Goal: Task Accomplishment & Management: Manage account settings

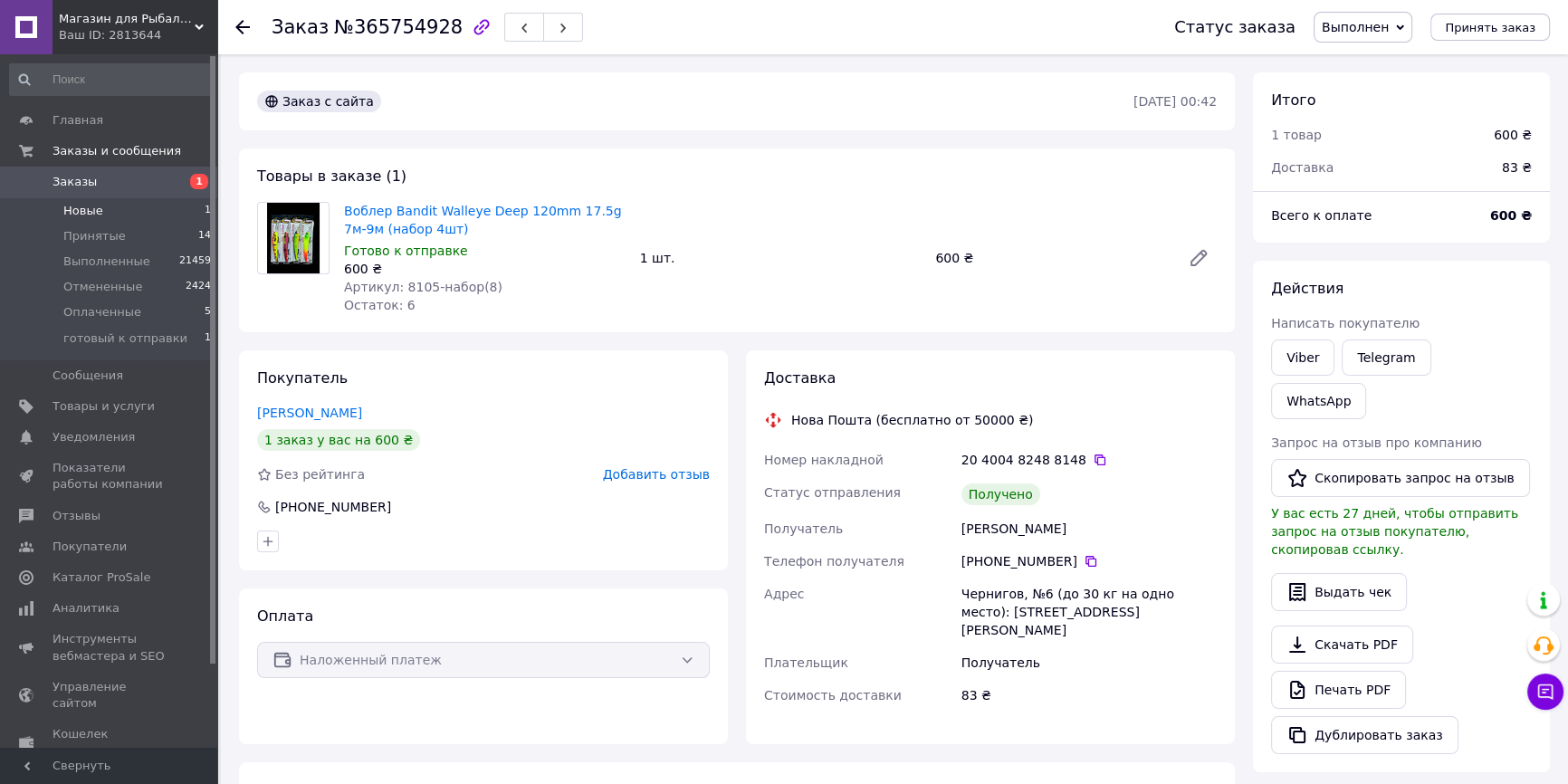
click at [144, 206] on li "Новые 1" at bounding box center [111, 210] width 222 height 25
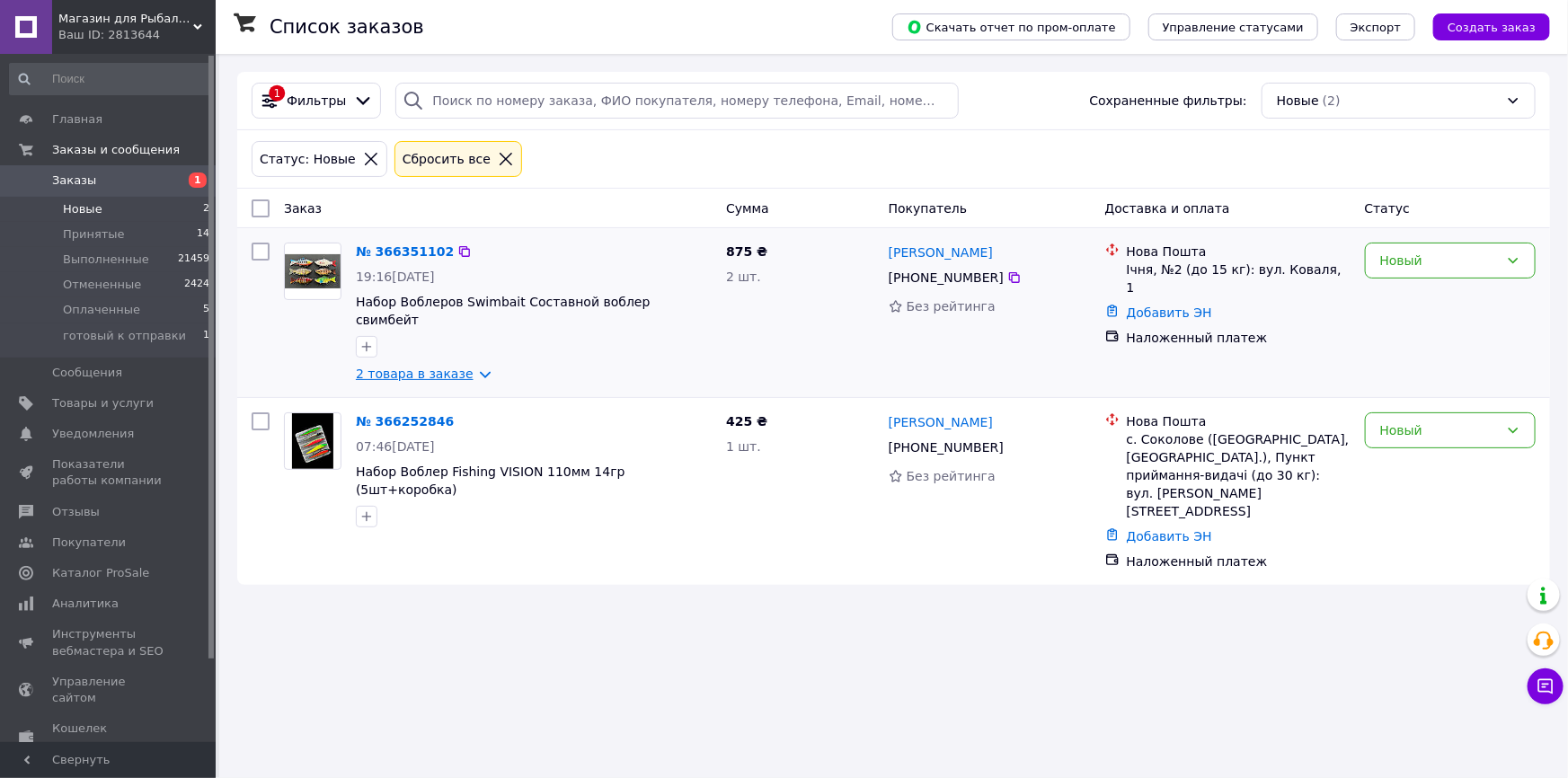
click at [446, 367] on link "2 товара в заказе" at bounding box center [414, 374] width 118 height 15
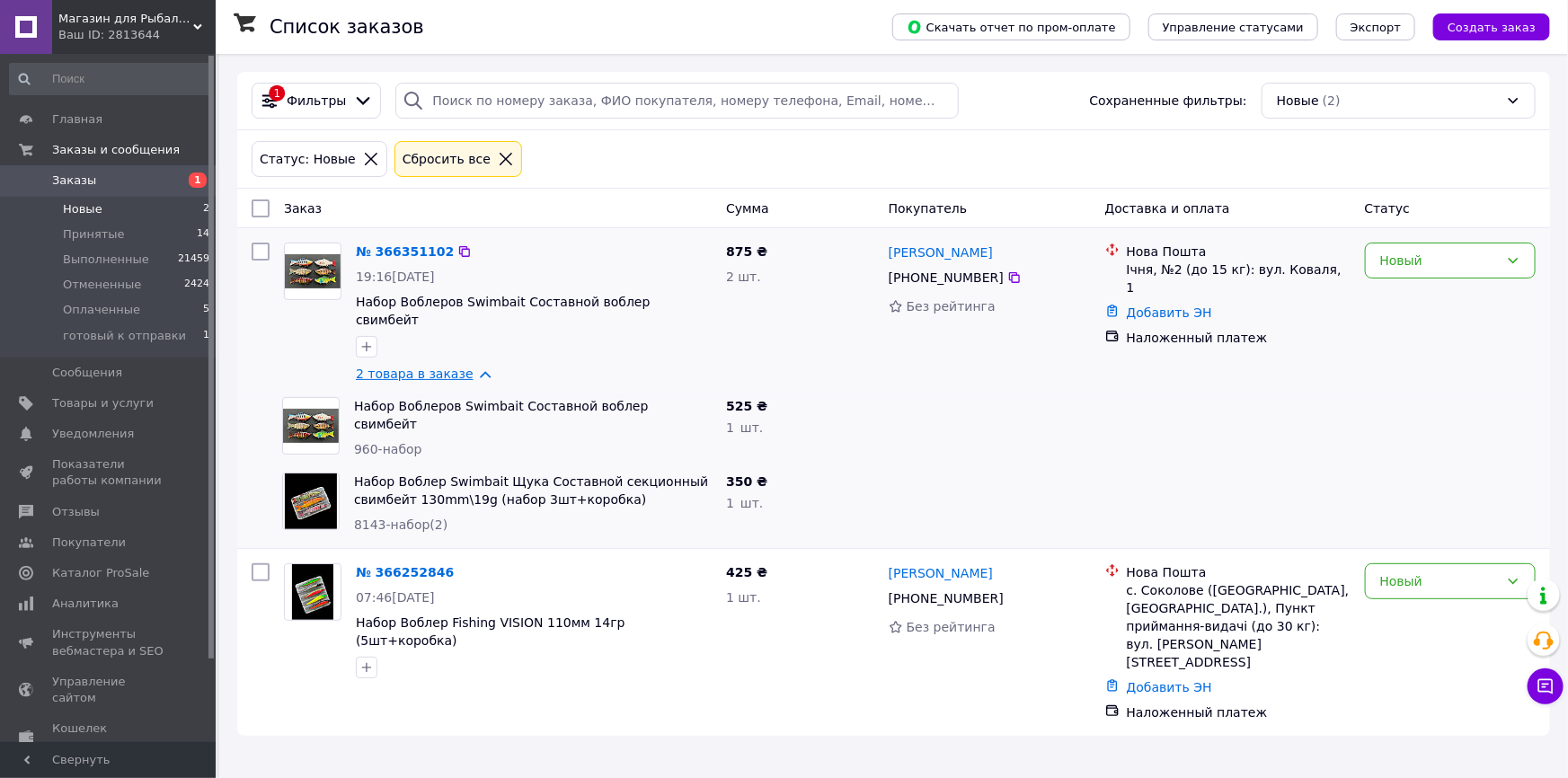
click at [436, 367] on link "2 товара в заказе" at bounding box center [414, 374] width 118 height 15
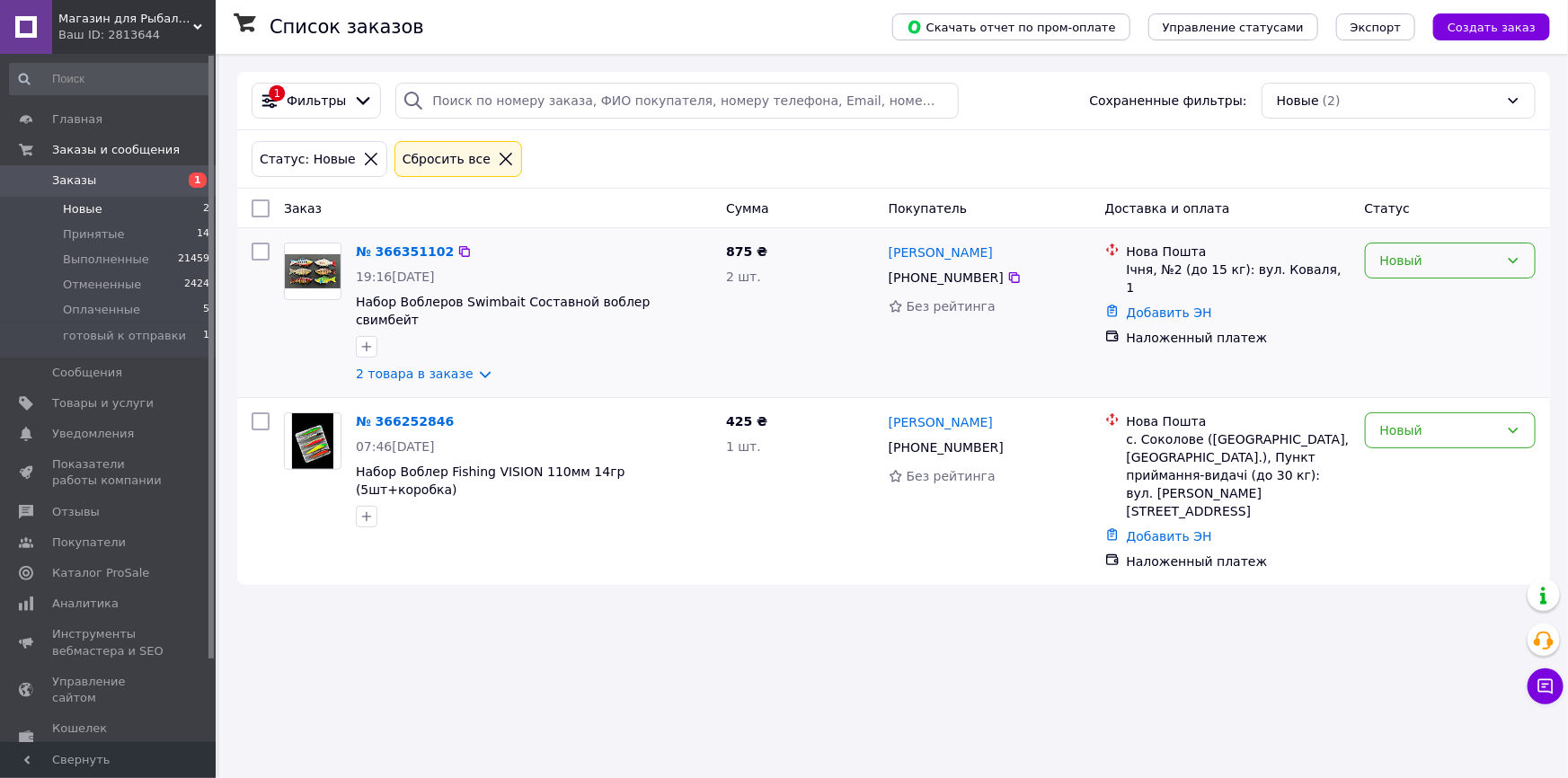
click at [1440, 262] on div "Новый" at bounding box center [1439, 261] width 119 height 20
click at [1407, 299] on li "Принят" at bounding box center [1450, 298] width 168 height 33
click at [146, 337] on span "готовый к отправки" at bounding box center [124, 336] width 123 height 16
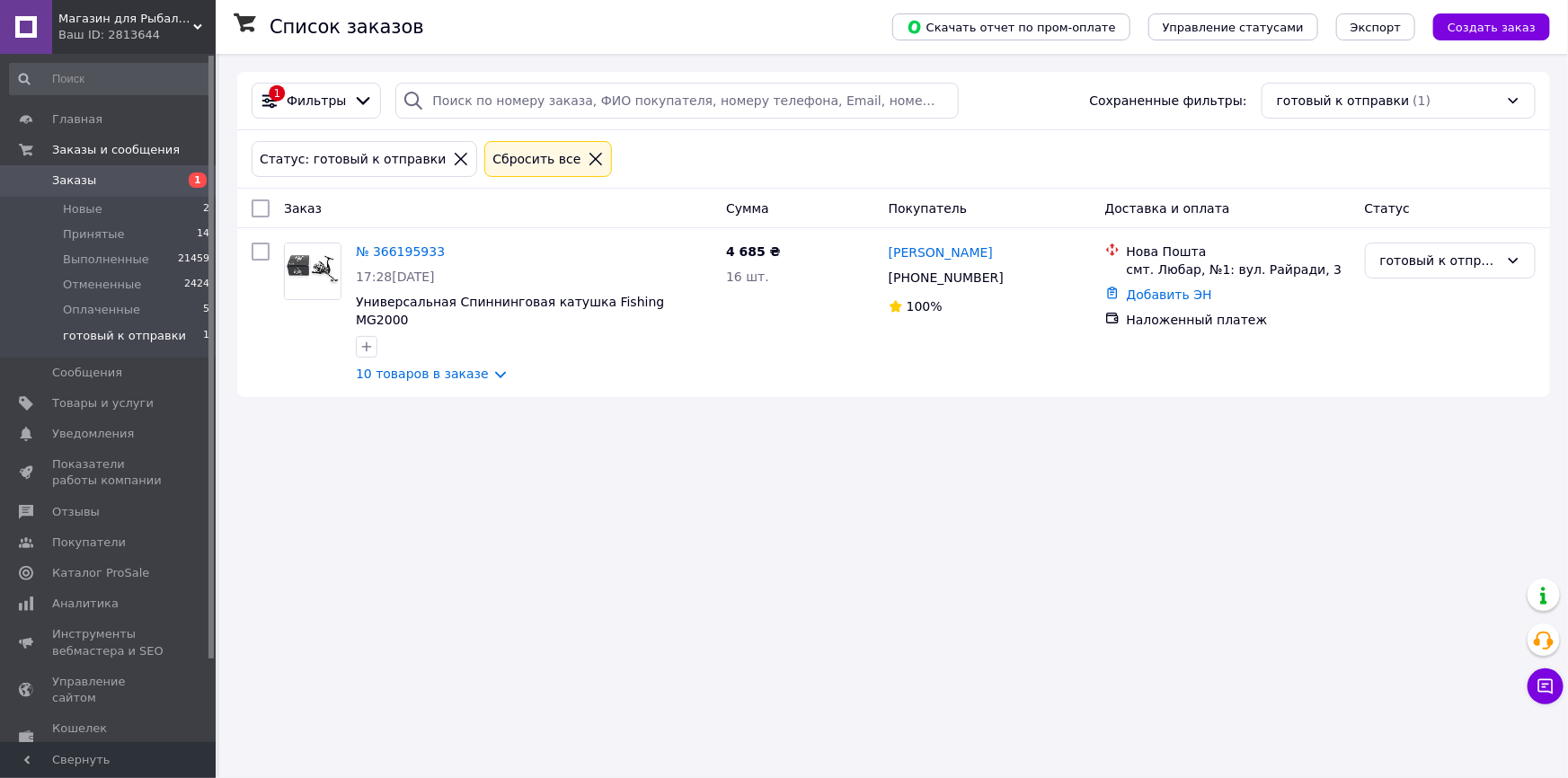
click at [148, 328] on span "готовый к отправки" at bounding box center [124, 336] width 123 height 16
click at [139, 212] on li "Новые 2" at bounding box center [110, 208] width 220 height 25
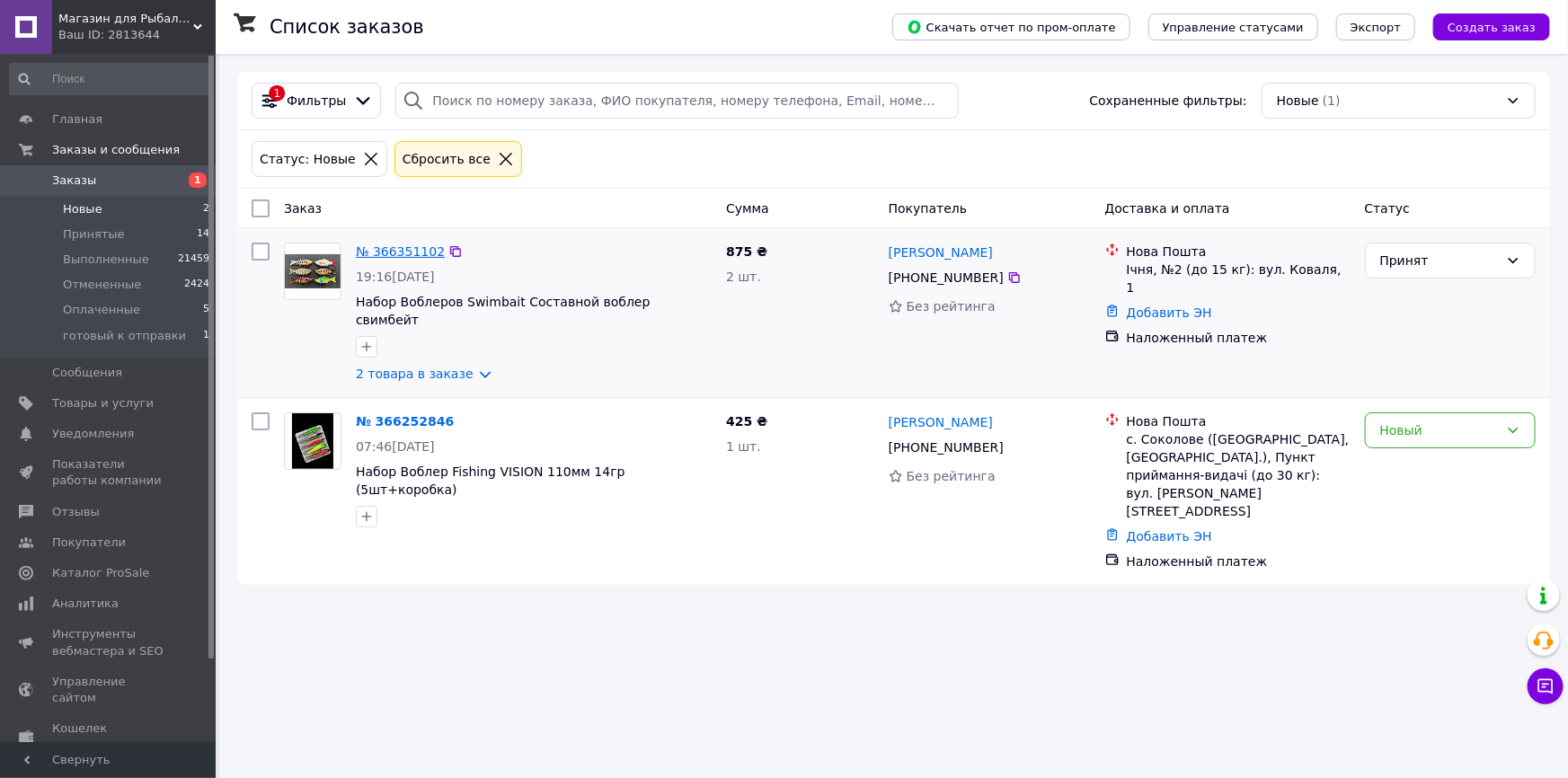
click at [416, 256] on link "№ 366351102" at bounding box center [400, 252] width 89 height 15
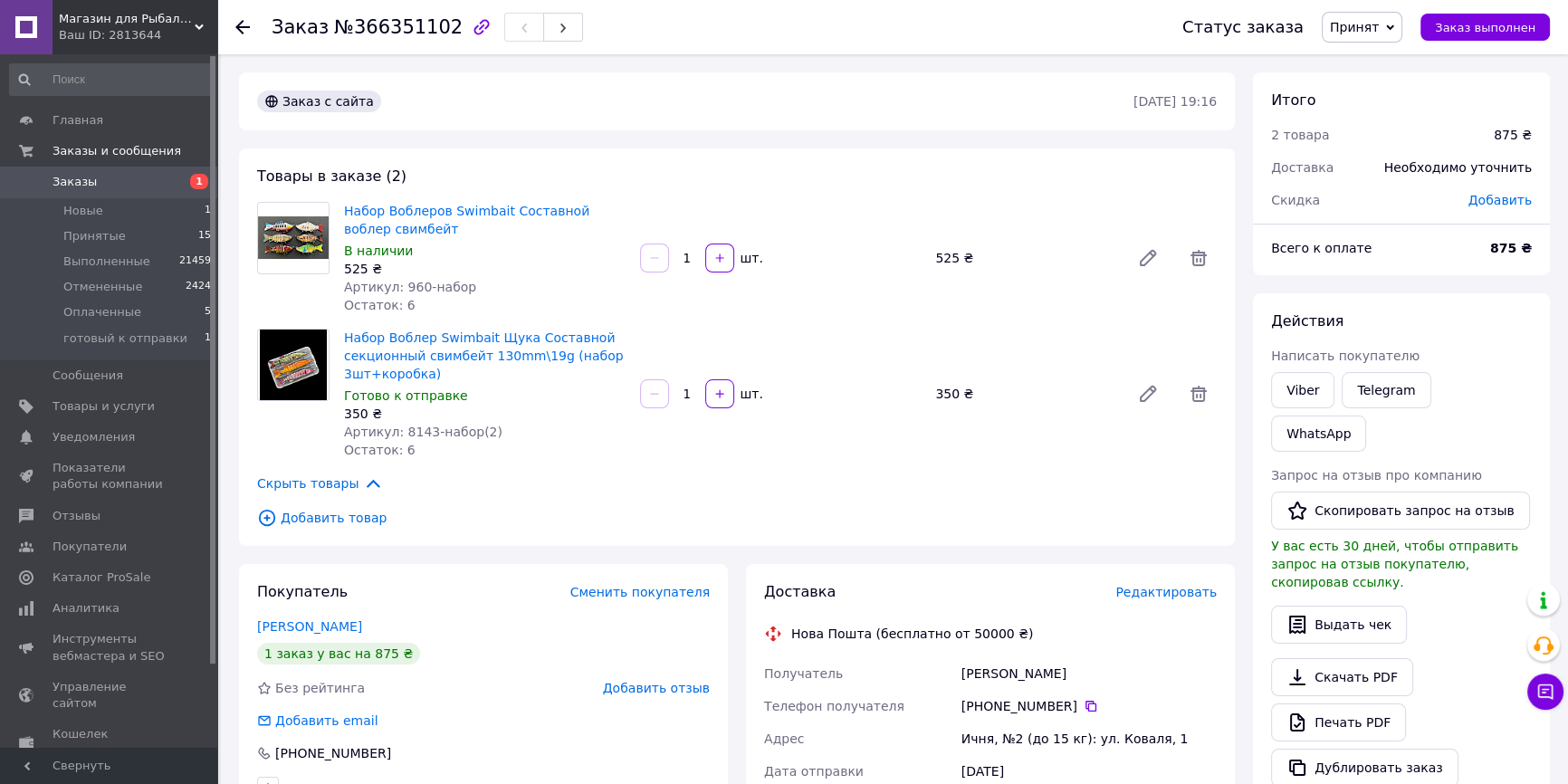
scroll to position [410, 0]
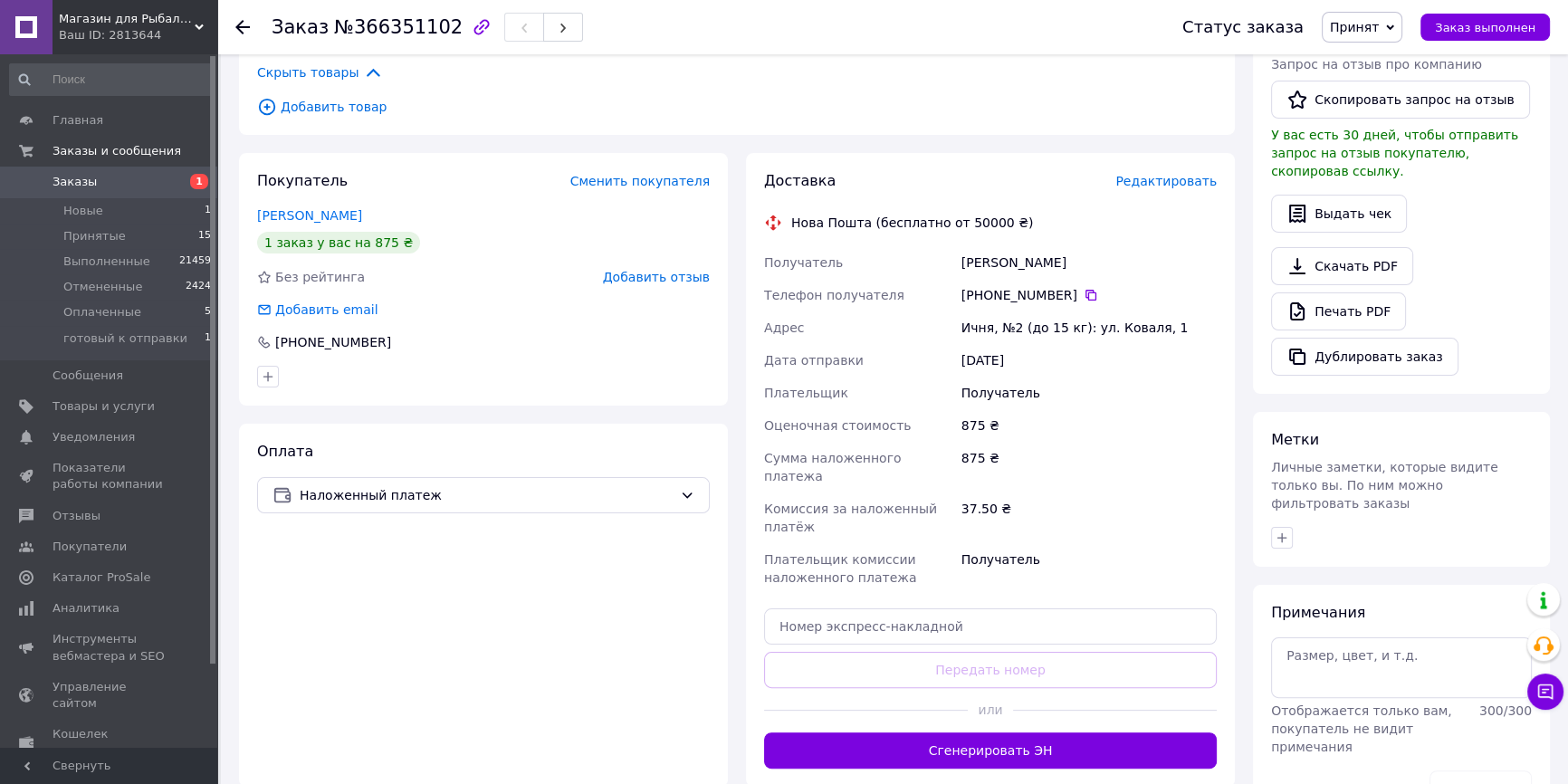
drag, startPoint x: 870, startPoint y: 633, endPoint x: 875, endPoint y: 618, distance: 15.8
click at [871, 628] on div "Доставка Редактировать Нова Пошта (бесплатно от 50000 ₴) Получатель [PERSON_NAM…" at bounding box center [990, 469] width 452 height 597
click at [877, 613] on input "text" at bounding box center [990, 626] width 452 height 36
paste input "20400483061012"
type input "20400483061012"
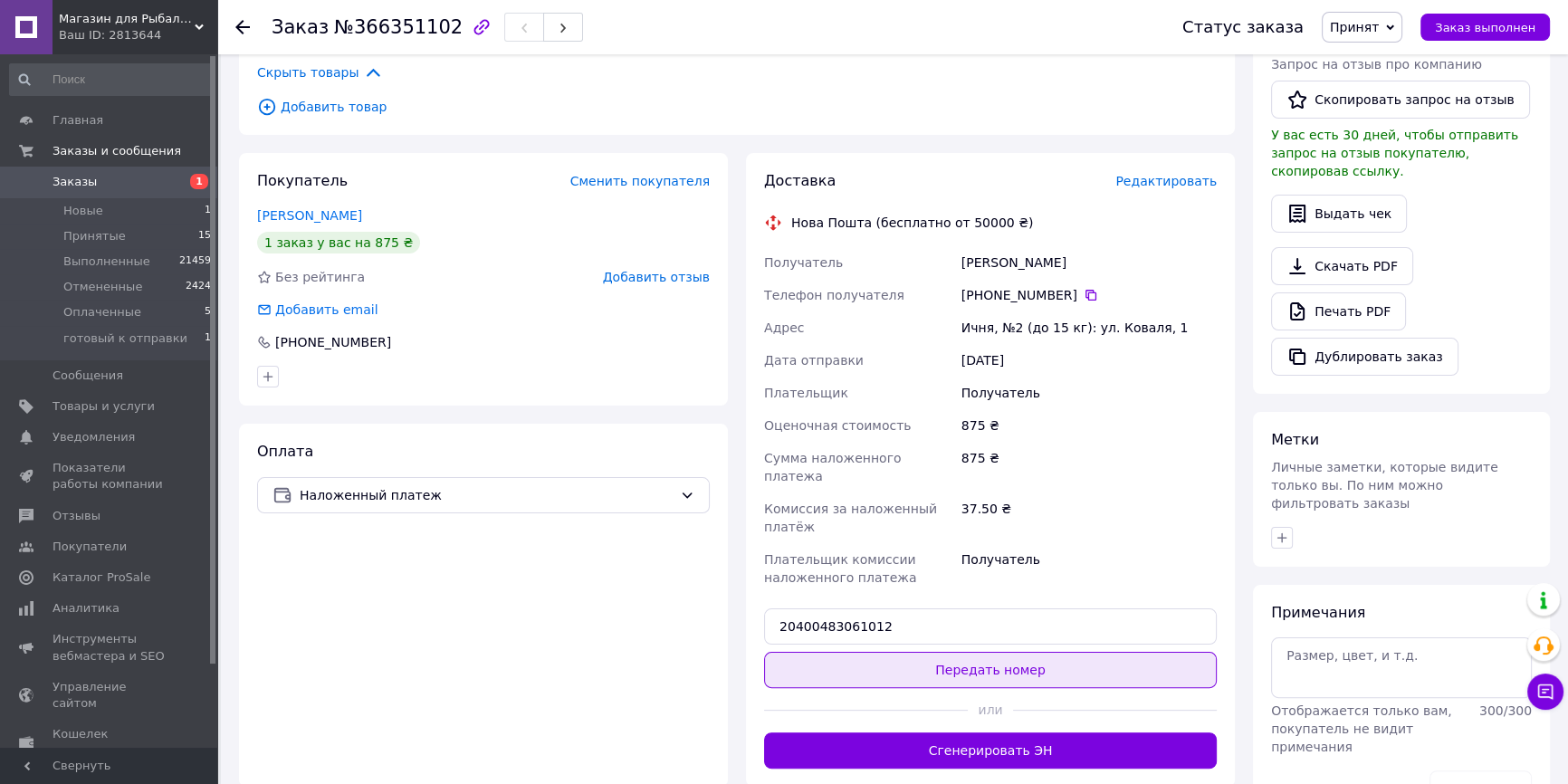
click at [877, 652] on button "Передать номер" at bounding box center [990, 670] width 452 height 36
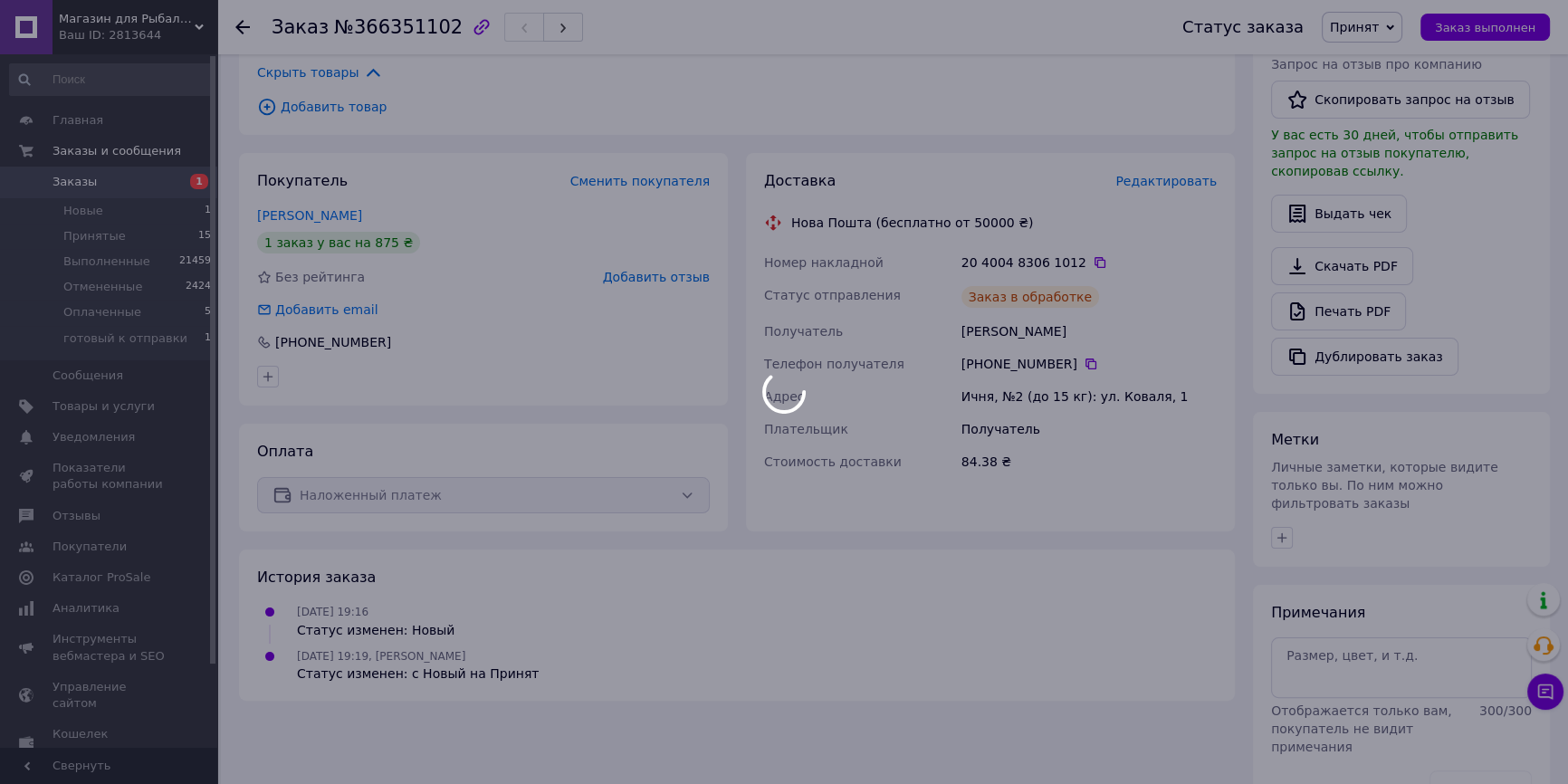
scroll to position [389, 0]
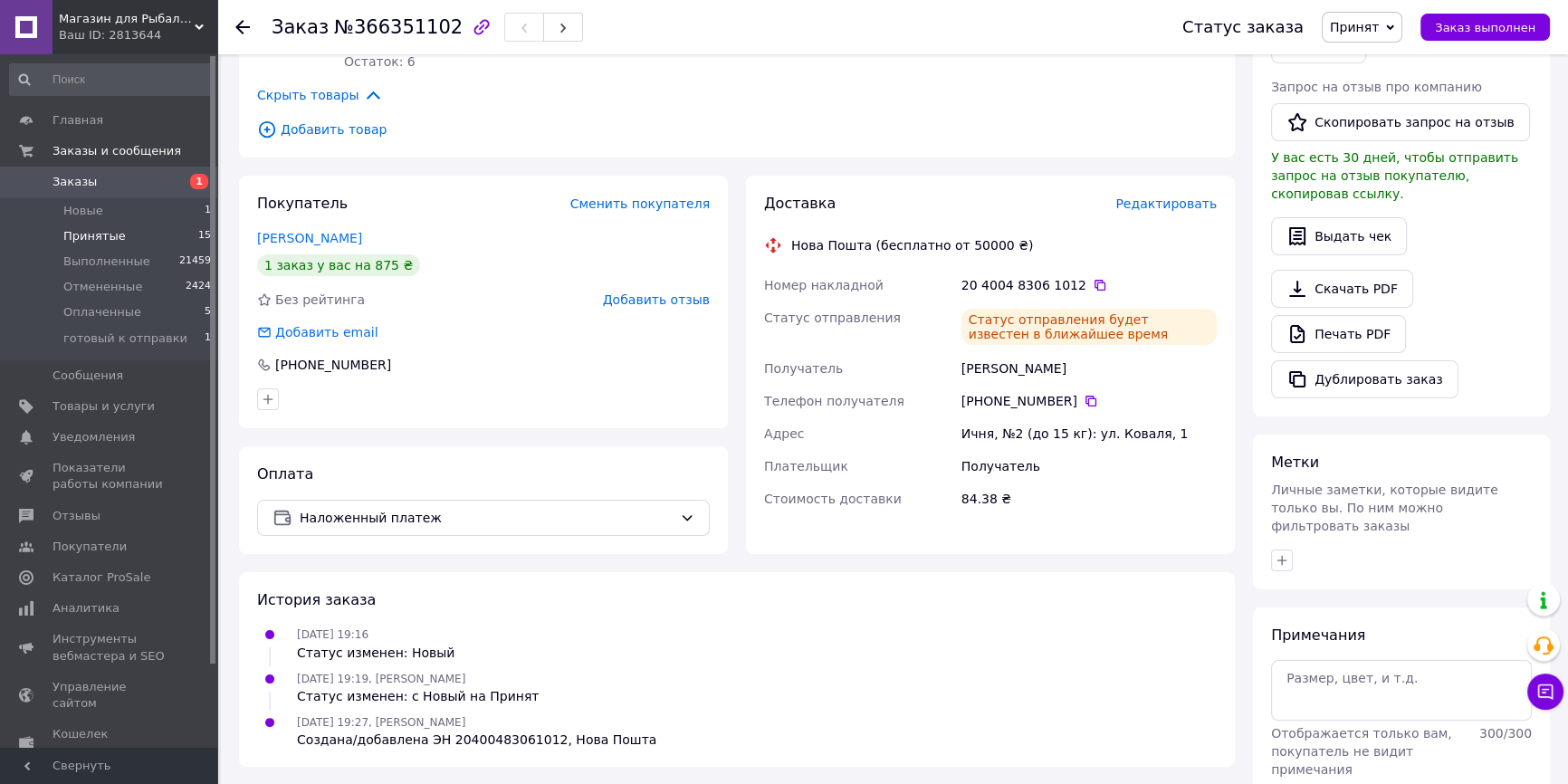
click at [140, 240] on li "Принятые 15" at bounding box center [111, 236] width 222 height 25
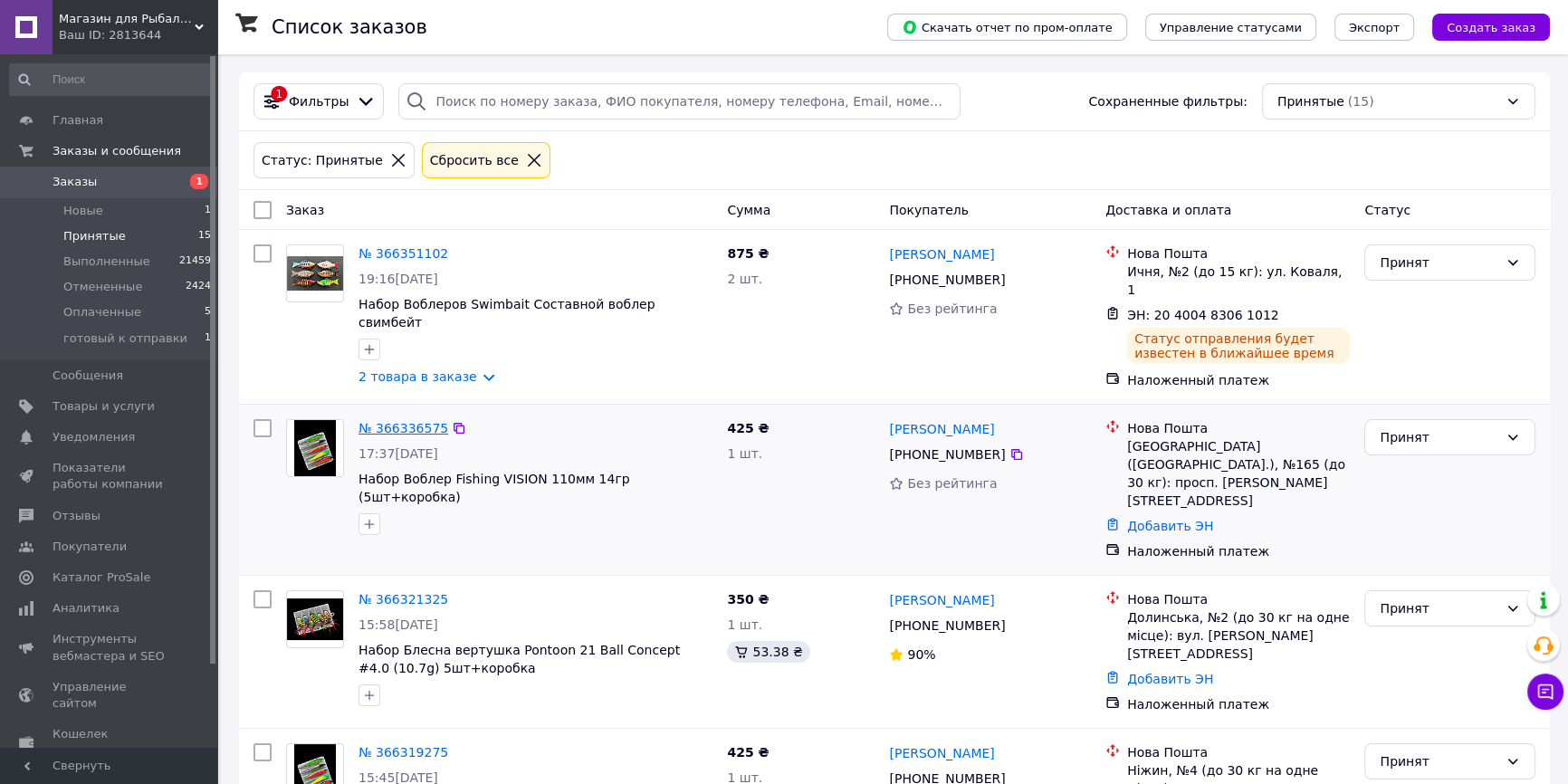
click at [412, 420] on link "№ 366336575" at bounding box center [403, 427] width 90 height 15
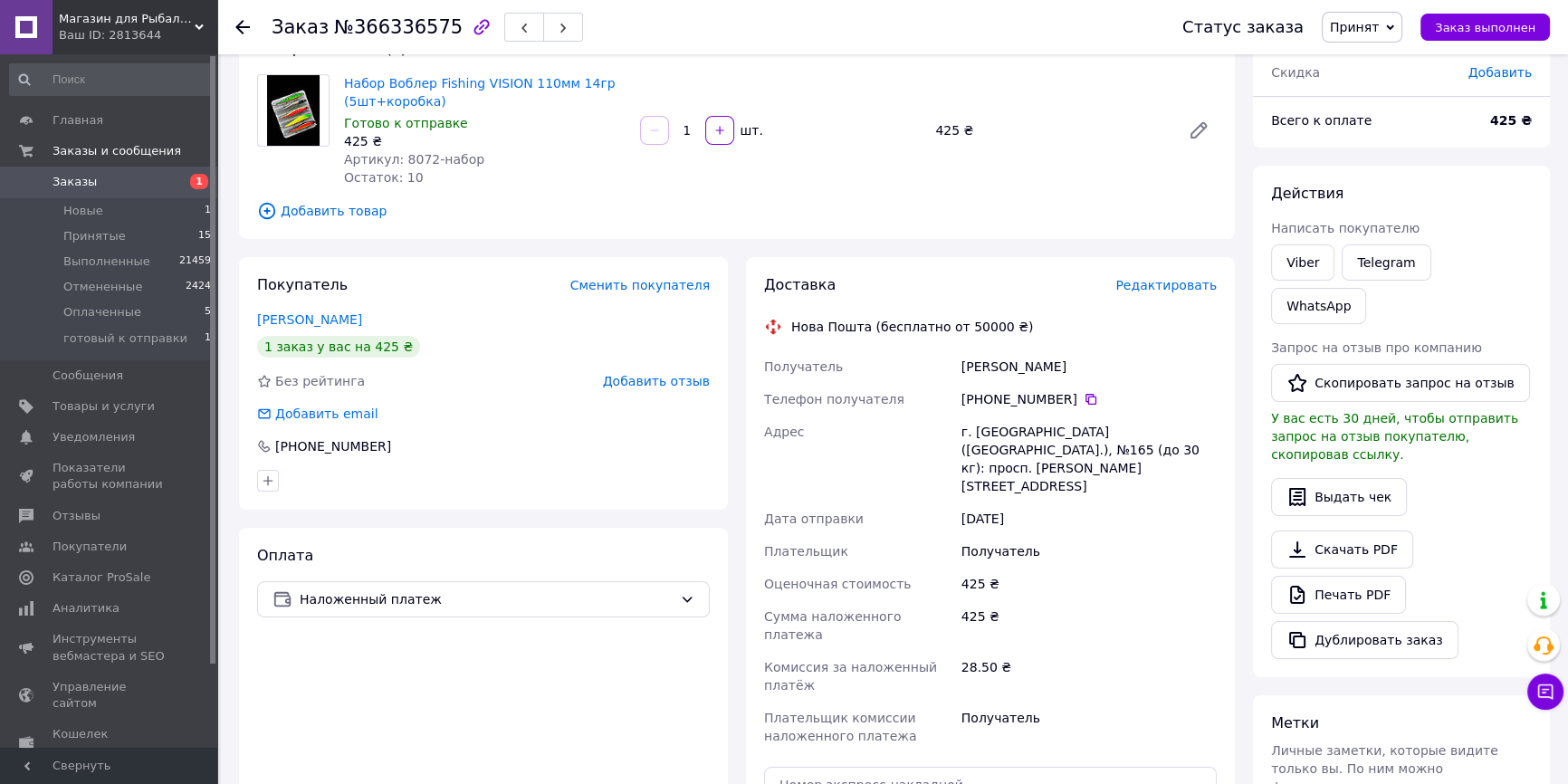
scroll to position [410, 0]
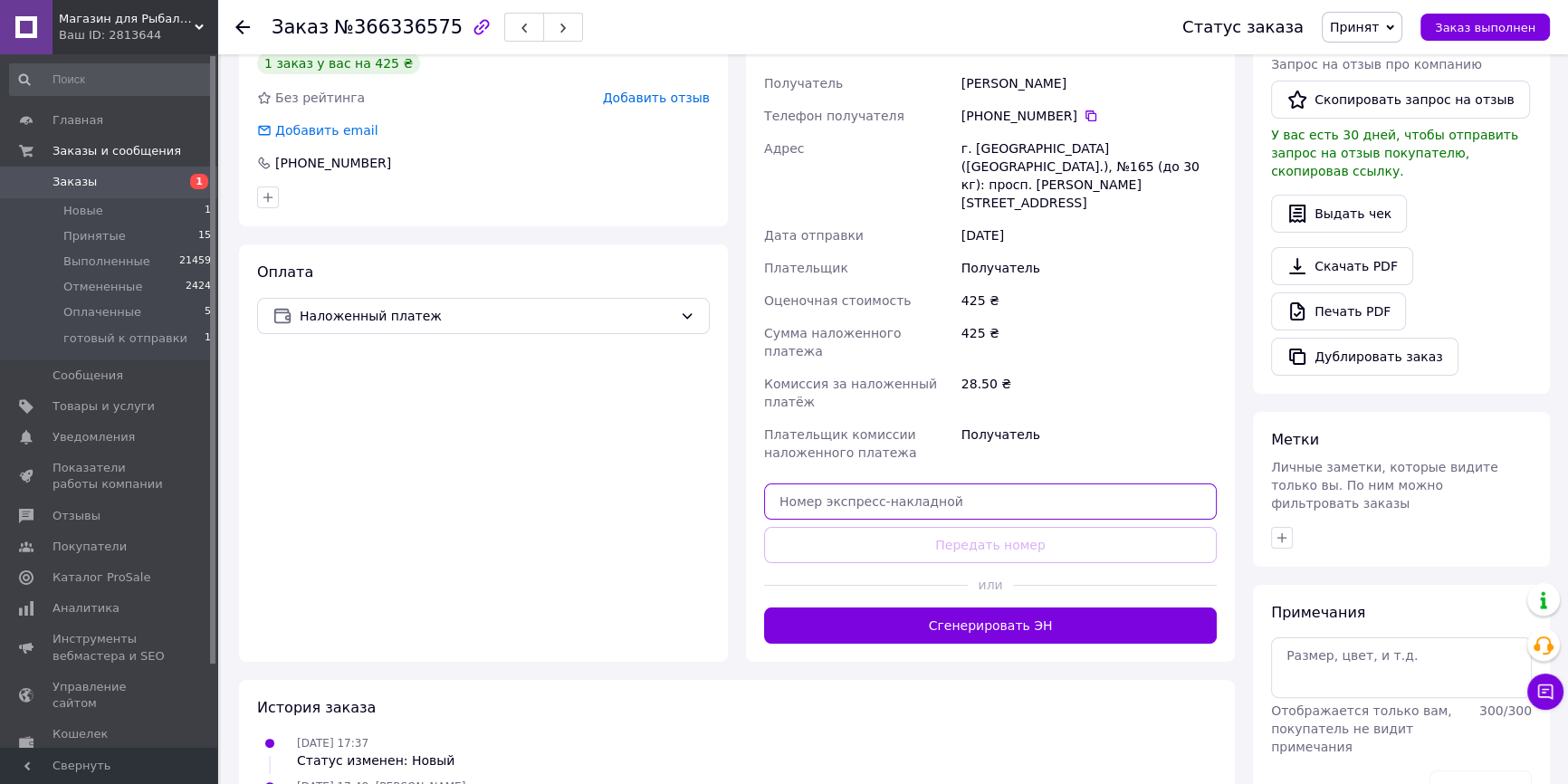
click at [862, 483] on input "text" at bounding box center [990, 501] width 452 height 36
paste input "20400483061039"
type input "20400483061039"
click at [875, 526] on button "Передать номер" at bounding box center [990, 544] width 452 height 36
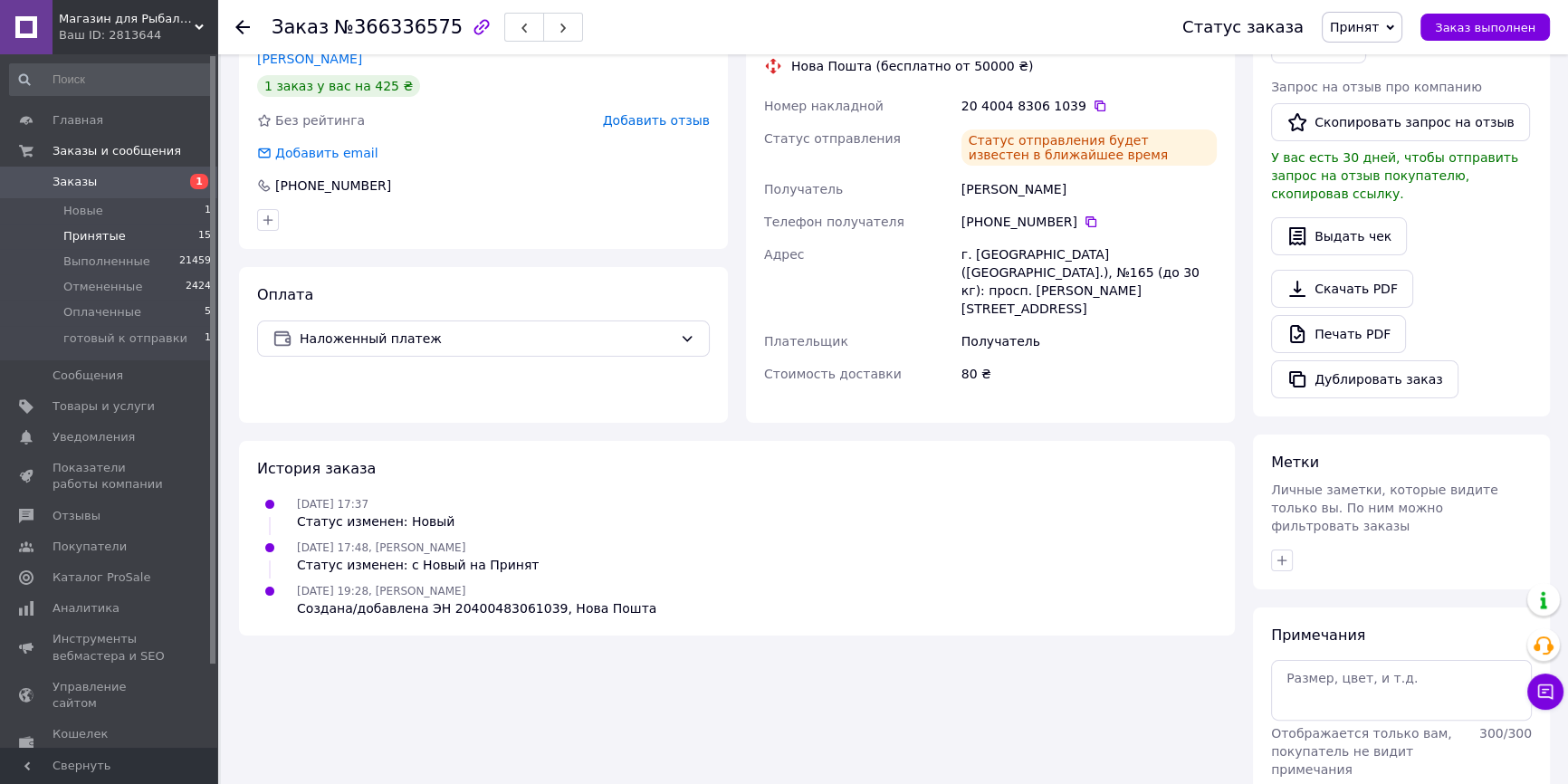
click at [162, 235] on li "Принятые 15" at bounding box center [111, 236] width 222 height 25
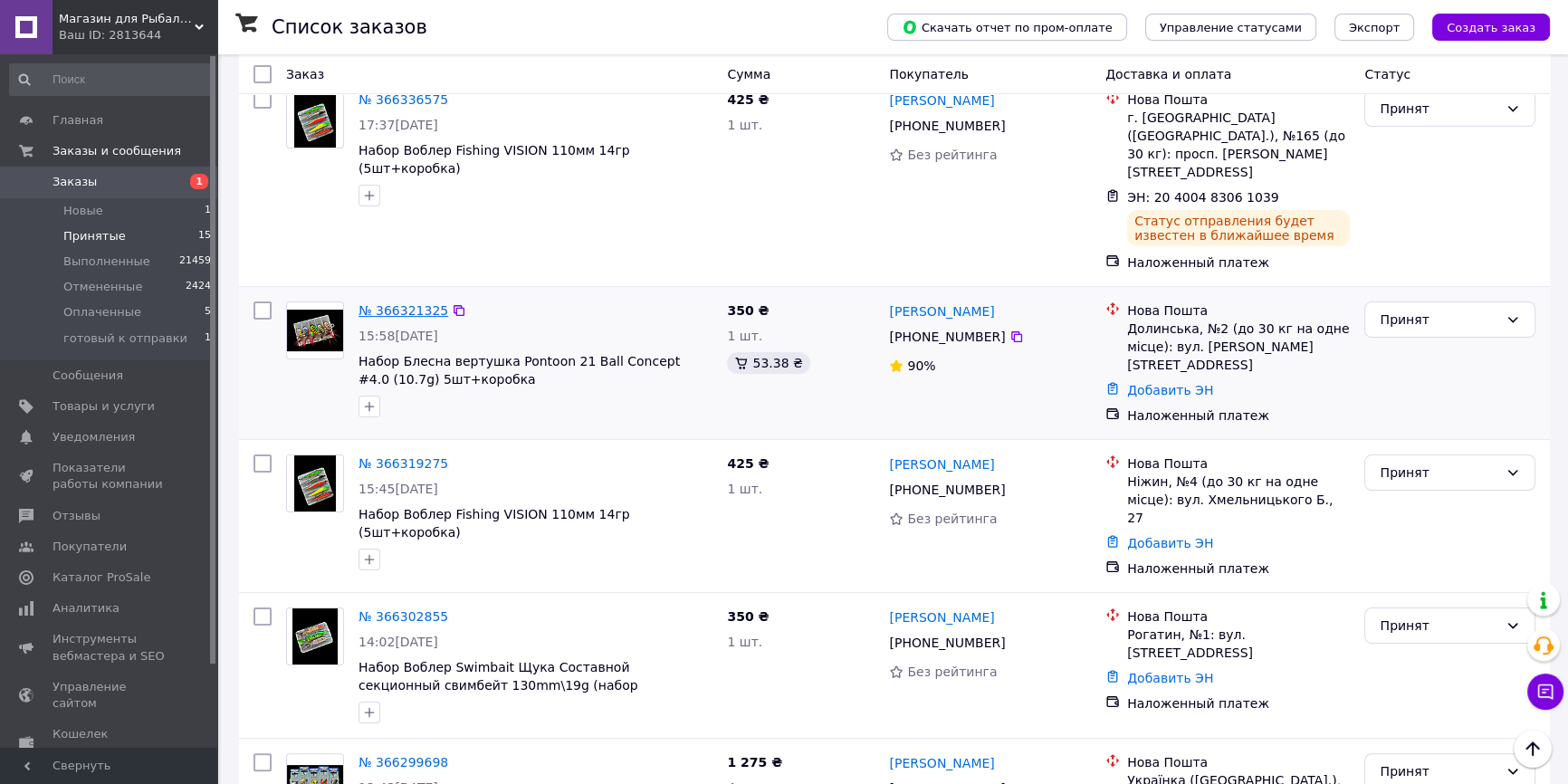
click at [392, 304] on link "№ 366321325" at bounding box center [403, 311] width 90 height 15
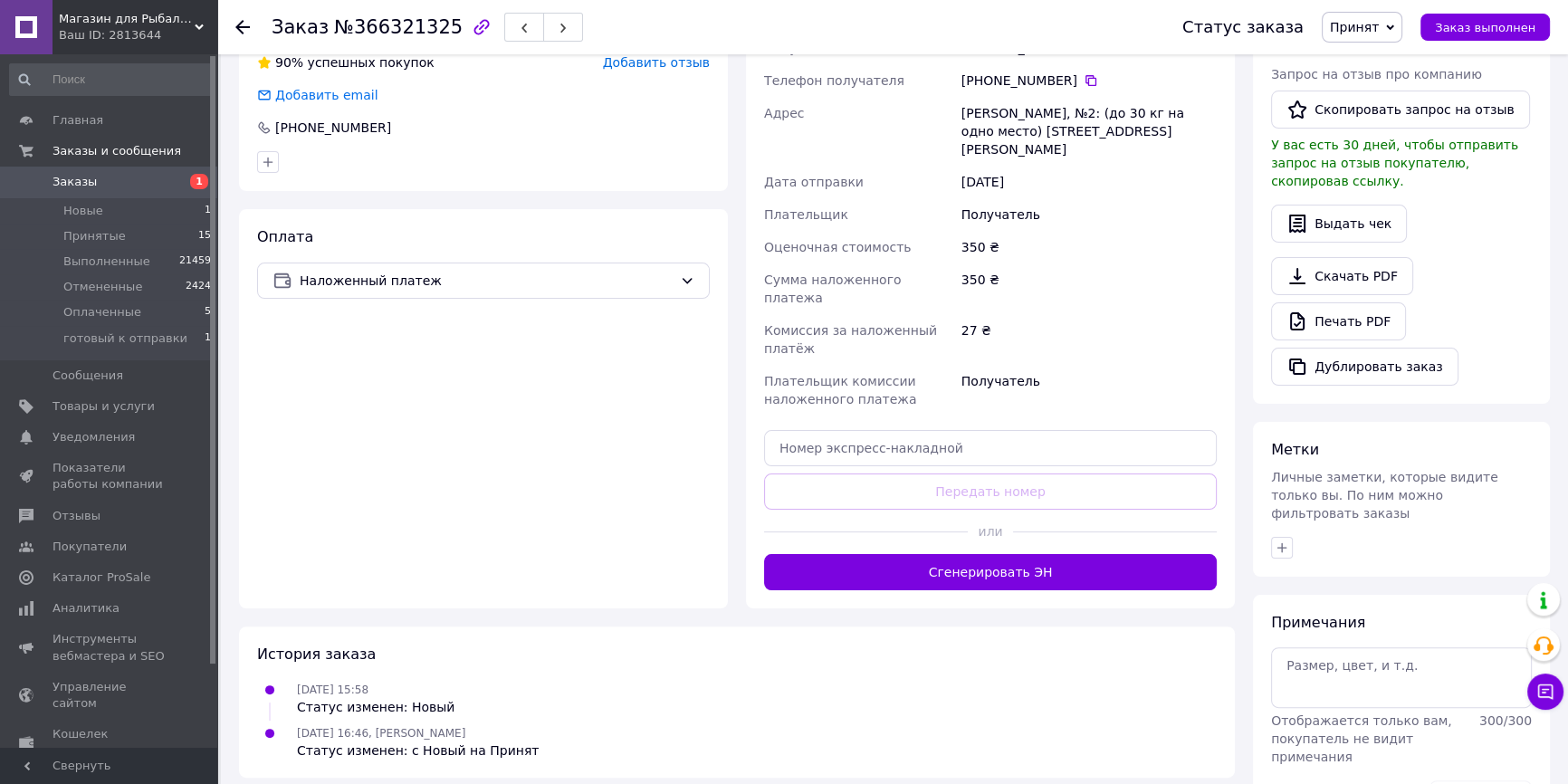
scroll to position [493, 0]
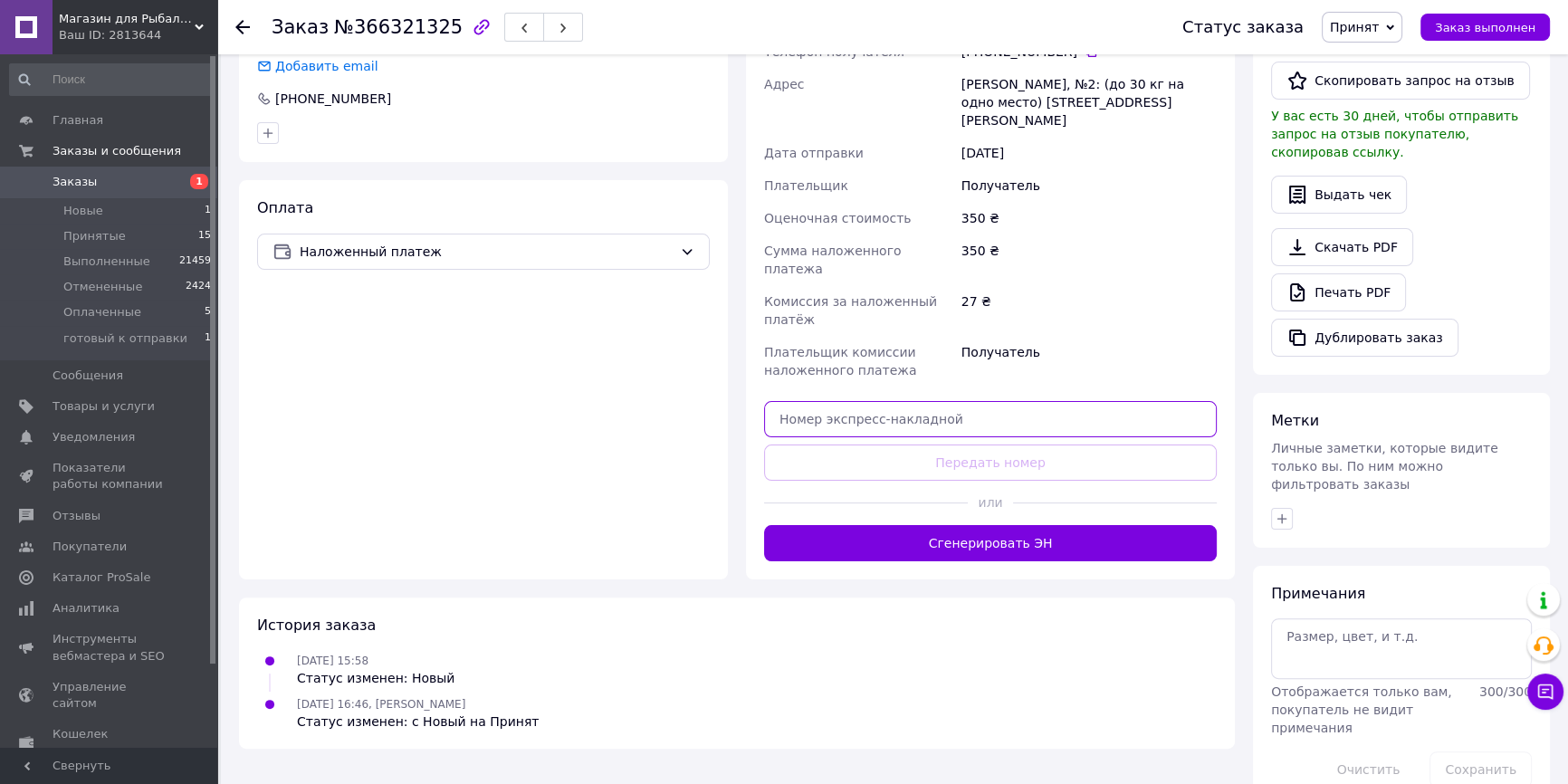
click at [895, 400] on input "text" at bounding box center [990, 418] width 452 height 36
paste input "20400483061068"
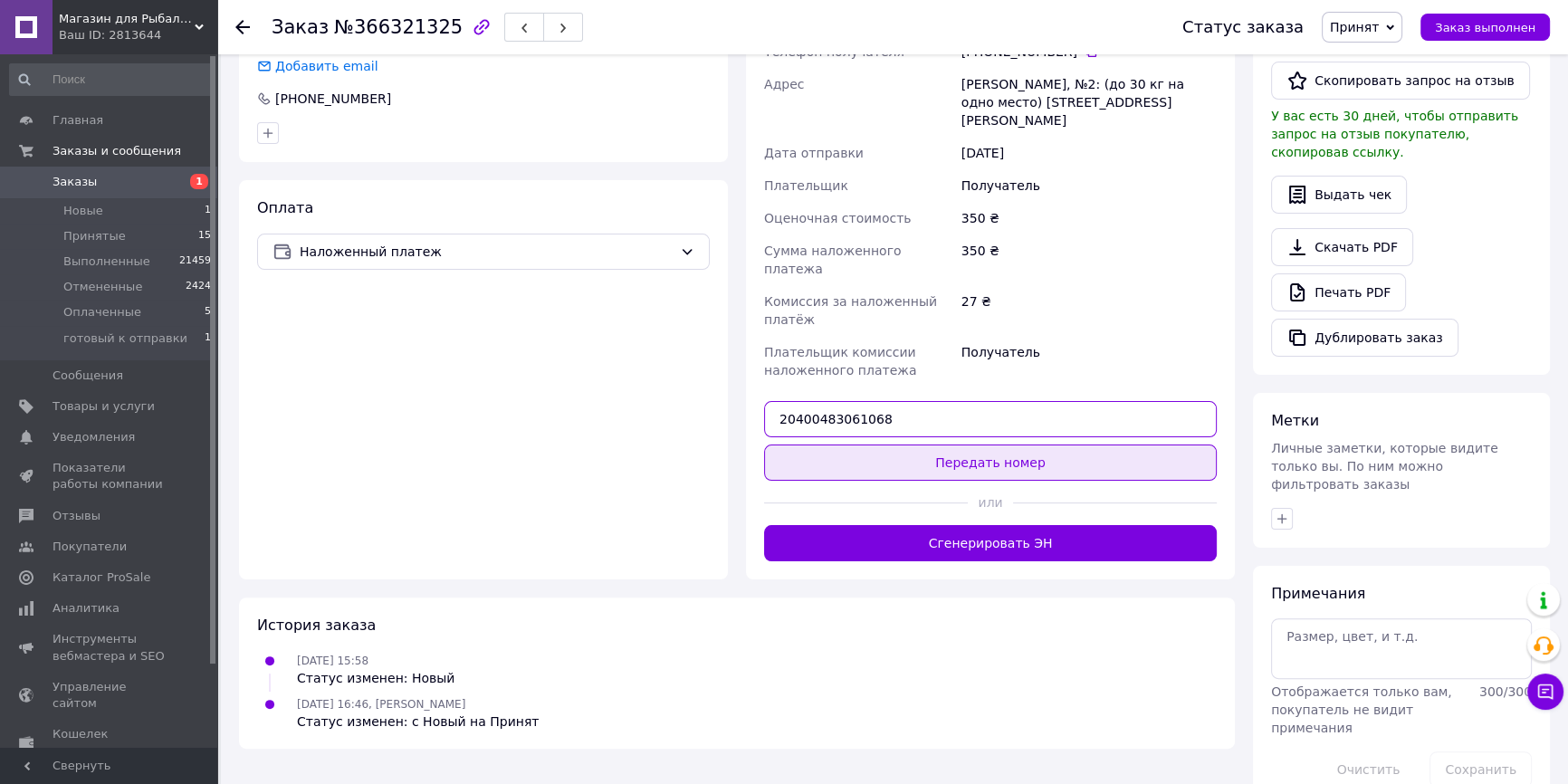
type input "20400483061068"
click at [903, 444] on button "Передать номер" at bounding box center [990, 462] width 452 height 36
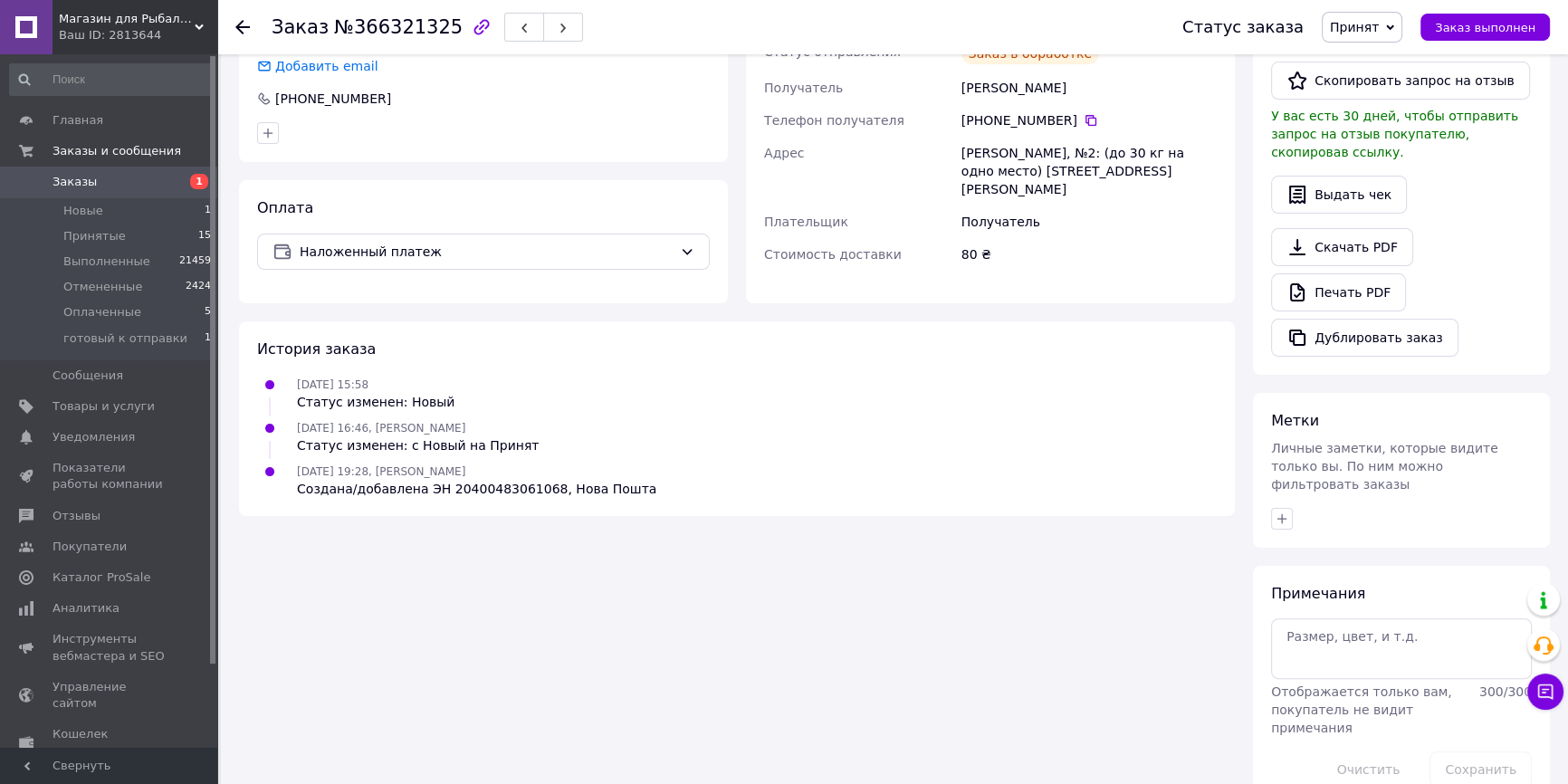
scroll to position [494, 0]
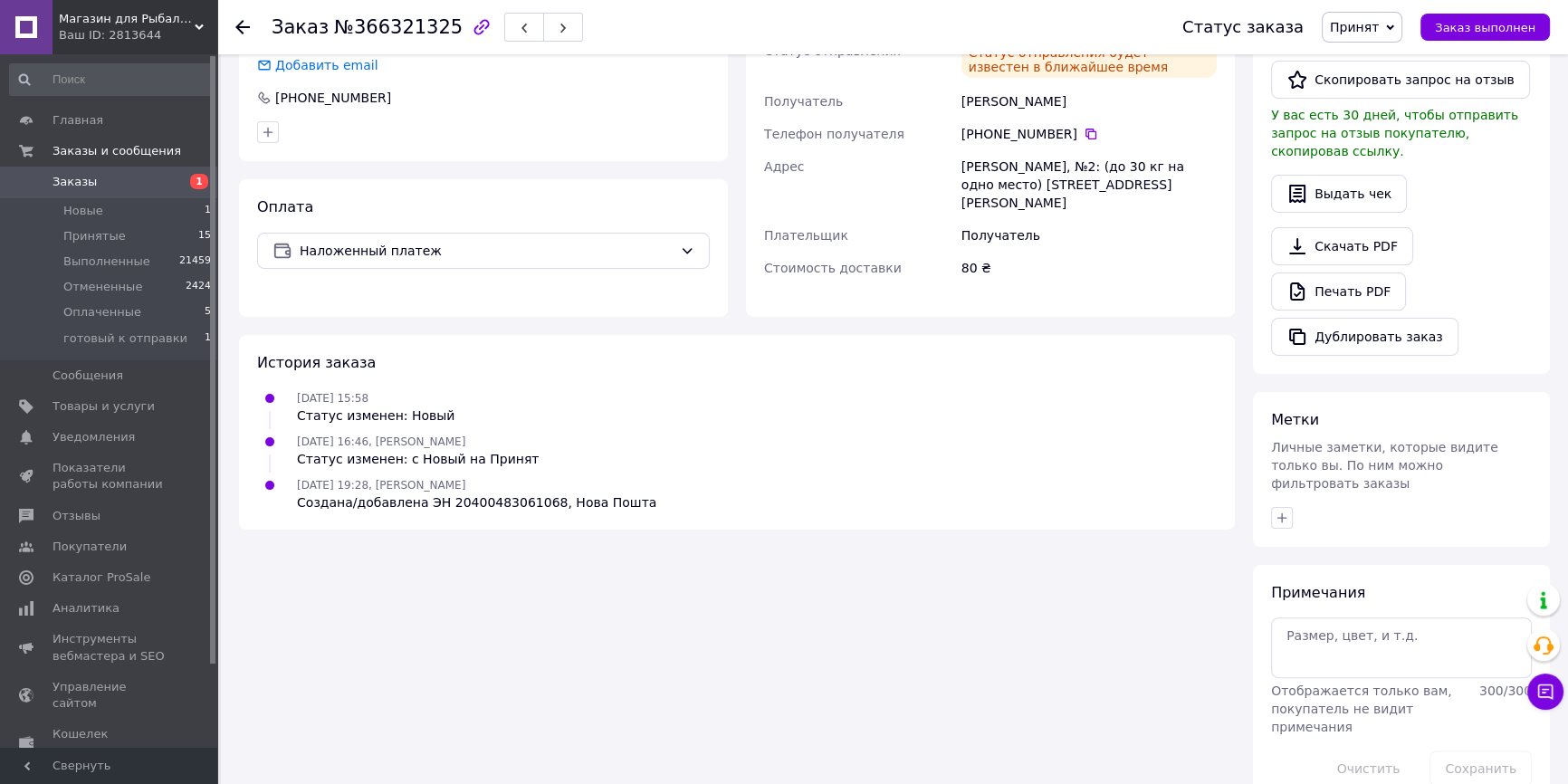
click at [165, 240] on li "Принятые 15" at bounding box center [111, 236] width 222 height 25
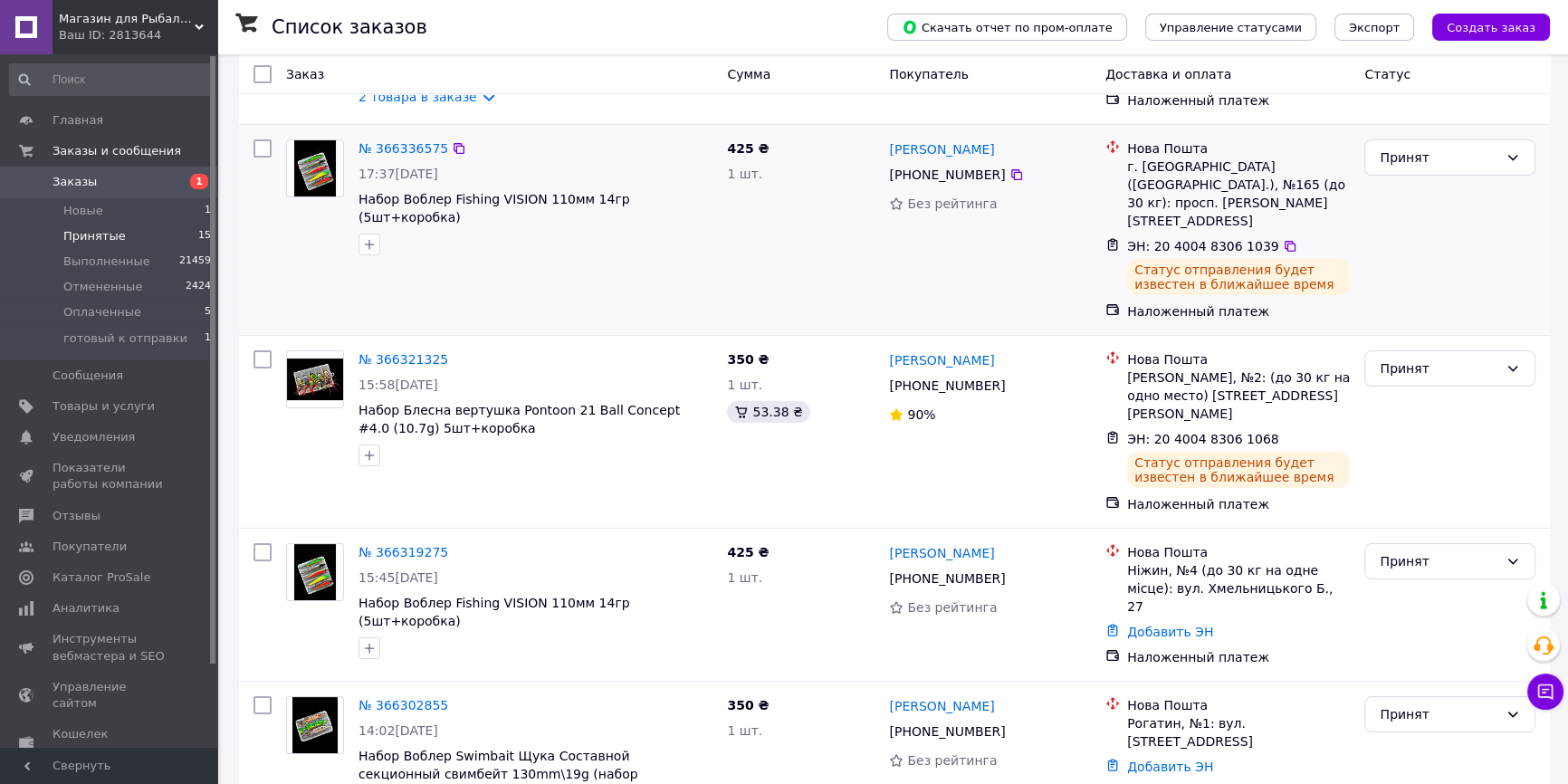
scroll to position [329, 0]
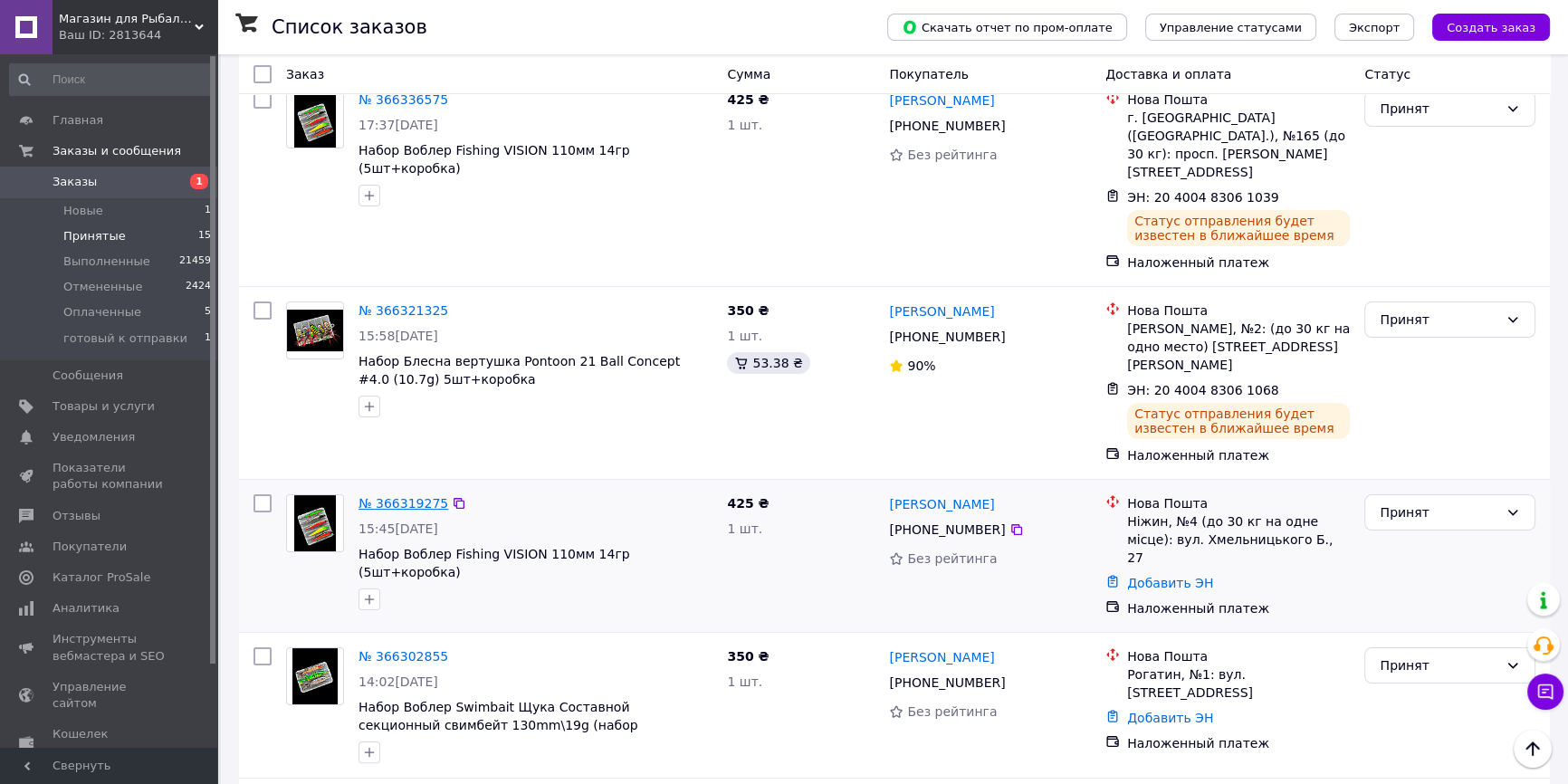
click at [410, 496] on link "№ 366319275" at bounding box center [403, 503] width 90 height 15
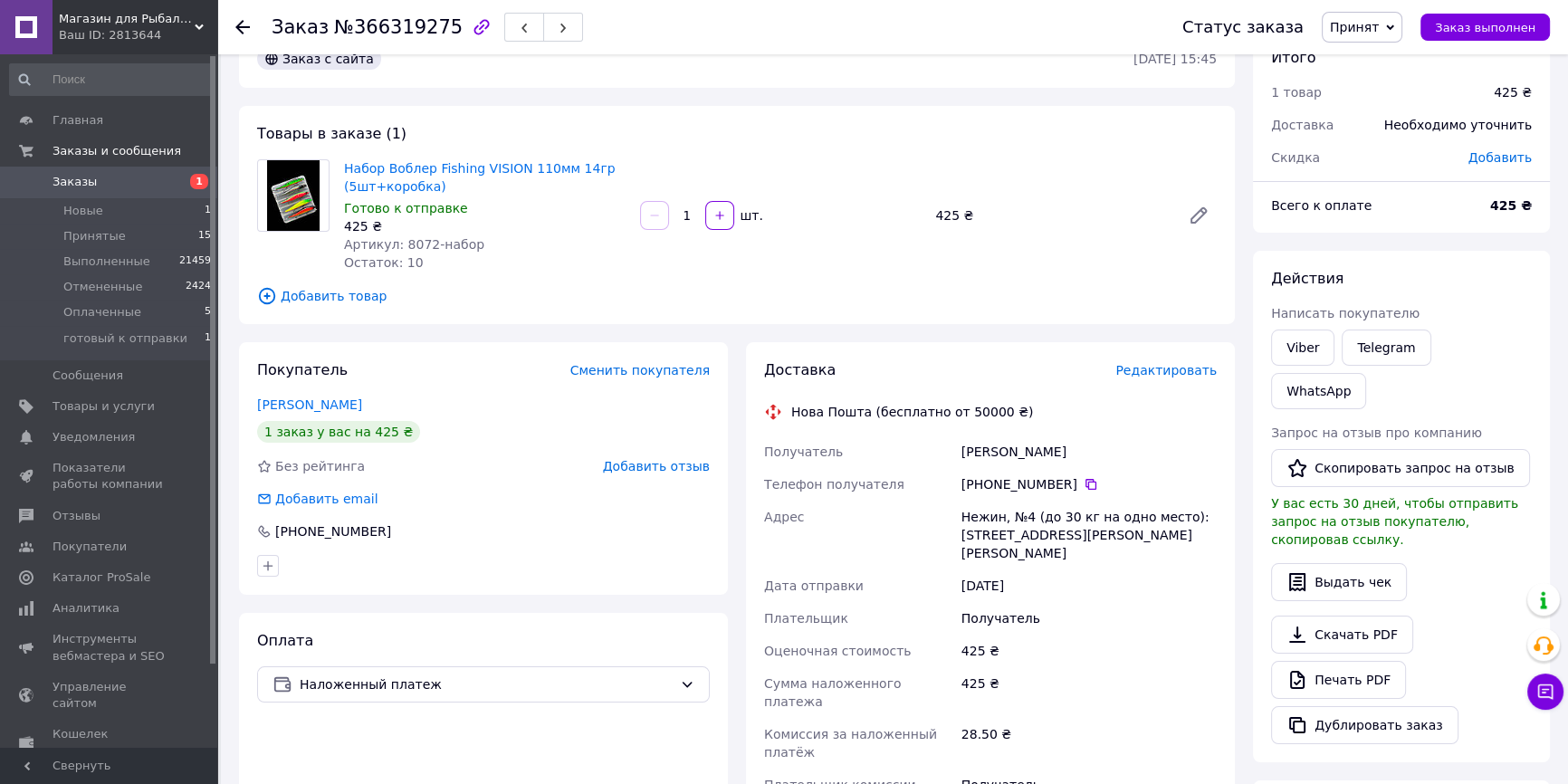
scroll to position [329, 0]
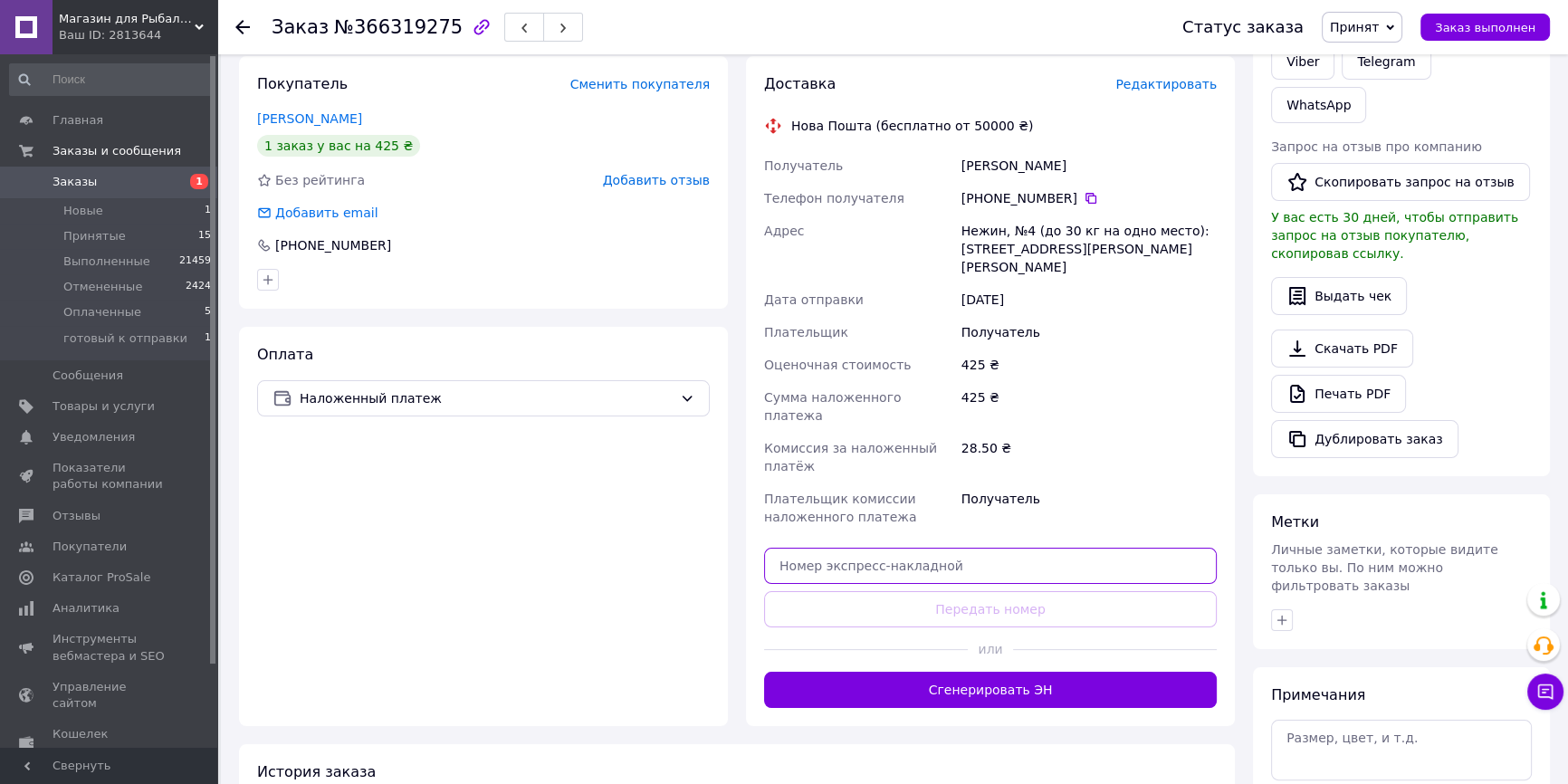
drag, startPoint x: 903, startPoint y: 510, endPoint x: 904, endPoint y: 524, distance: 14.0
click at [903, 547] on input "text" at bounding box center [990, 565] width 452 height 36
paste input "20400483061128"
type input "20400483061128"
click at [906, 591] on button "Передать номер" at bounding box center [990, 609] width 452 height 36
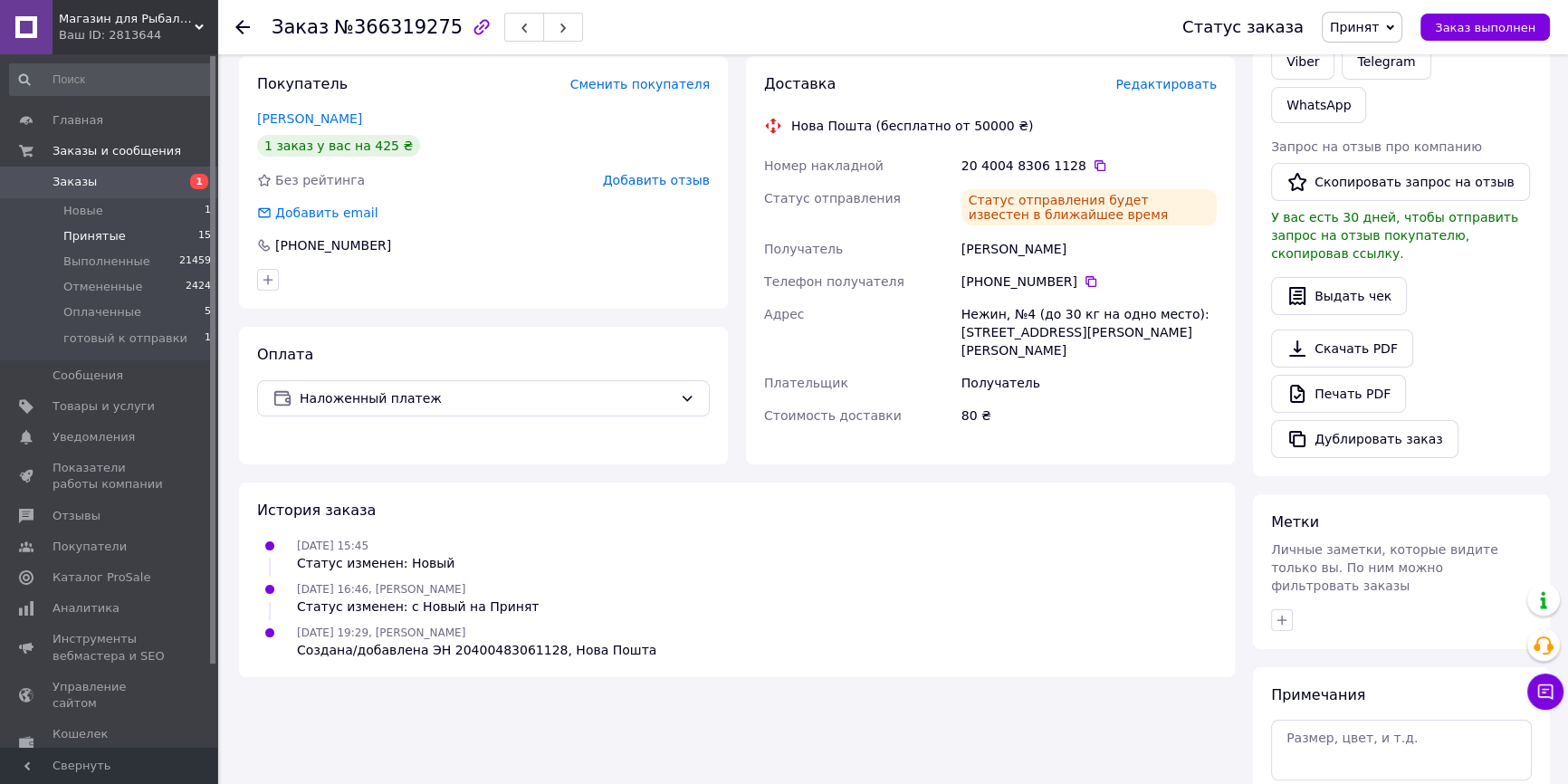
click at [158, 239] on li "Принятые 15" at bounding box center [111, 236] width 222 height 25
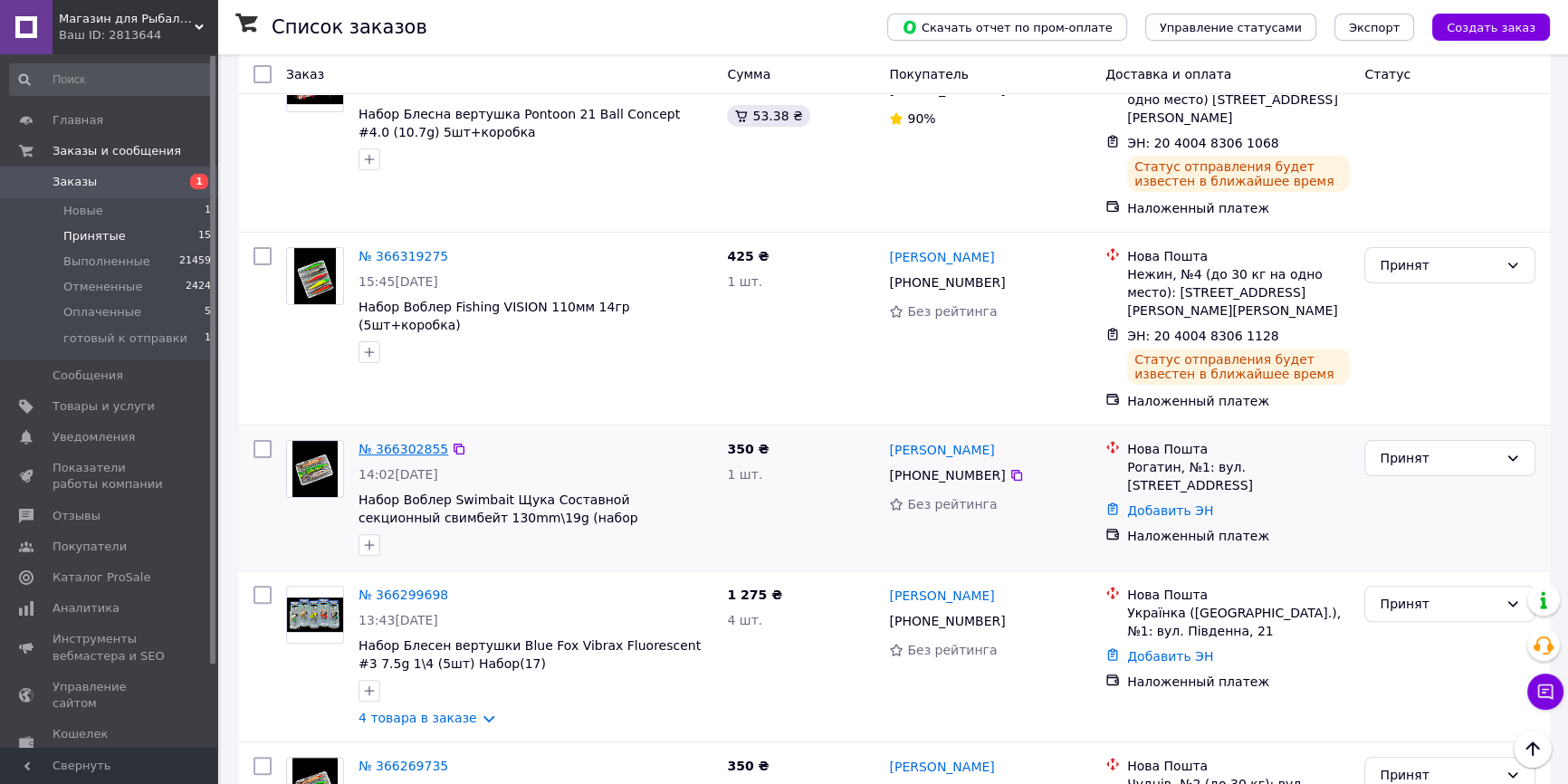
click at [396, 441] on link "№ 366302855" at bounding box center [403, 448] width 90 height 15
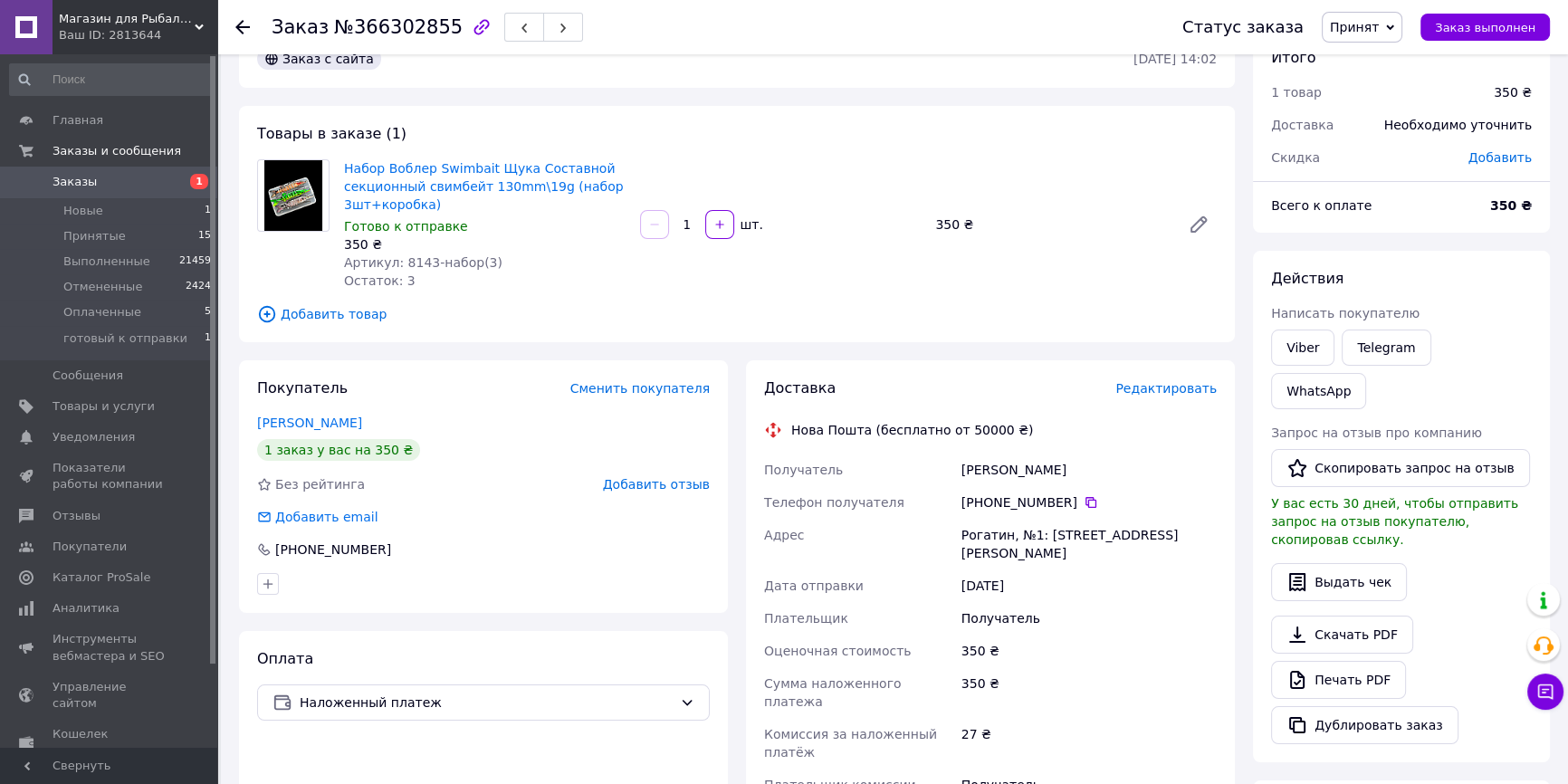
scroll to position [420, 0]
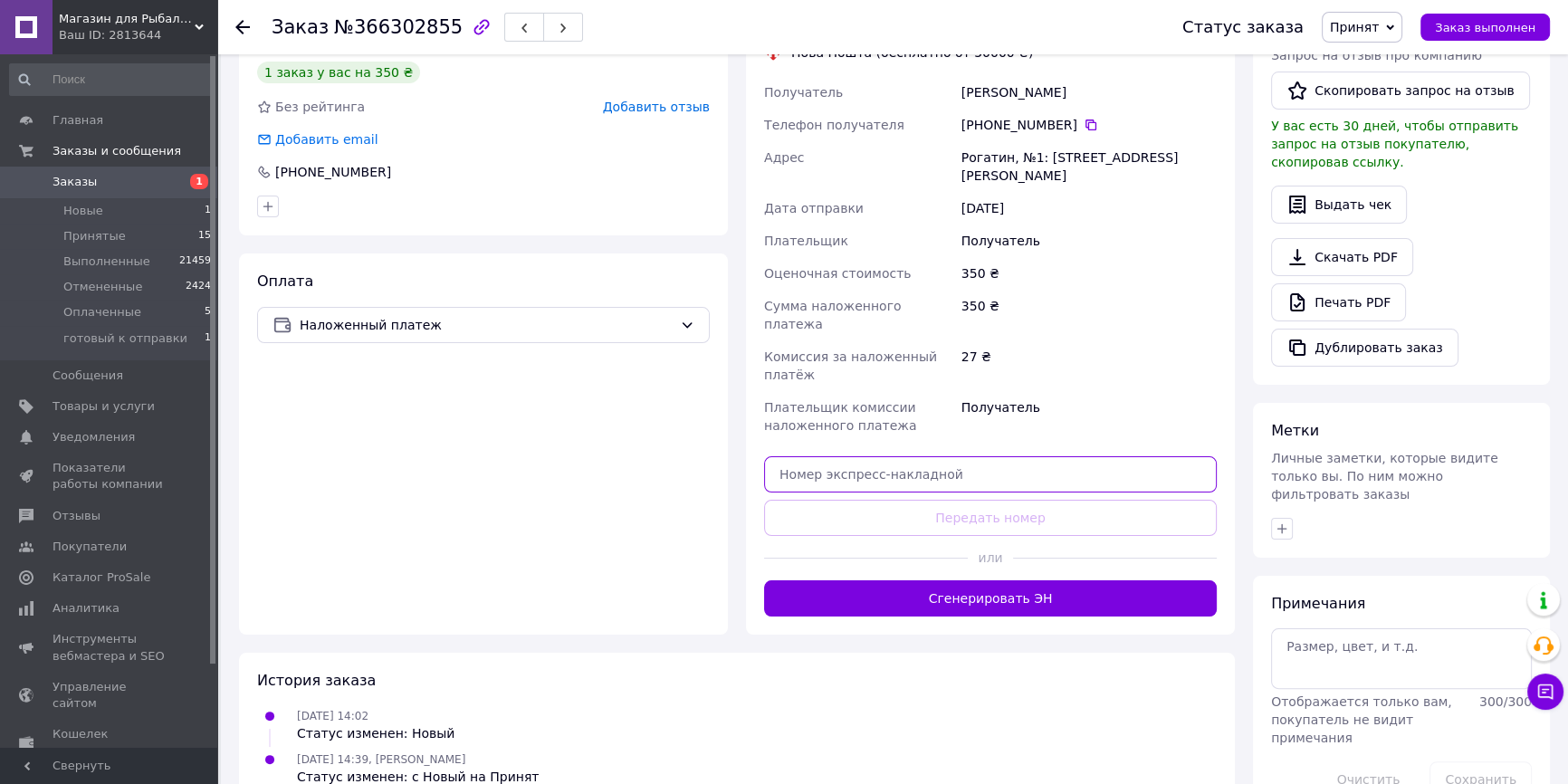
click at [869, 456] on input "text" at bounding box center [990, 474] width 452 height 36
paste input "20400483061170"
type input "20400483061170"
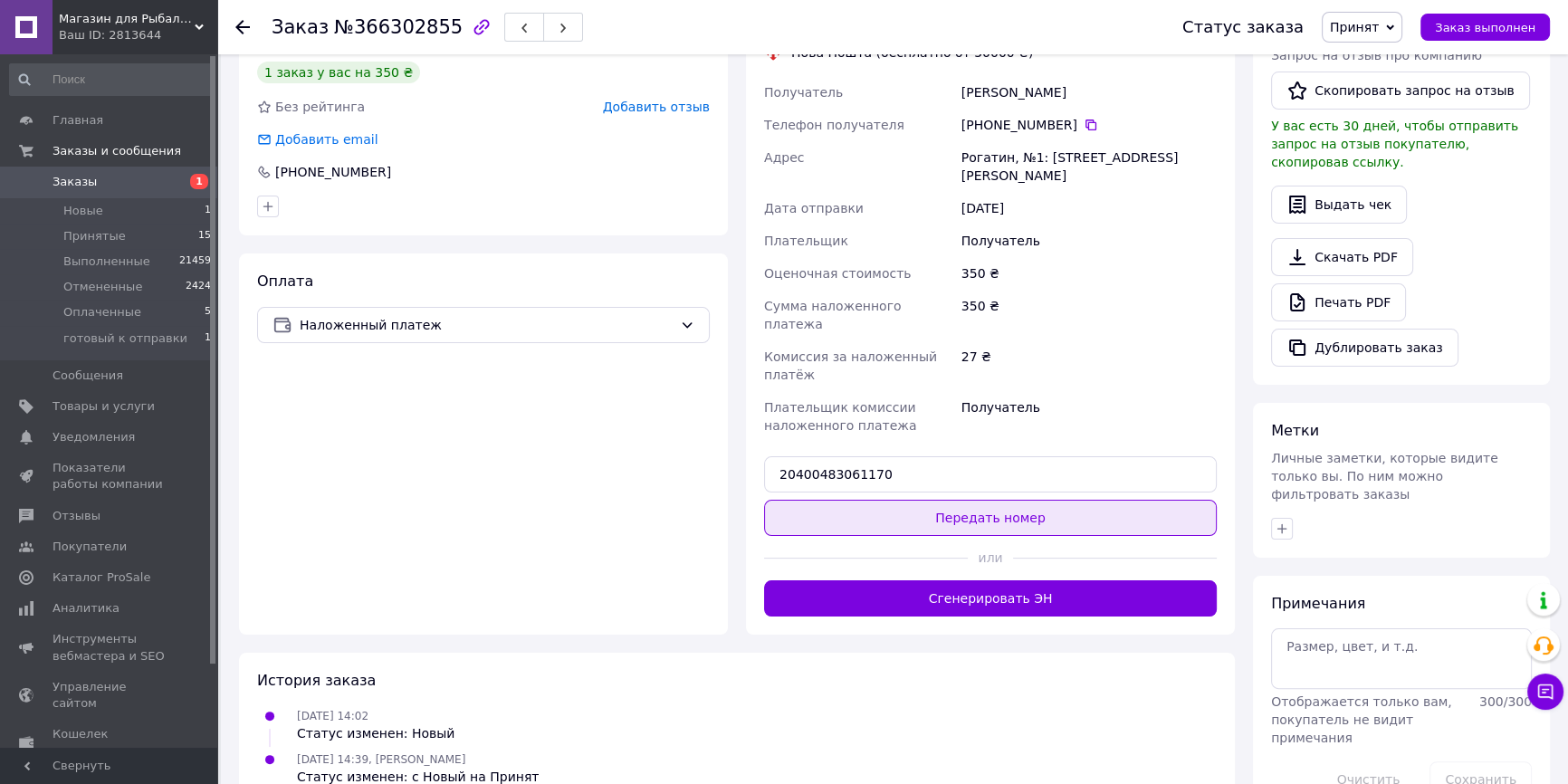
click at [881, 499] on button "Передать номер" at bounding box center [990, 517] width 452 height 36
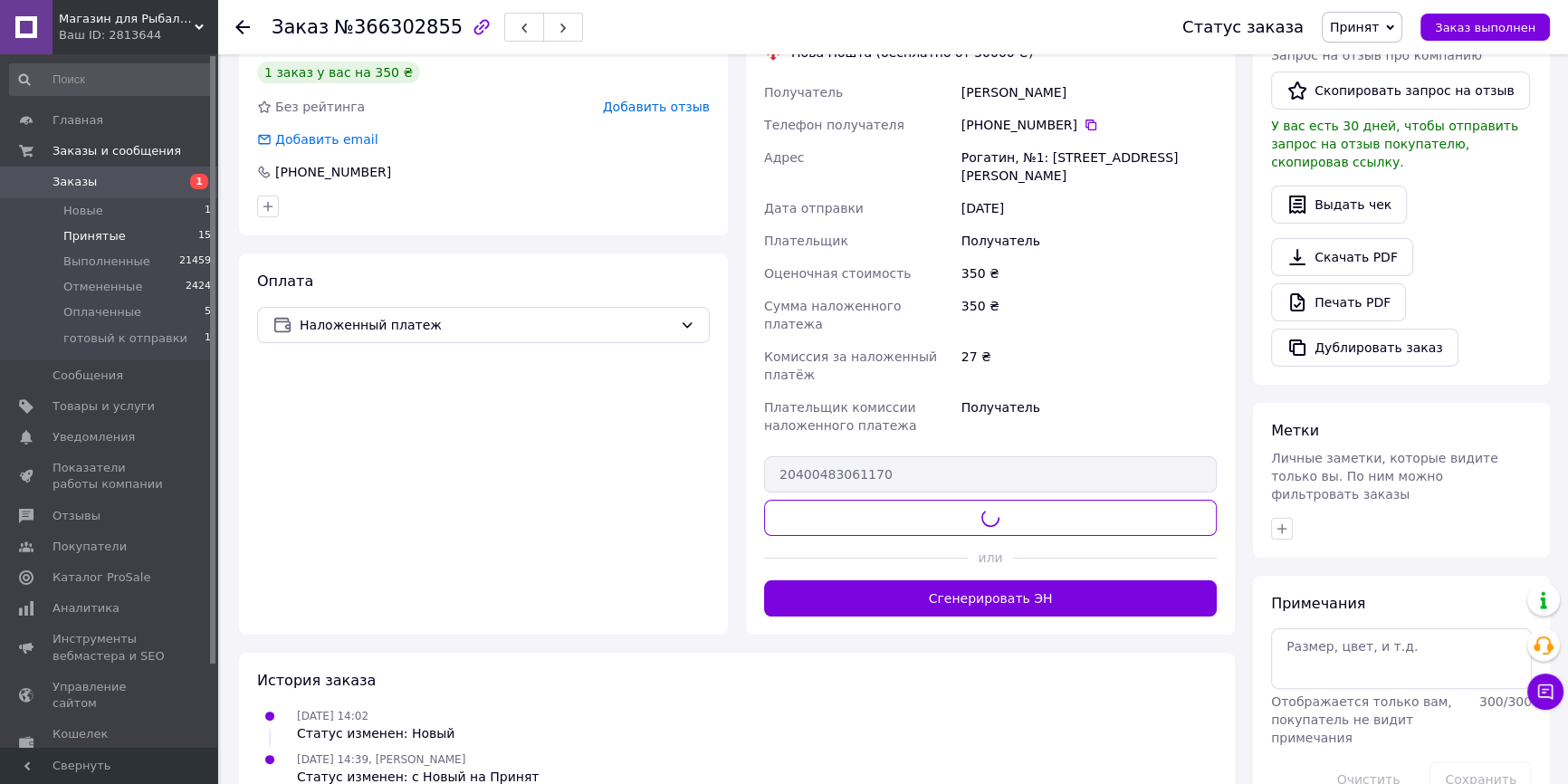
scroll to position [389, 0]
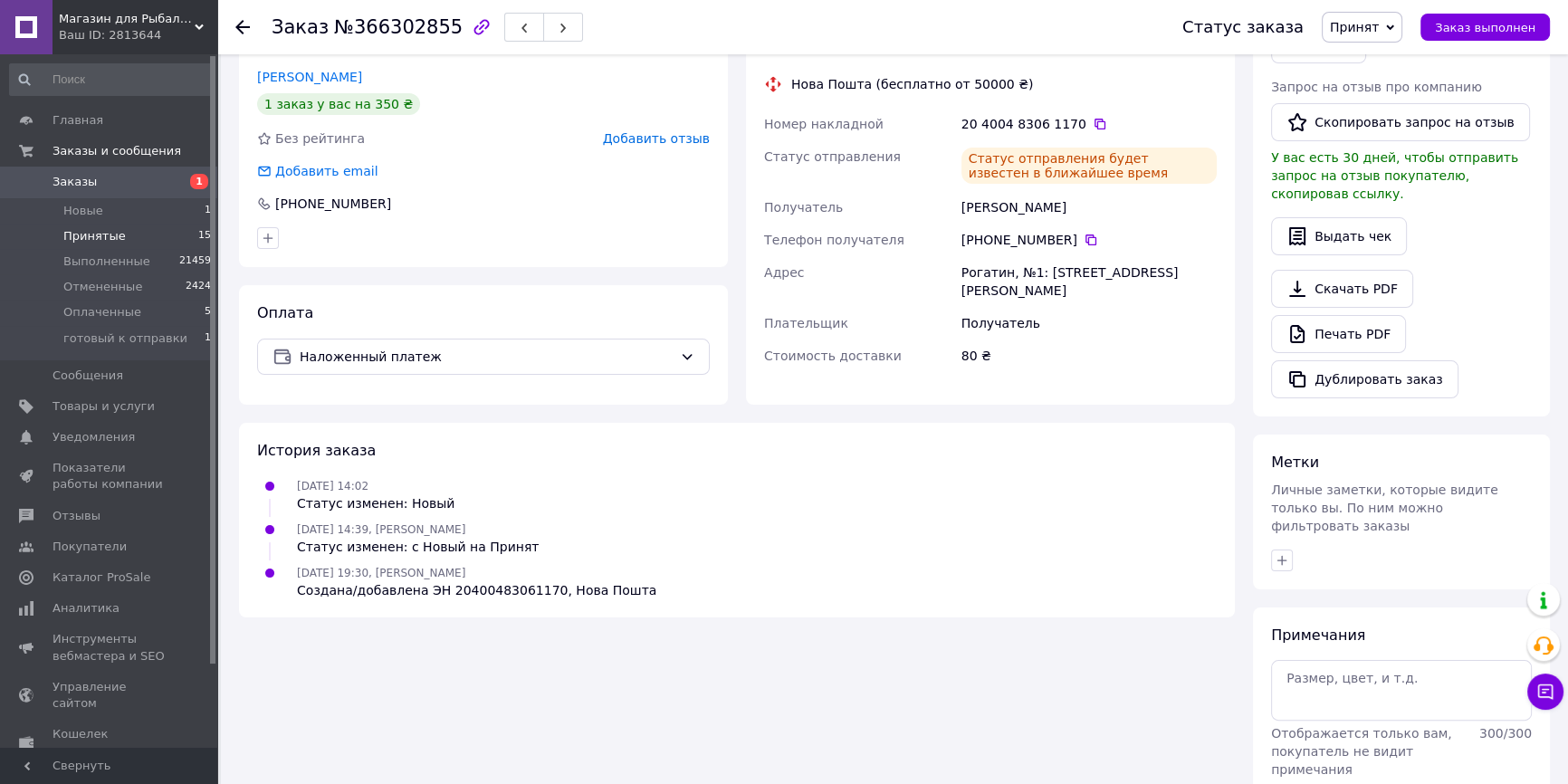
click at [174, 240] on li "Принятые 15" at bounding box center [111, 236] width 222 height 25
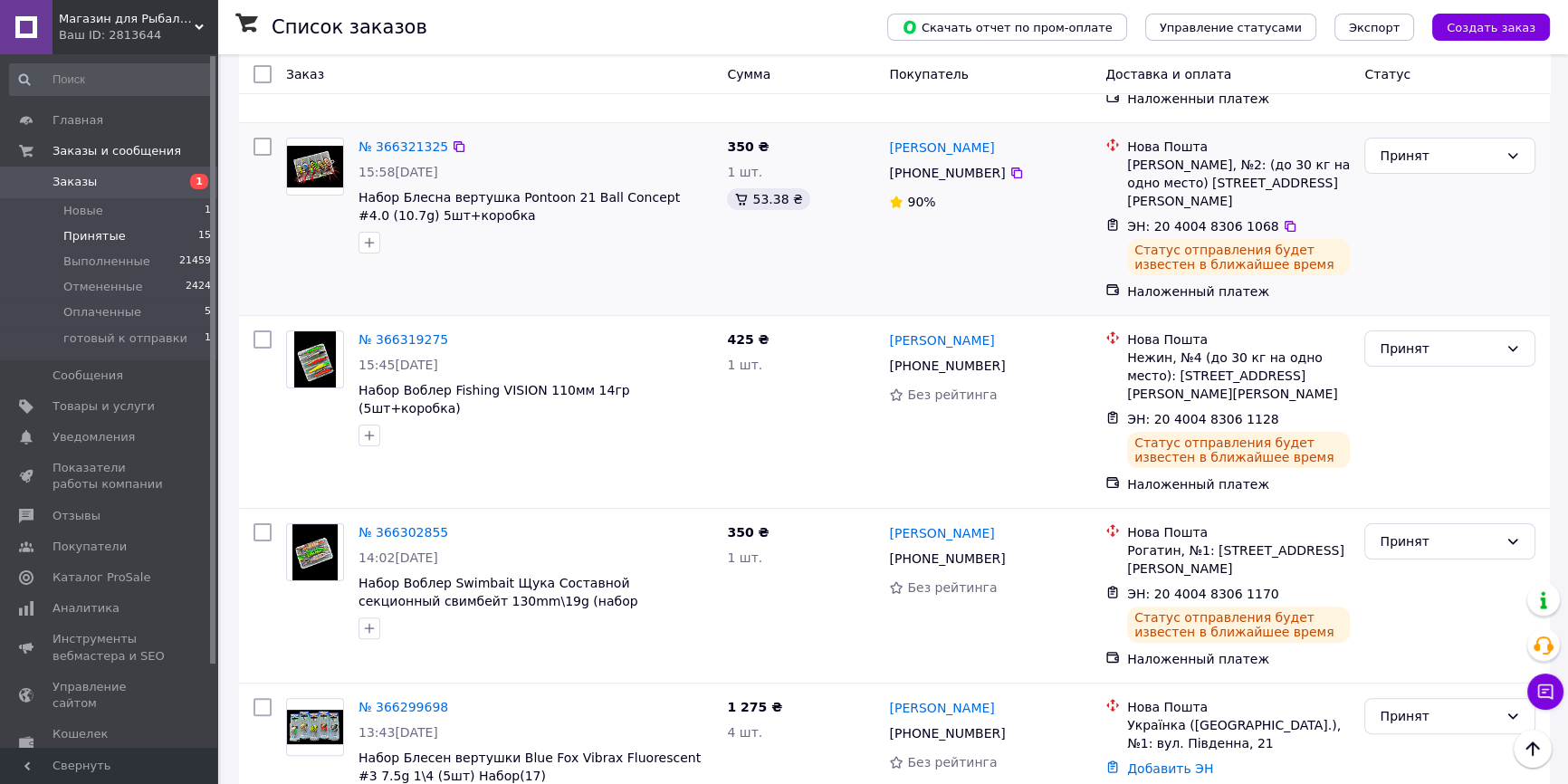
scroll to position [575, 0]
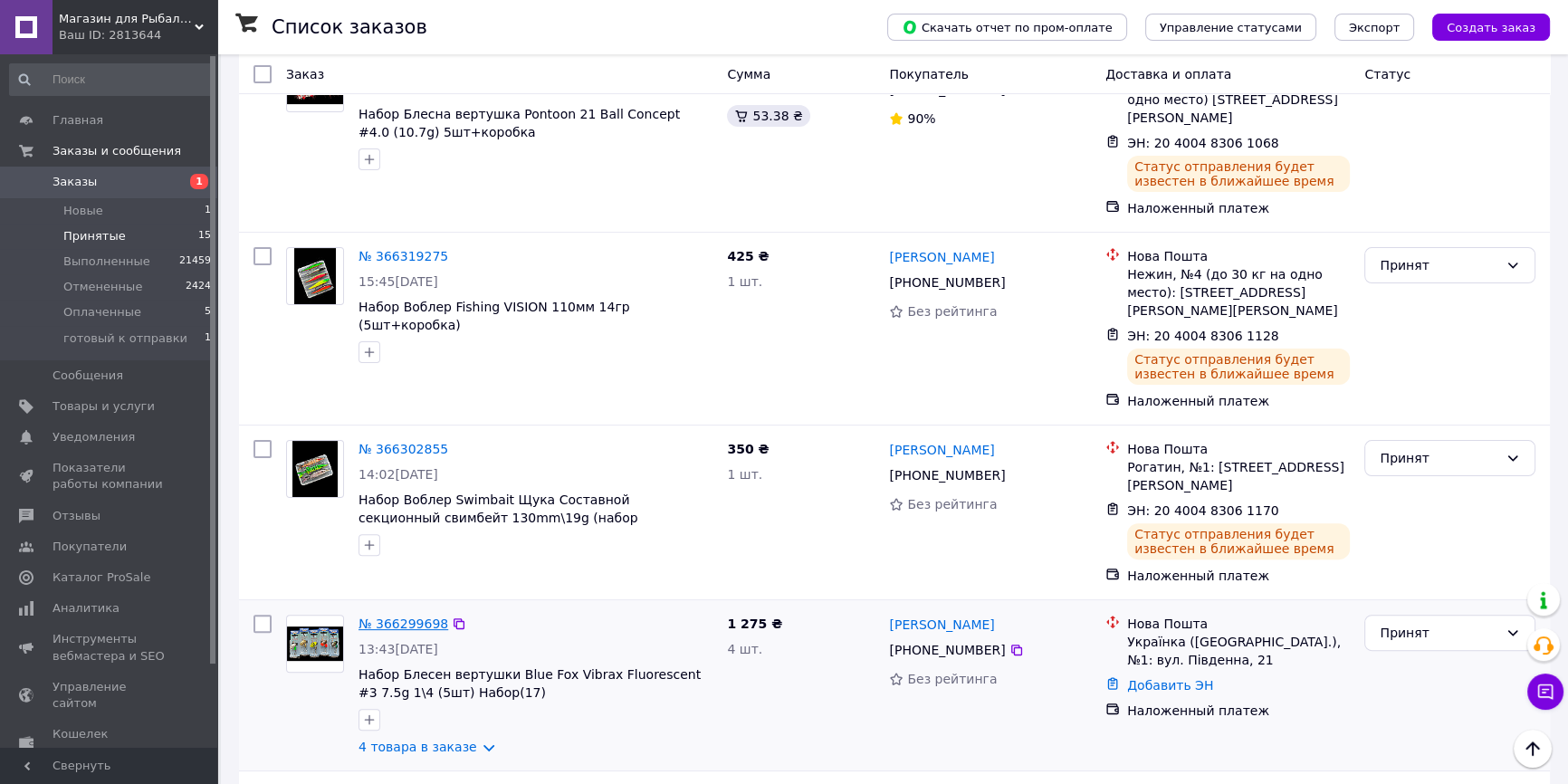
click at [406, 616] on link "№ 366299698" at bounding box center [403, 623] width 90 height 15
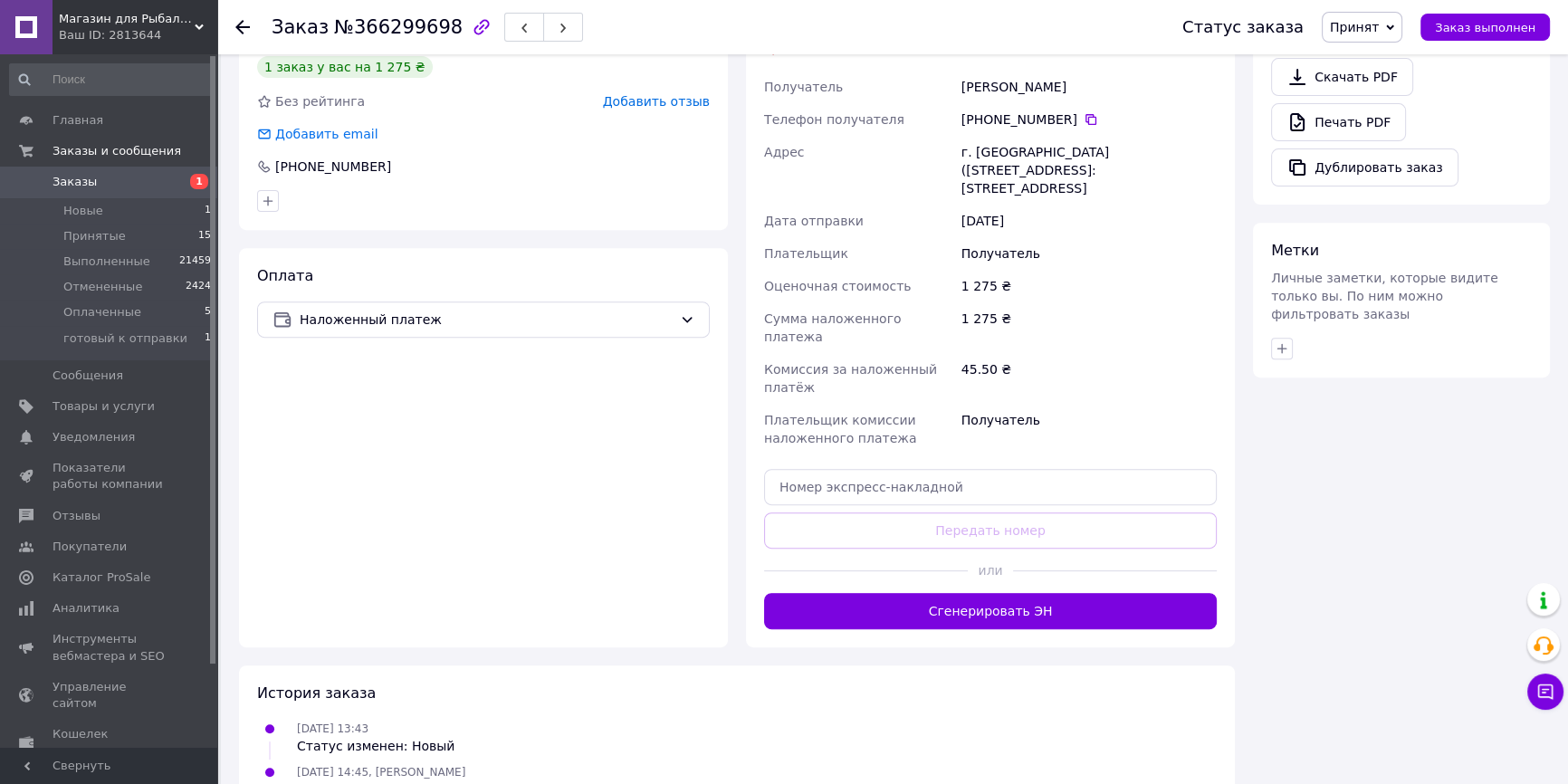
scroll to position [905, 0]
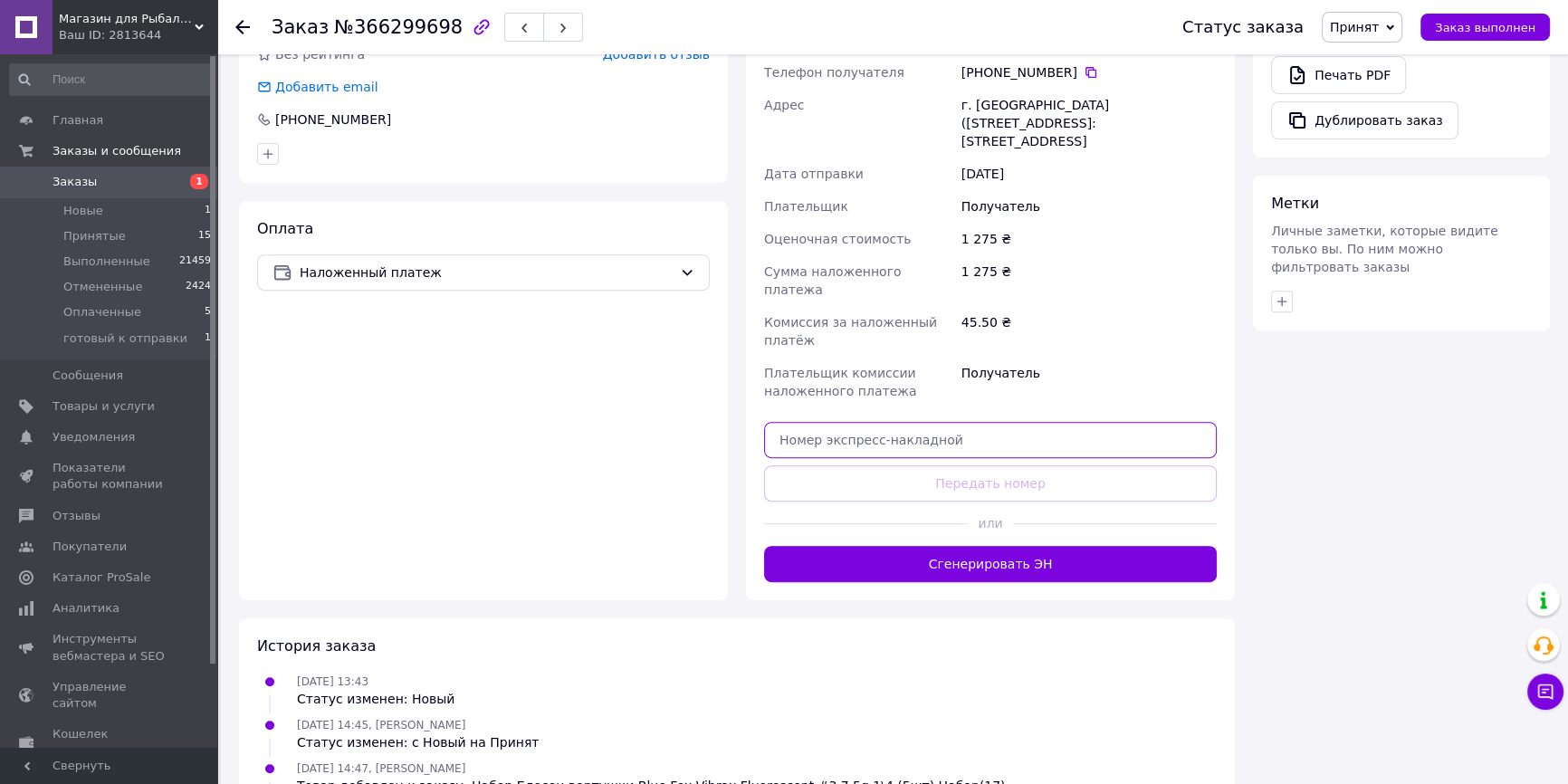
click at [852, 421] on input "text" at bounding box center [990, 439] width 452 height 36
paste input "20400483061222"
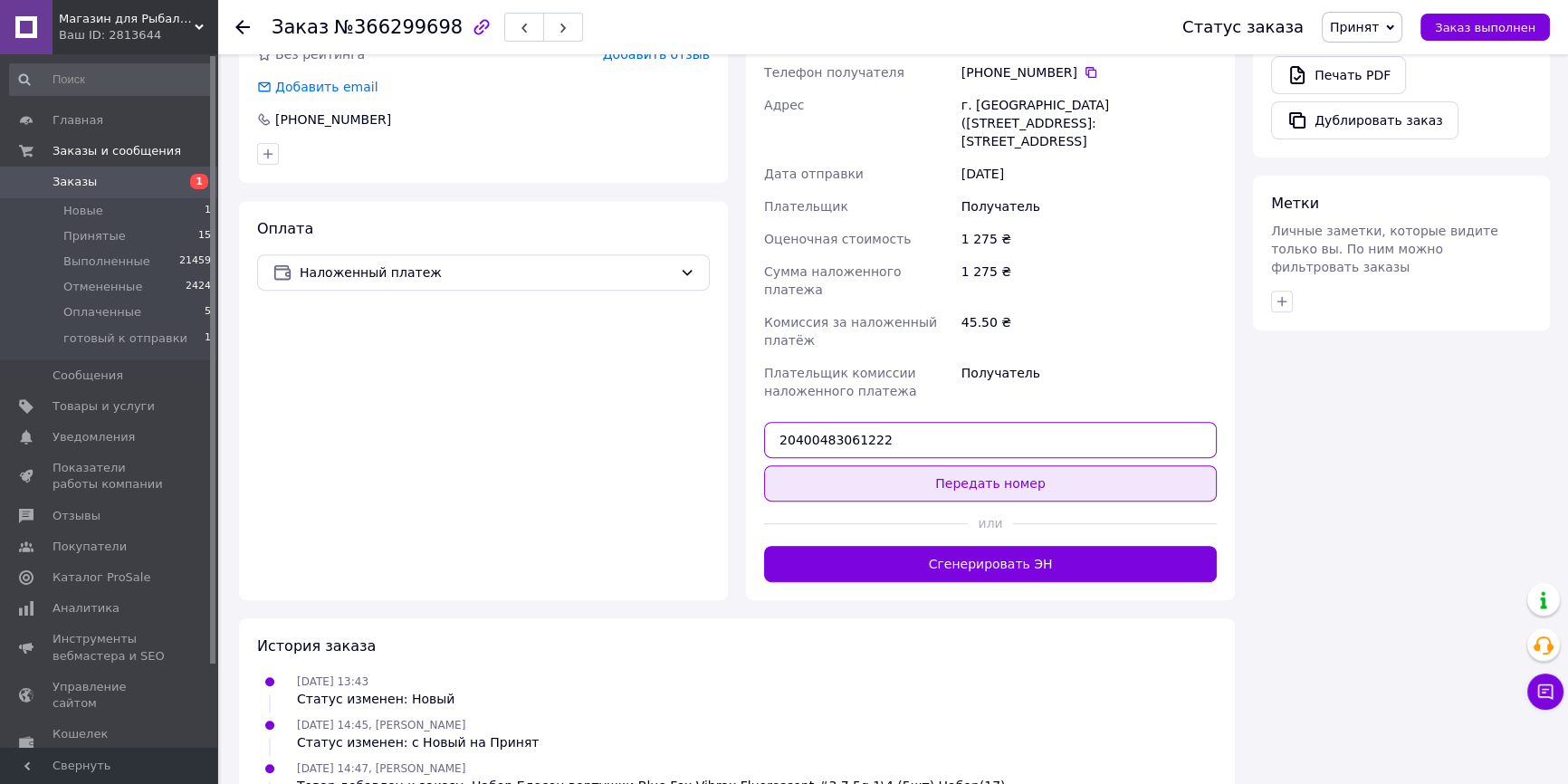
type input "20400483061222"
click at [859, 465] on button "Передать номер" at bounding box center [990, 483] width 452 height 36
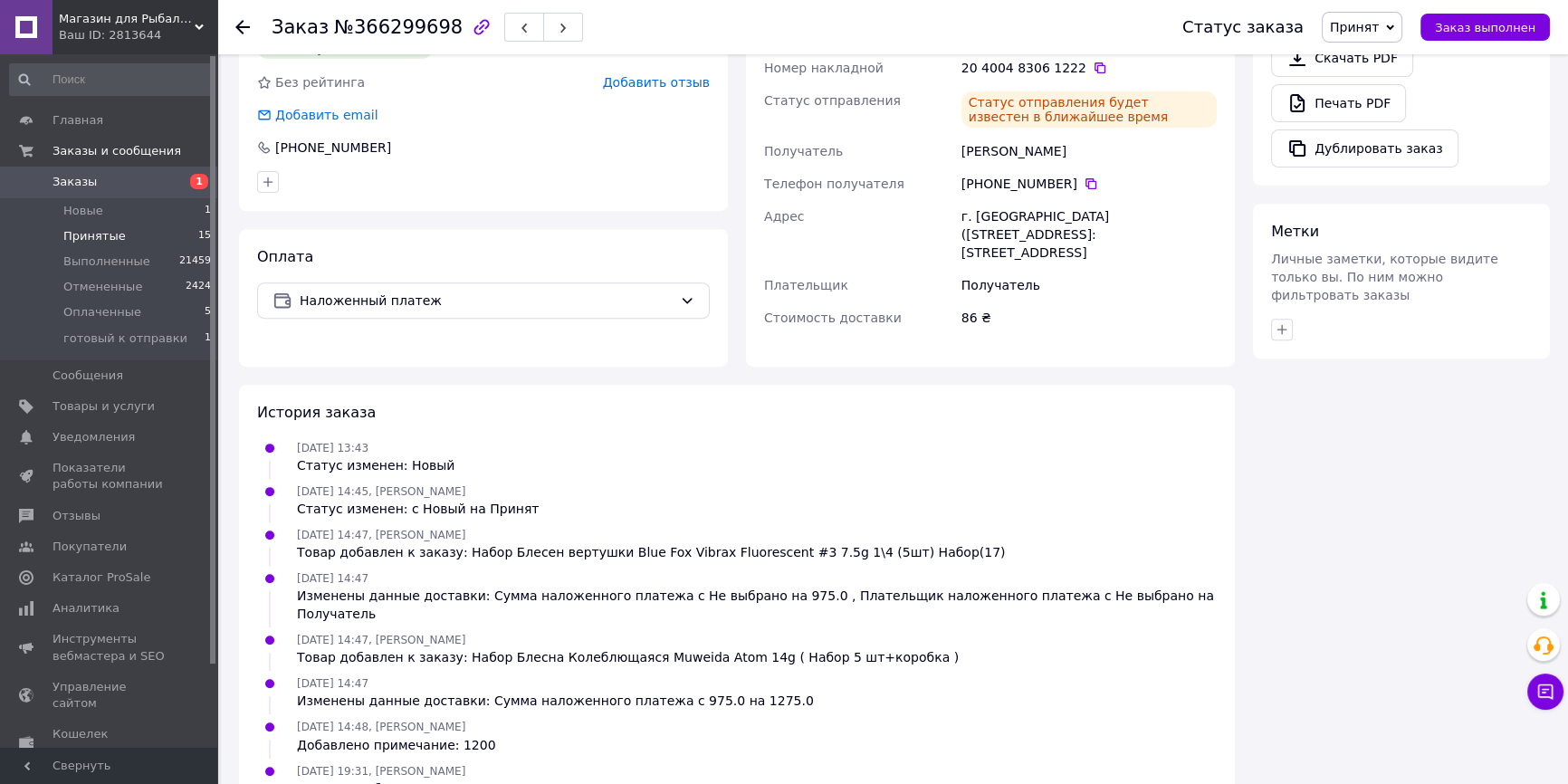
scroll to position [888, 0]
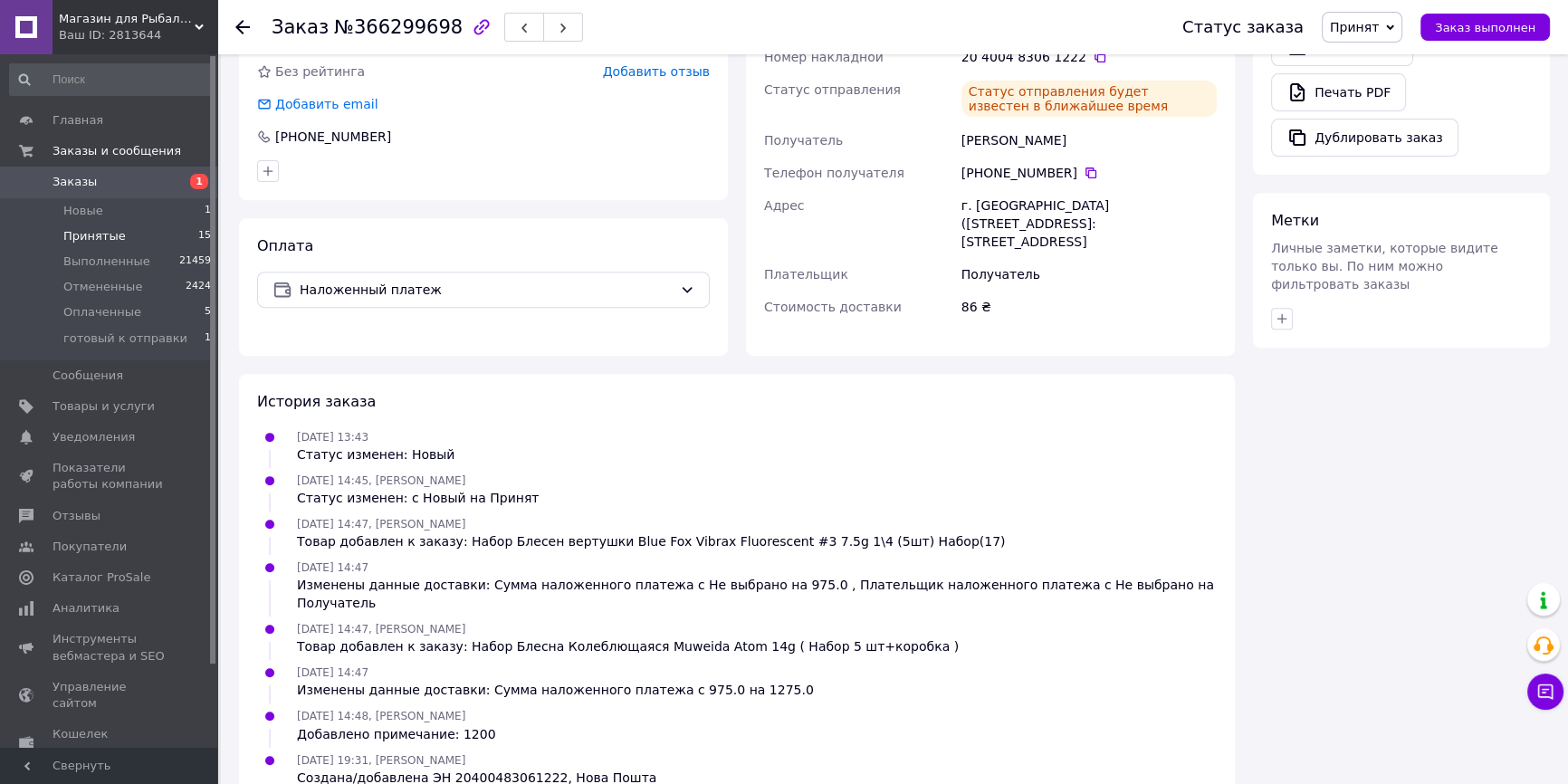
click at [168, 237] on li "Принятые 15" at bounding box center [111, 236] width 222 height 25
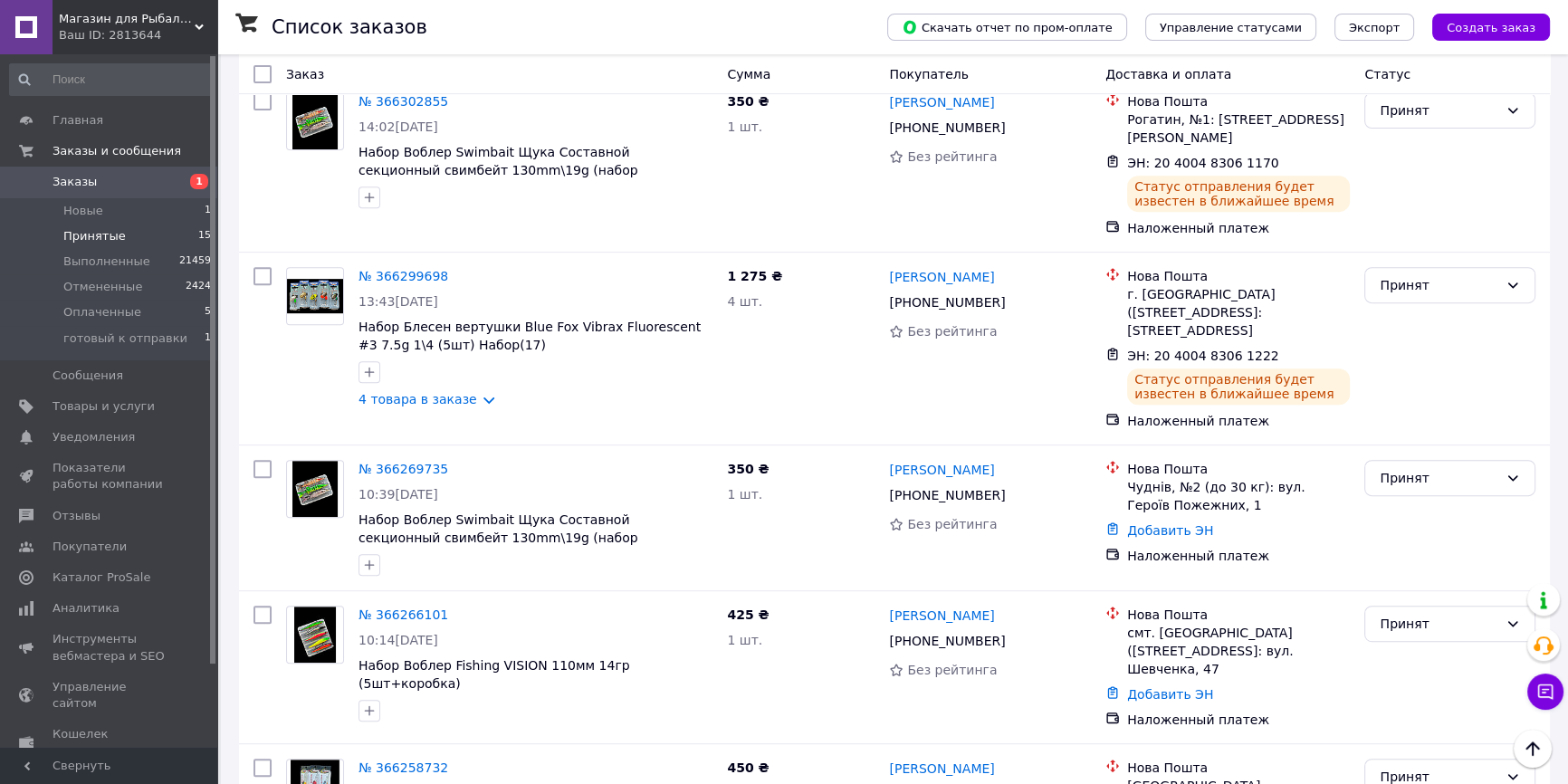
scroll to position [987, 0]
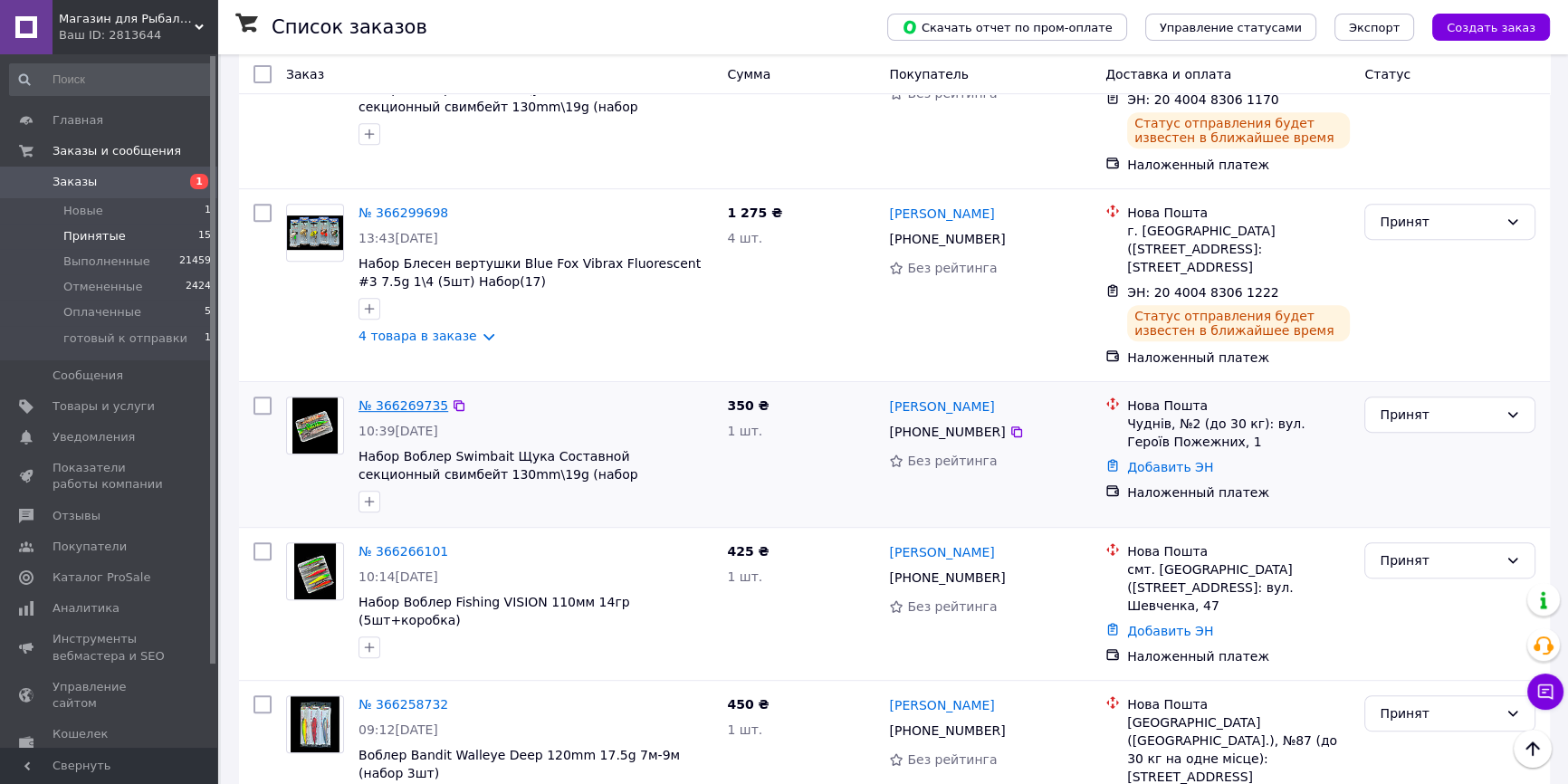
click at [410, 398] on link "№ 366269735" at bounding box center [403, 405] width 90 height 15
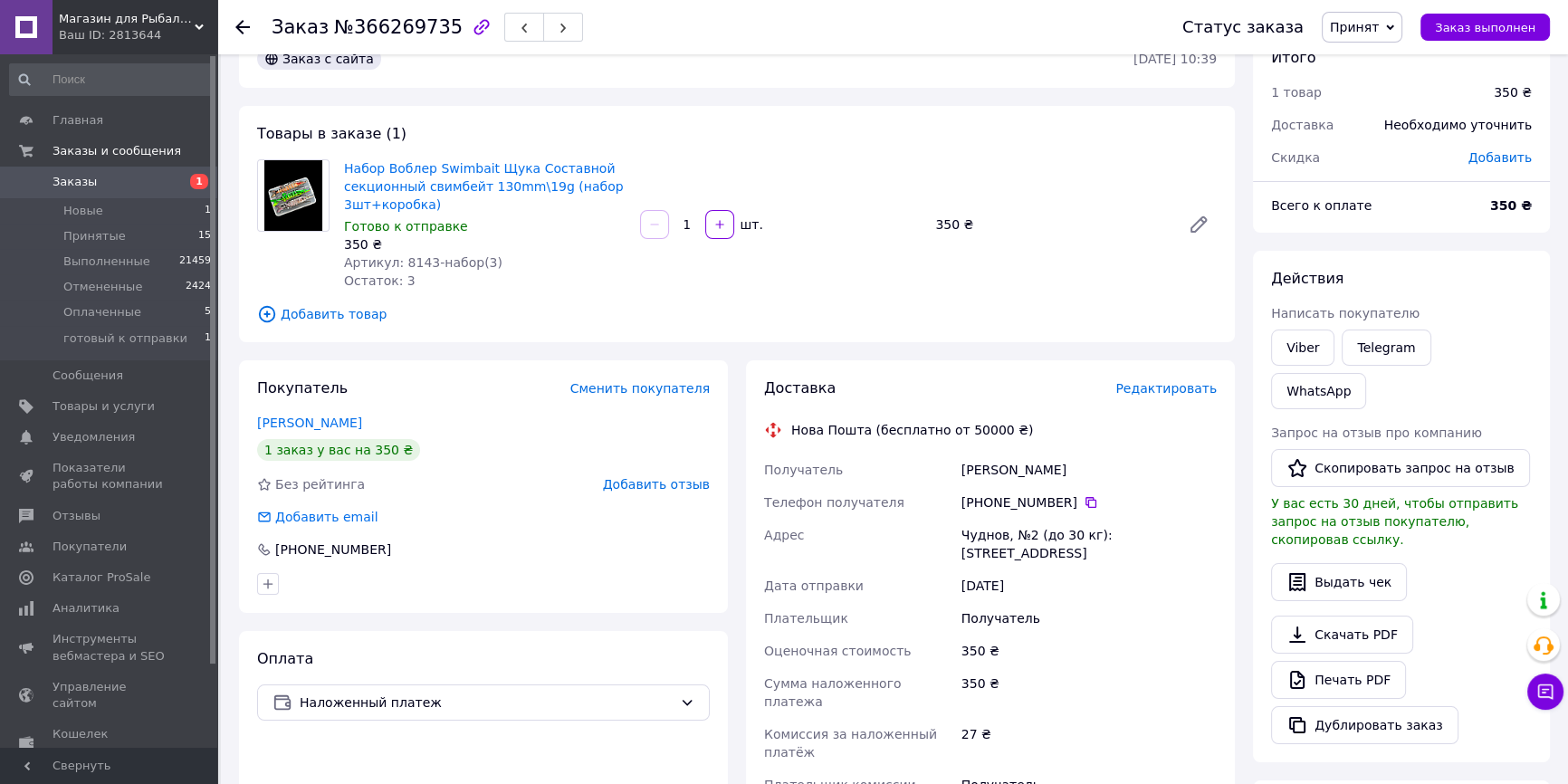
scroll to position [438, 0]
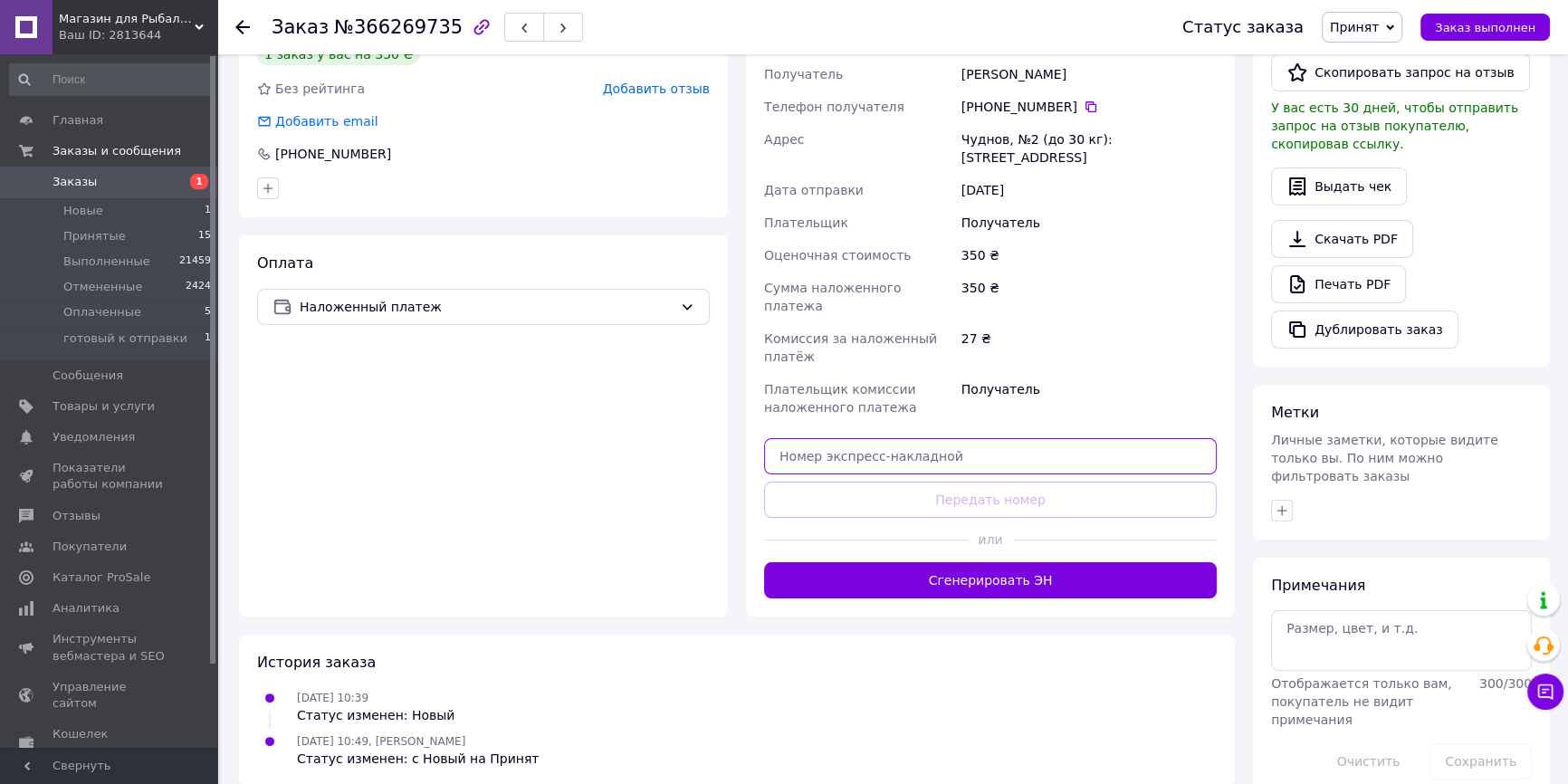
click at [884, 443] on input "text" at bounding box center [990, 456] width 452 height 36
paste input "20400483061254"
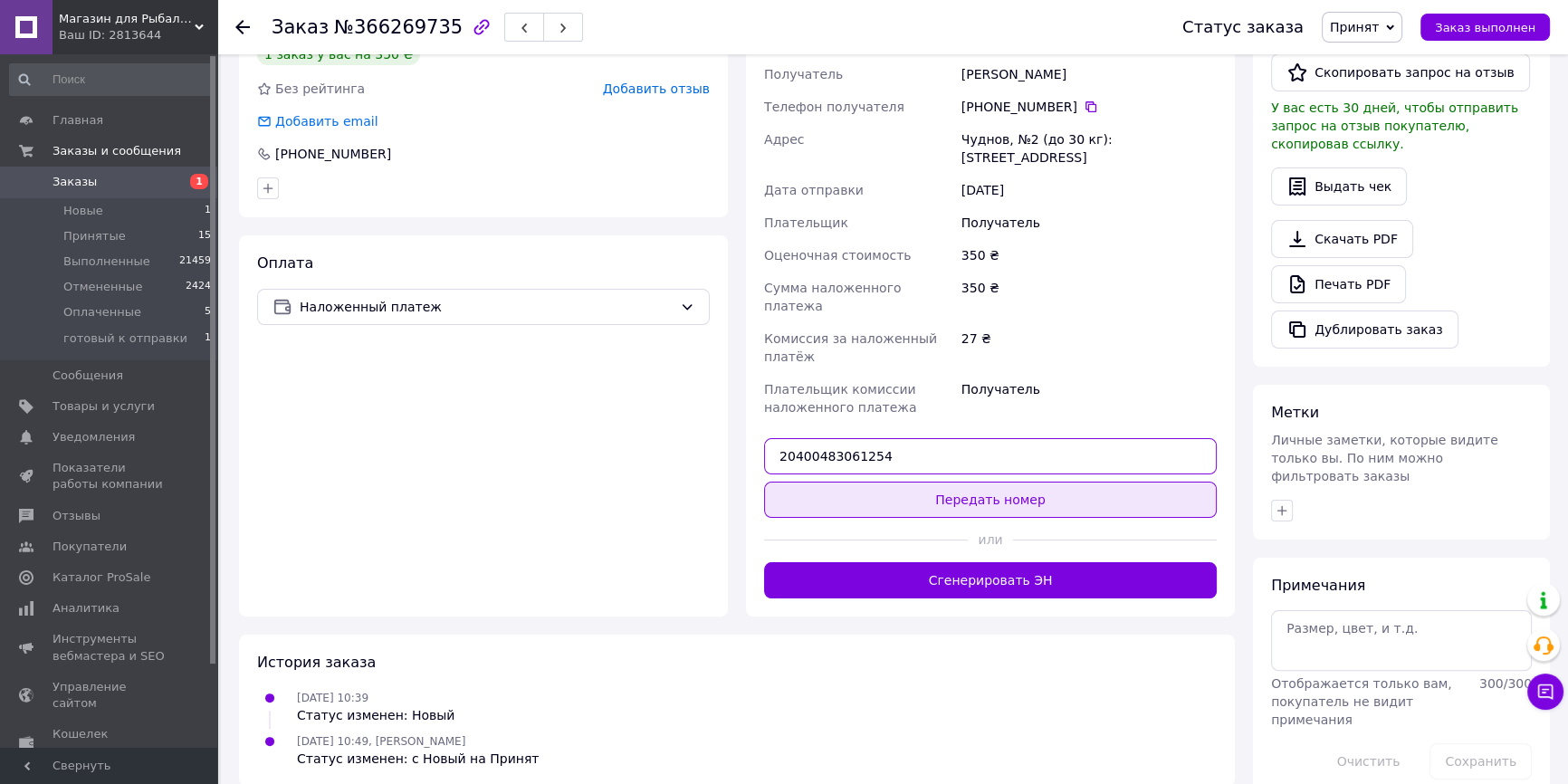
type input "20400483061254"
click at [885, 481] on button "Передать номер" at bounding box center [990, 499] width 452 height 36
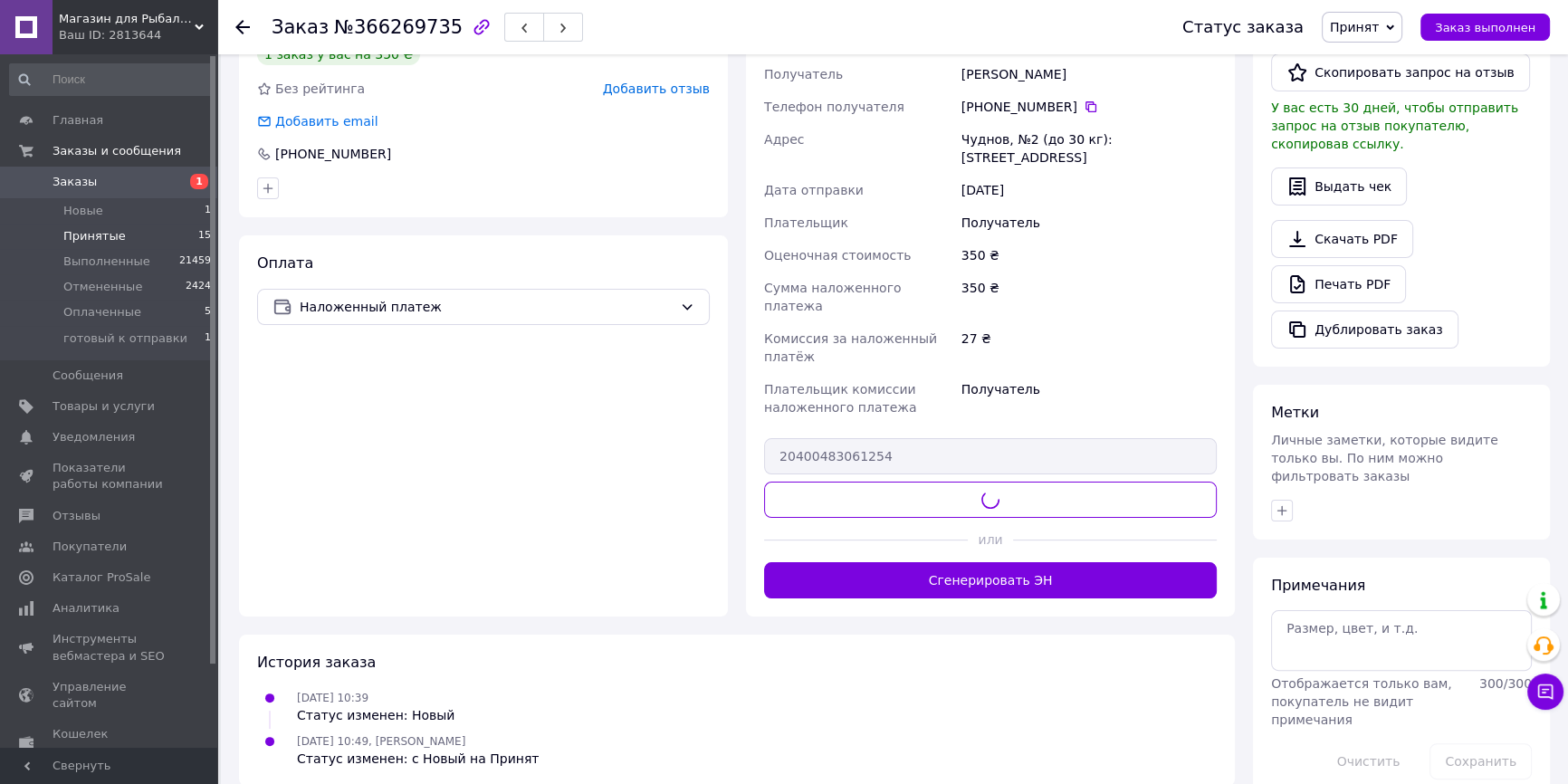
scroll to position [389, 0]
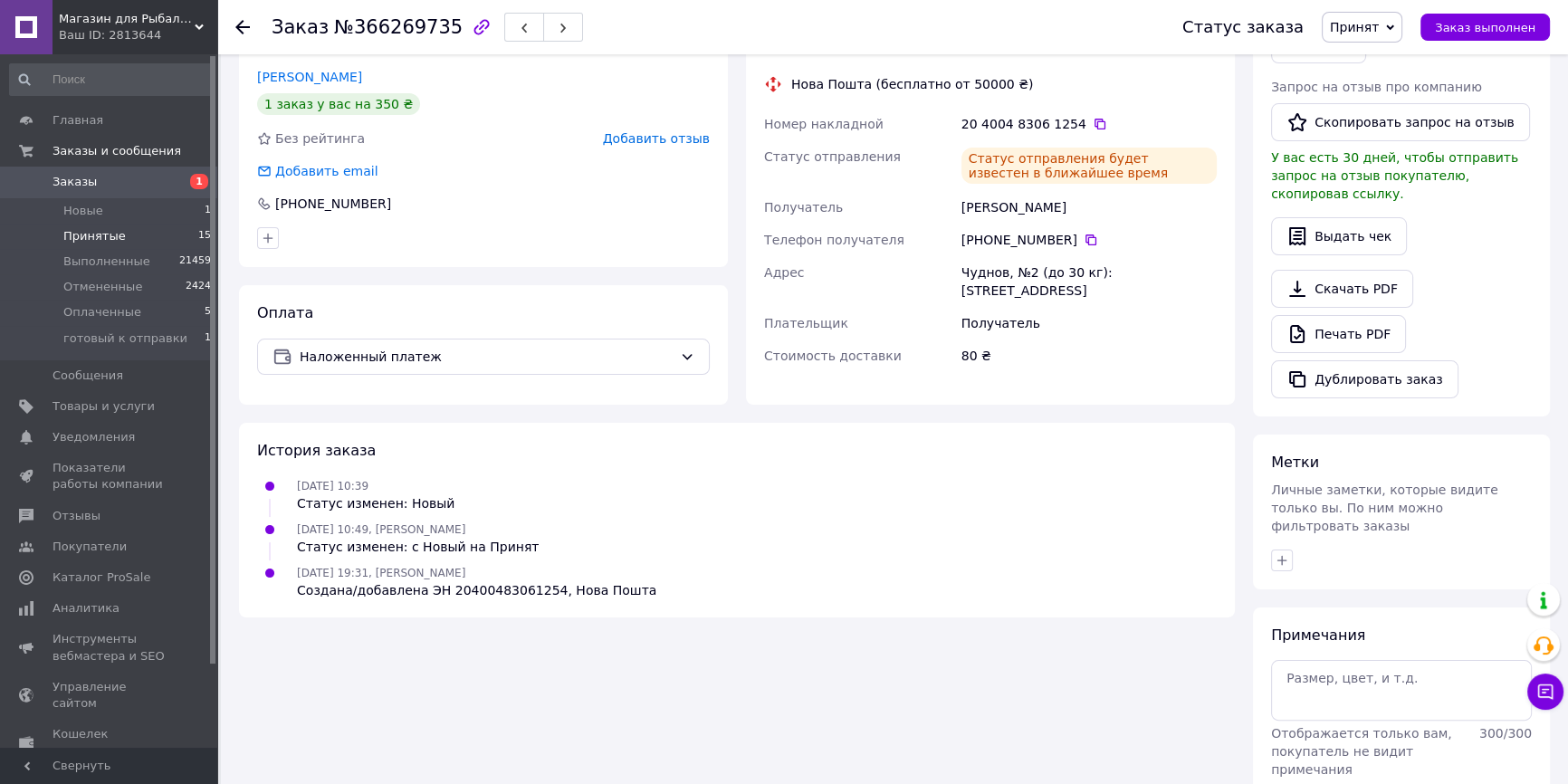
click at [164, 238] on li "Принятые 15" at bounding box center [111, 236] width 222 height 25
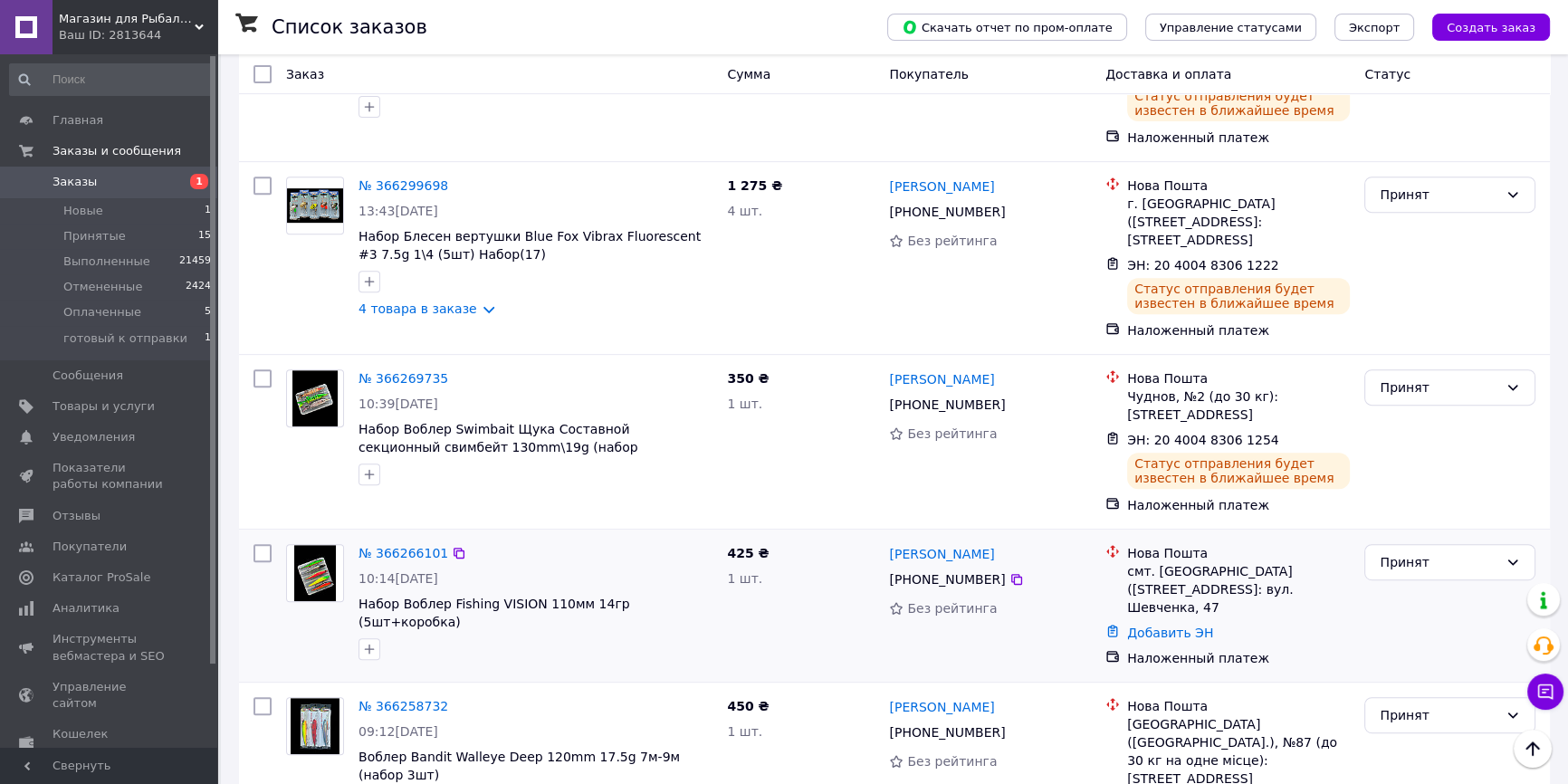
scroll to position [987, 0]
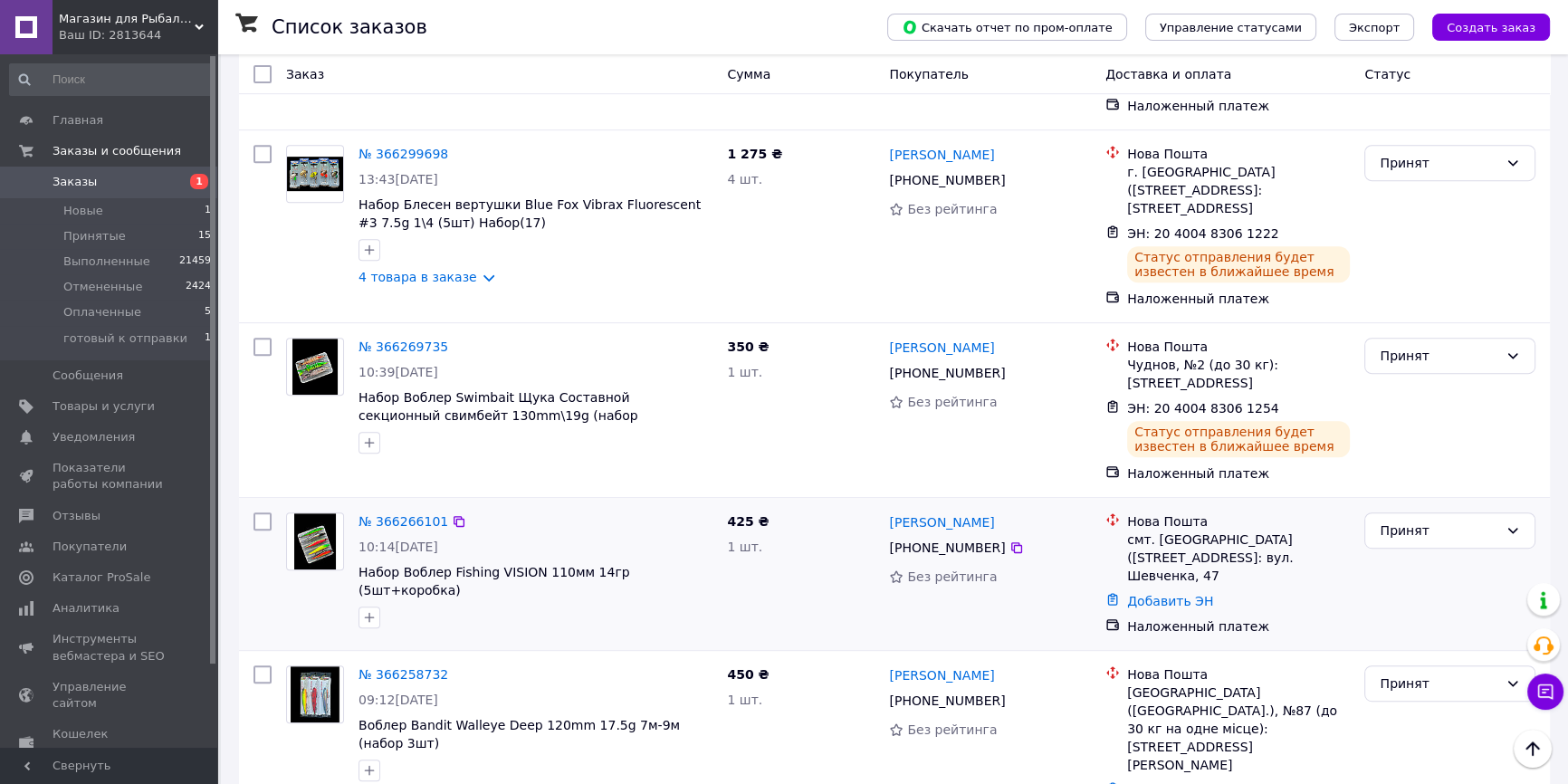
click at [408, 510] on div "№ 366266101" at bounding box center [402, 521] width 93 height 22
click at [401, 514] on link "№ 366266101" at bounding box center [403, 521] width 90 height 15
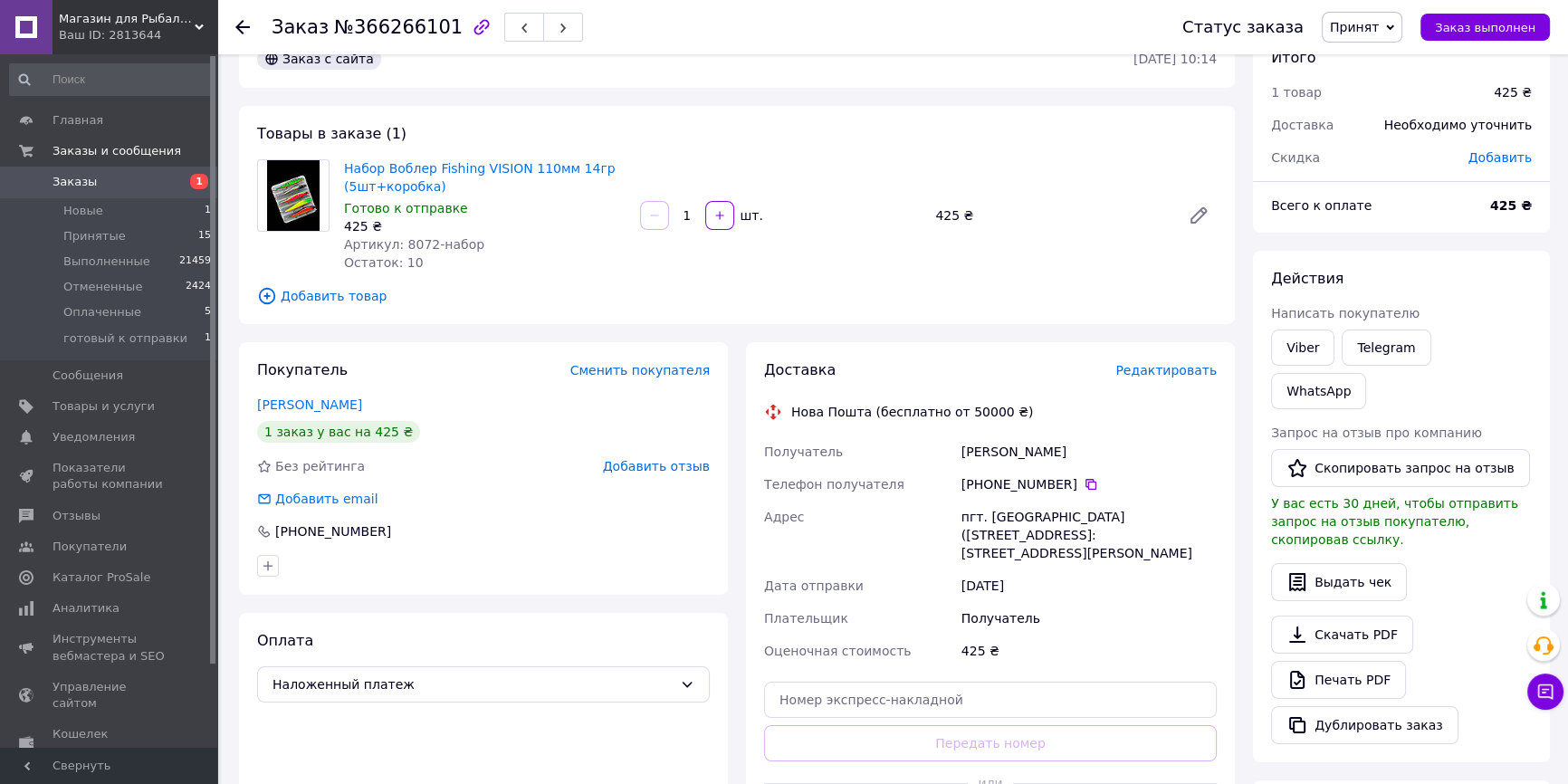
scroll to position [389, 0]
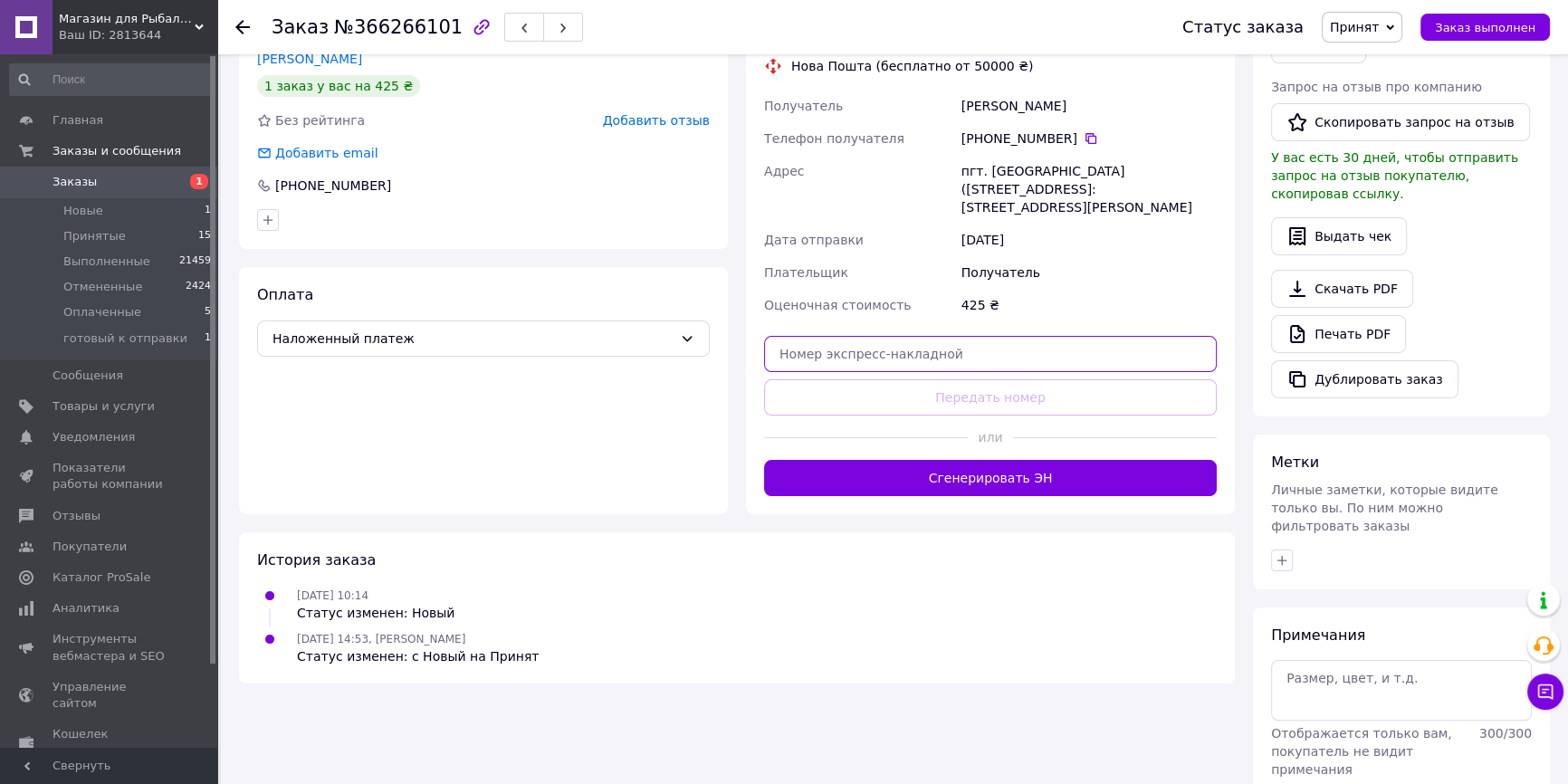
click at [877, 336] on input "text" at bounding box center [990, 354] width 452 height 36
paste input "20400483061278"
type input "20400483061278"
click at [896, 380] on button "Передать номер" at bounding box center [990, 397] width 452 height 36
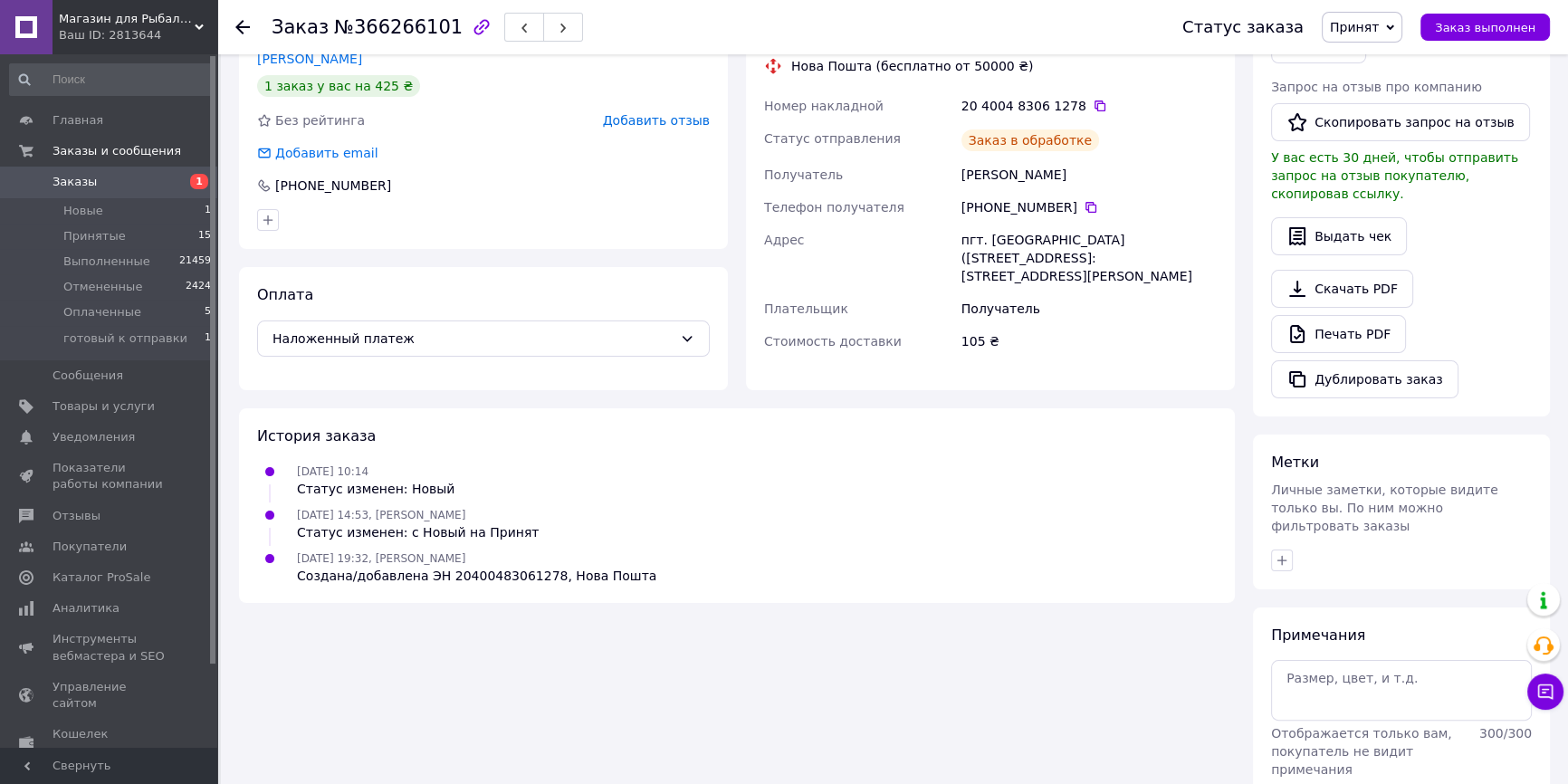
click at [160, 234] on li "Принятые 15" at bounding box center [111, 236] width 222 height 25
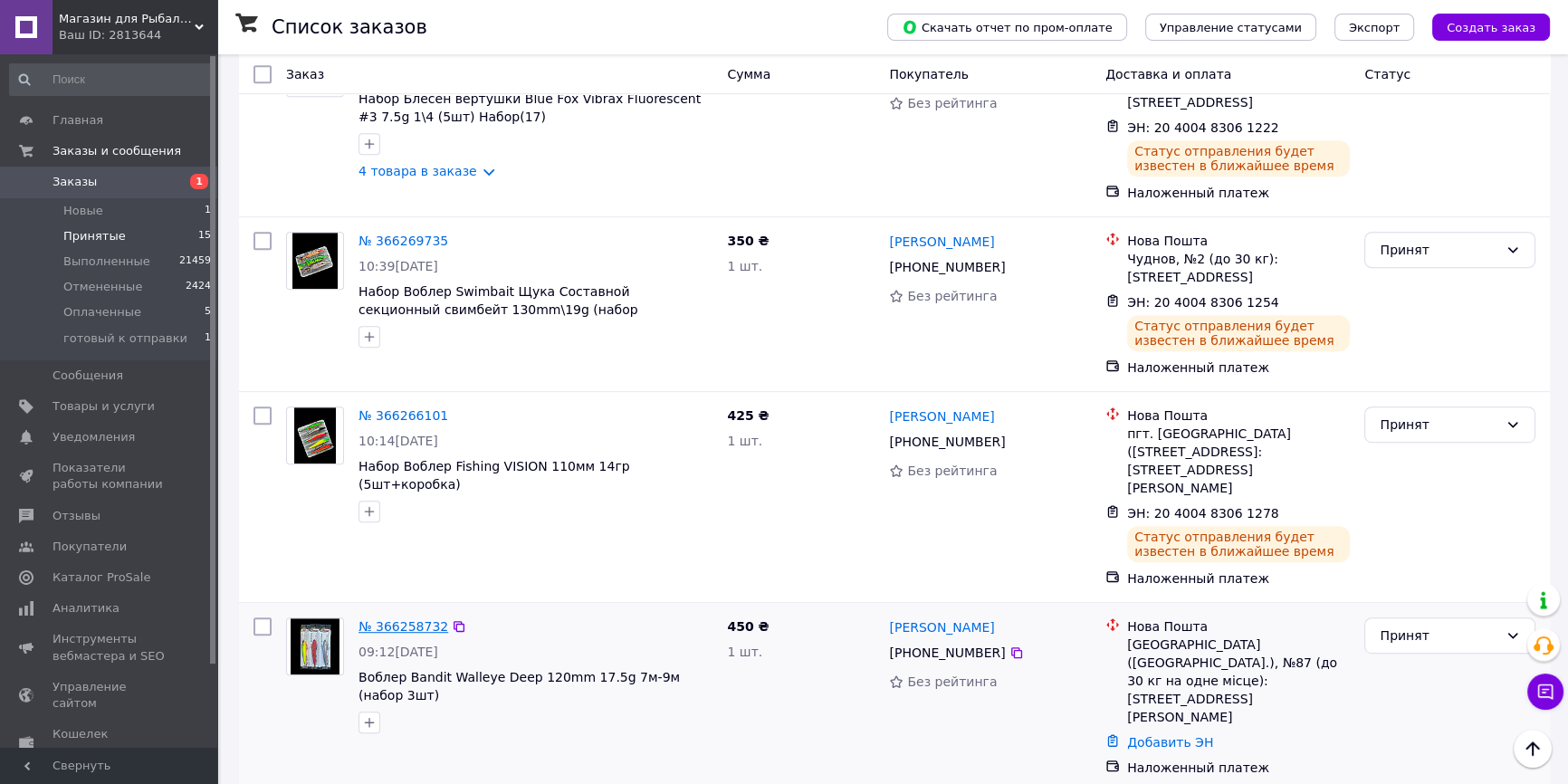
click at [393, 619] on link "№ 366258732" at bounding box center [403, 626] width 90 height 15
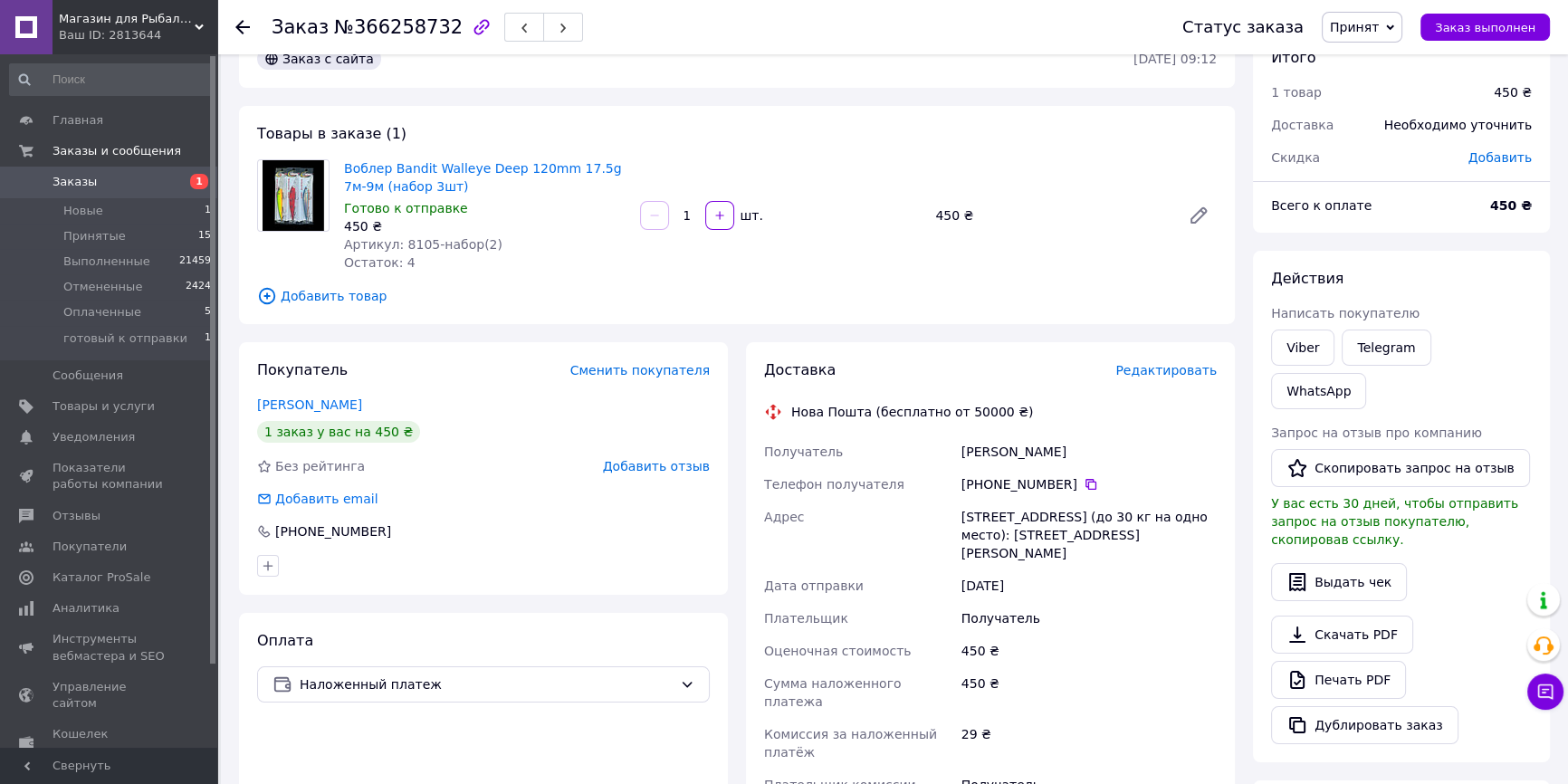
scroll to position [438, 0]
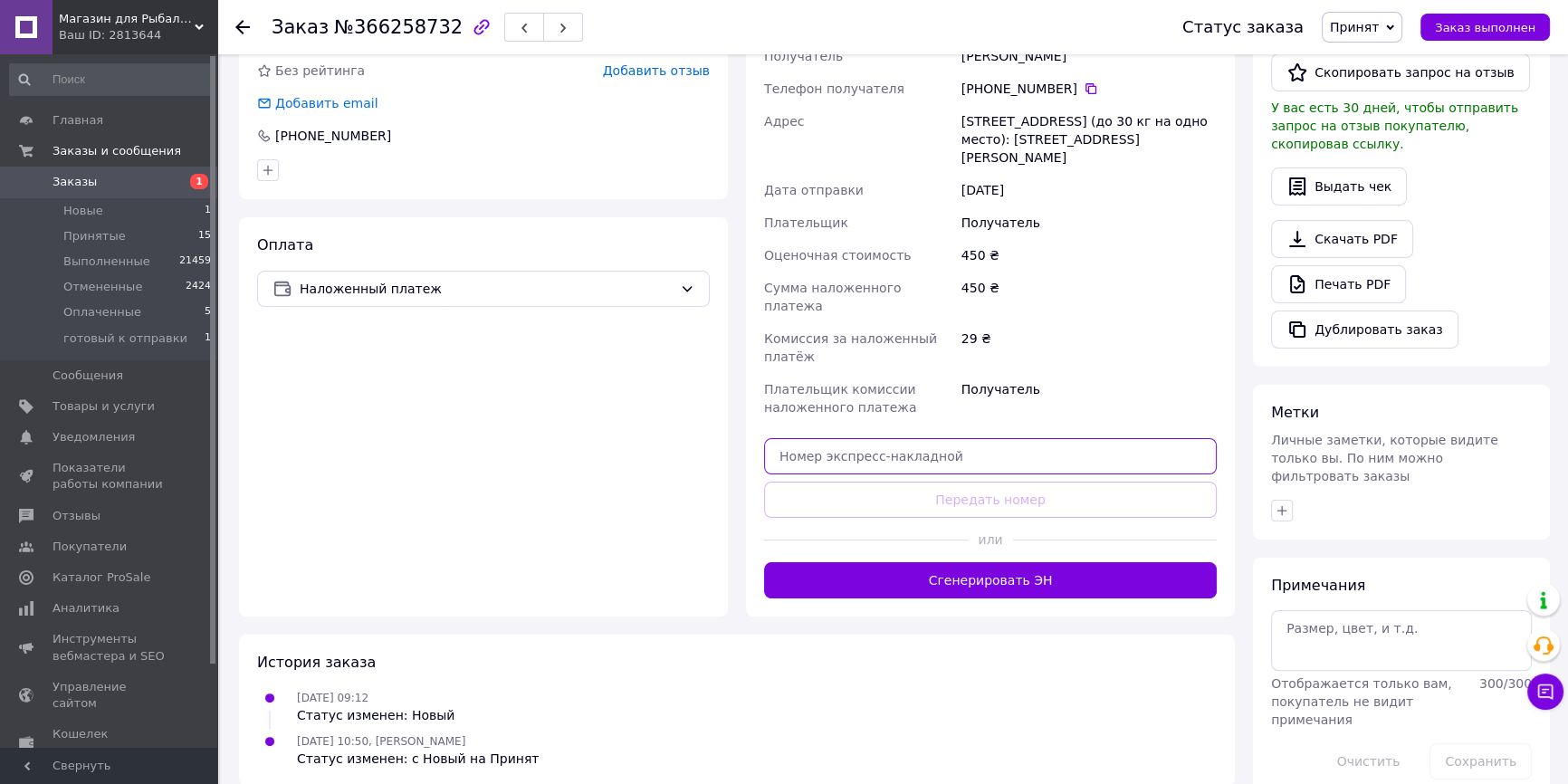
click at [981, 439] on input "text" at bounding box center [990, 456] width 452 height 36
paste input "20400483061310"
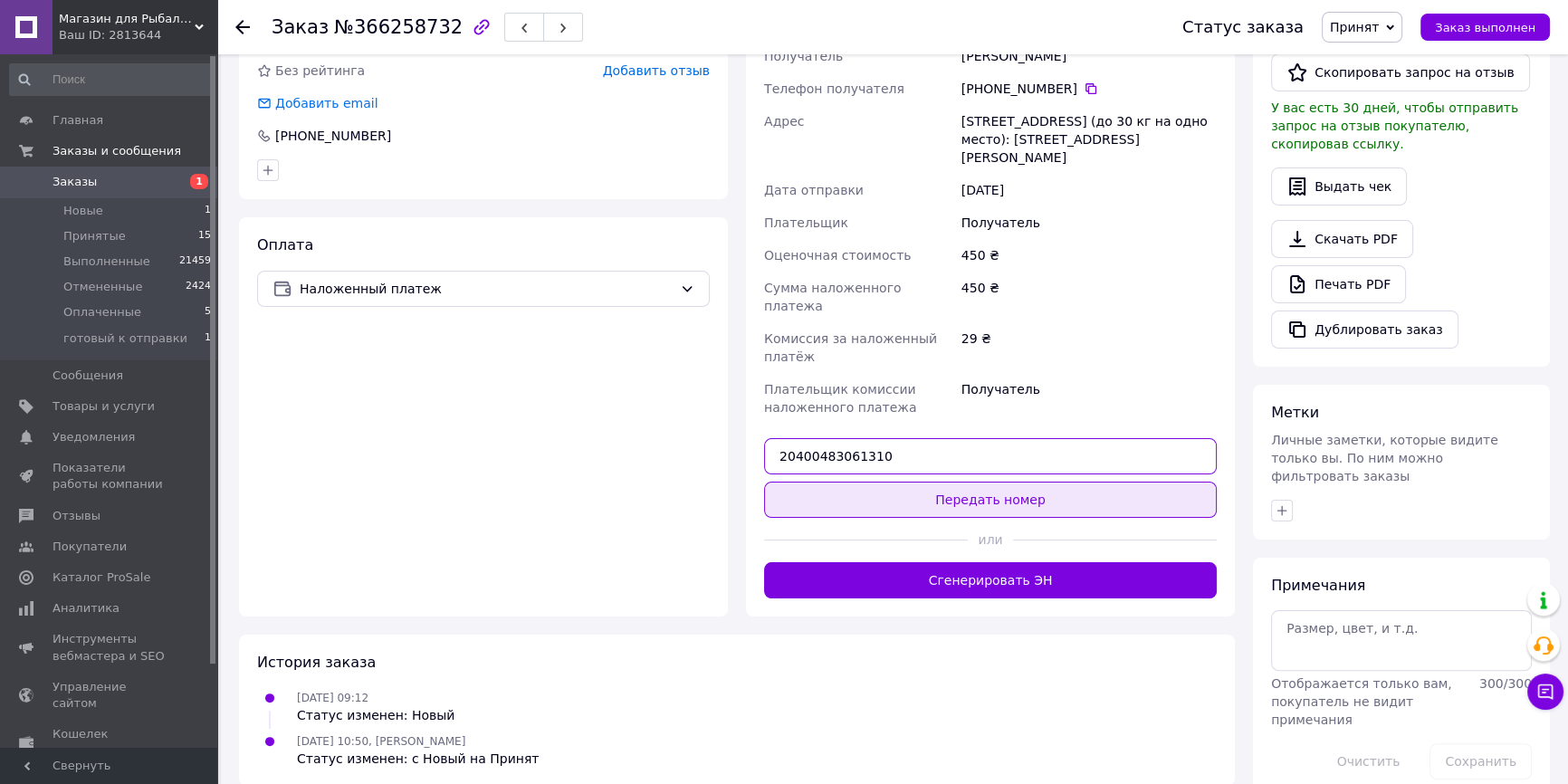
type input "20400483061310"
click at [970, 481] on button "Передать номер" at bounding box center [990, 499] width 452 height 36
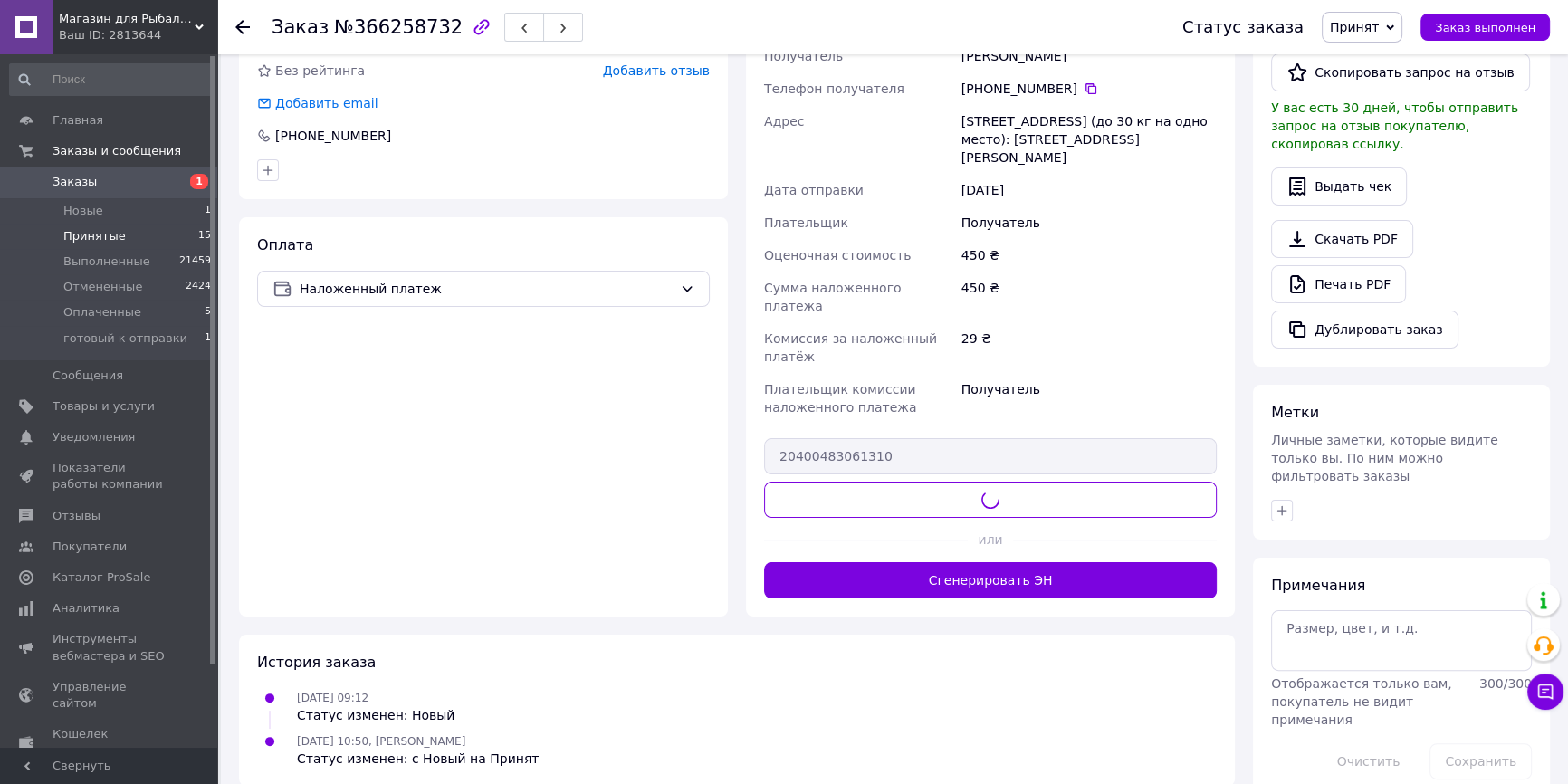
scroll to position [389, 0]
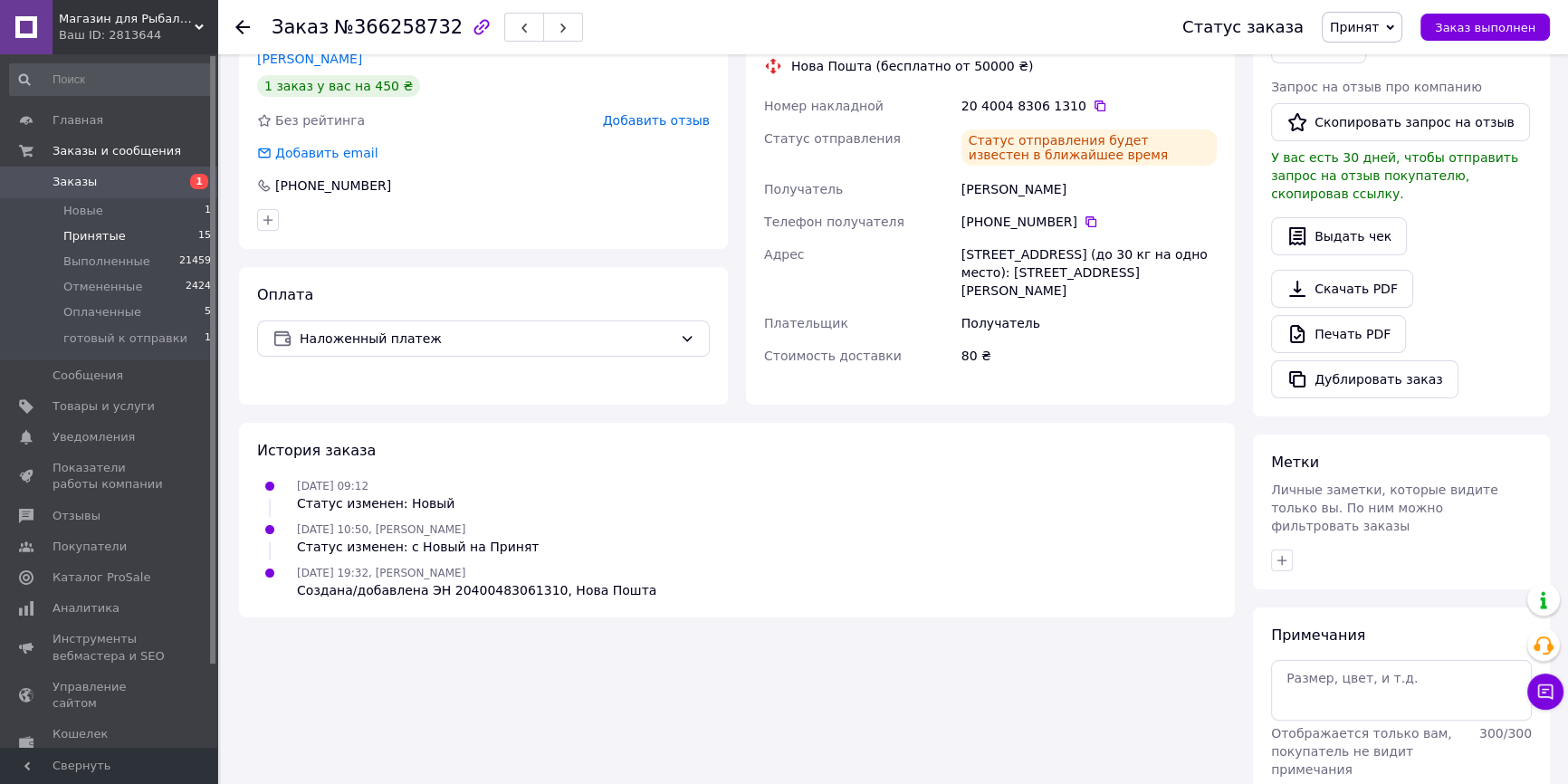
click at [160, 237] on li "Принятые 15" at bounding box center [111, 236] width 222 height 25
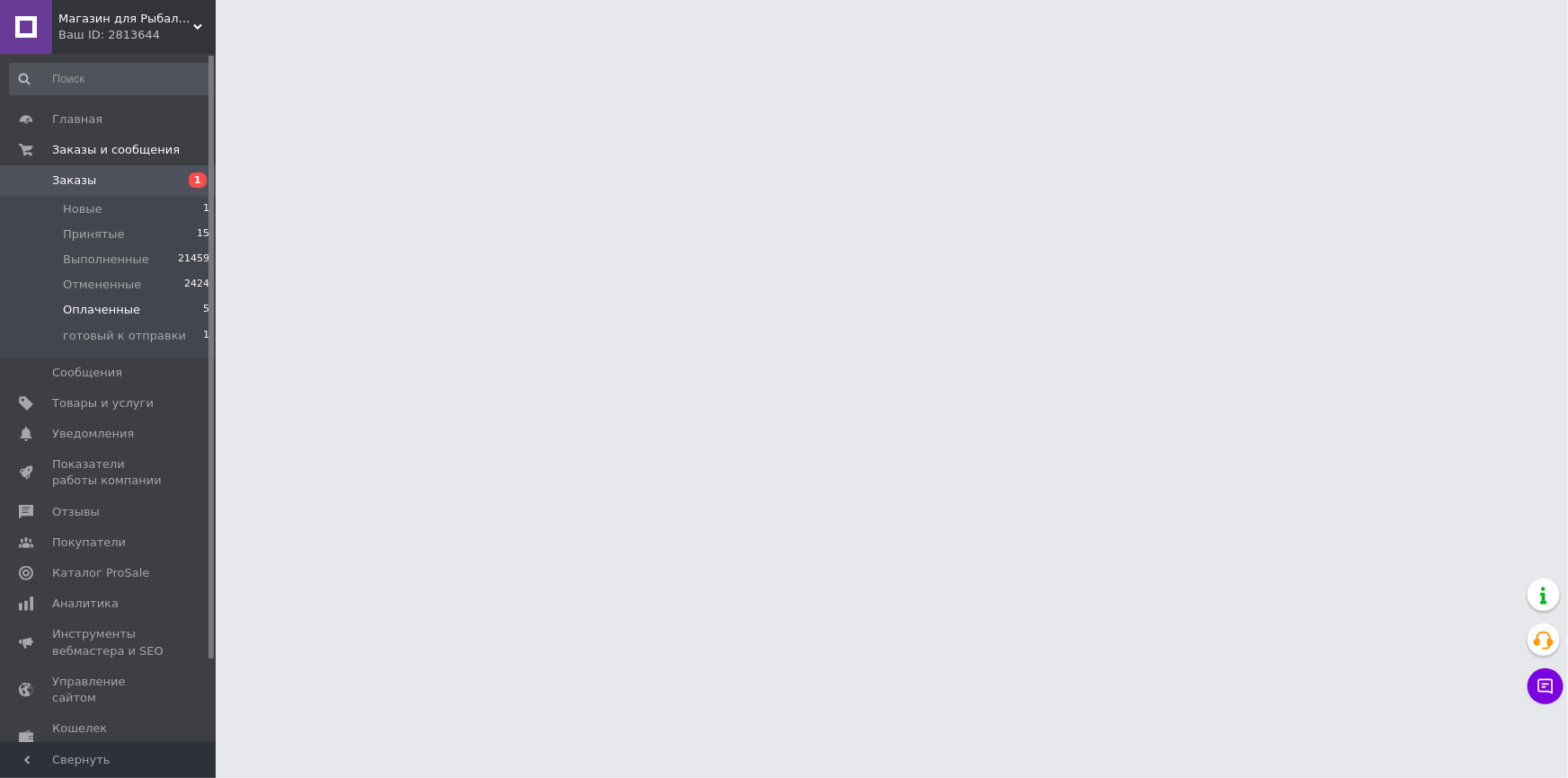
click at [158, 314] on li "Оплаченные 5" at bounding box center [110, 309] width 220 height 25
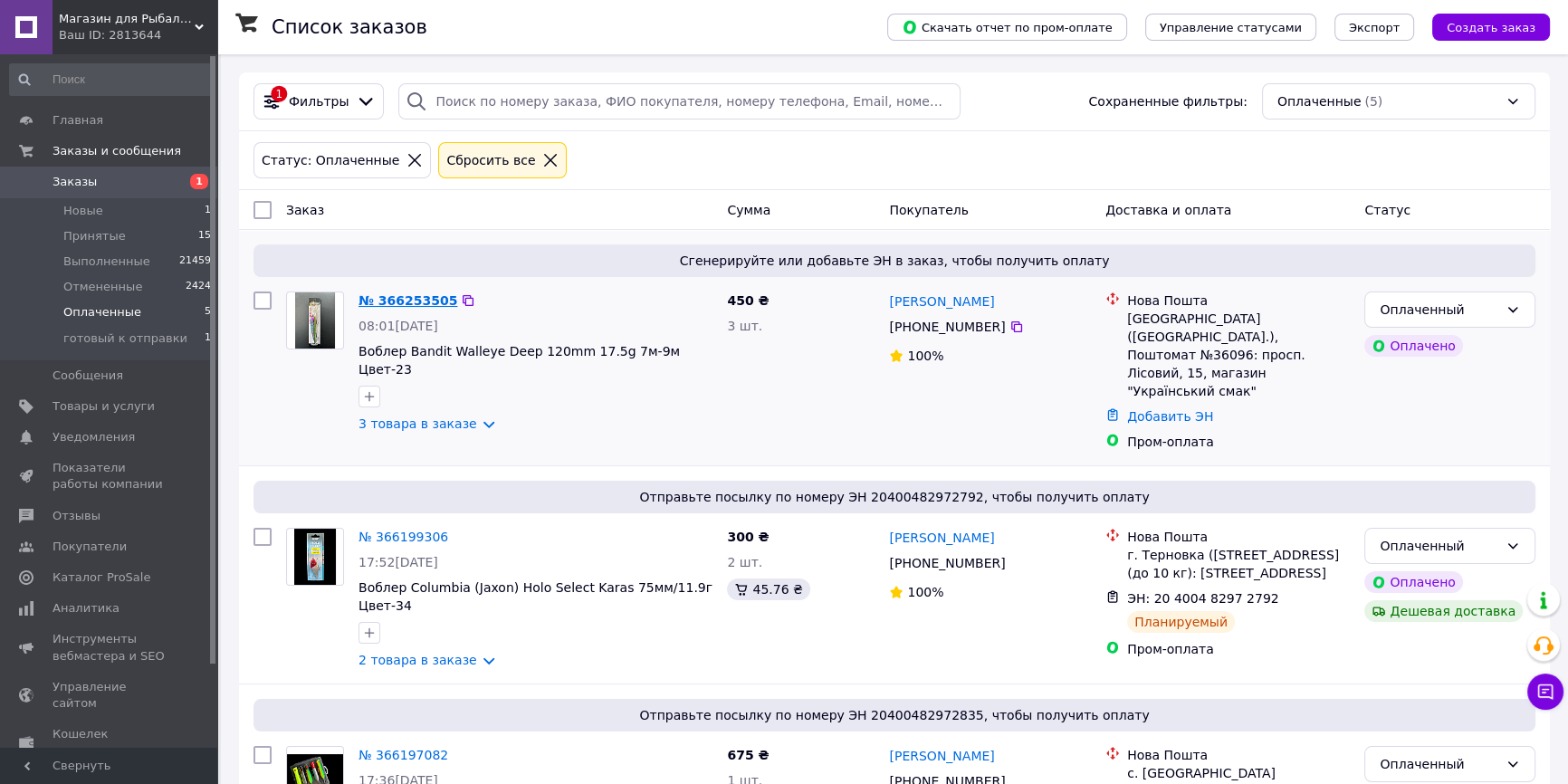
click at [370, 294] on link "№ 366253505" at bounding box center [407, 301] width 99 height 15
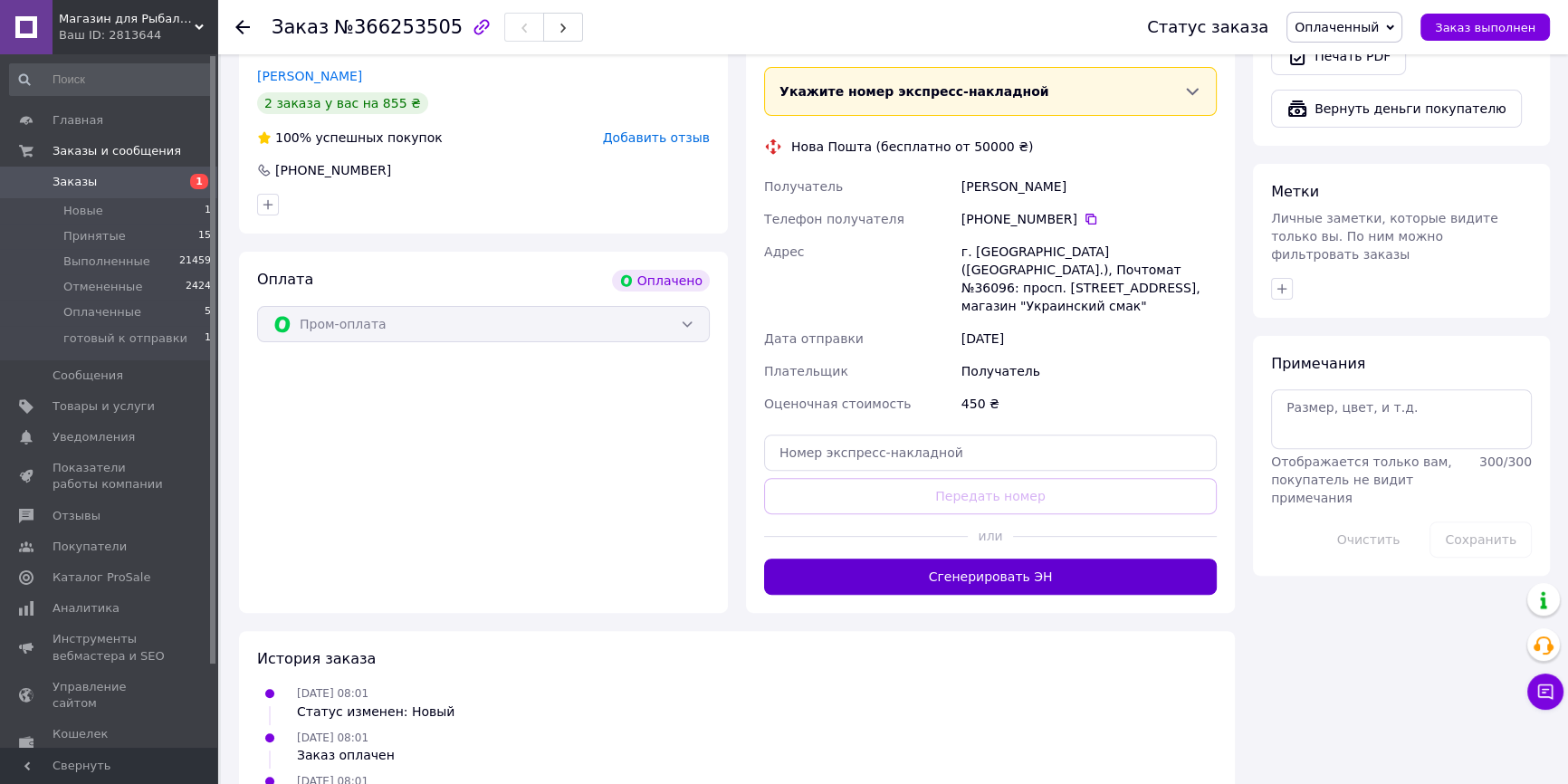
scroll to position [740, 0]
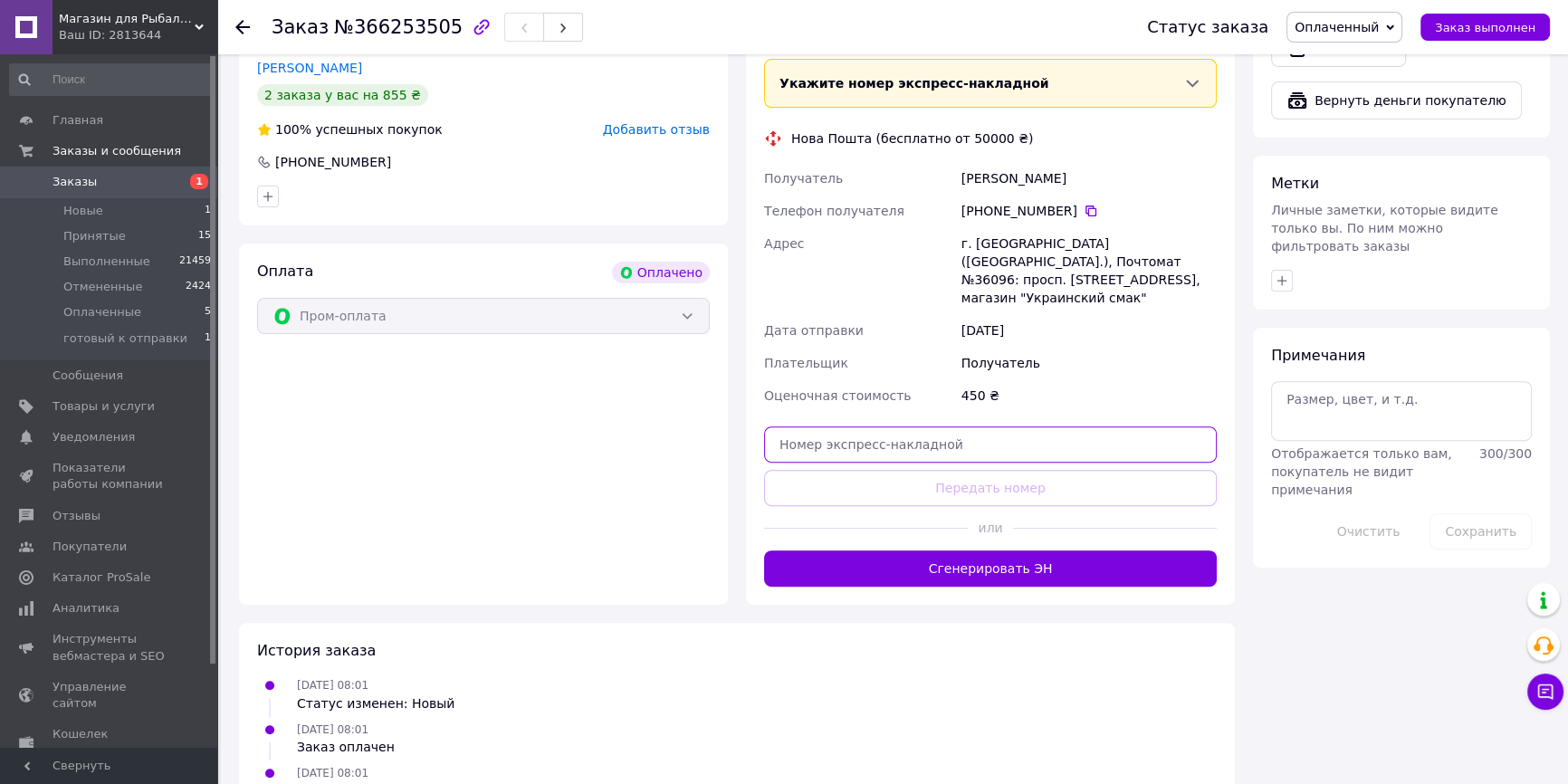
click at [880, 430] on input "text" at bounding box center [990, 444] width 452 height 36
paste input "20400483061357"
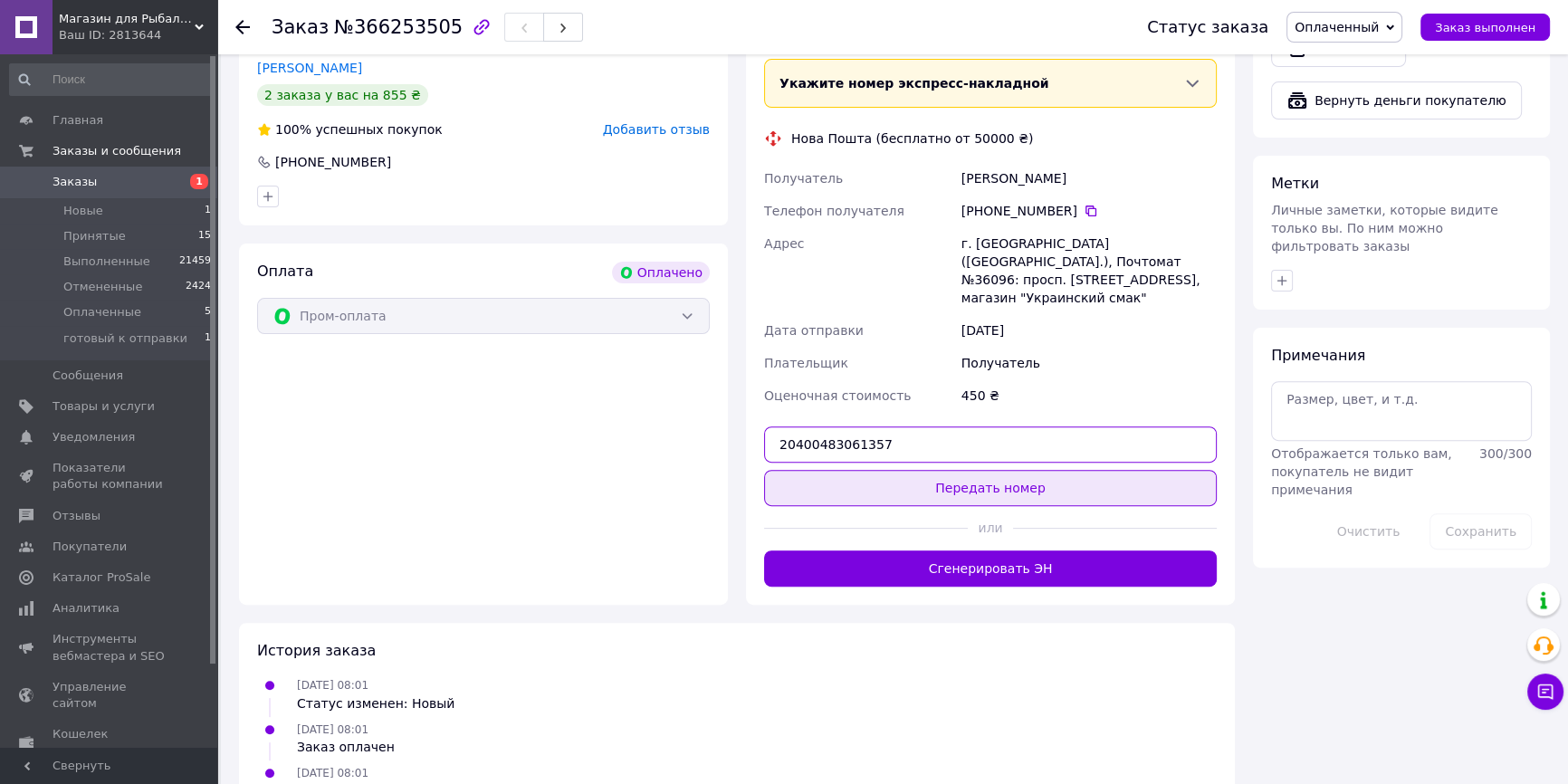
type input "20400483061357"
click at [887, 469] on button "Передать номер" at bounding box center [990, 487] width 452 height 36
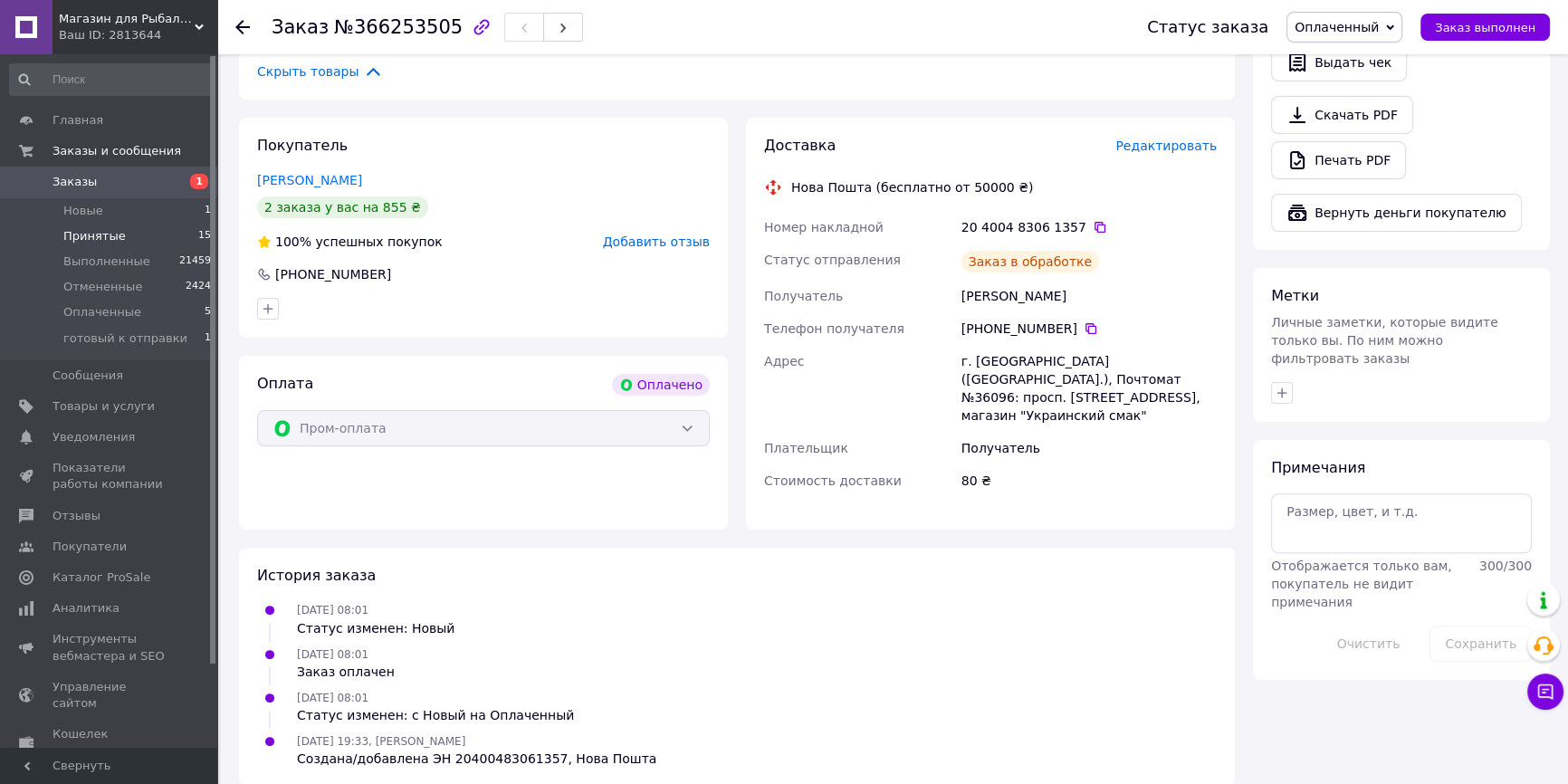
scroll to position [642, 0]
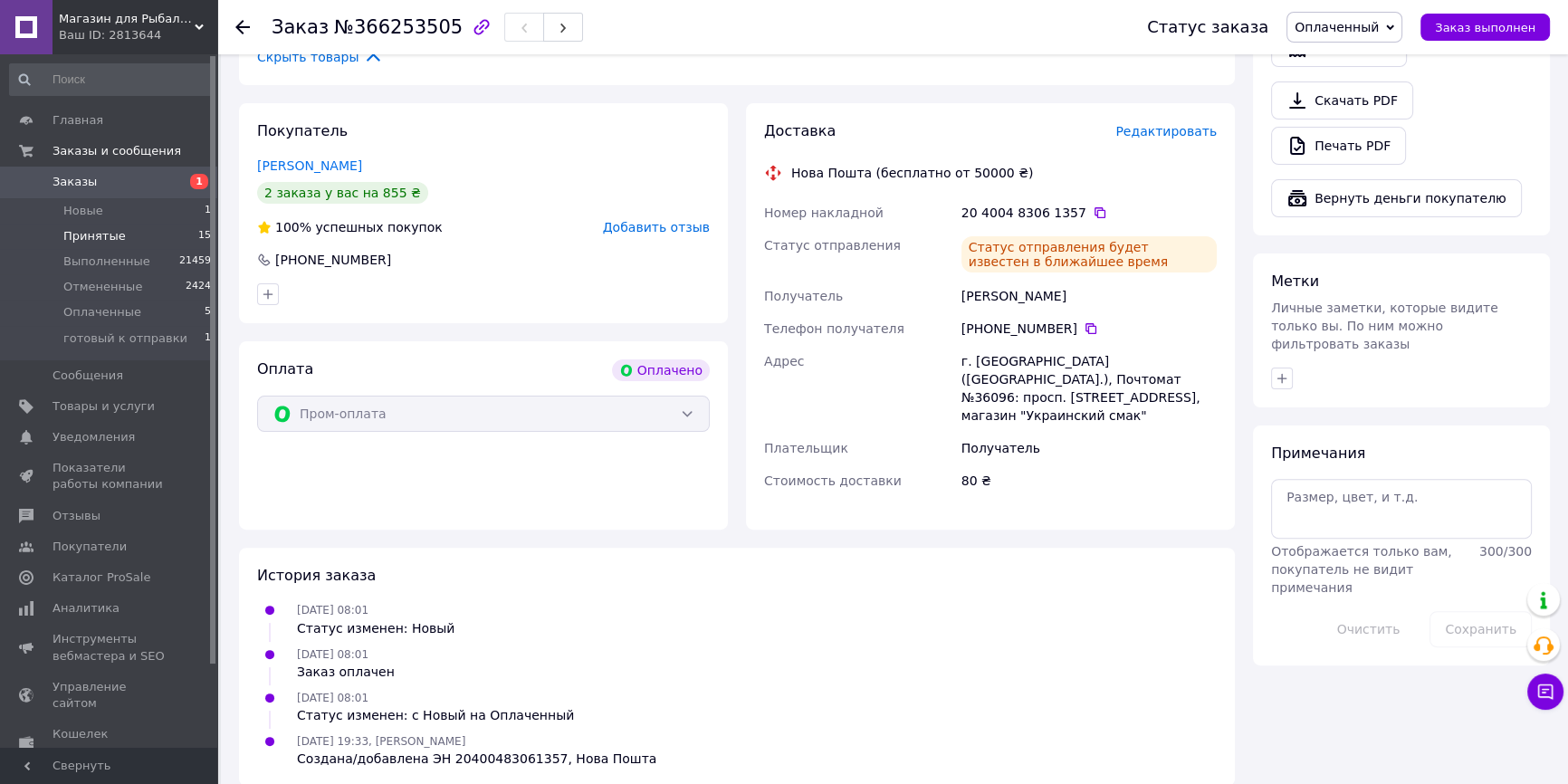
click at [160, 237] on li "Принятые 15" at bounding box center [111, 236] width 222 height 25
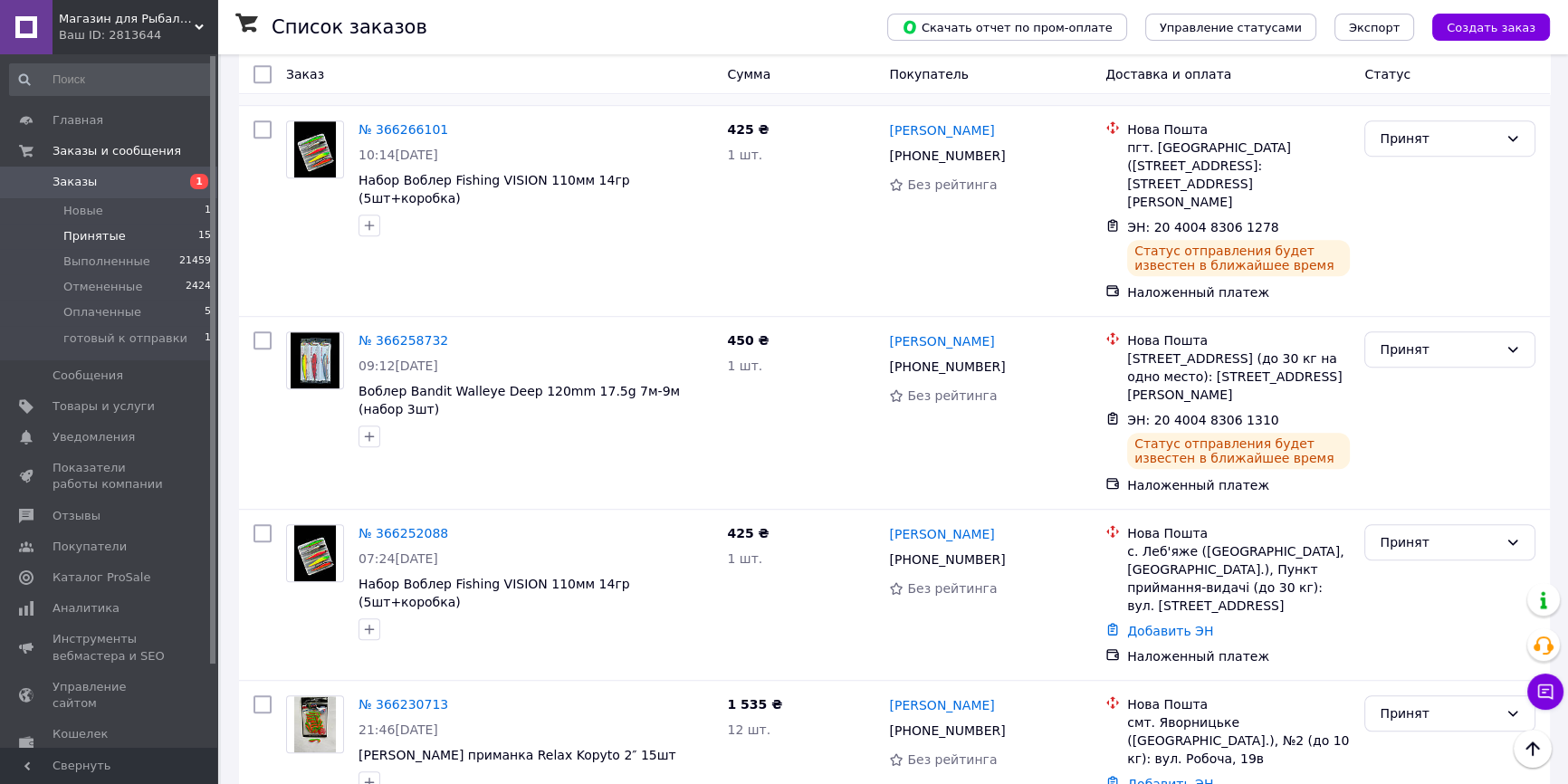
scroll to position [1481, 0]
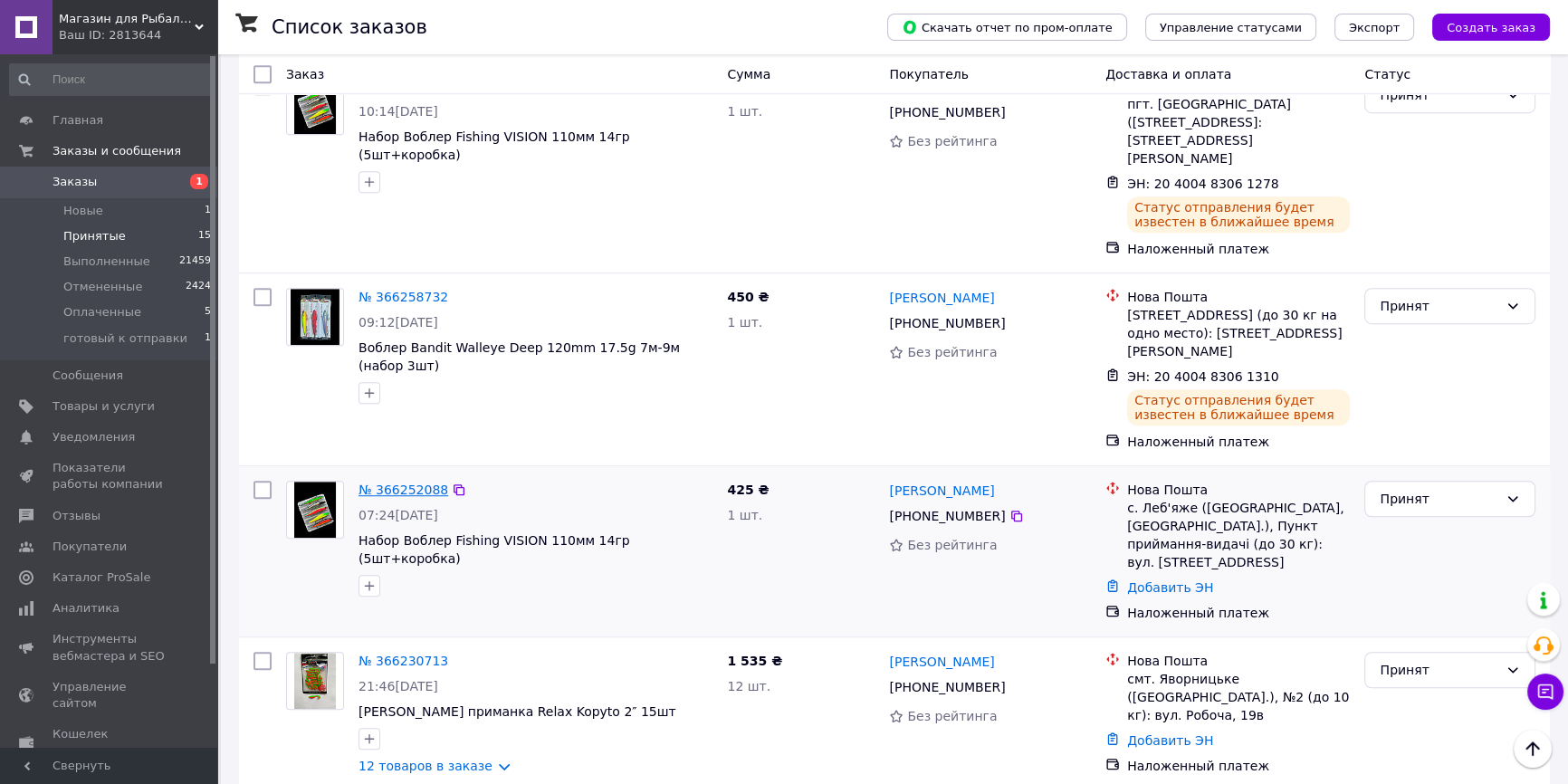
click at [401, 482] on link "№ 366252088" at bounding box center [403, 489] width 90 height 15
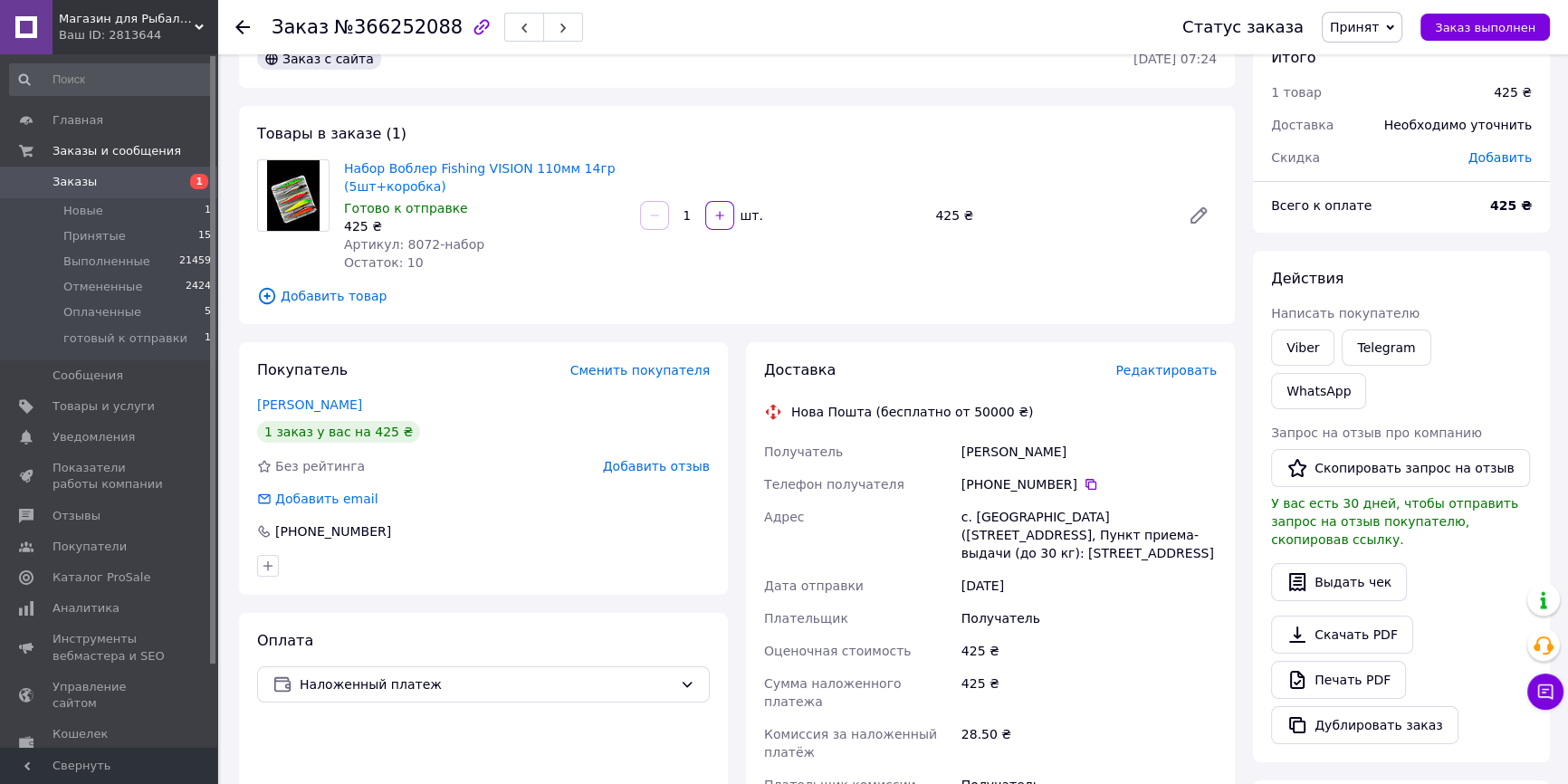
scroll to position [438, 0]
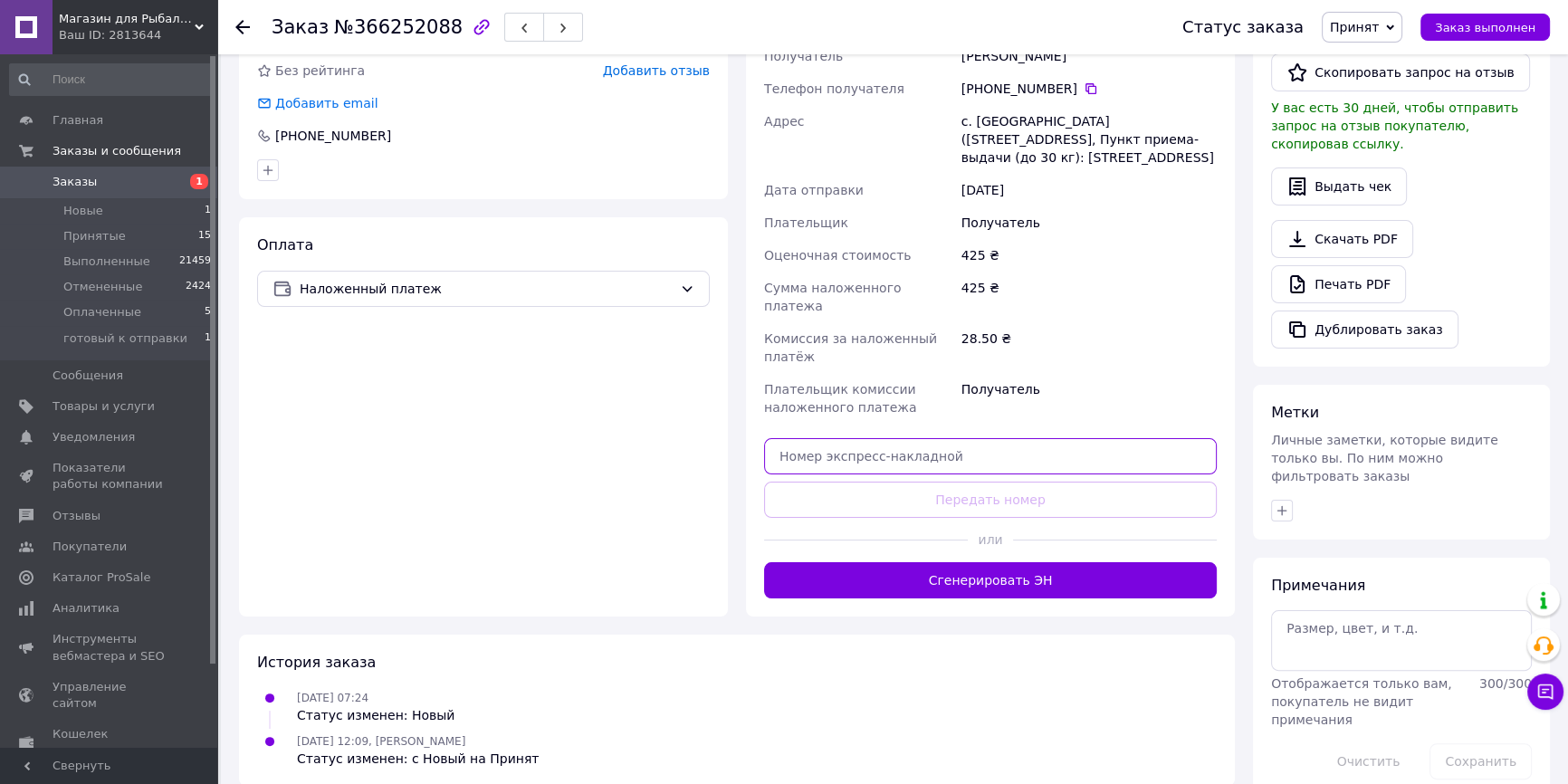
click at [936, 438] on input "text" at bounding box center [990, 456] width 452 height 36
paste input "20400483061404"
type input "20400483061404"
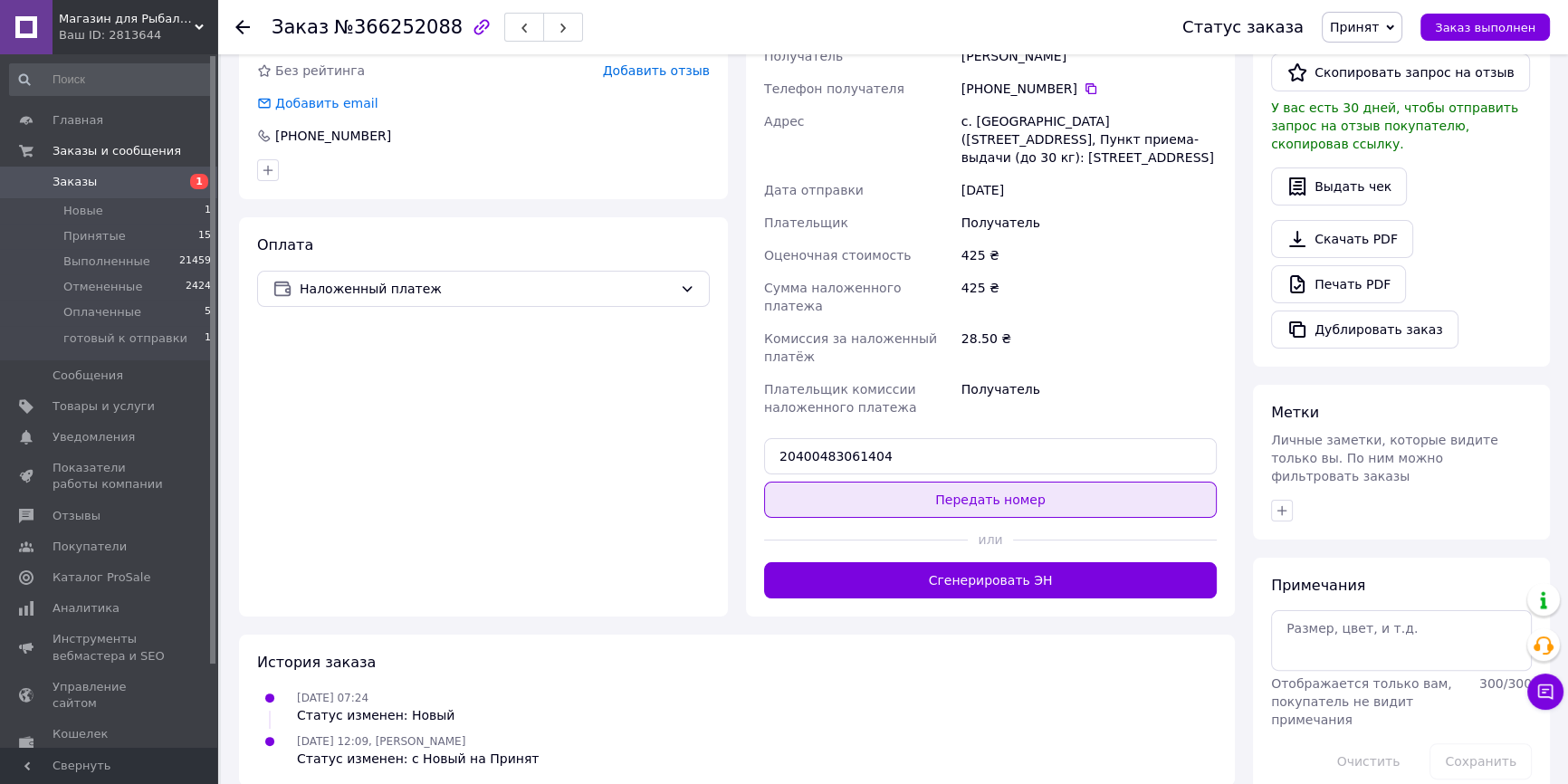
click at [928, 481] on button "Передать номер" at bounding box center [990, 499] width 452 height 36
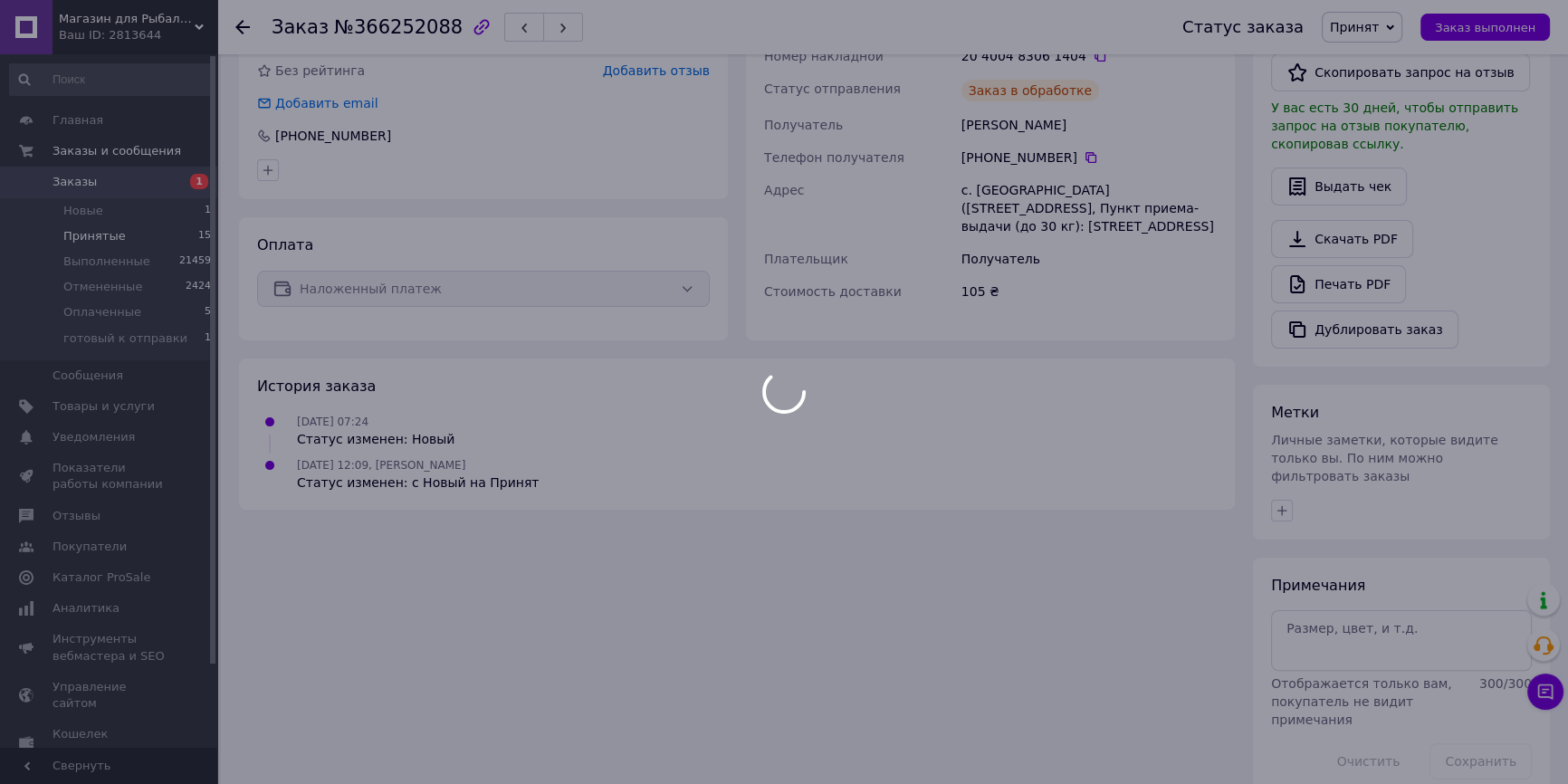
scroll to position [389, 0]
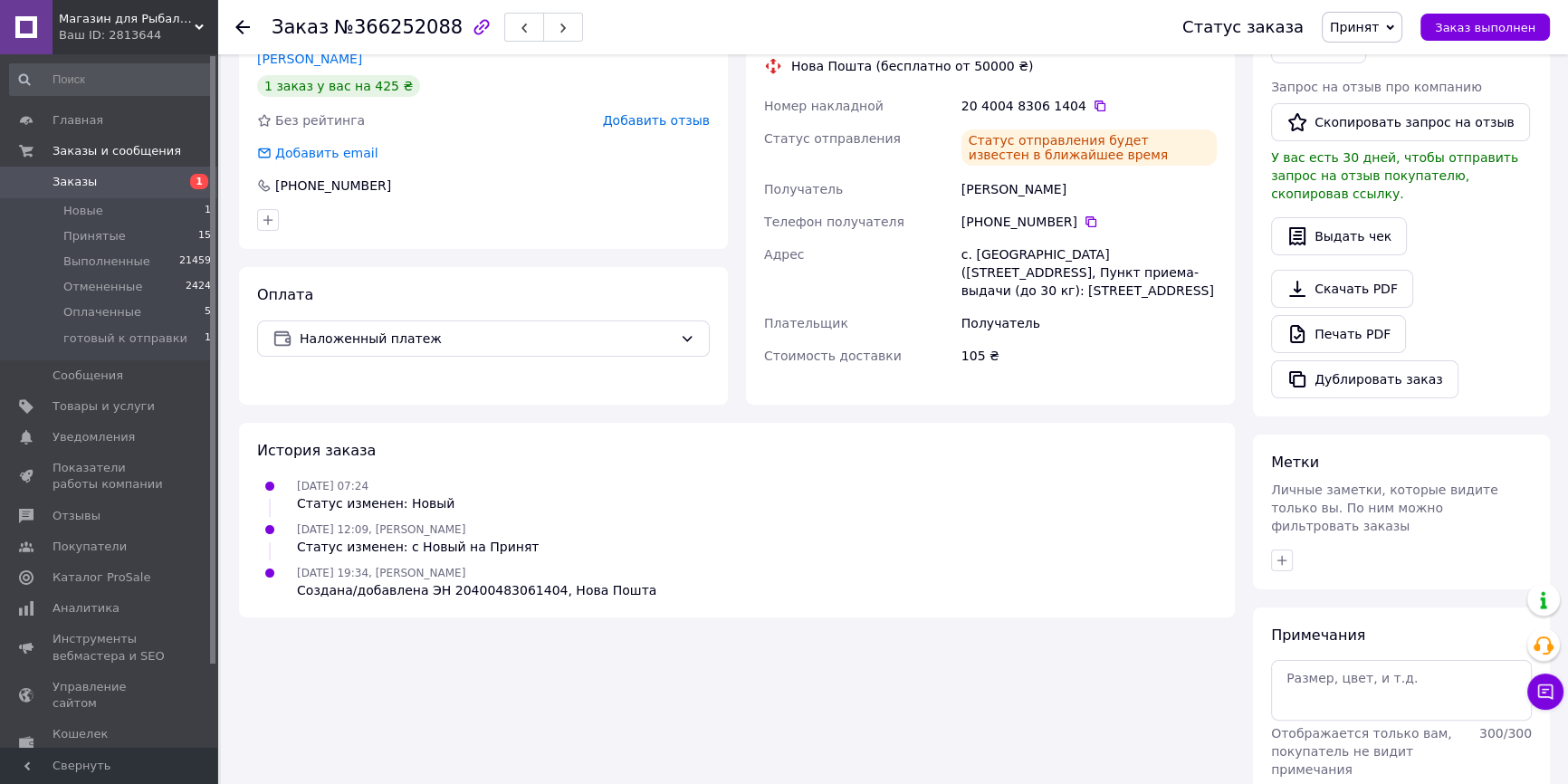
click at [145, 237] on li "Принятые 15" at bounding box center [111, 236] width 222 height 25
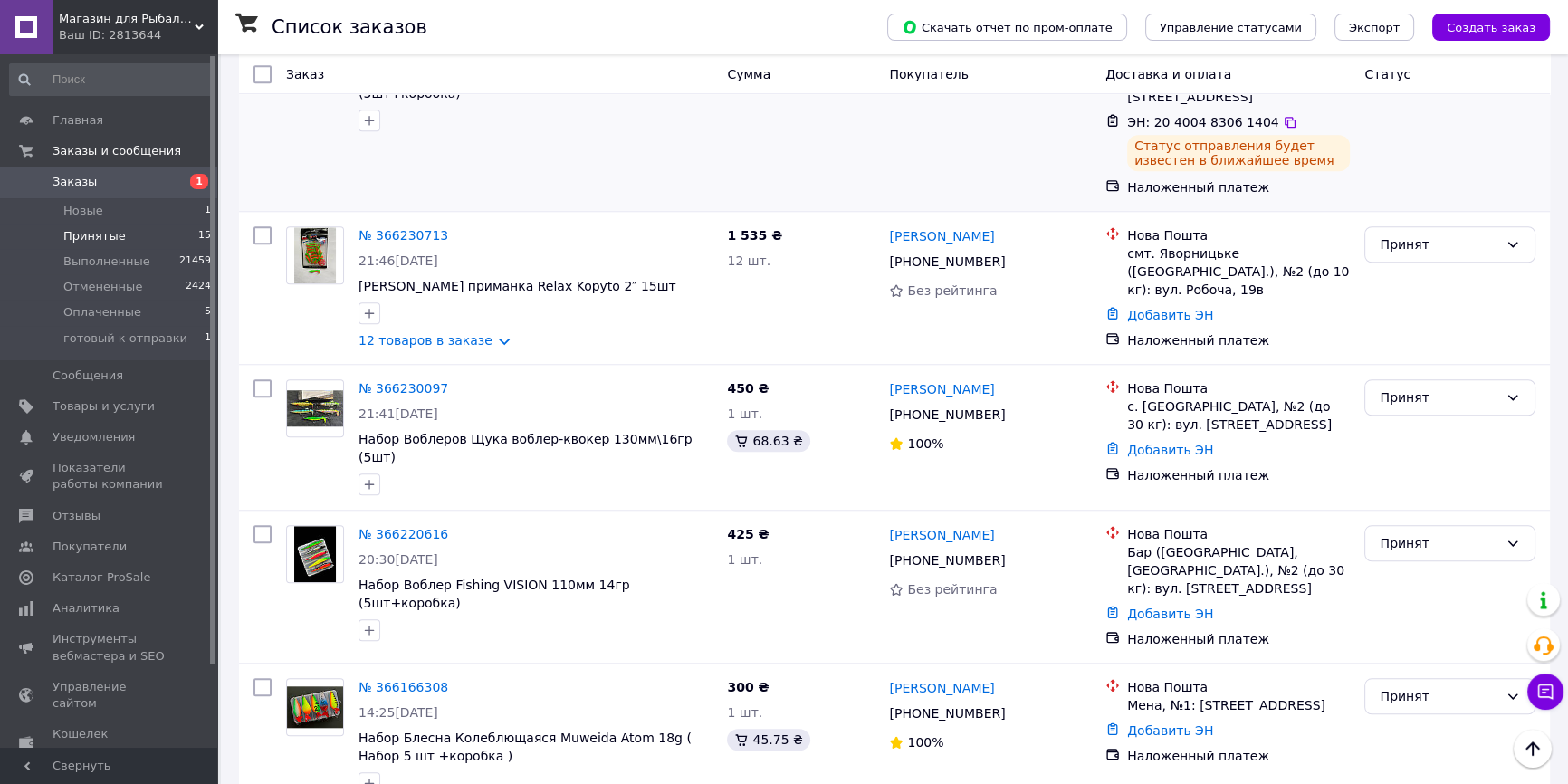
scroll to position [1744, 0]
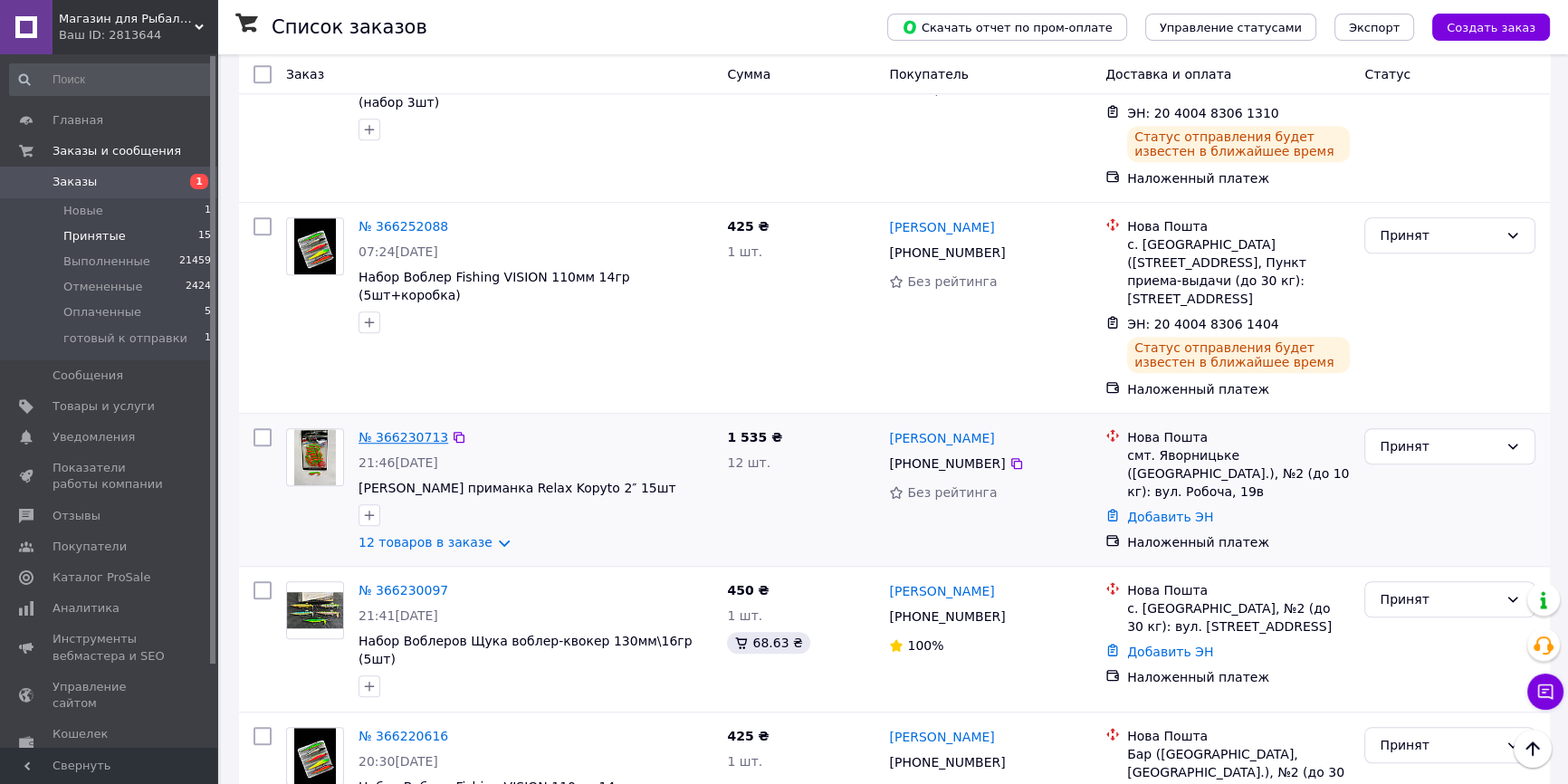
click at [409, 429] on link "№ 366230713" at bounding box center [403, 436] width 90 height 15
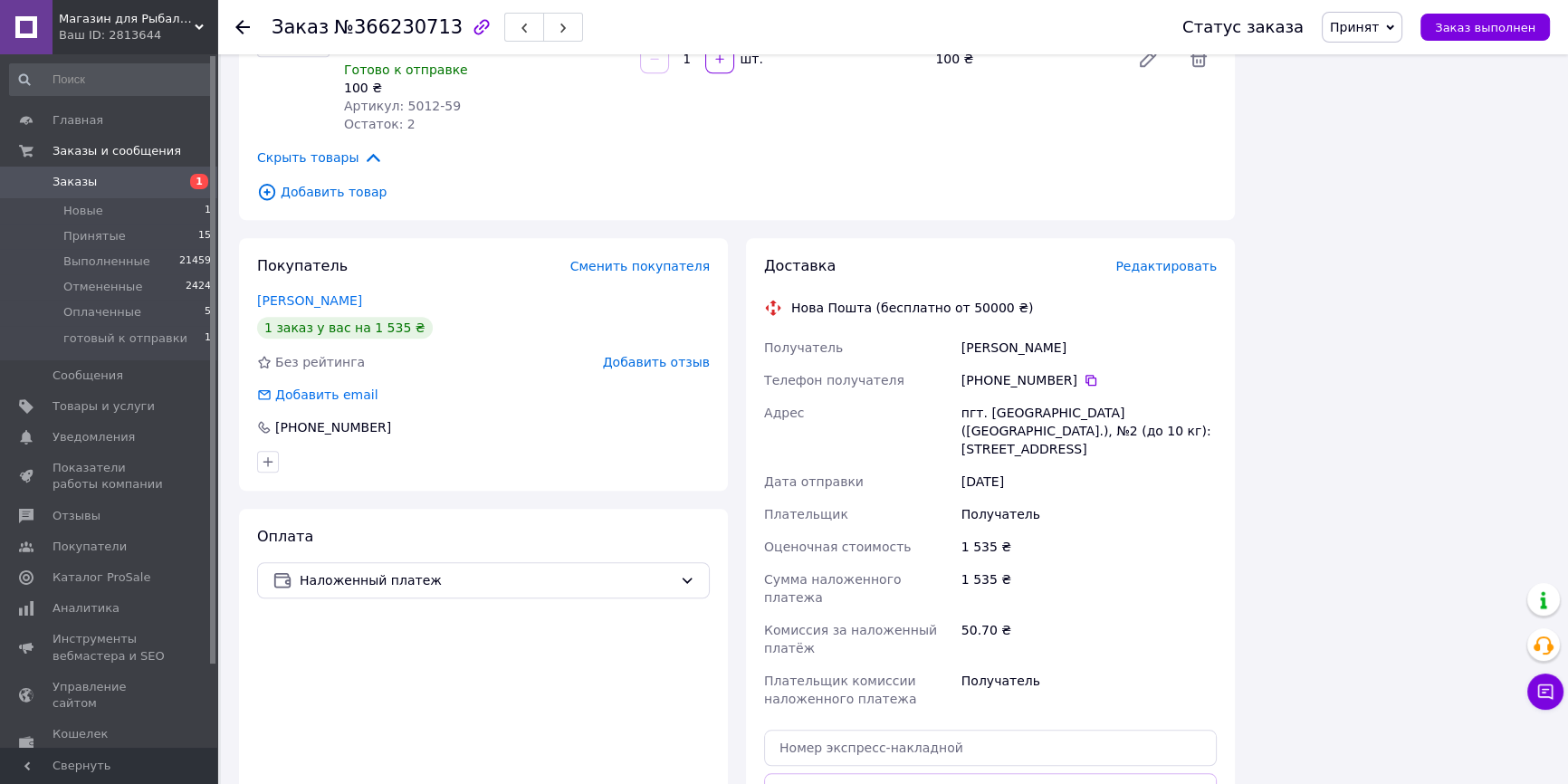
scroll to position [2083, 0]
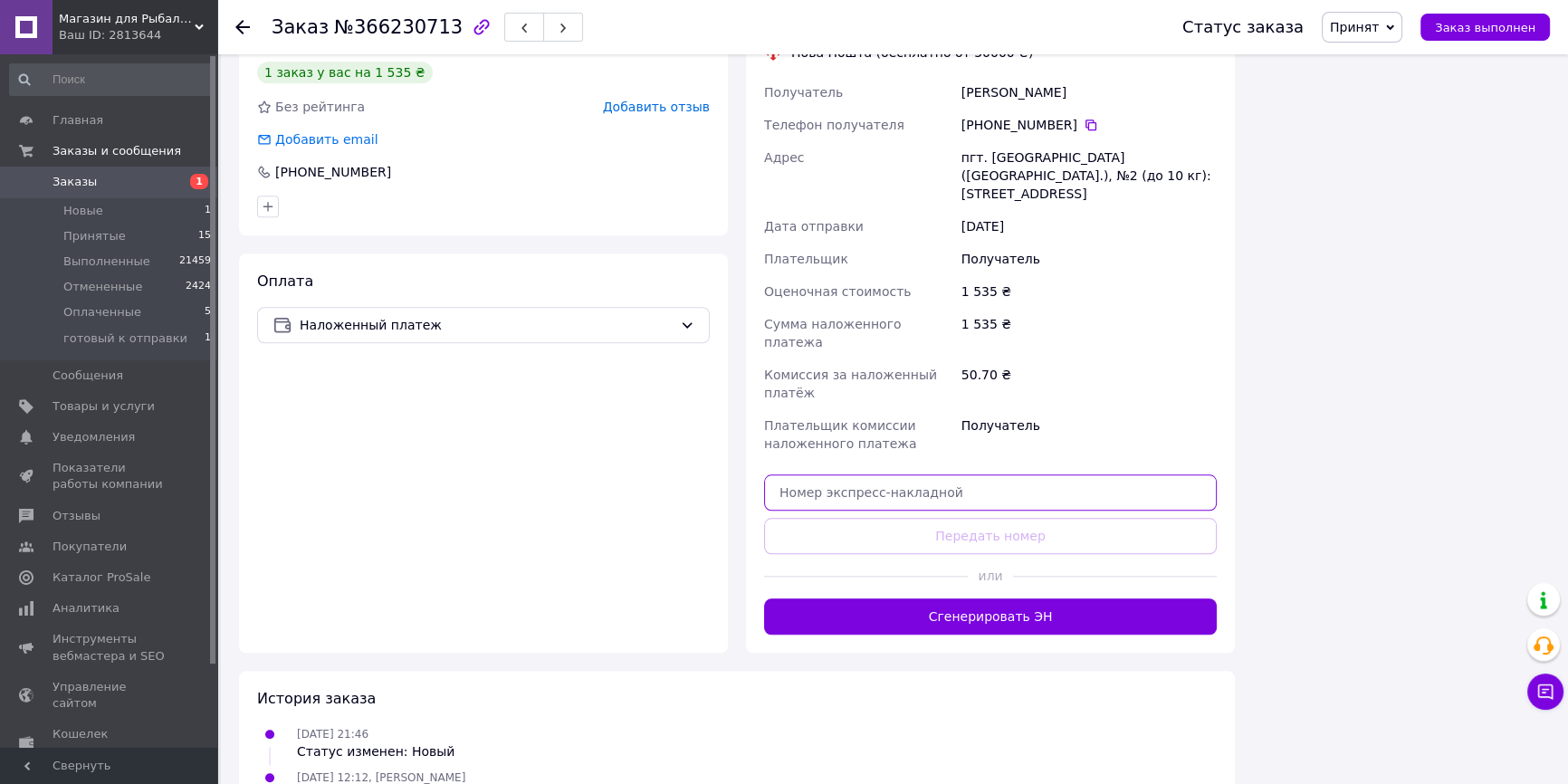
click at [894, 474] on input "text" at bounding box center [990, 492] width 452 height 36
paste input "20400483061438"
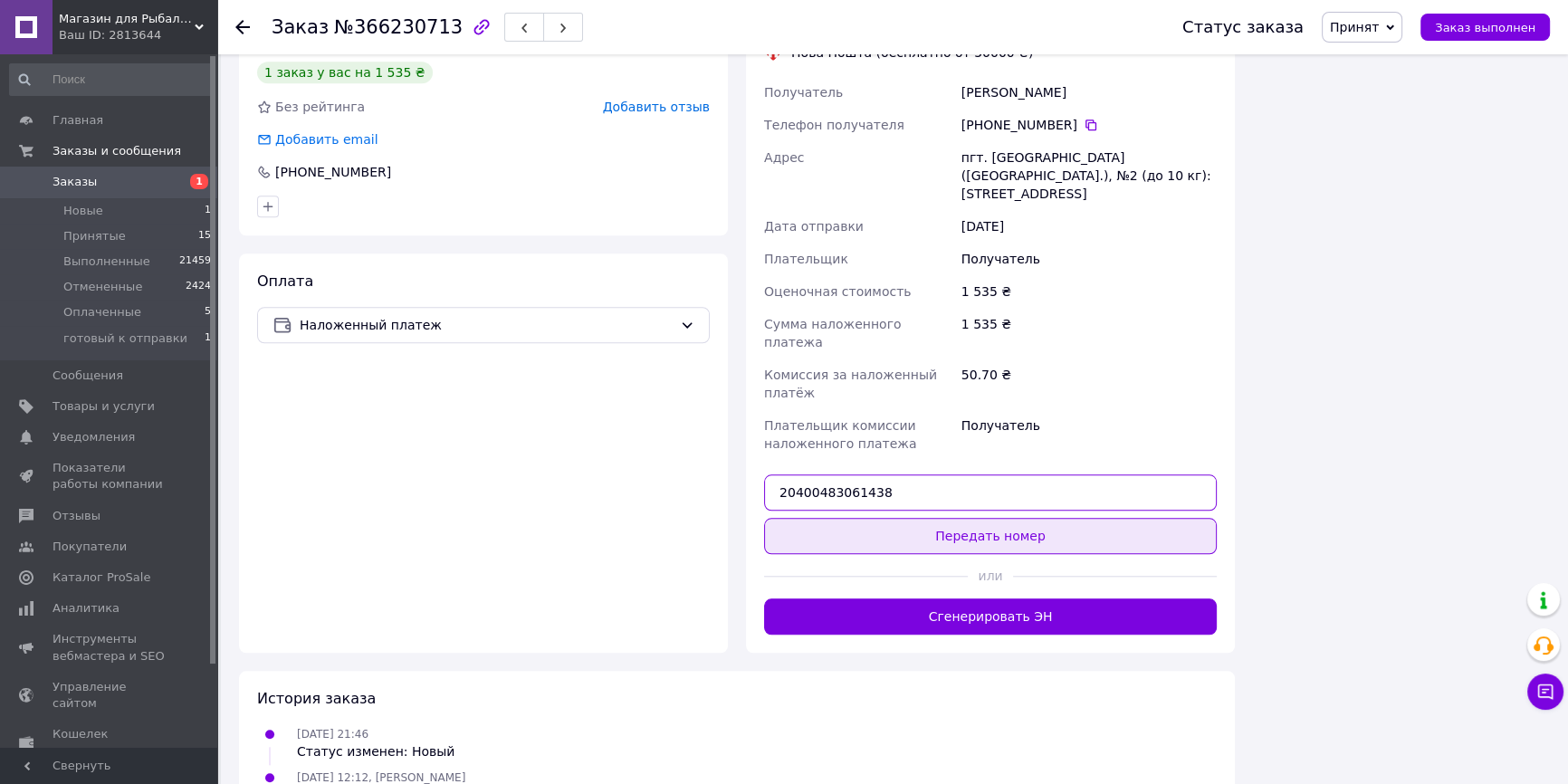
type input "20400483061438"
click at [904, 517] on button "Передать номер" at bounding box center [990, 535] width 452 height 36
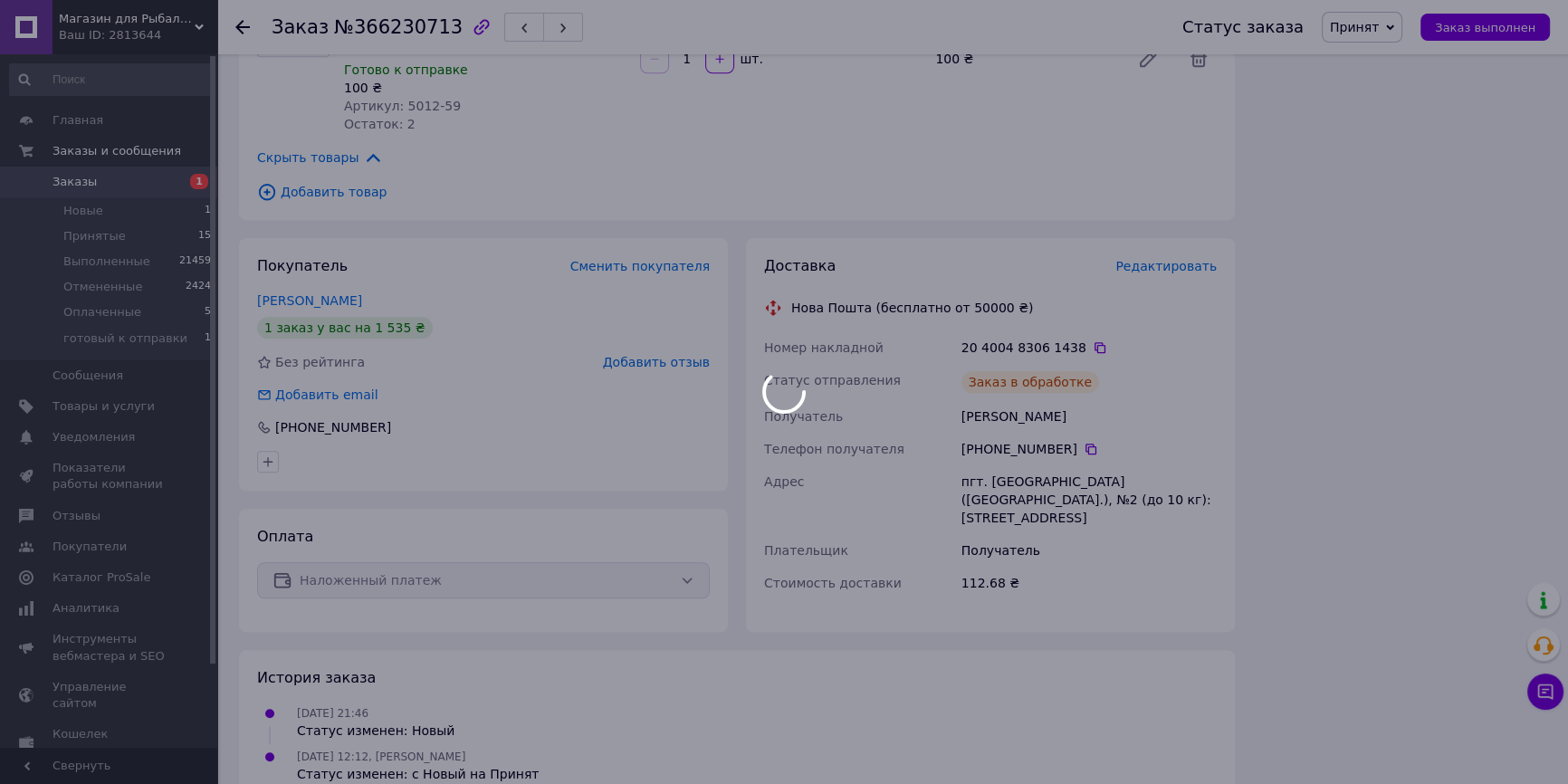
scroll to position [1873, 0]
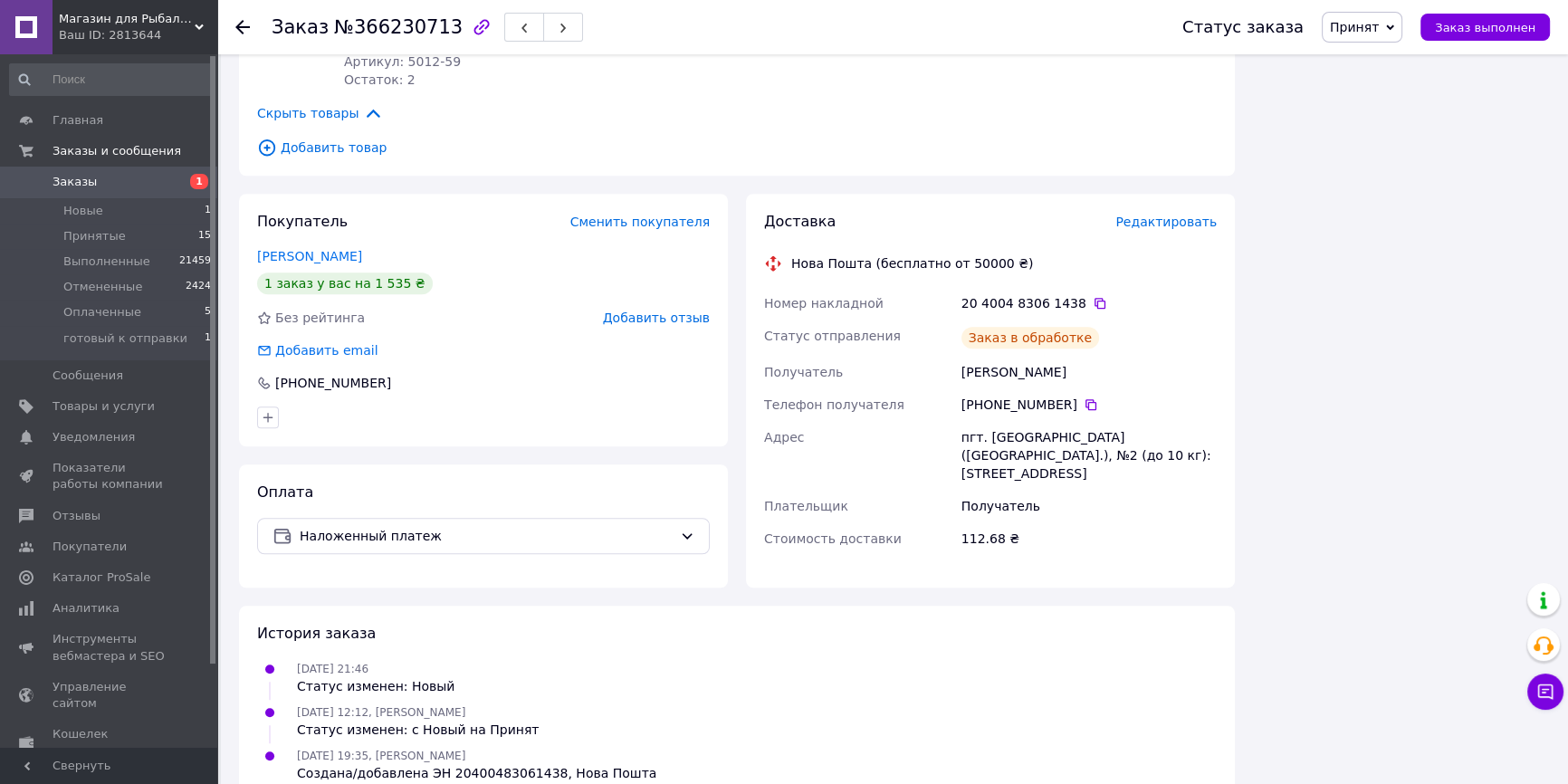
click at [147, 239] on li "Принятые 15" at bounding box center [111, 236] width 222 height 25
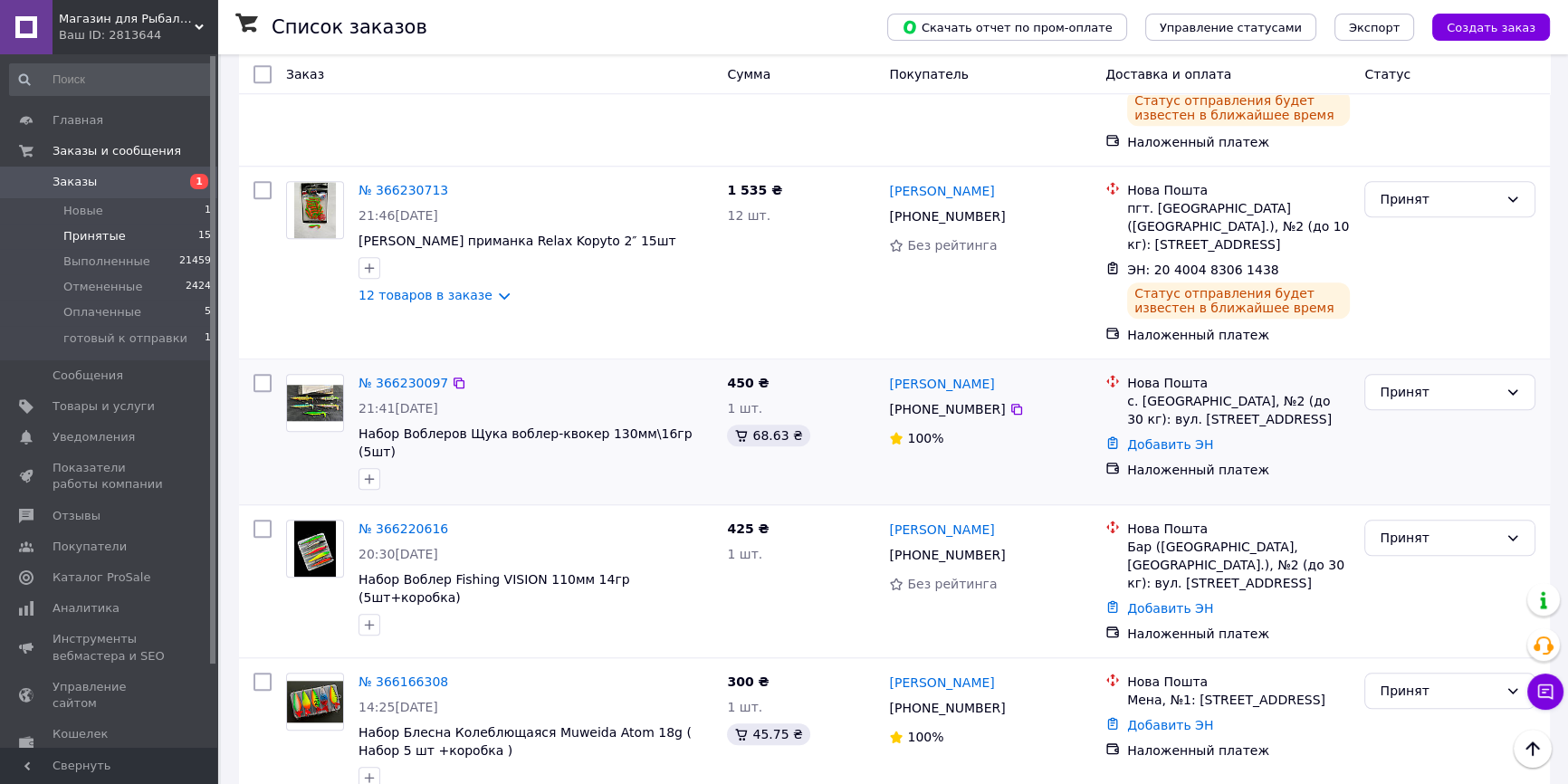
scroll to position [2012, 0]
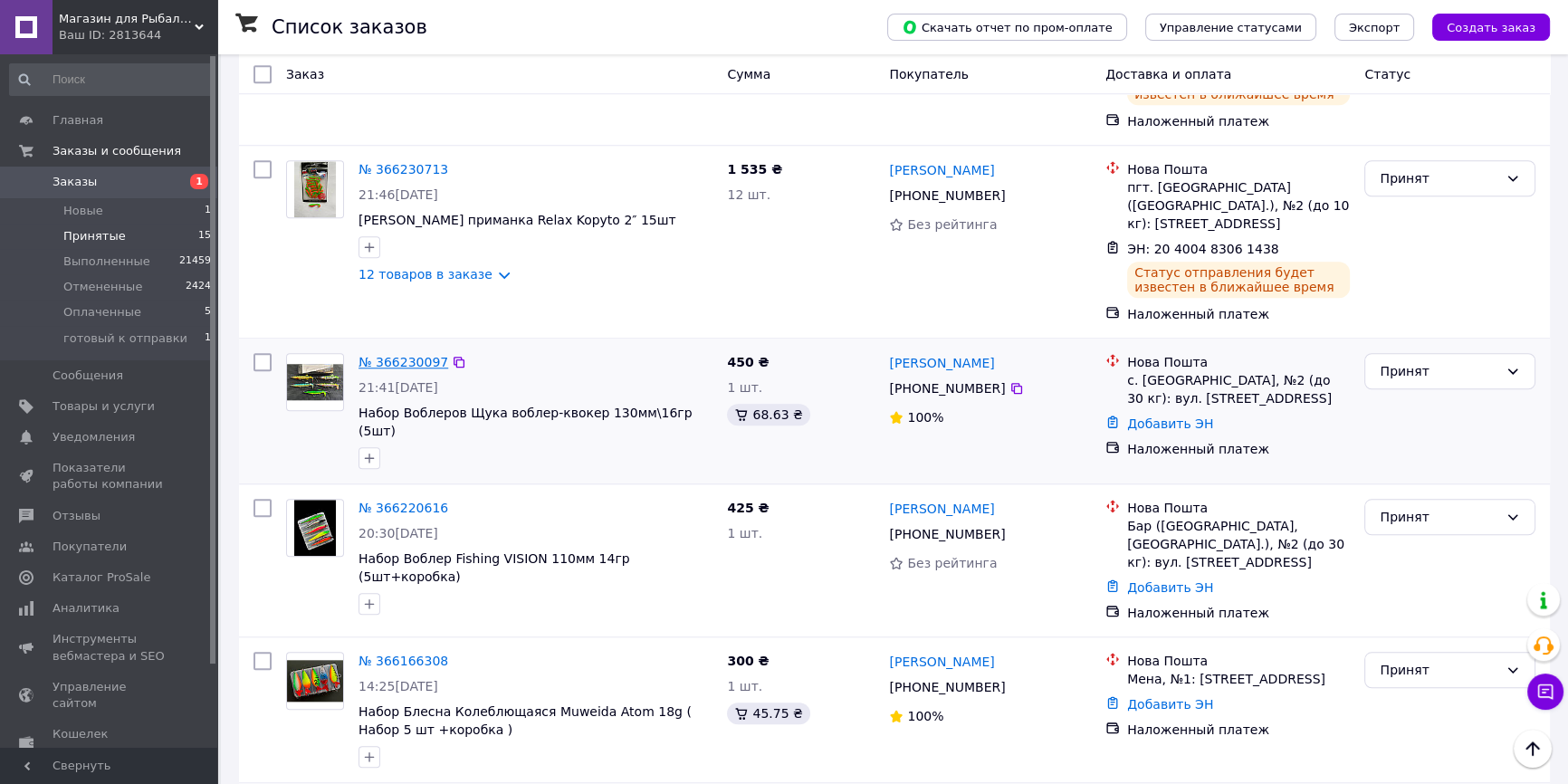
click at [400, 355] on link "№ 366230097" at bounding box center [403, 362] width 90 height 15
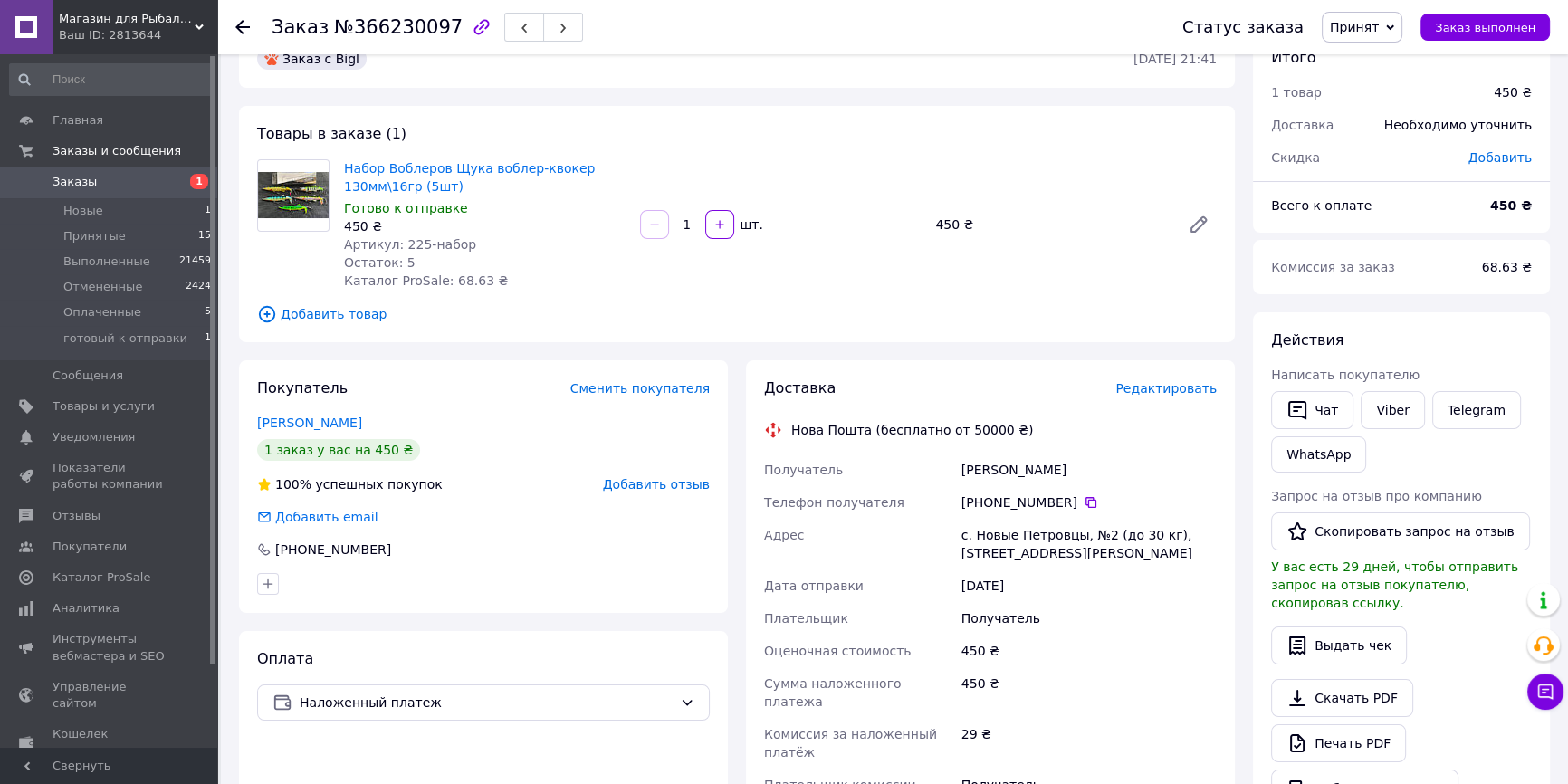
scroll to position [494, 0]
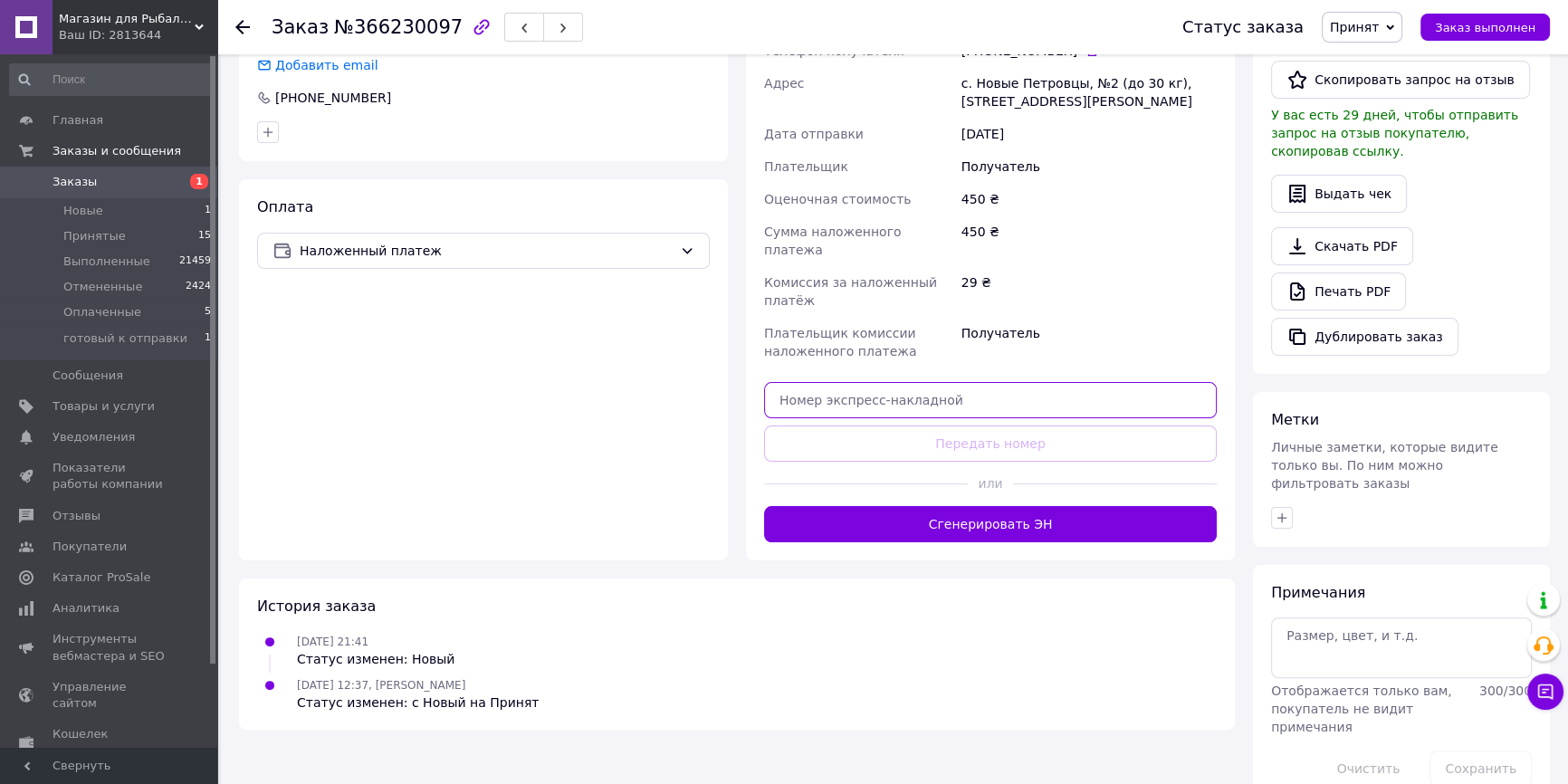
click at [975, 390] on input "text" at bounding box center [990, 399] width 452 height 36
paste input "20400483061463"
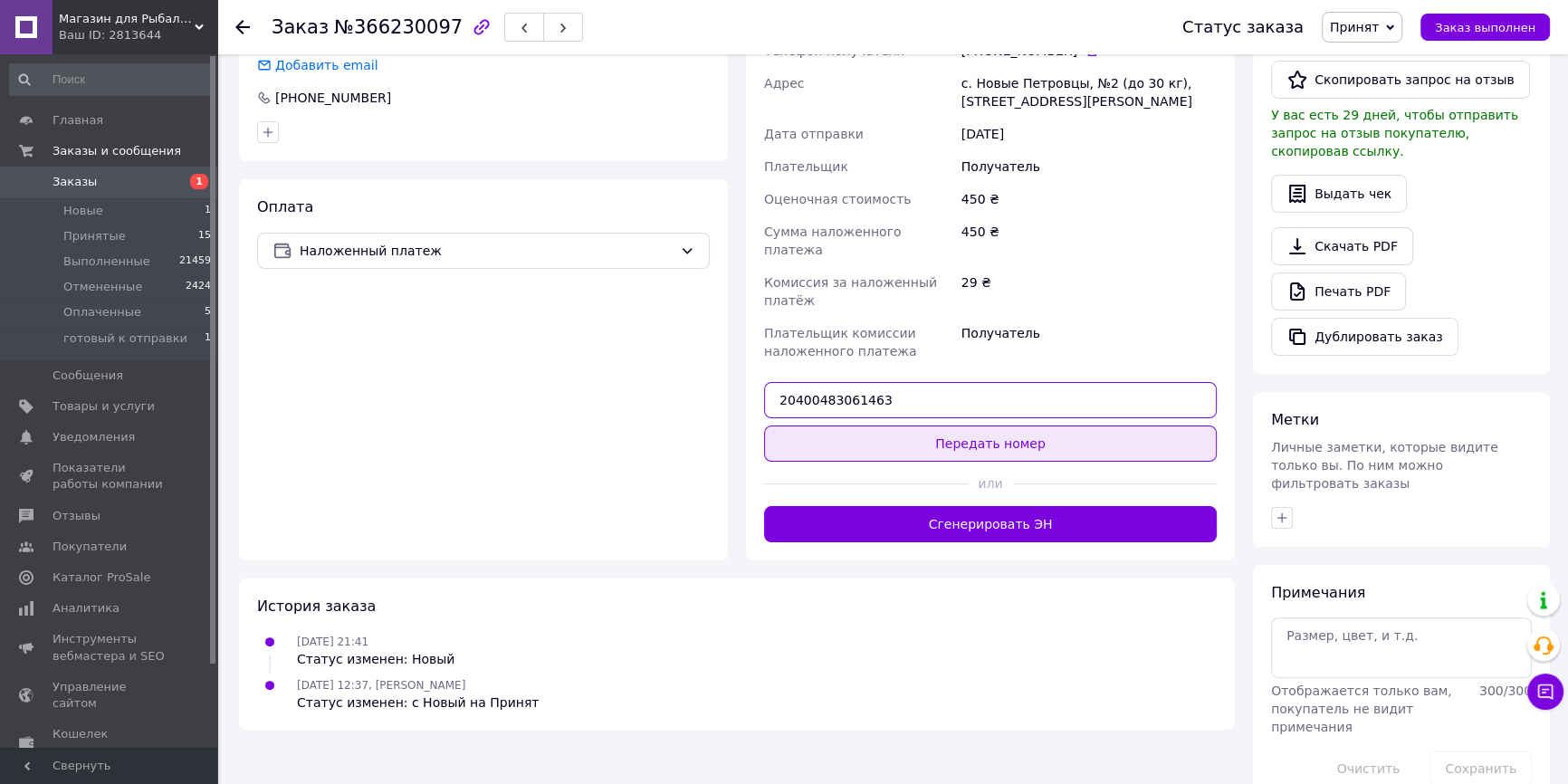
type input "20400483061463"
click at [961, 425] on button "Передать номер" at bounding box center [990, 443] width 452 height 36
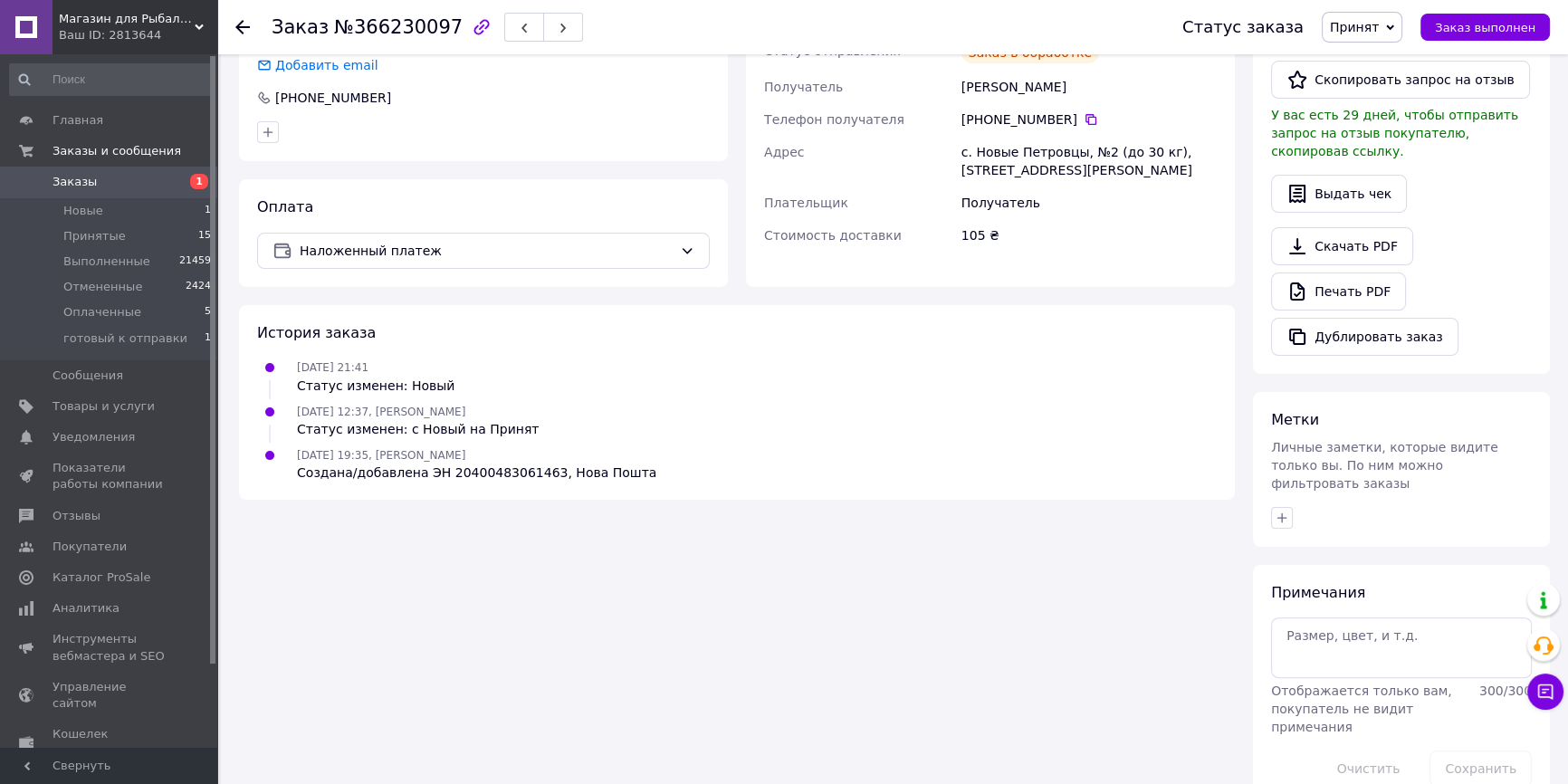
click at [160, 237] on li "Принятые 15" at bounding box center [111, 236] width 222 height 25
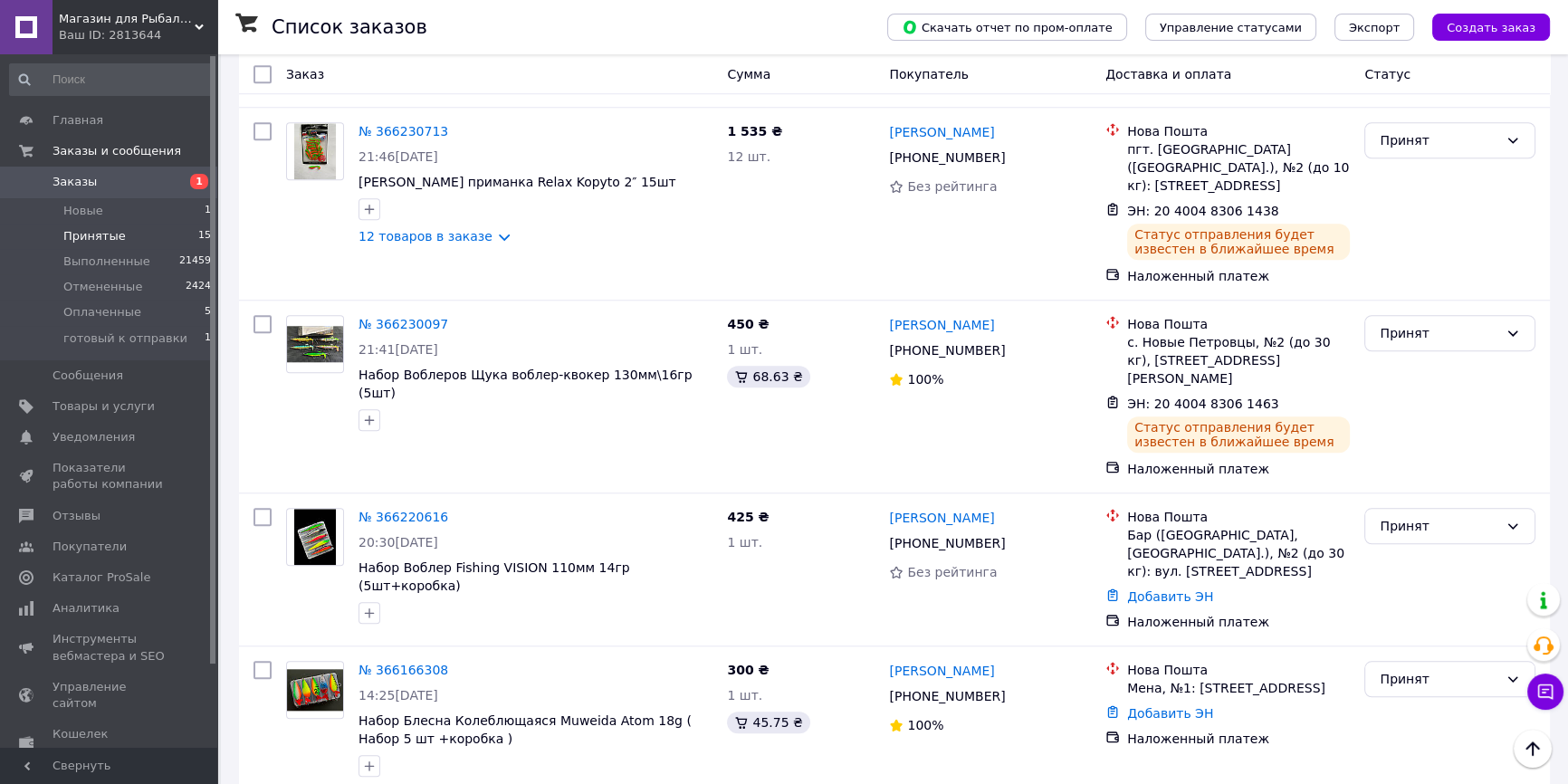
scroll to position [2036, 0]
click at [416, 508] on link "№ 366220616" at bounding box center [403, 515] width 90 height 15
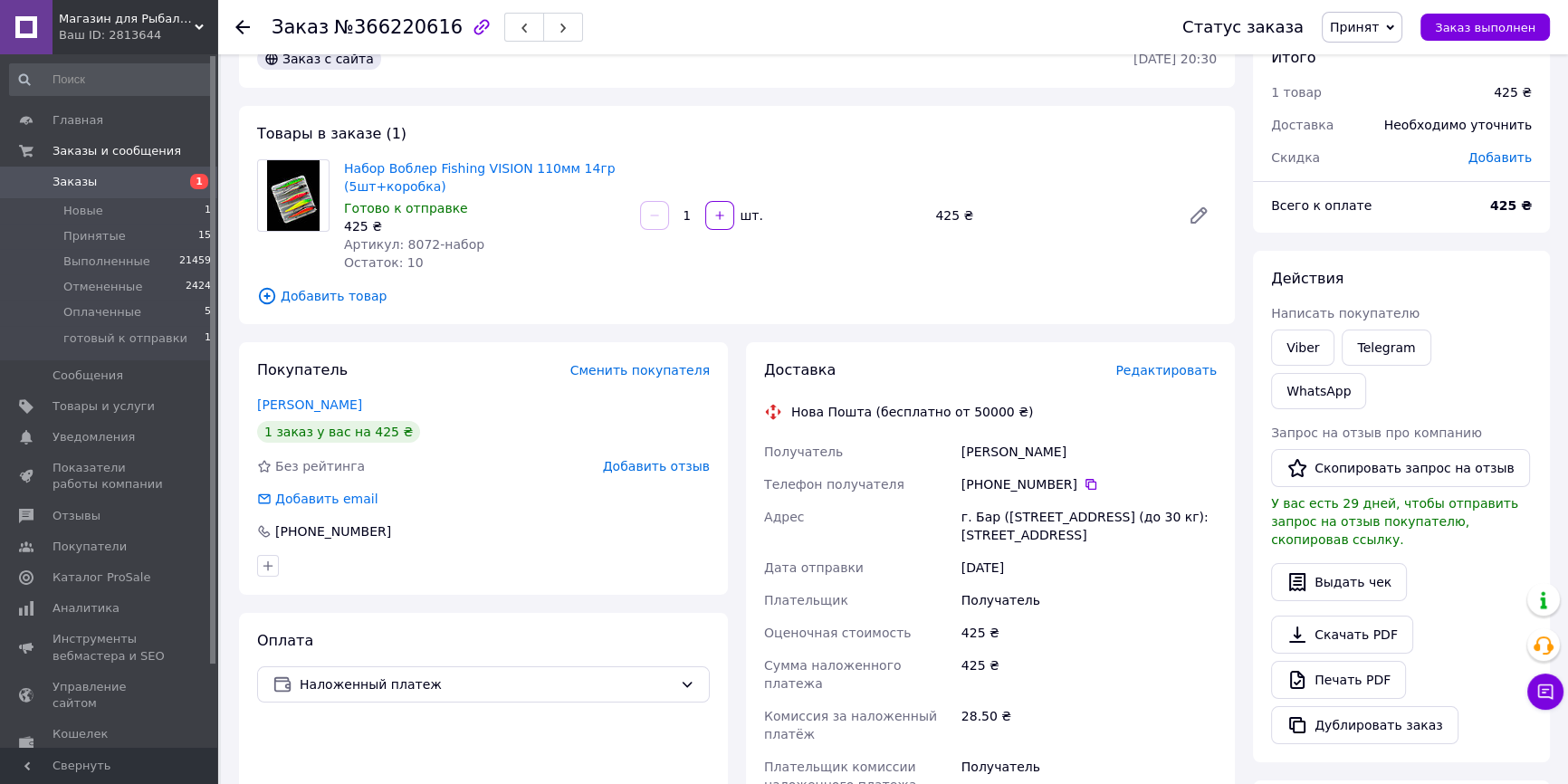
scroll to position [420, 0]
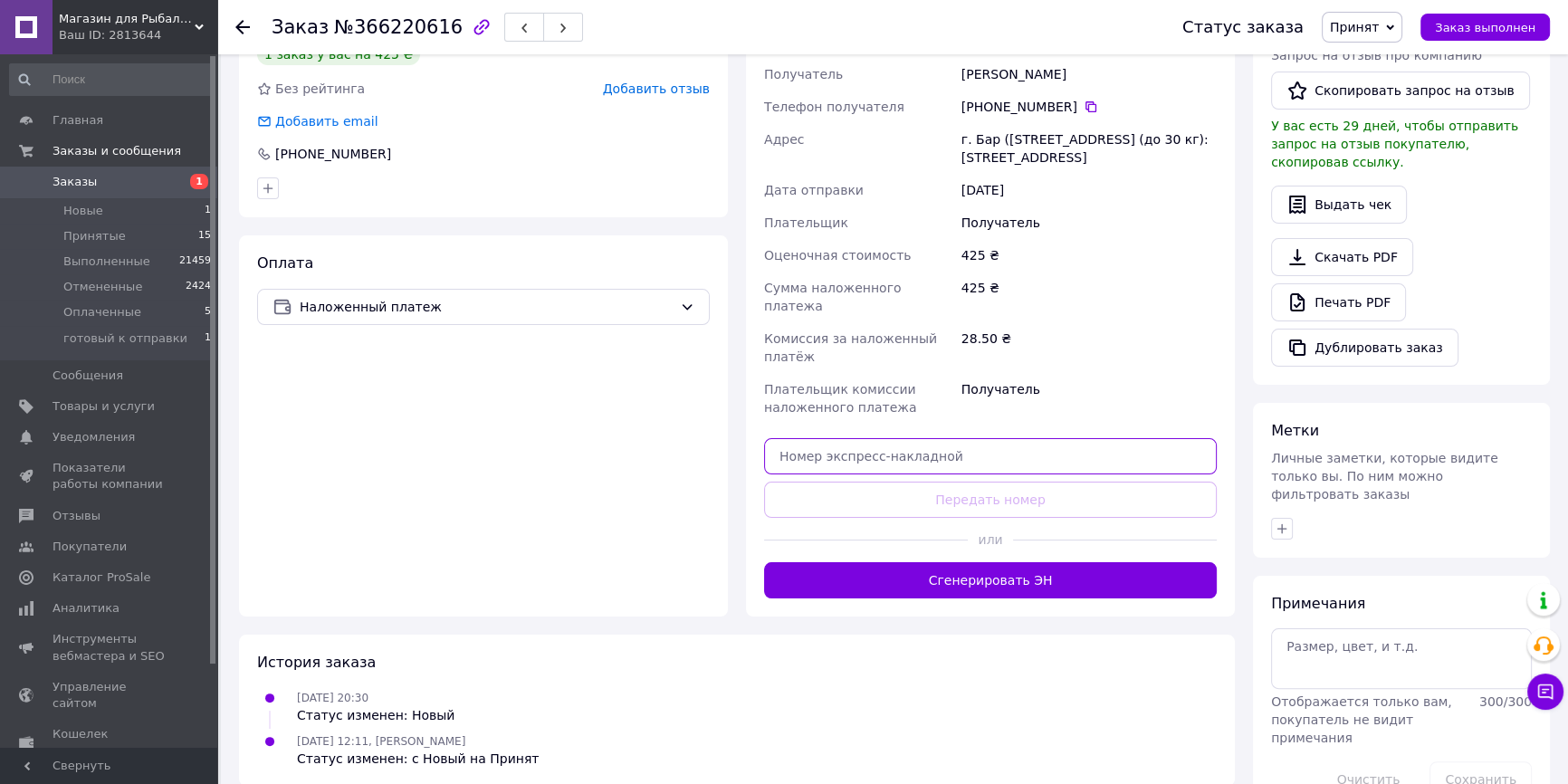
click at [891, 440] on input "text" at bounding box center [990, 456] width 452 height 36
paste input "20400483061496"
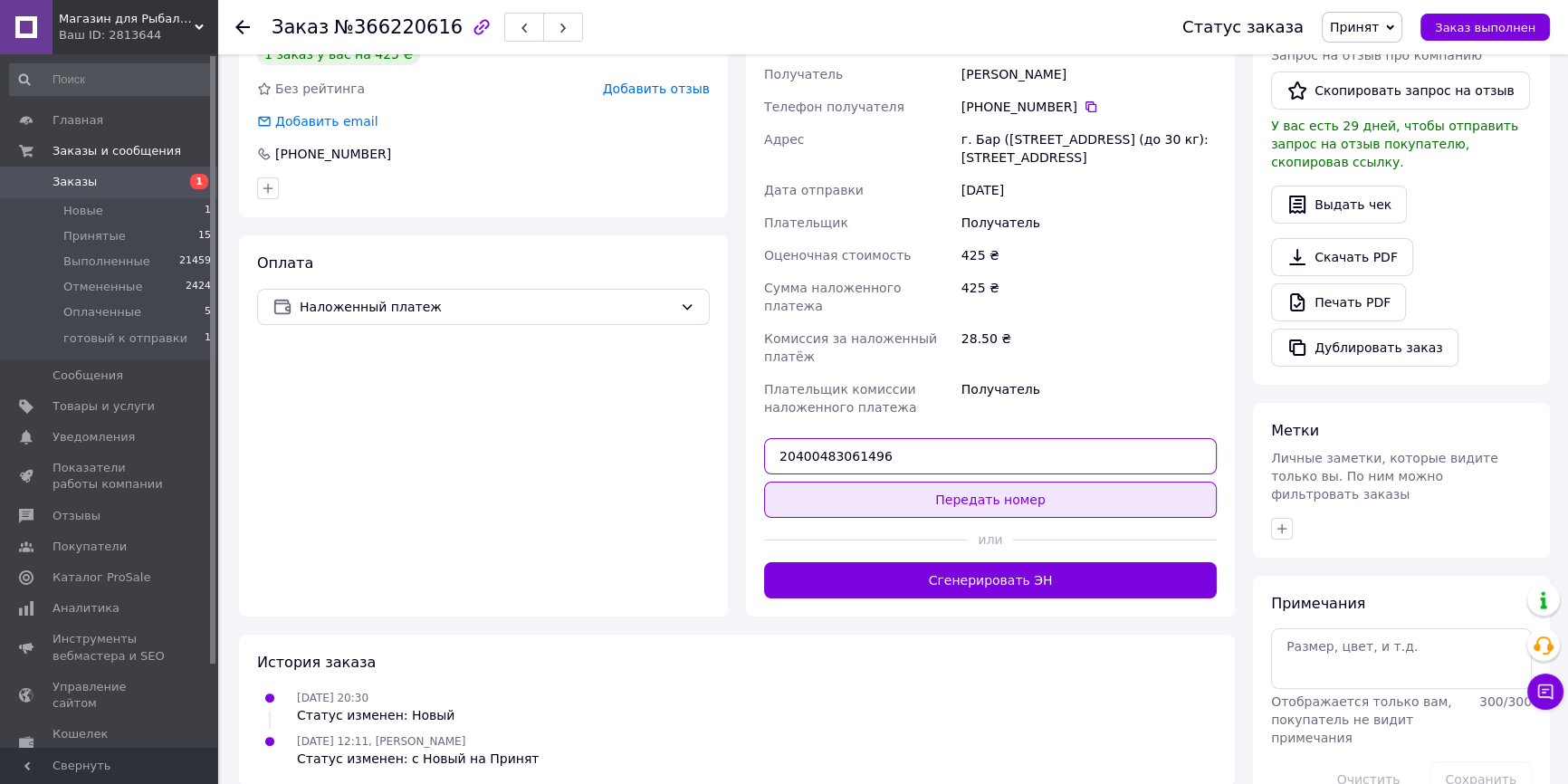
type input "20400483061496"
click at [910, 481] on button "Передать номер" at bounding box center [990, 499] width 452 height 36
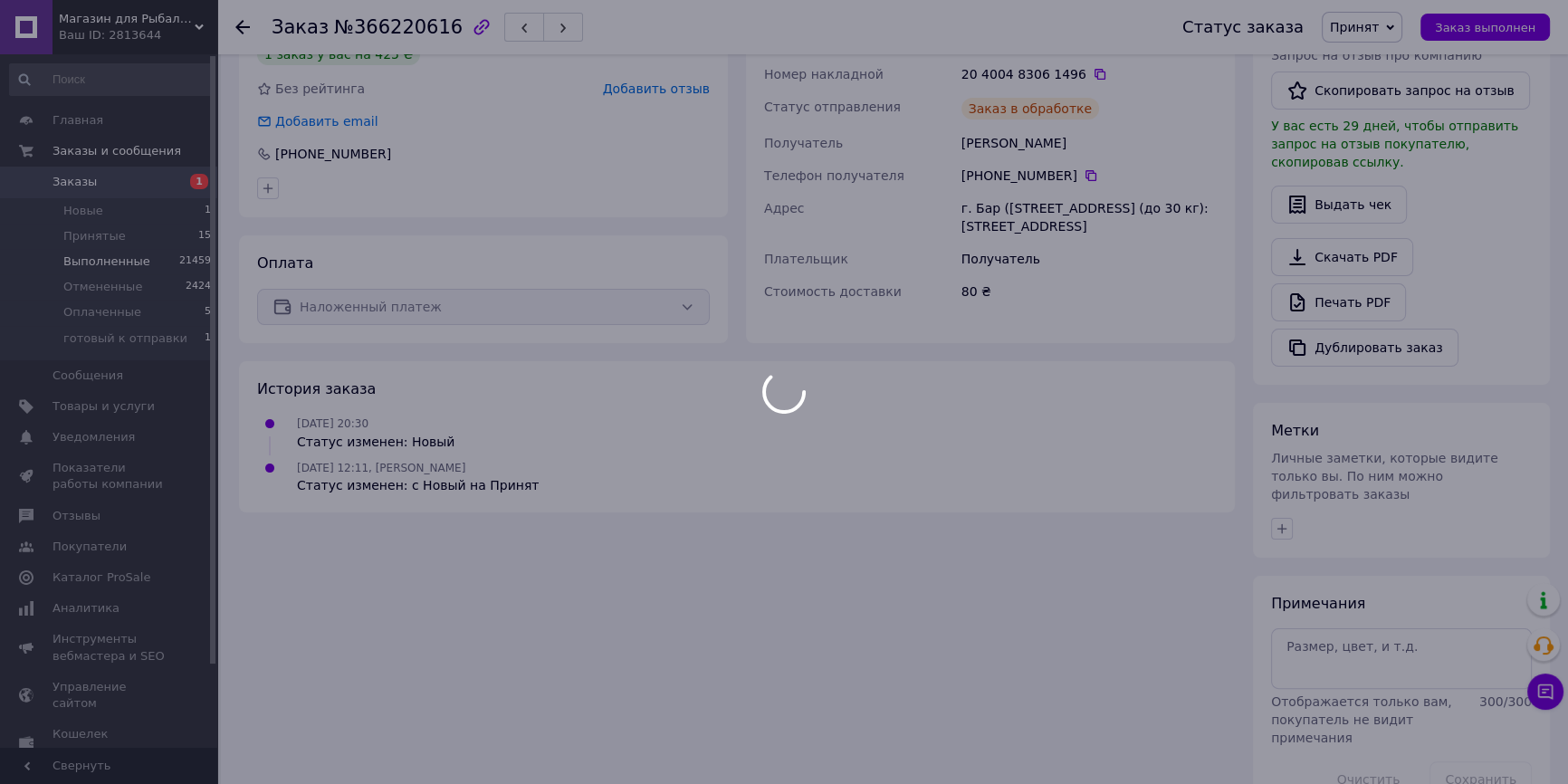
scroll to position [389, 0]
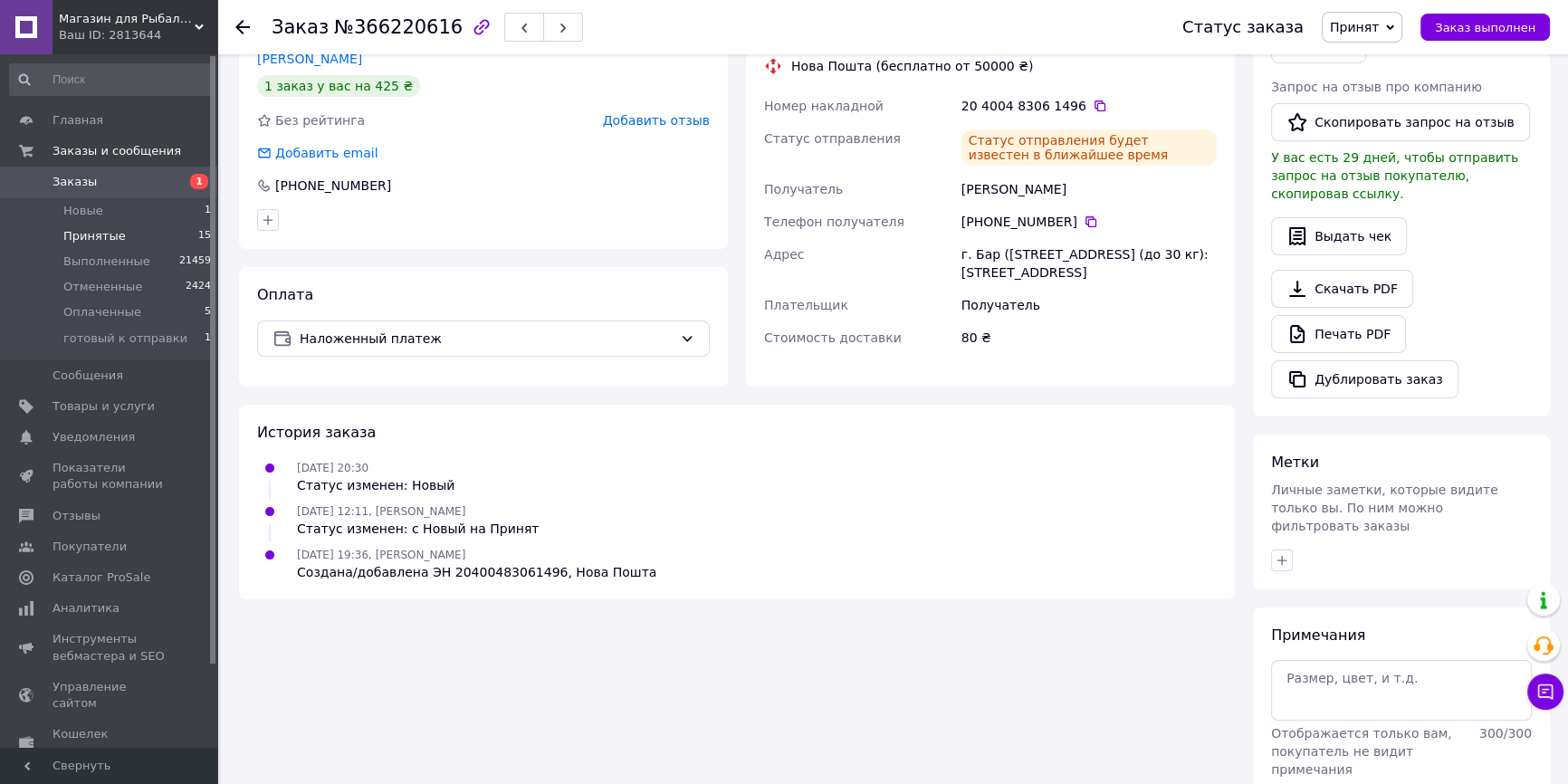
click at [179, 238] on li "Принятые 15" at bounding box center [111, 236] width 222 height 25
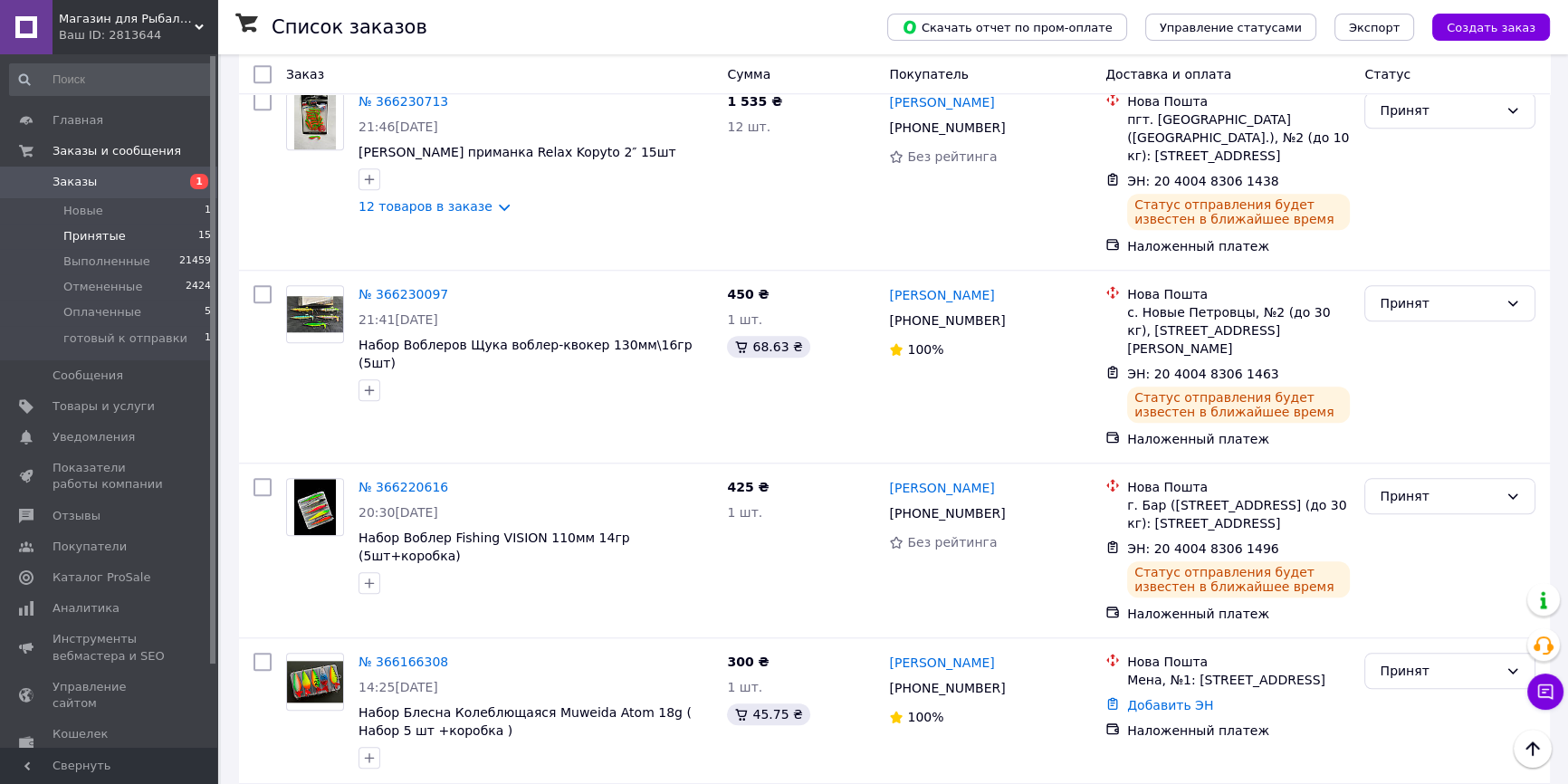
scroll to position [2062, 0]
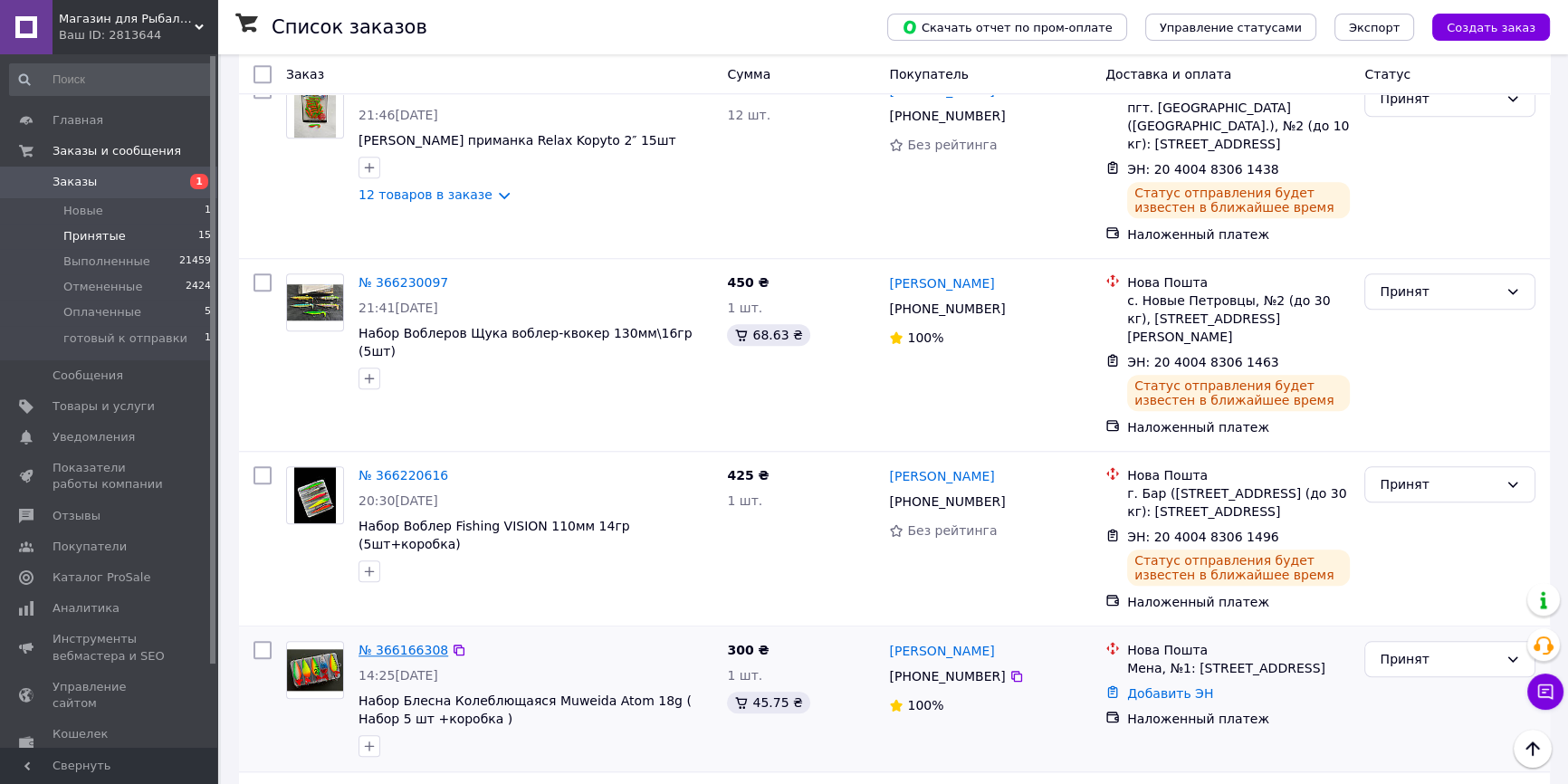
click at [414, 642] on link "№ 366166308" at bounding box center [403, 649] width 90 height 15
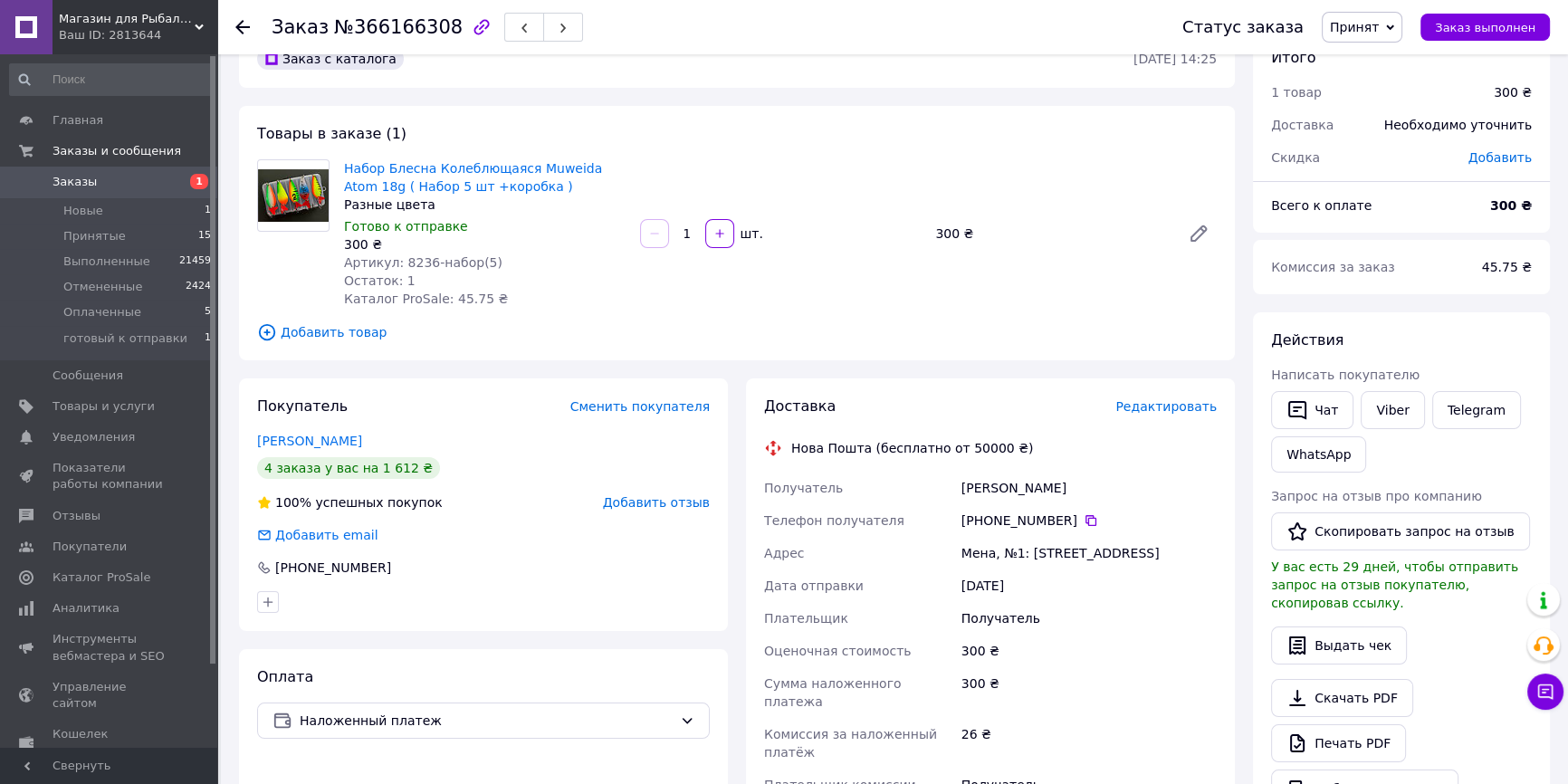
scroll to position [494, 0]
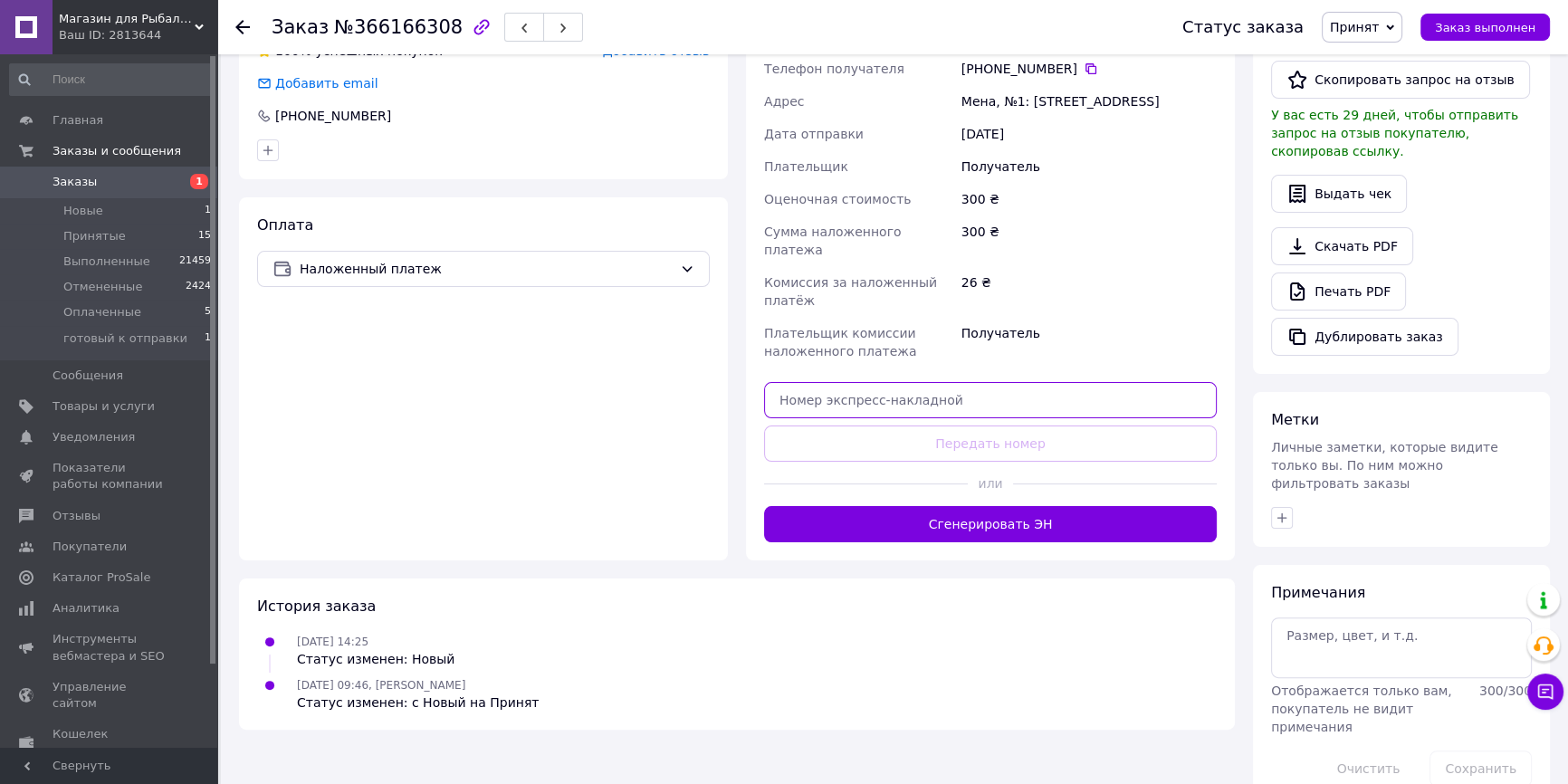
click at [895, 384] on input "text" at bounding box center [990, 399] width 452 height 36
paste input "20400483061524"
type input "20400483061524"
click at [907, 425] on button "Передать номер" at bounding box center [990, 443] width 452 height 36
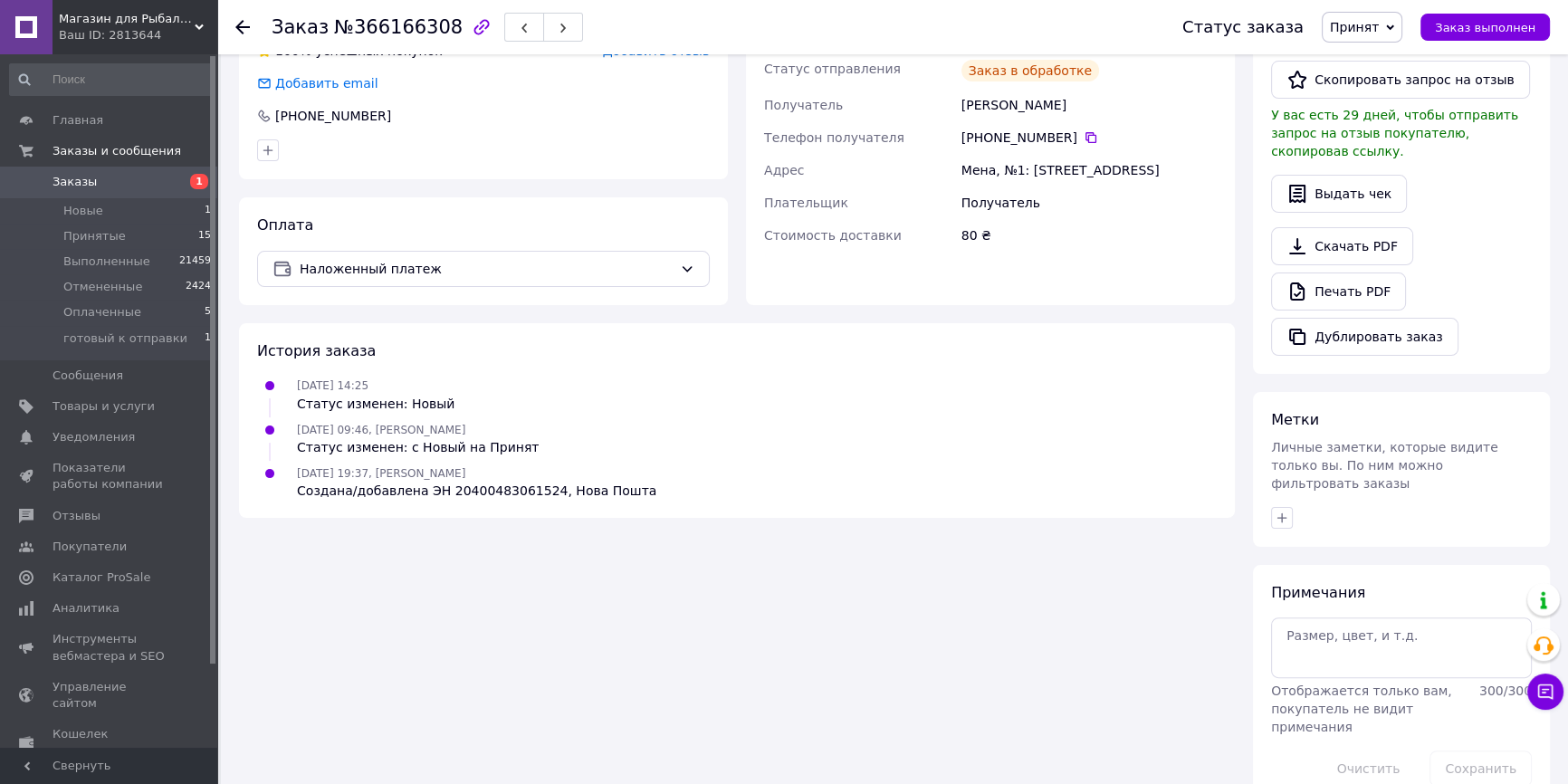
click at [147, 237] on li "Принятые 15" at bounding box center [111, 236] width 222 height 25
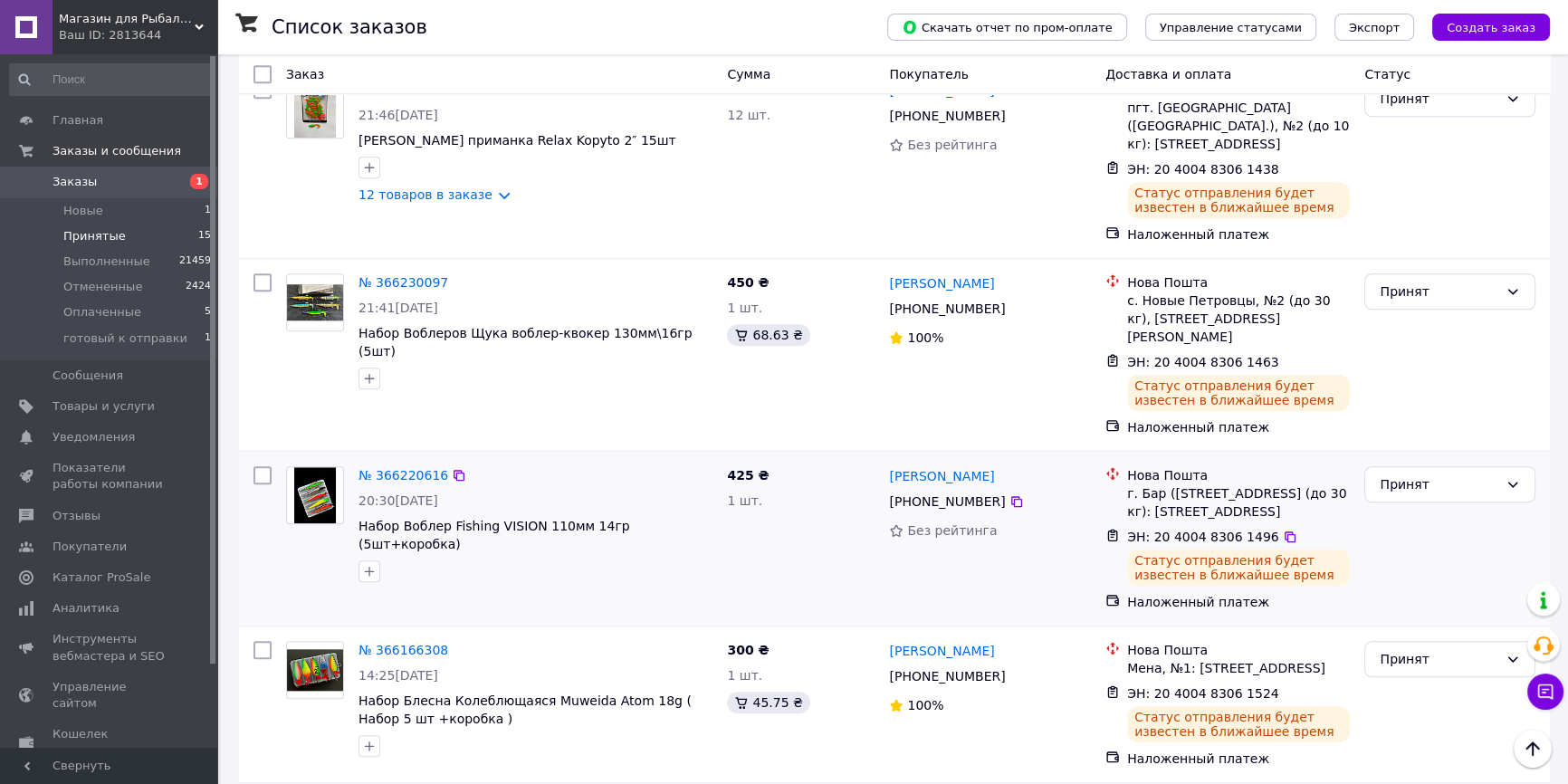
scroll to position [2072, 0]
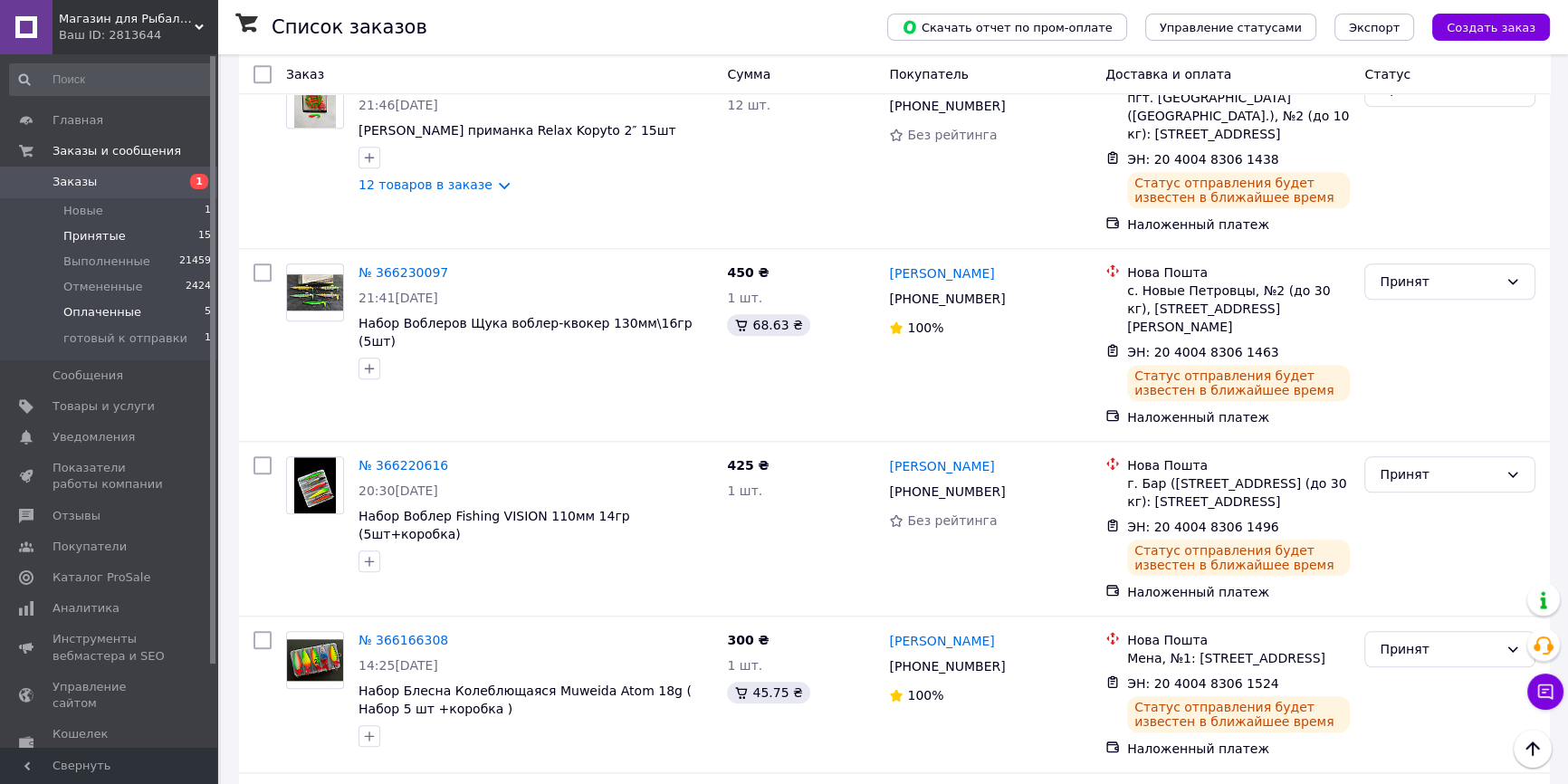
click at [112, 312] on span "Оплаченные" at bounding box center [102, 313] width 78 height 16
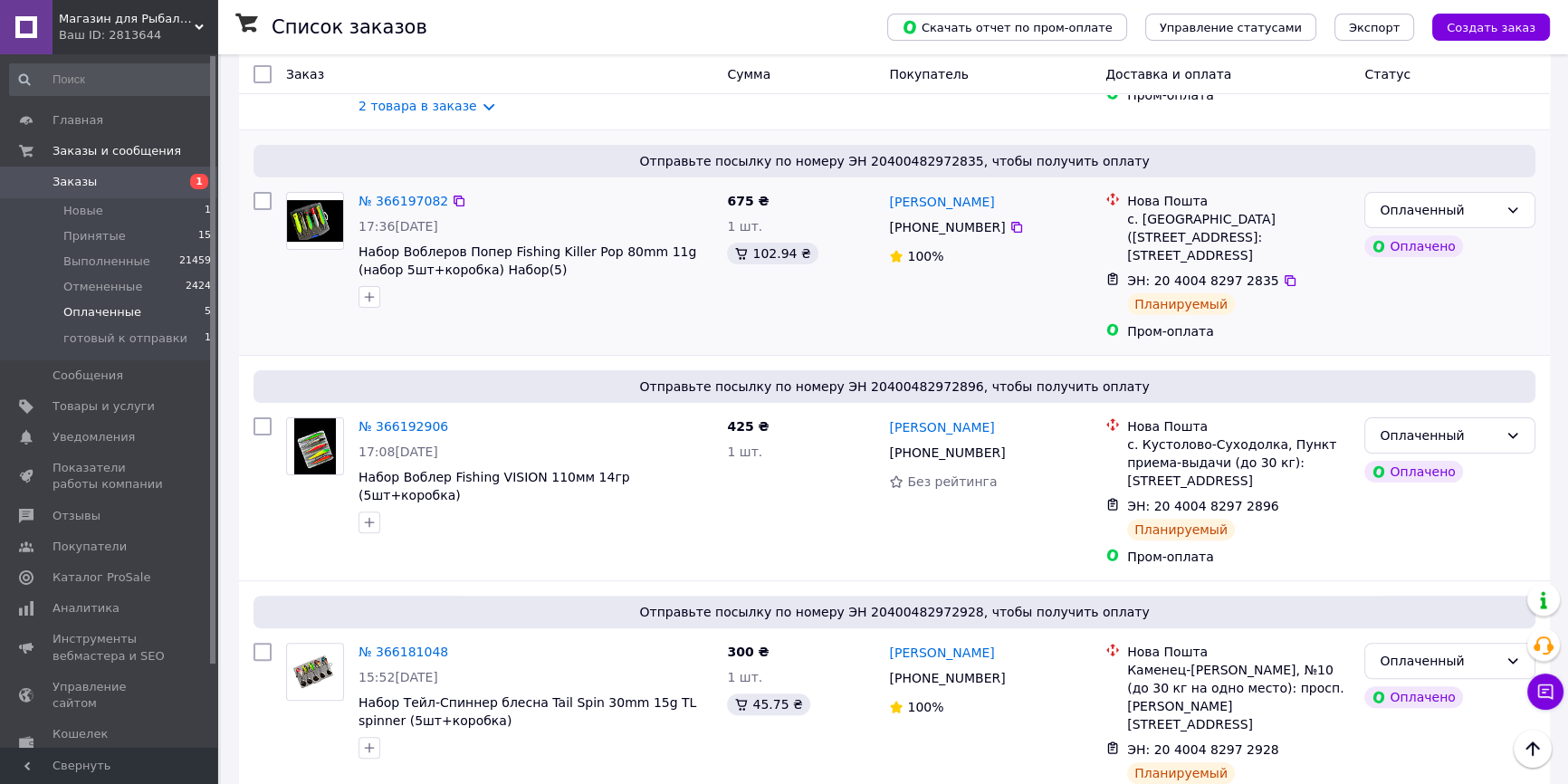
scroll to position [604, 0]
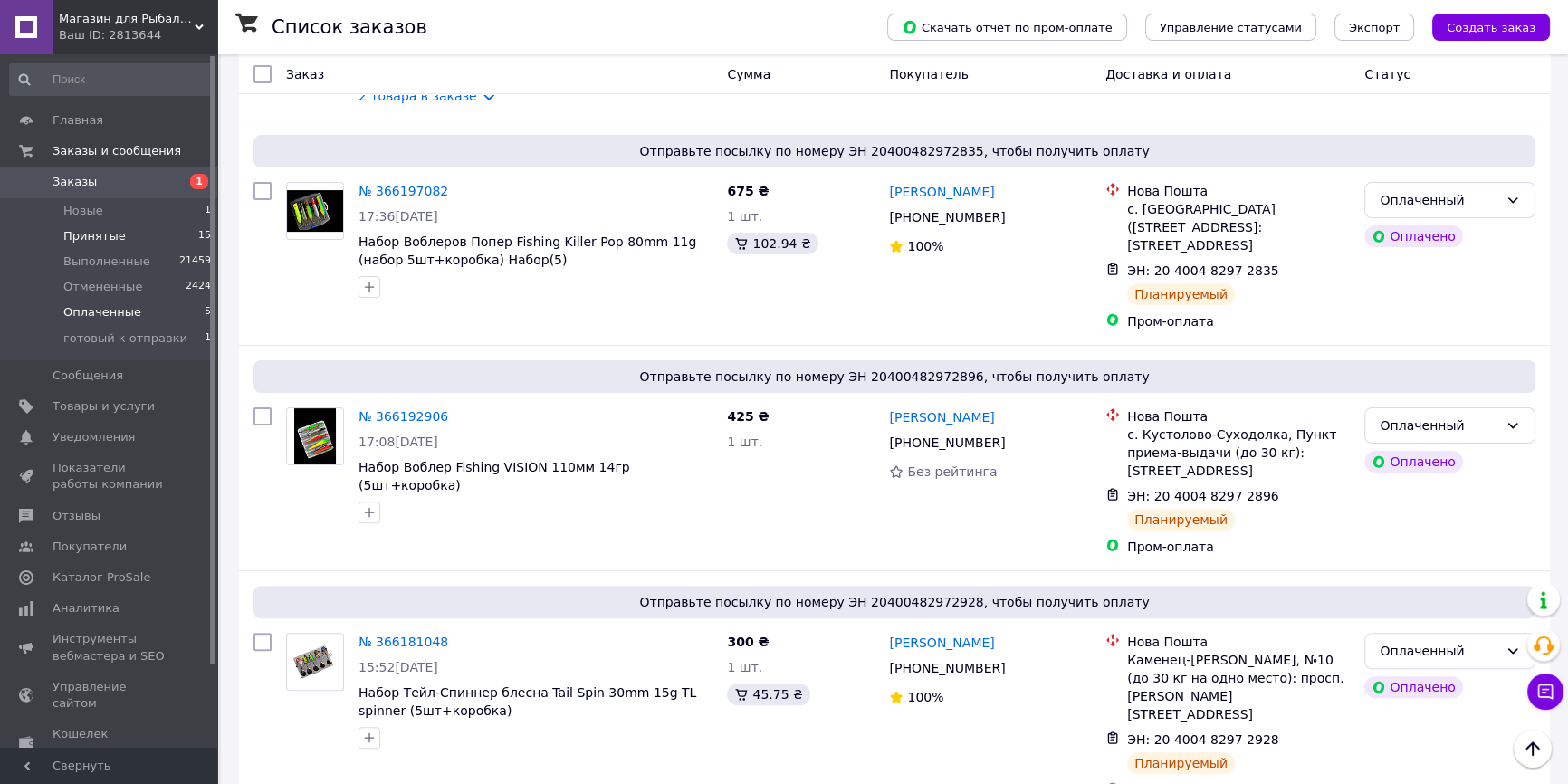
click at [158, 230] on li "Принятые 15" at bounding box center [111, 236] width 222 height 25
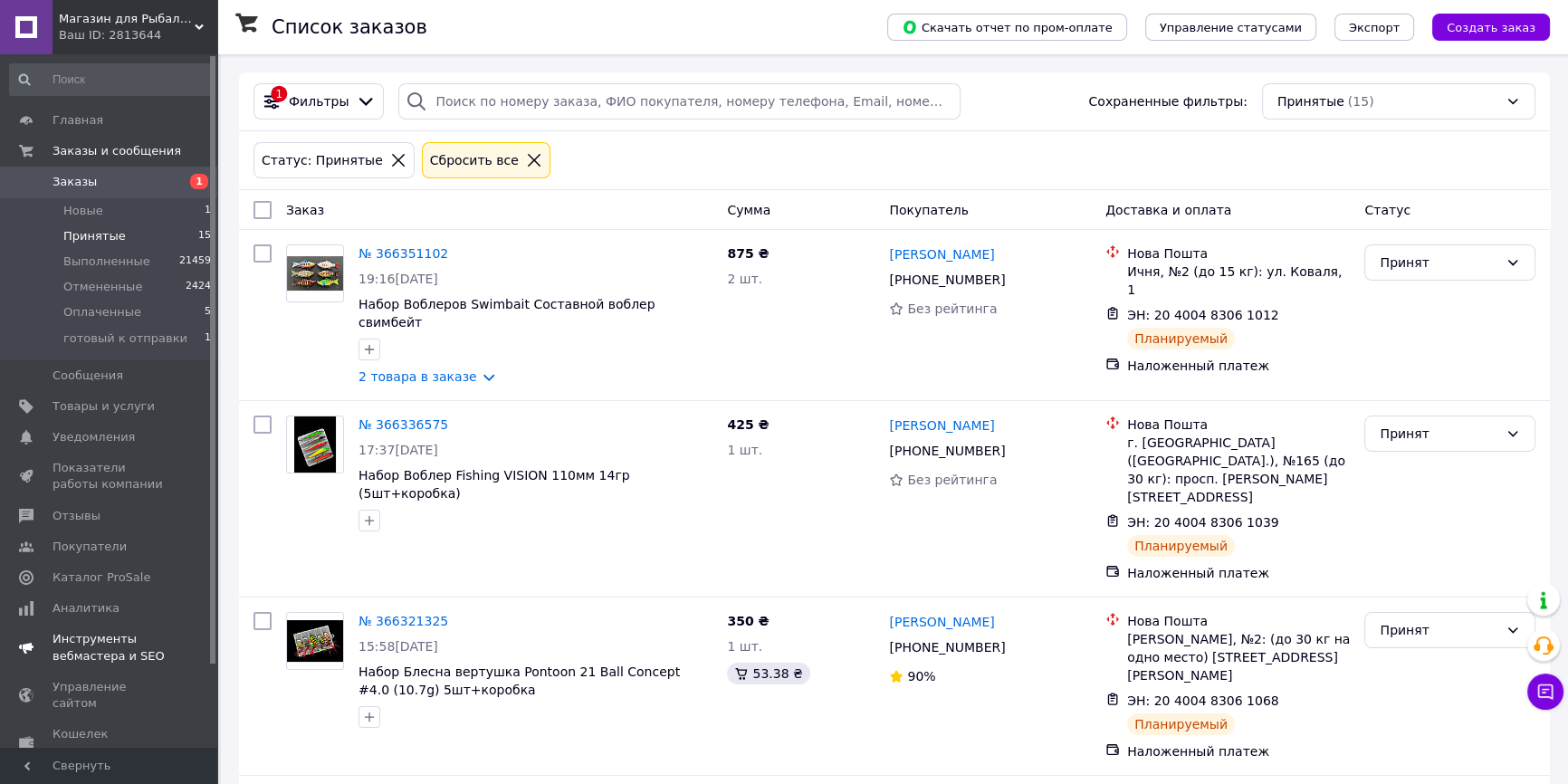
click at [134, 438] on span "Уведомления" at bounding box center [110, 437] width 115 height 16
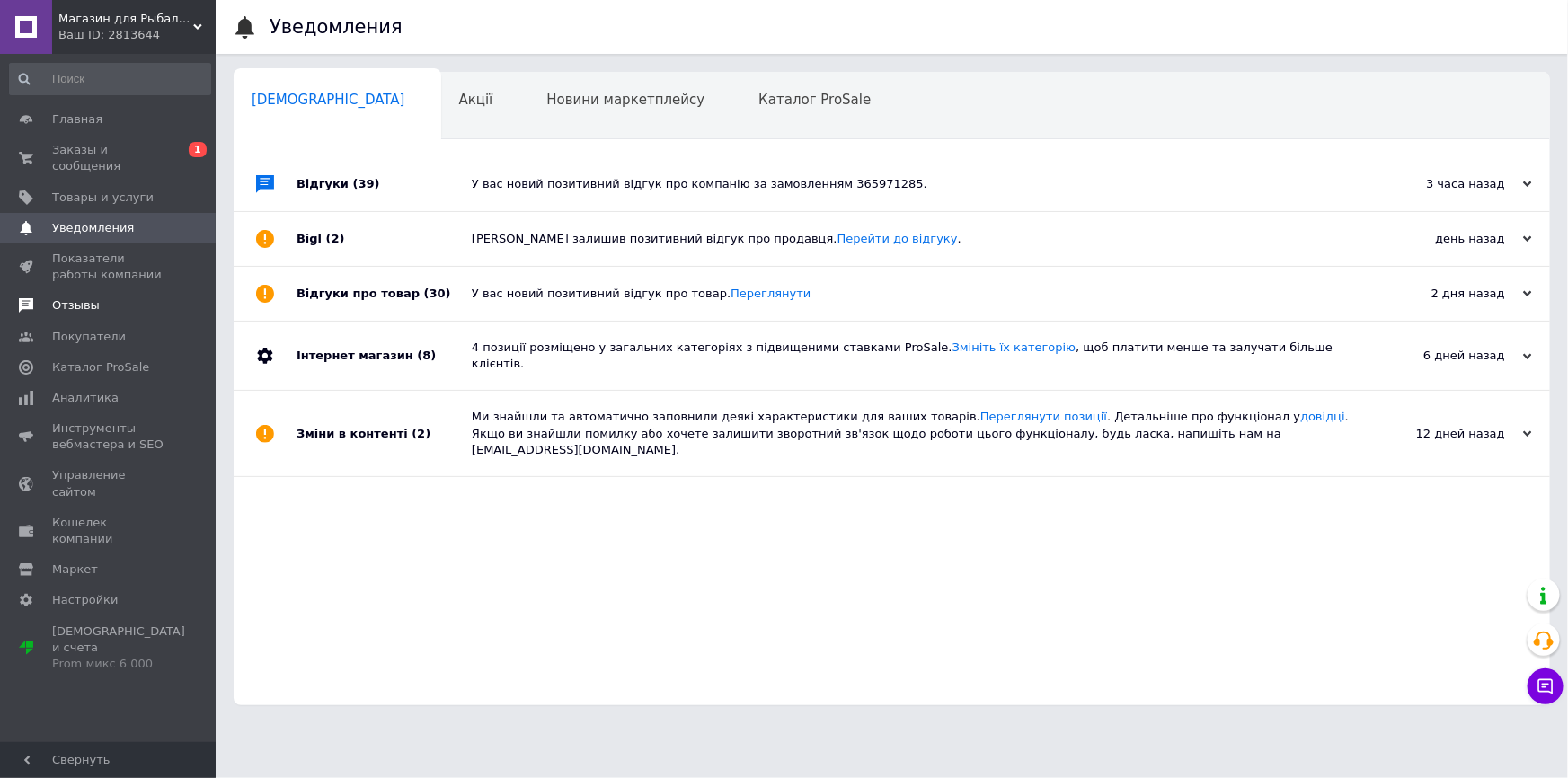
click at [135, 297] on span "Отзывы" at bounding box center [109, 305] width 114 height 16
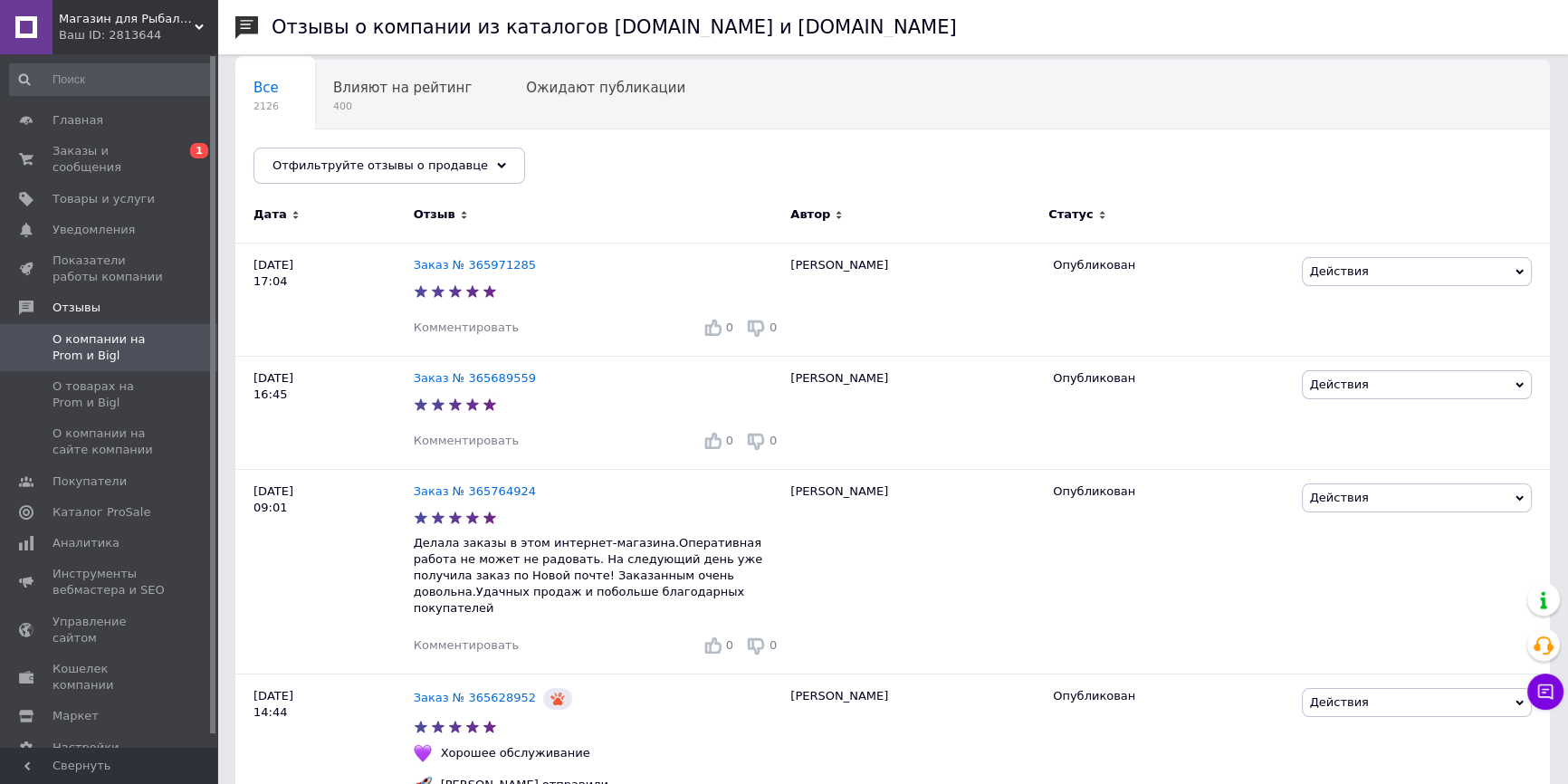
scroll to position [82, 0]
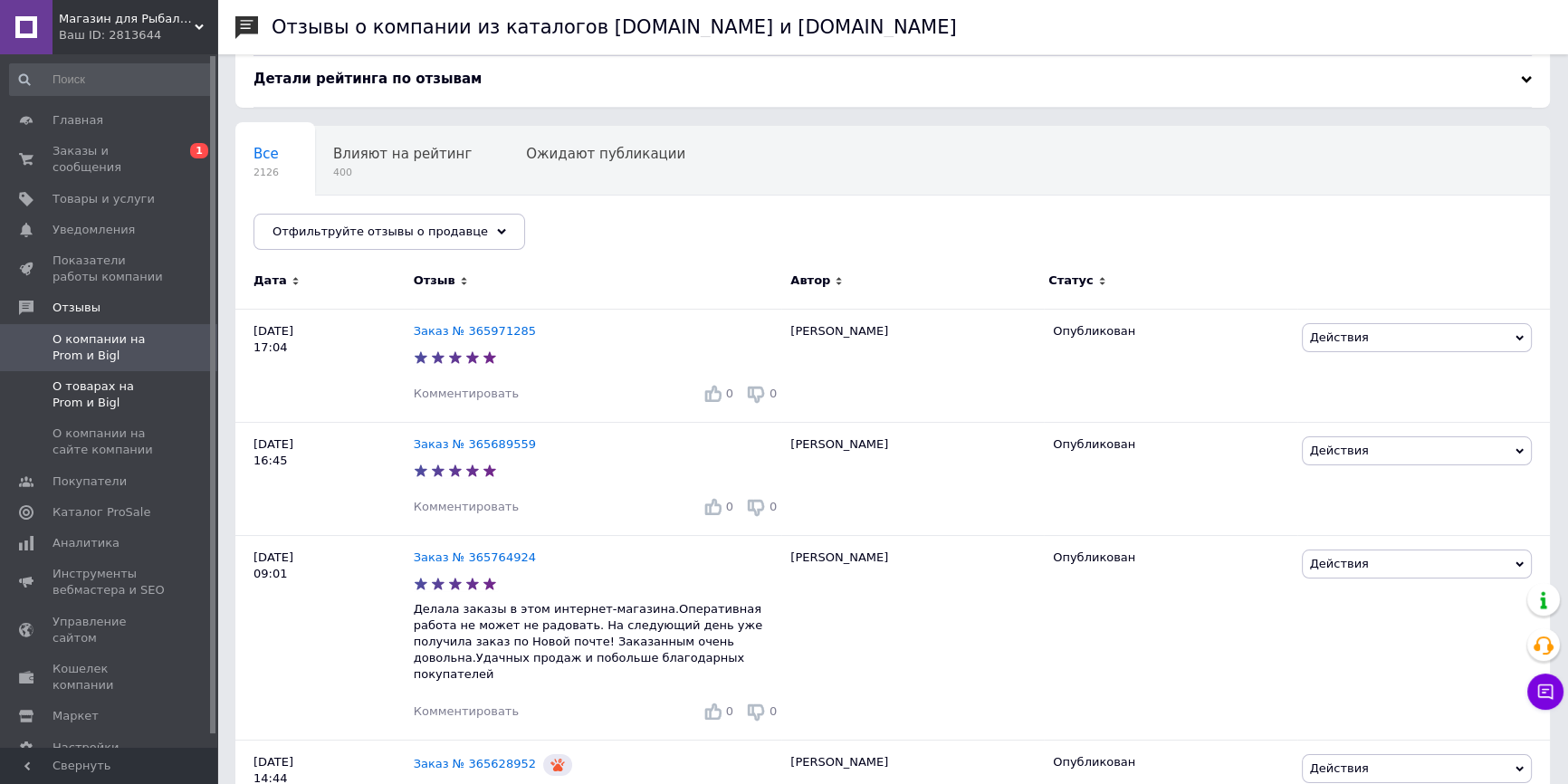
click at [155, 379] on span "О товарах на Prom и Bigl" at bounding box center [110, 394] width 115 height 33
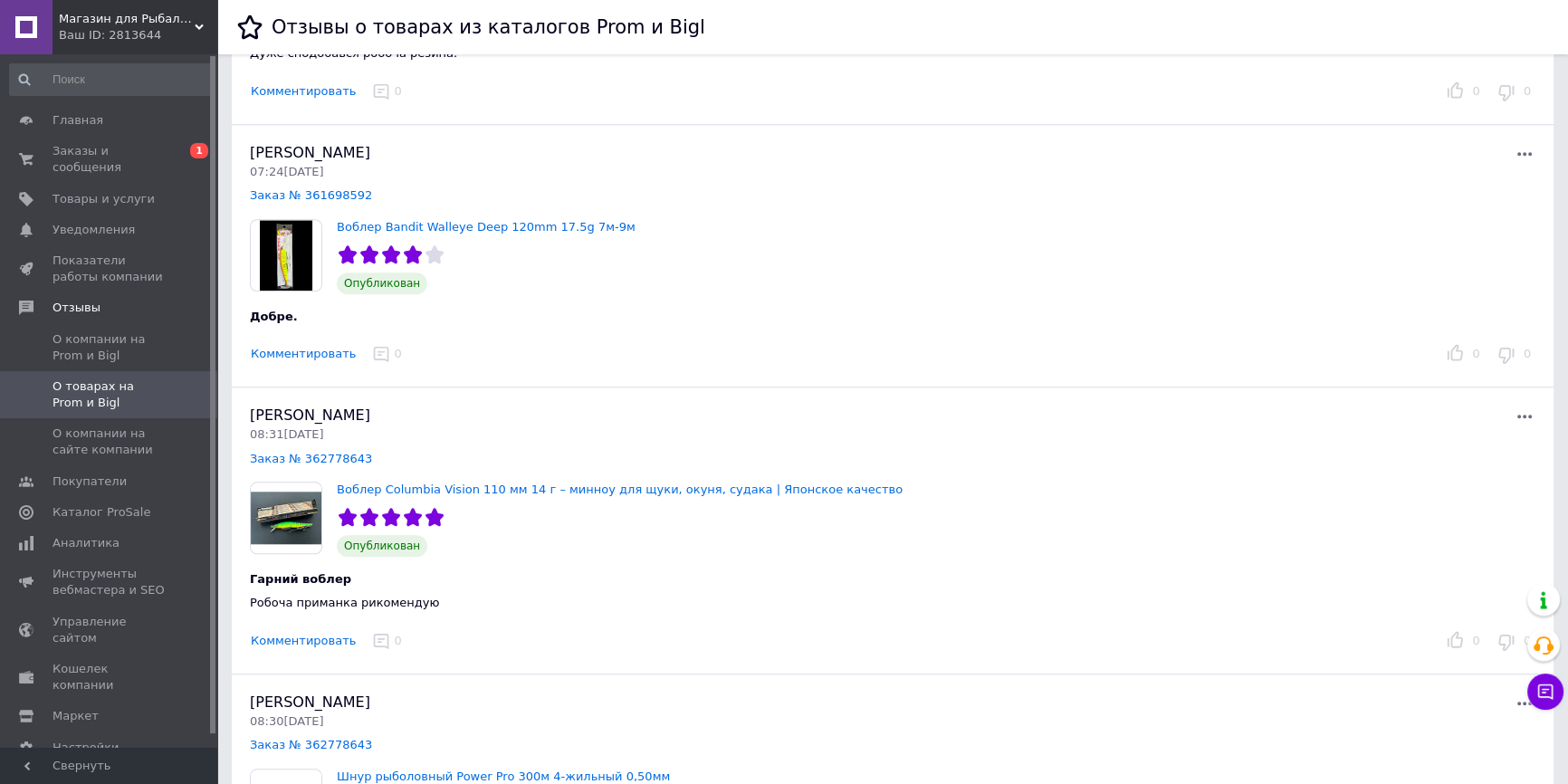
scroll to position [1974, 0]
click at [124, 535] on span "Аналитика" at bounding box center [110, 543] width 115 height 16
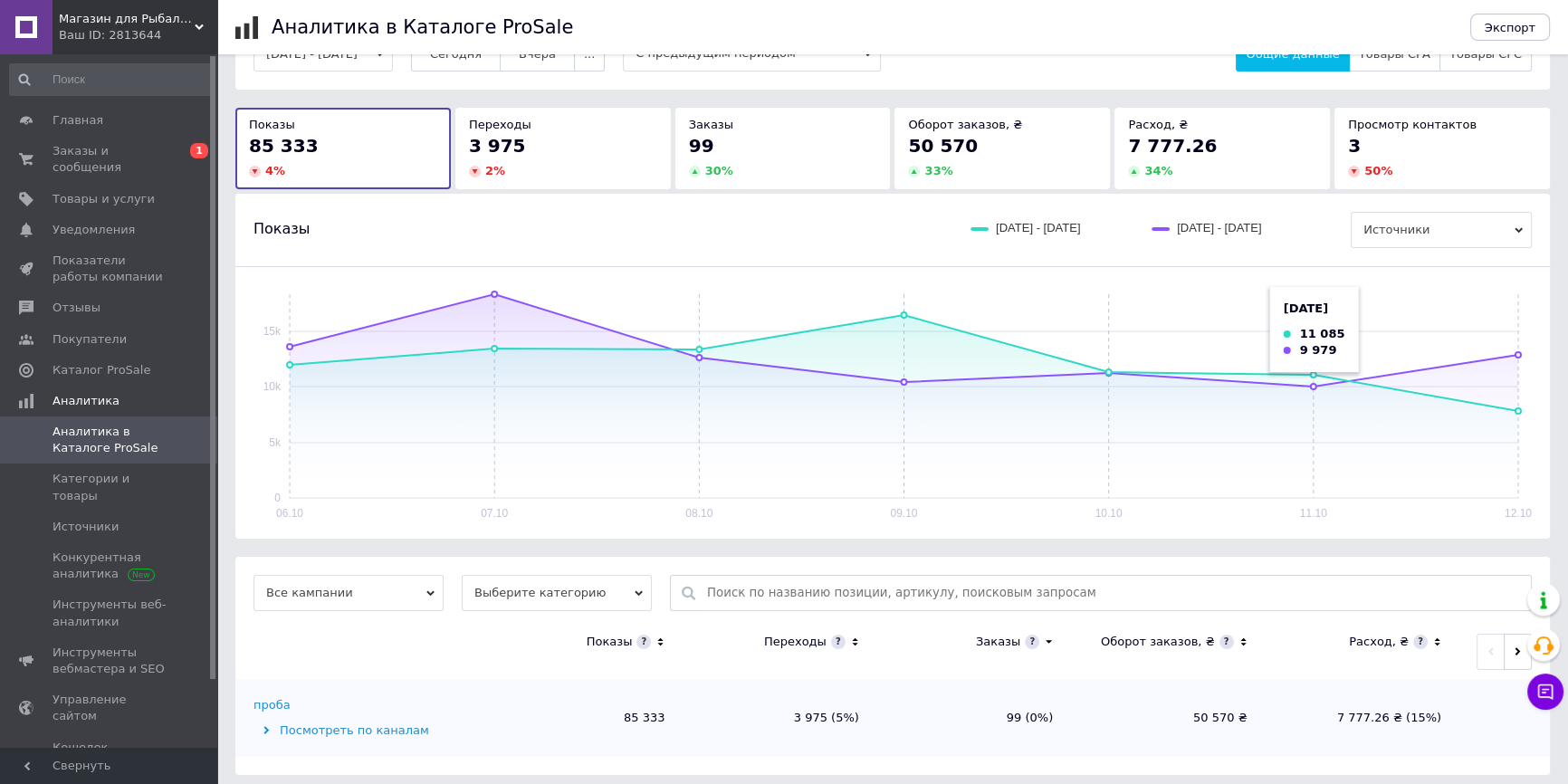
scroll to position [63, 0]
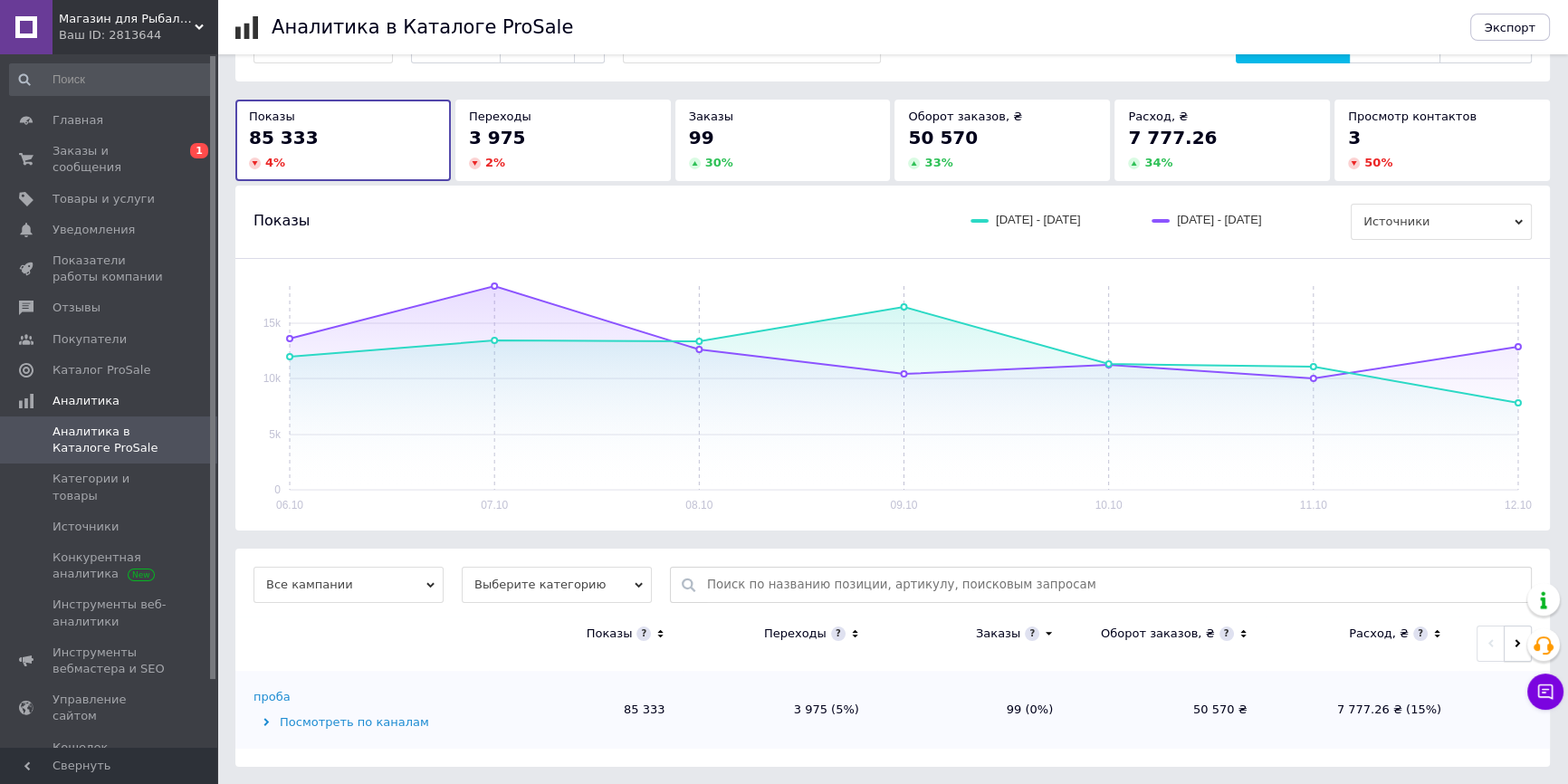
click at [1510, 638] on button "button" at bounding box center [1517, 643] width 28 height 36
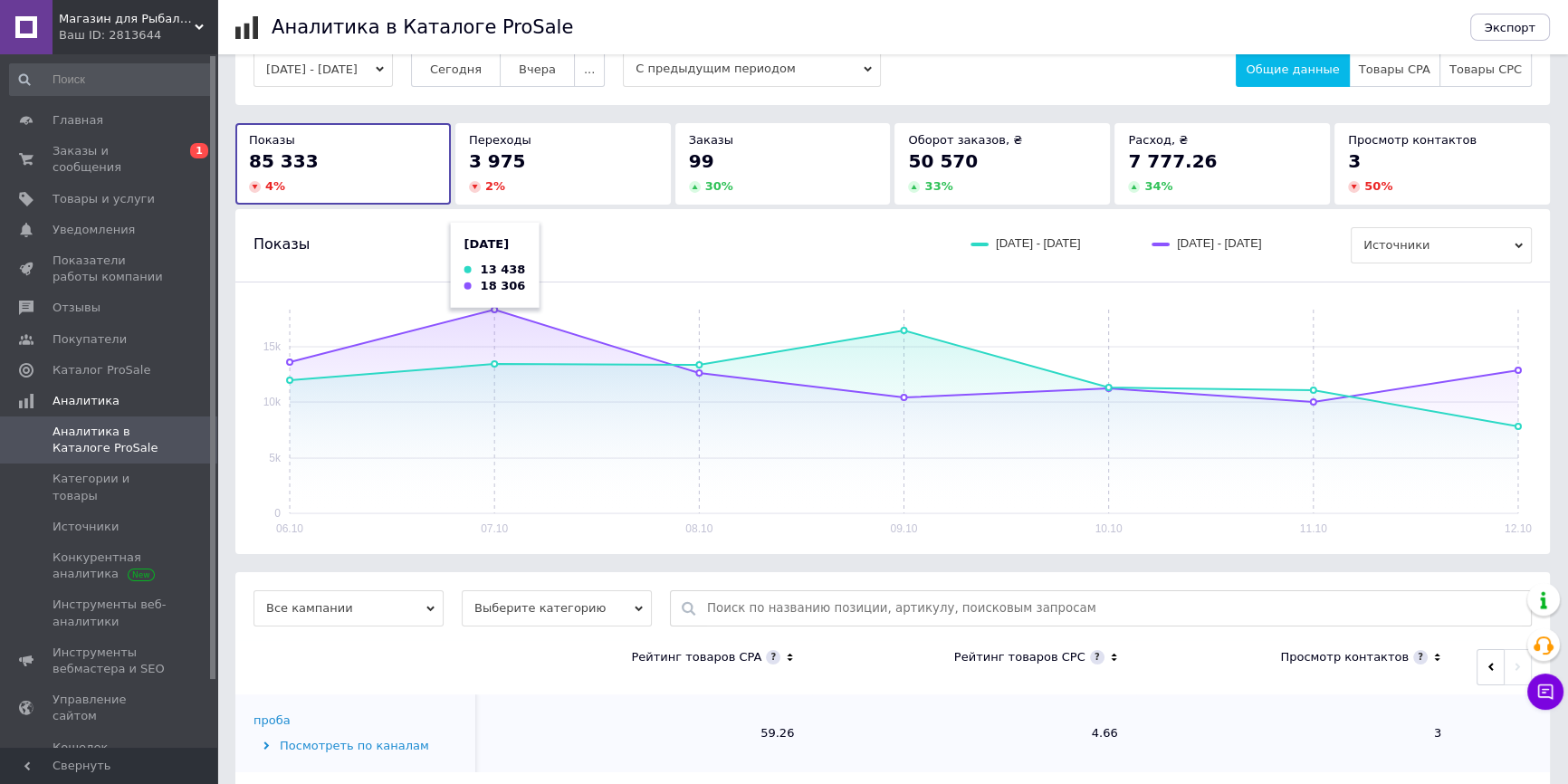
scroll to position [0, 0]
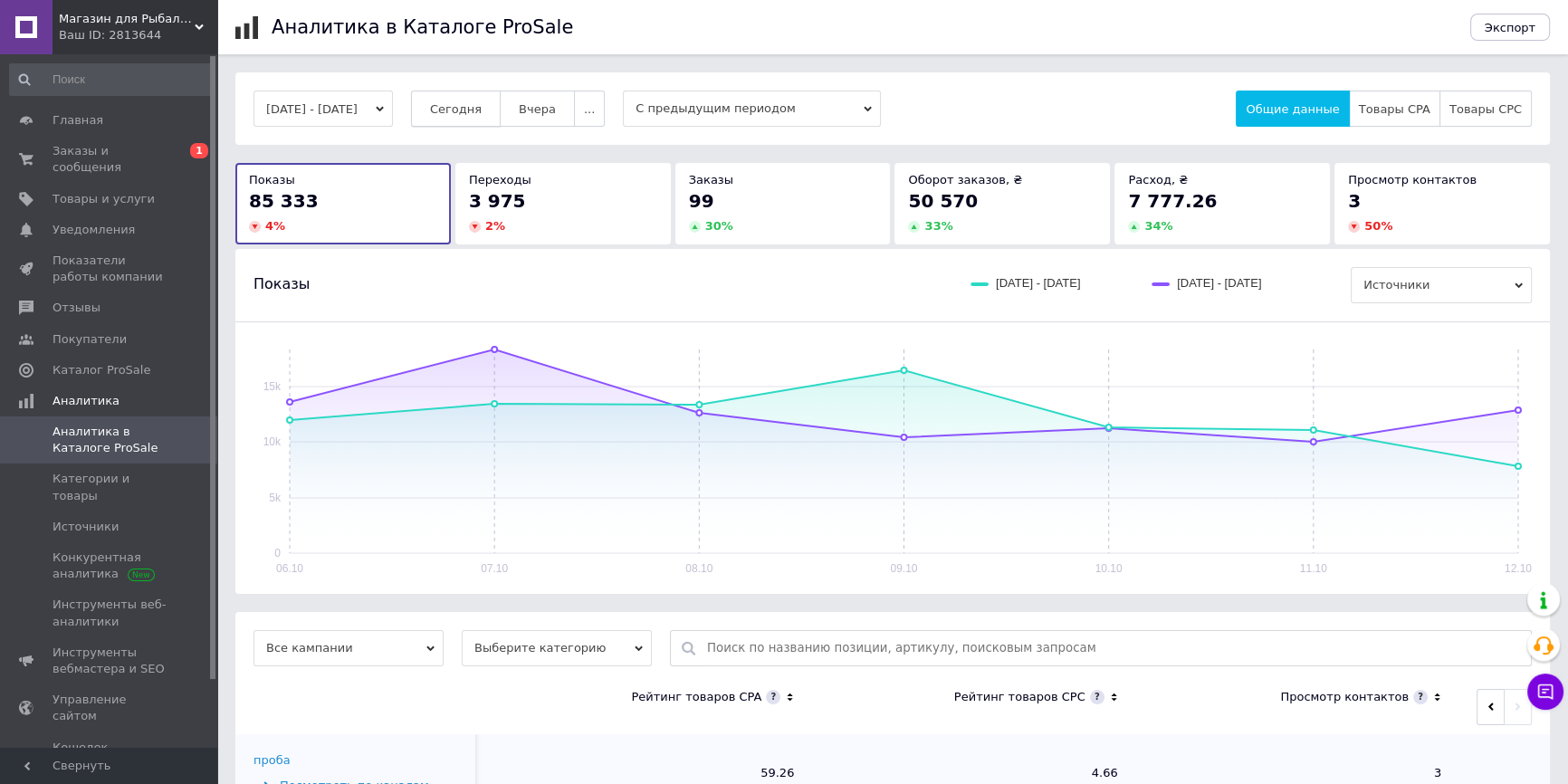
click at [465, 118] on button "Сегодня" at bounding box center [455, 109] width 90 height 36
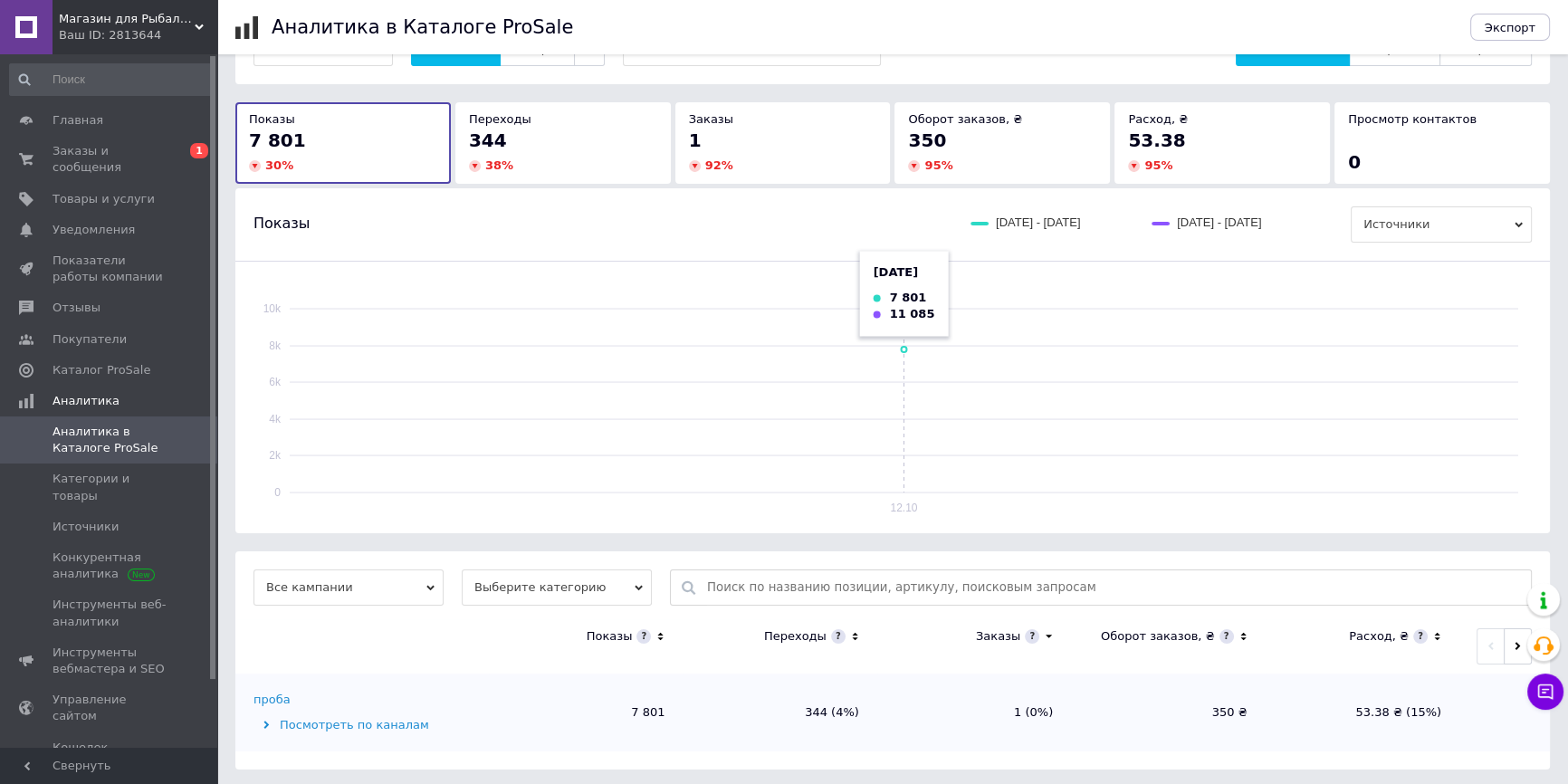
scroll to position [63, 0]
click at [1512, 642] on button "button" at bounding box center [1517, 643] width 28 height 36
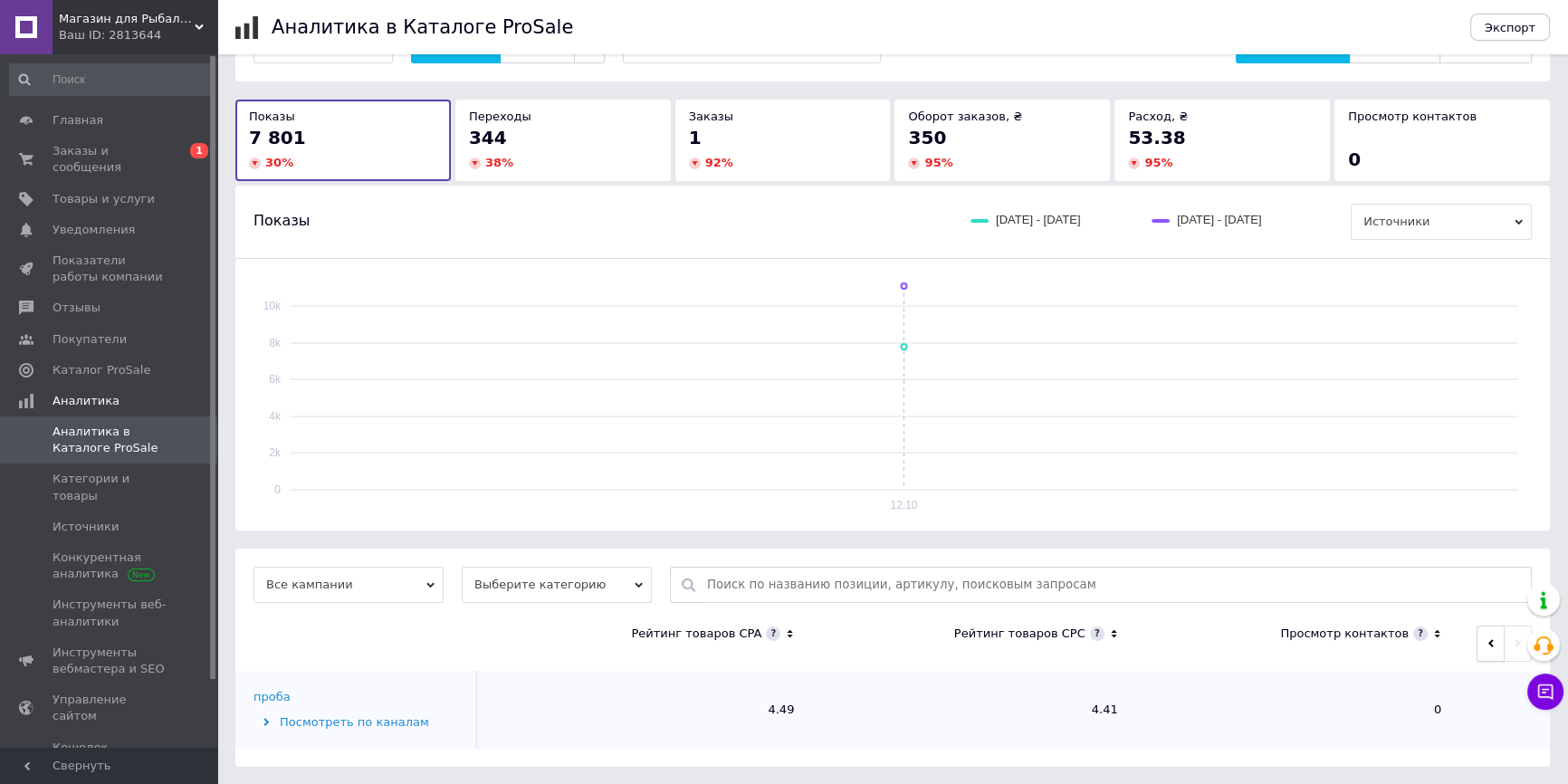
click at [1483, 642] on button "button" at bounding box center [1490, 643] width 28 height 36
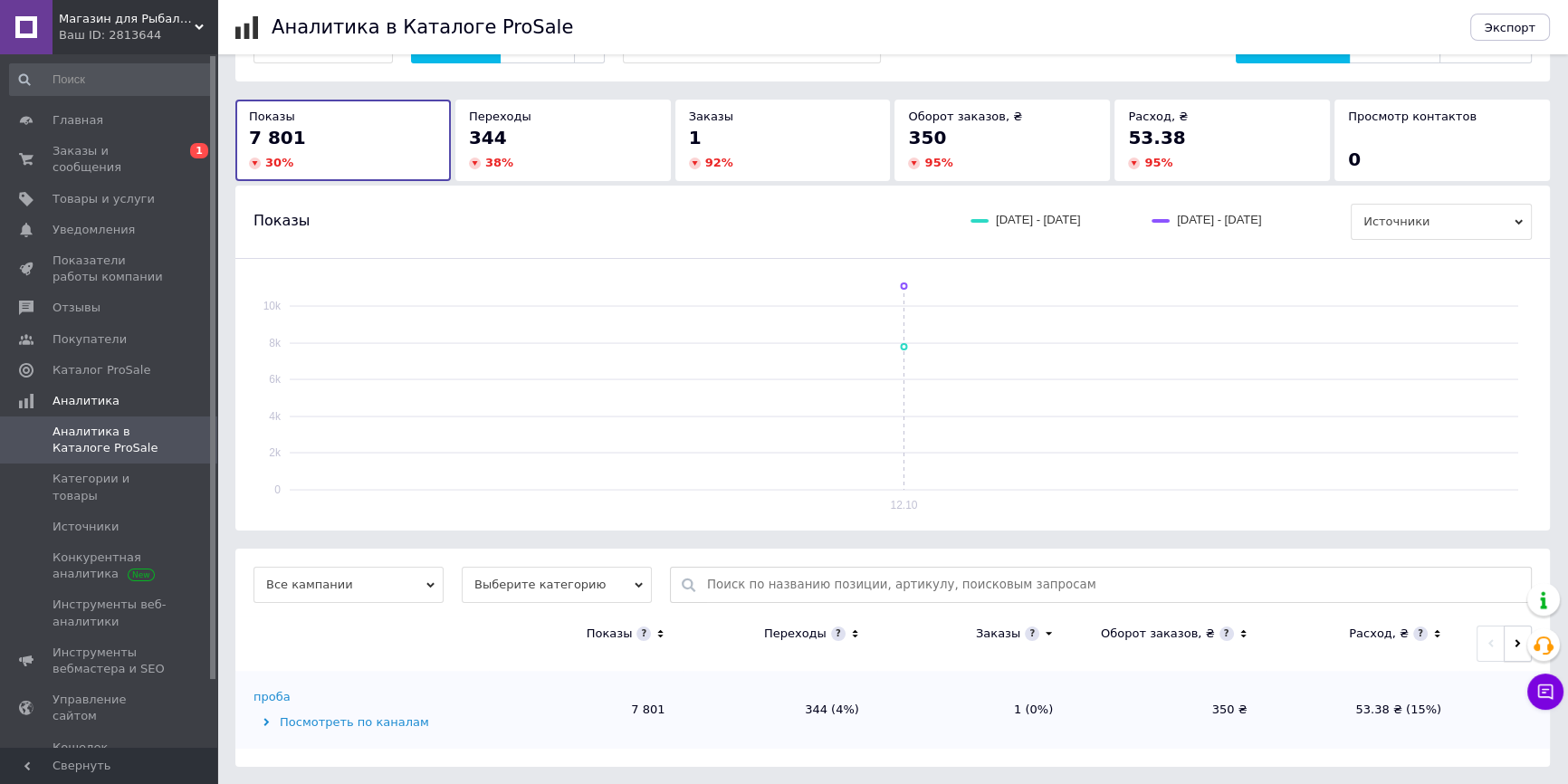
click at [1519, 638] on span "button" at bounding box center [1517, 643] width 8 height 14
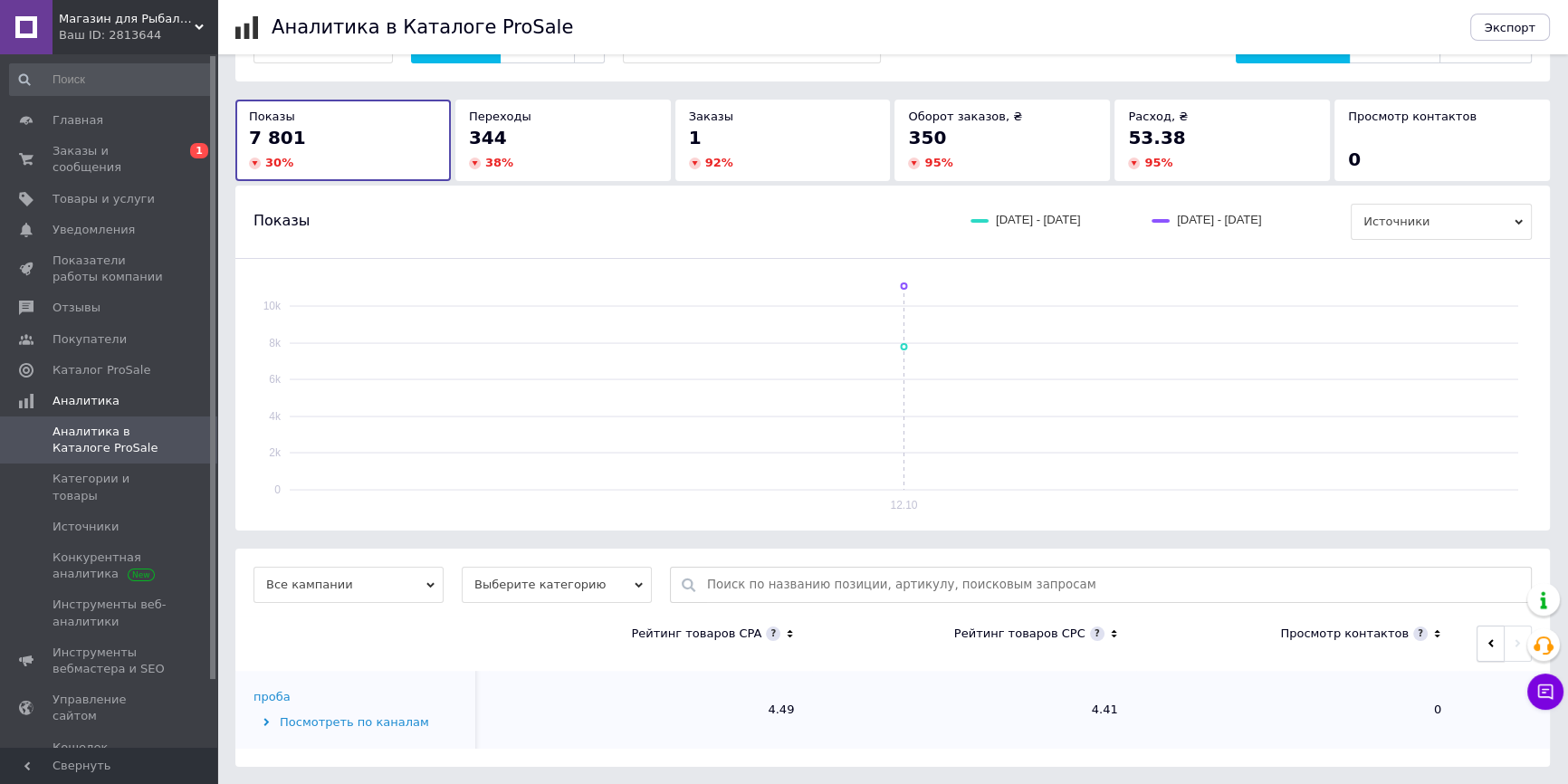
click at [1486, 646] on icon "button" at bounding box center [1490, 643] width 8 height 8
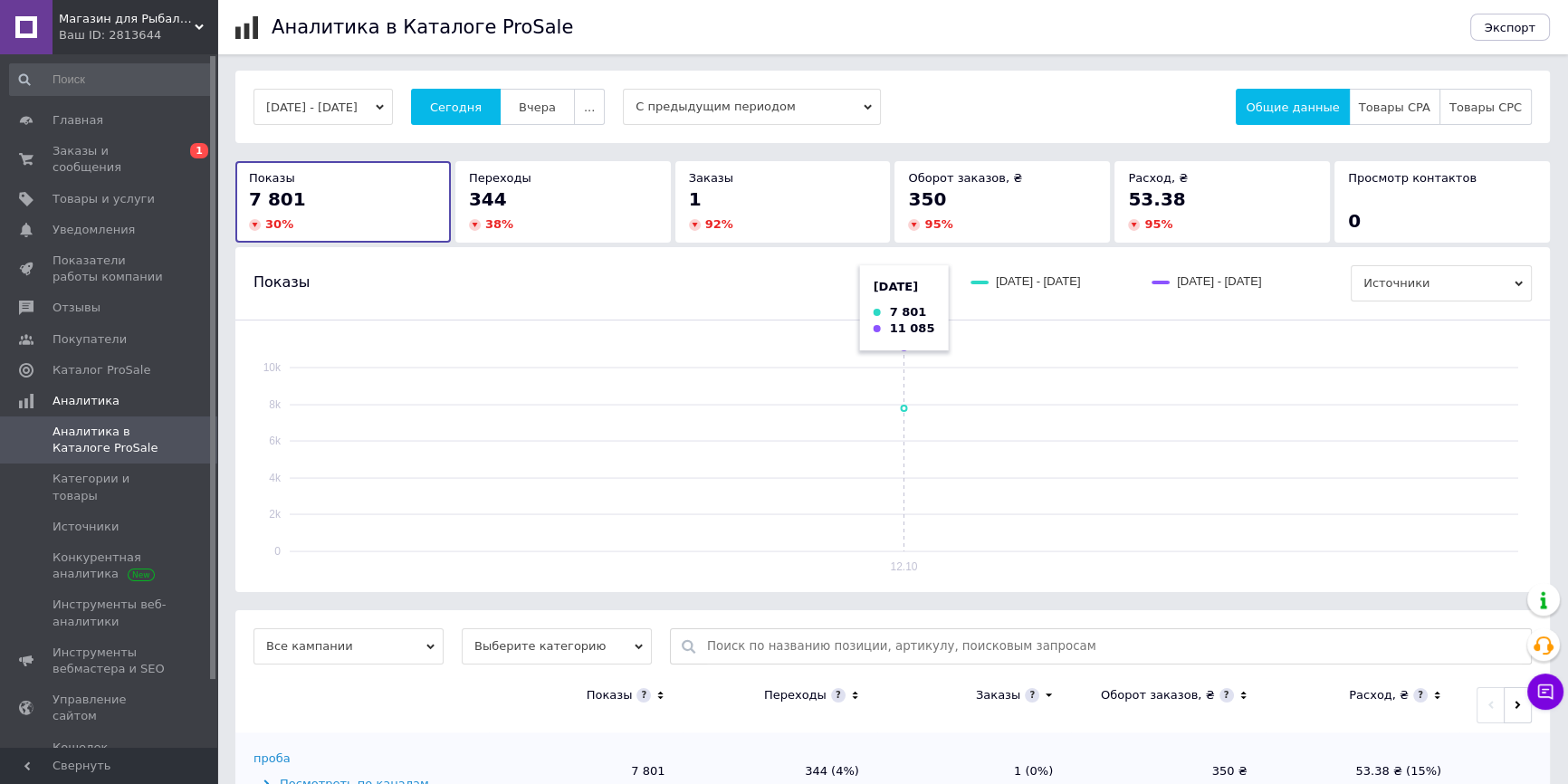
scroll to position [0, 0]
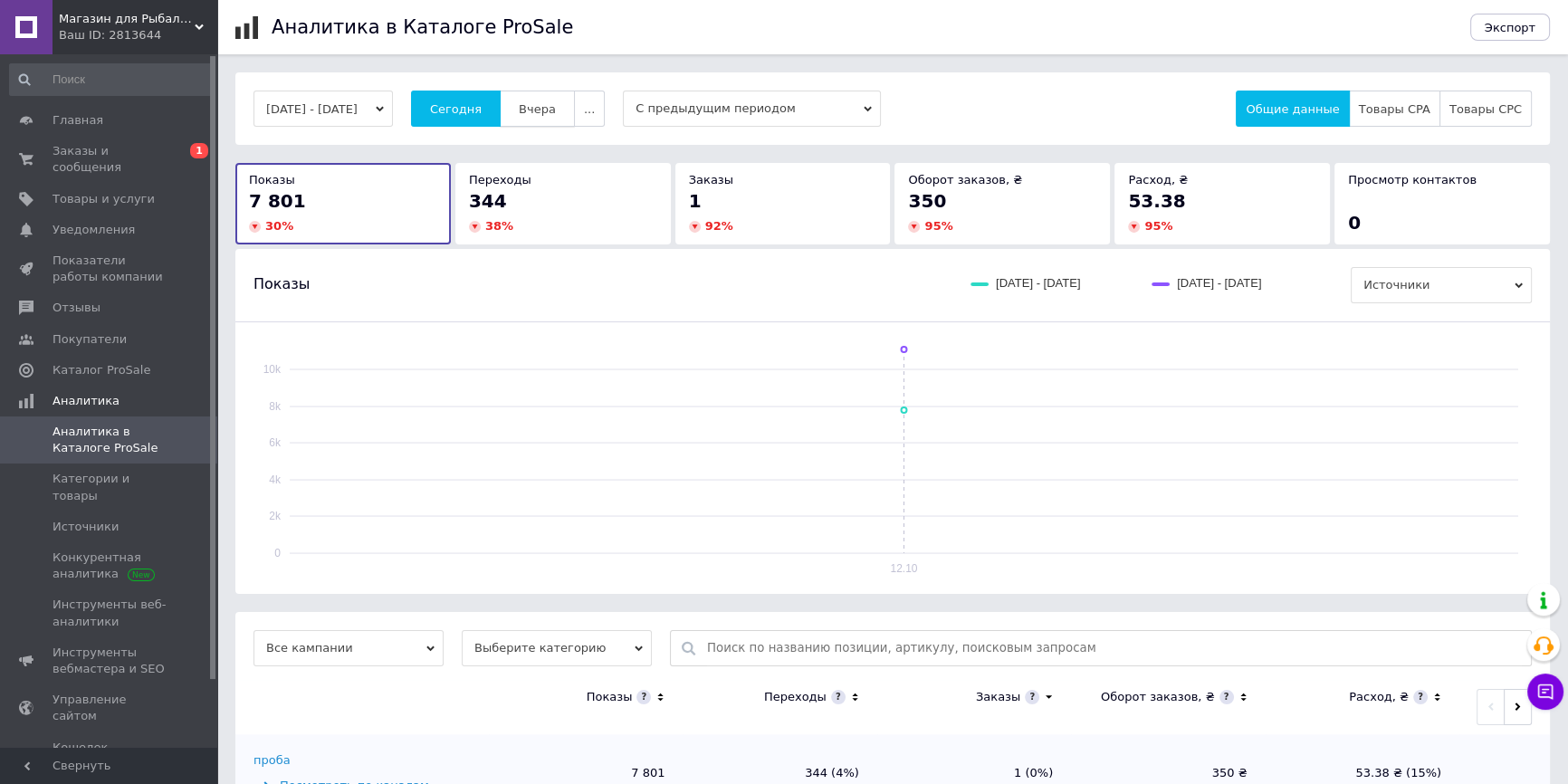
click at [552, 102] on span "Вчера" at bounding box center [536, 109] width 37 height 14
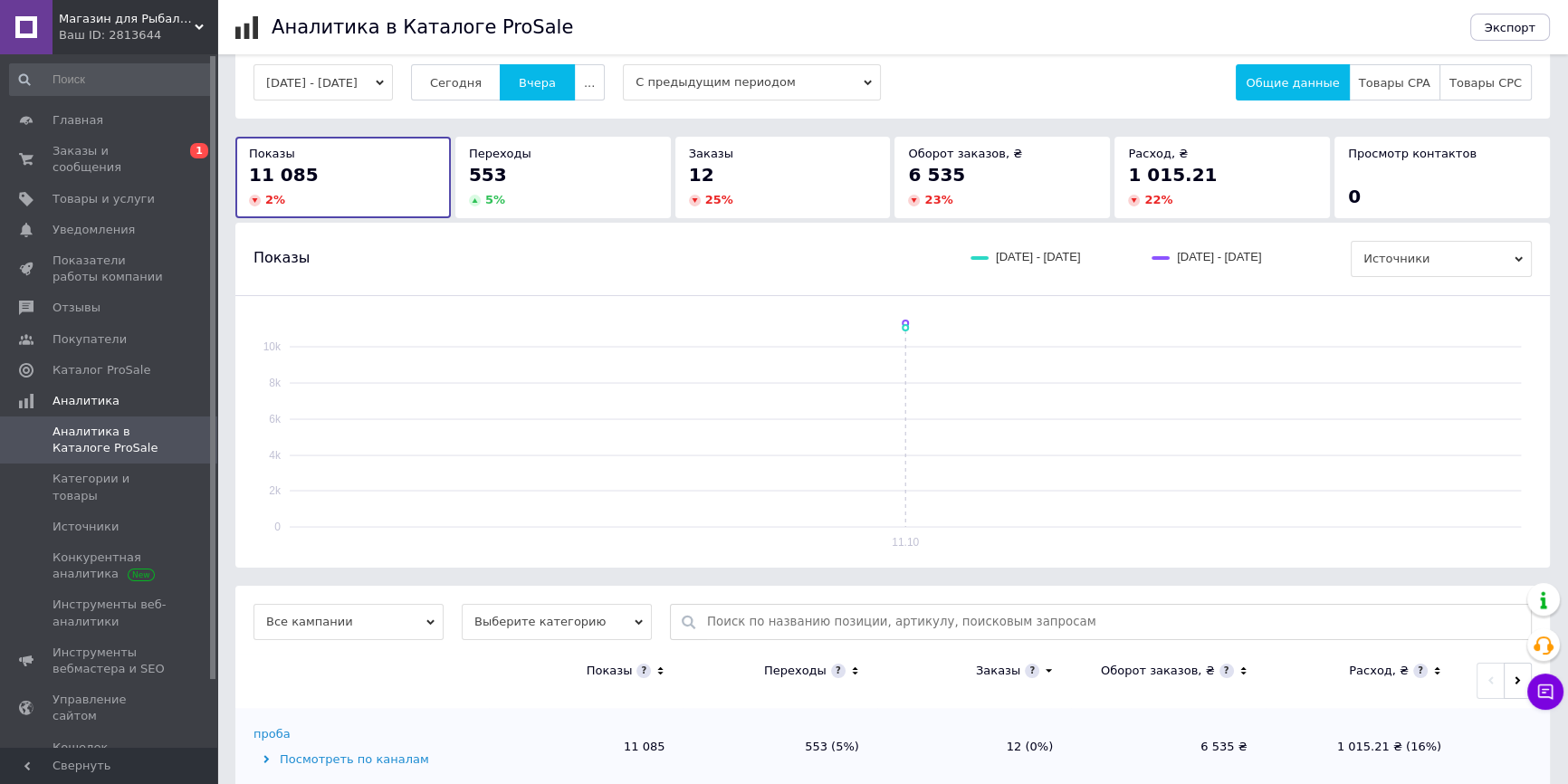
scroll to position [63, 0]
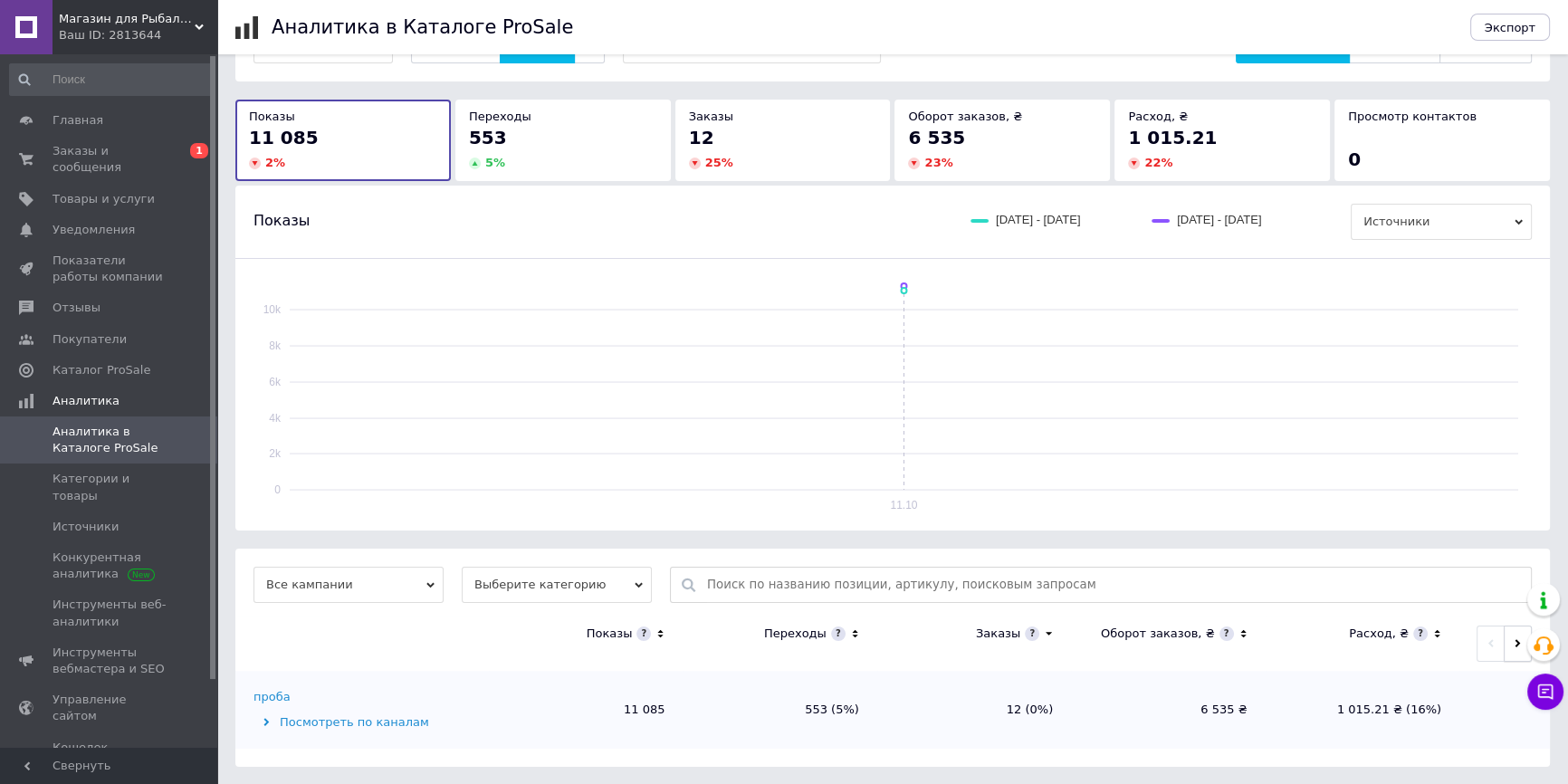
click at [1505, 639] on button "button" at bounding box center [1517, 643] width 28 height 36
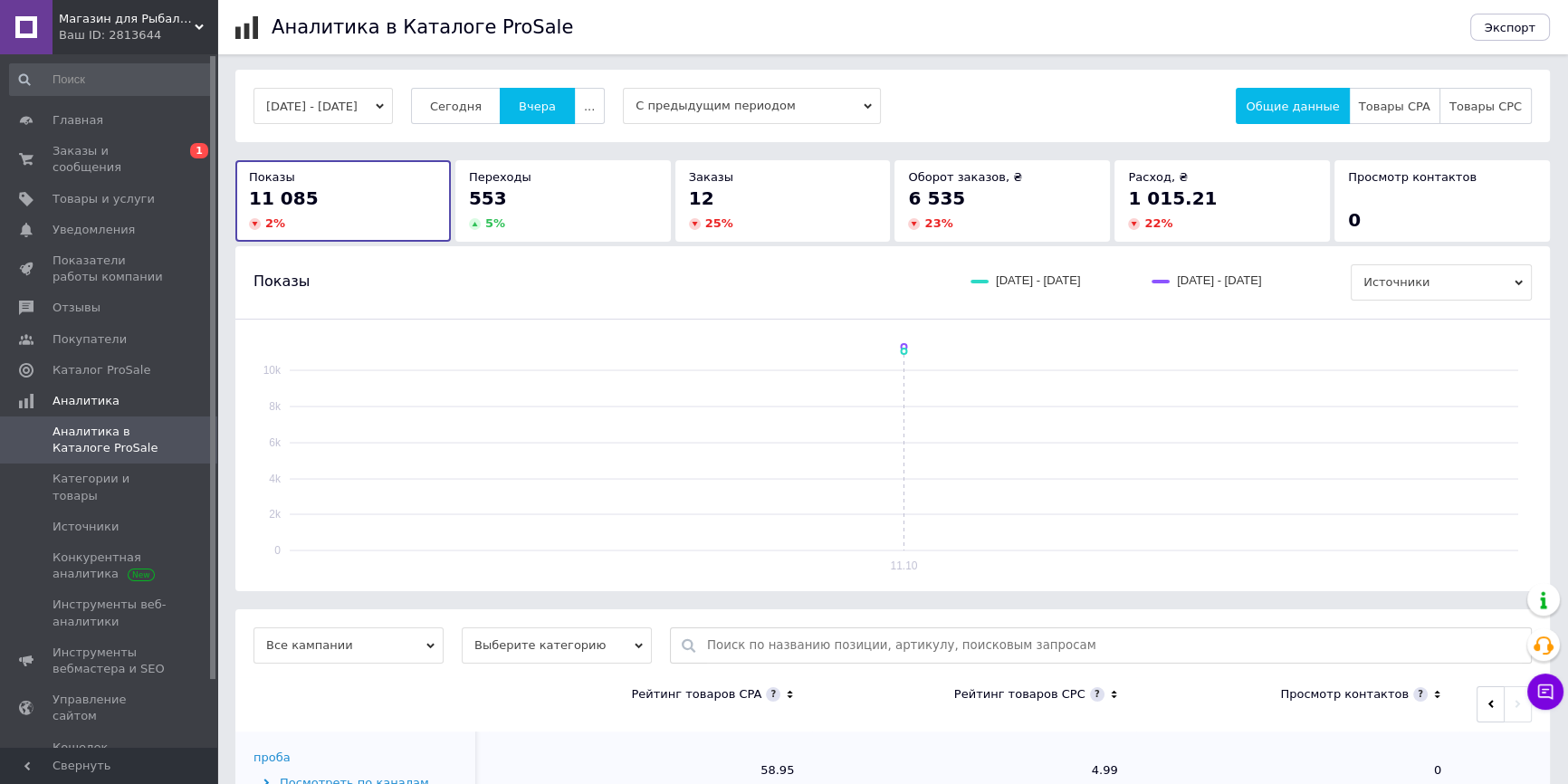
scroll to position [0, 0]
click at [462, 88] on div "[DATE] - [DATE] [DATE] [DATE] ... С предыдущим периодом Общие данные Товары CPA…" at bounding box center [893, 109] width 1314 height 73
click at [478, 110] on span "Сегодня" at bounding box center [455, 109] width 52 height 14
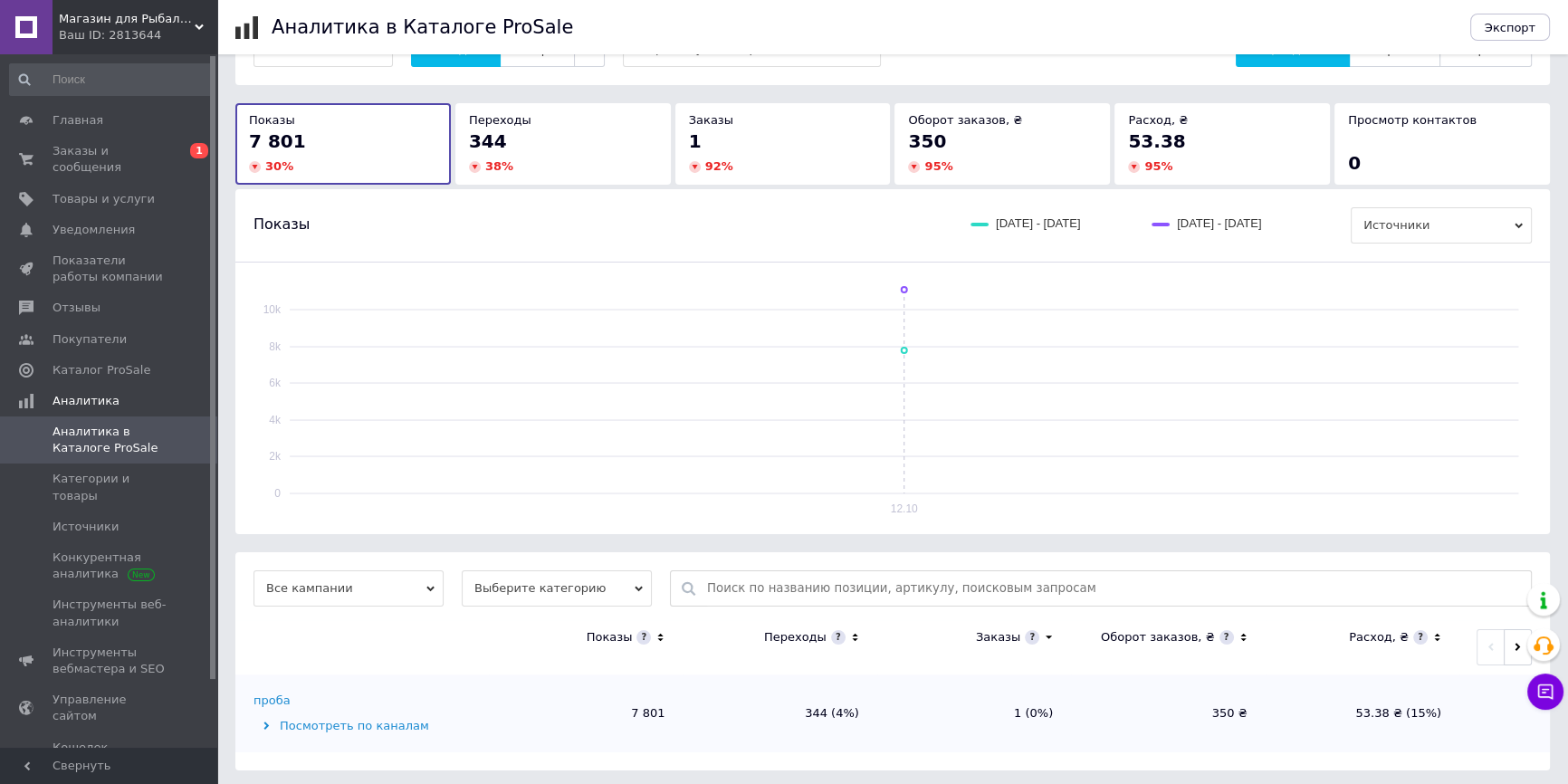
scroll to position [63, 0]
click at [1505, 642] on button "button" at bounding box center [1517, 643] width 28 height 36
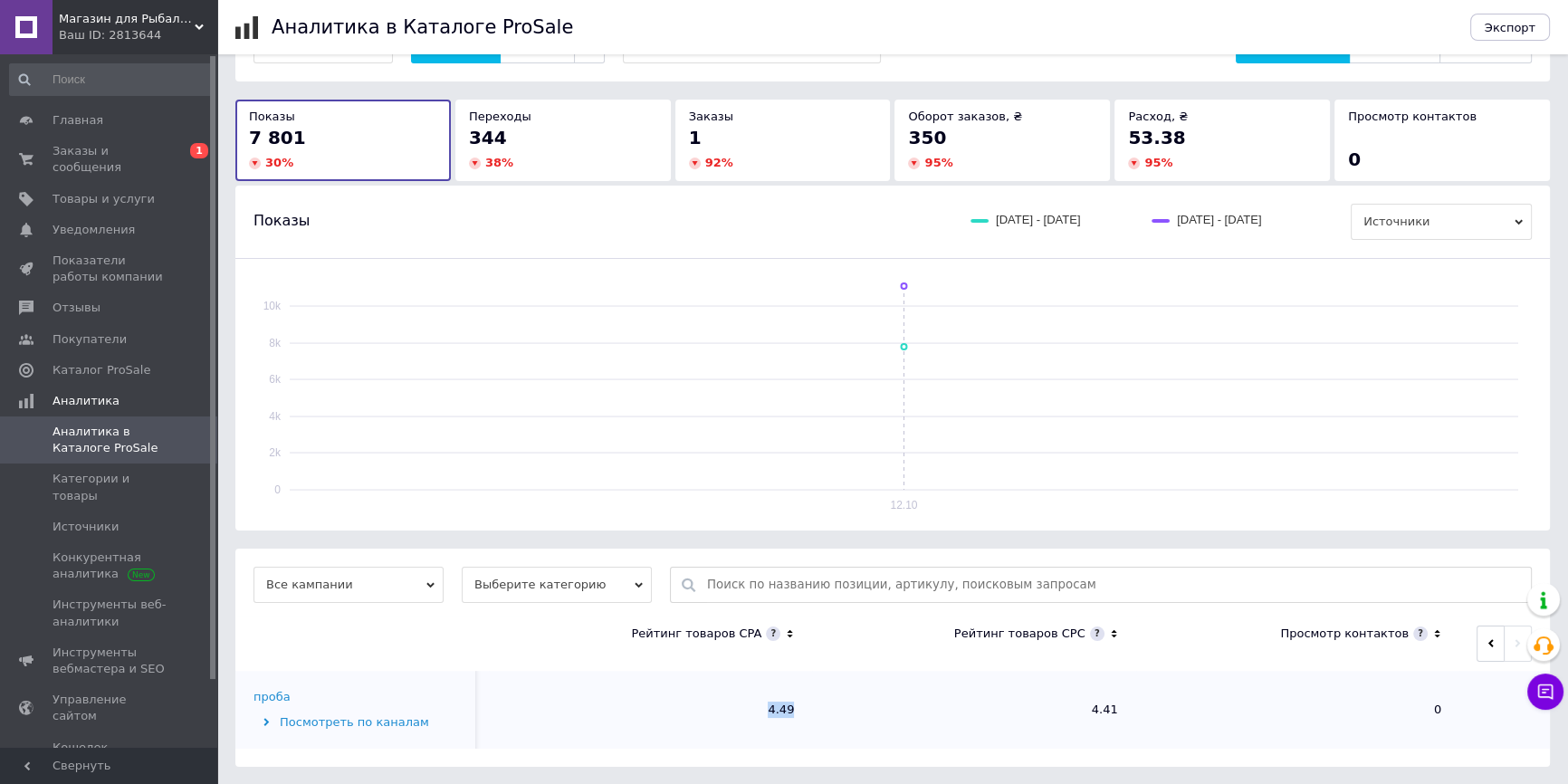
drag, startPoint x: 756, startPoint y: 711, endPoint x: 733, endPoint y: 709, distance: 23.1
click at [733, 709] on td "4.49" at bounding box center [650, 710] width 324 height 78
drag, startPoint x: 1184, startPoint y: 163, endPoint x: 1118, endPoint y: 106, distance: 87.2
click at [1118, 106] on div "Расход, ₴ 53.38 95 %" at bounding box center [1222, 140] width 216 height 81
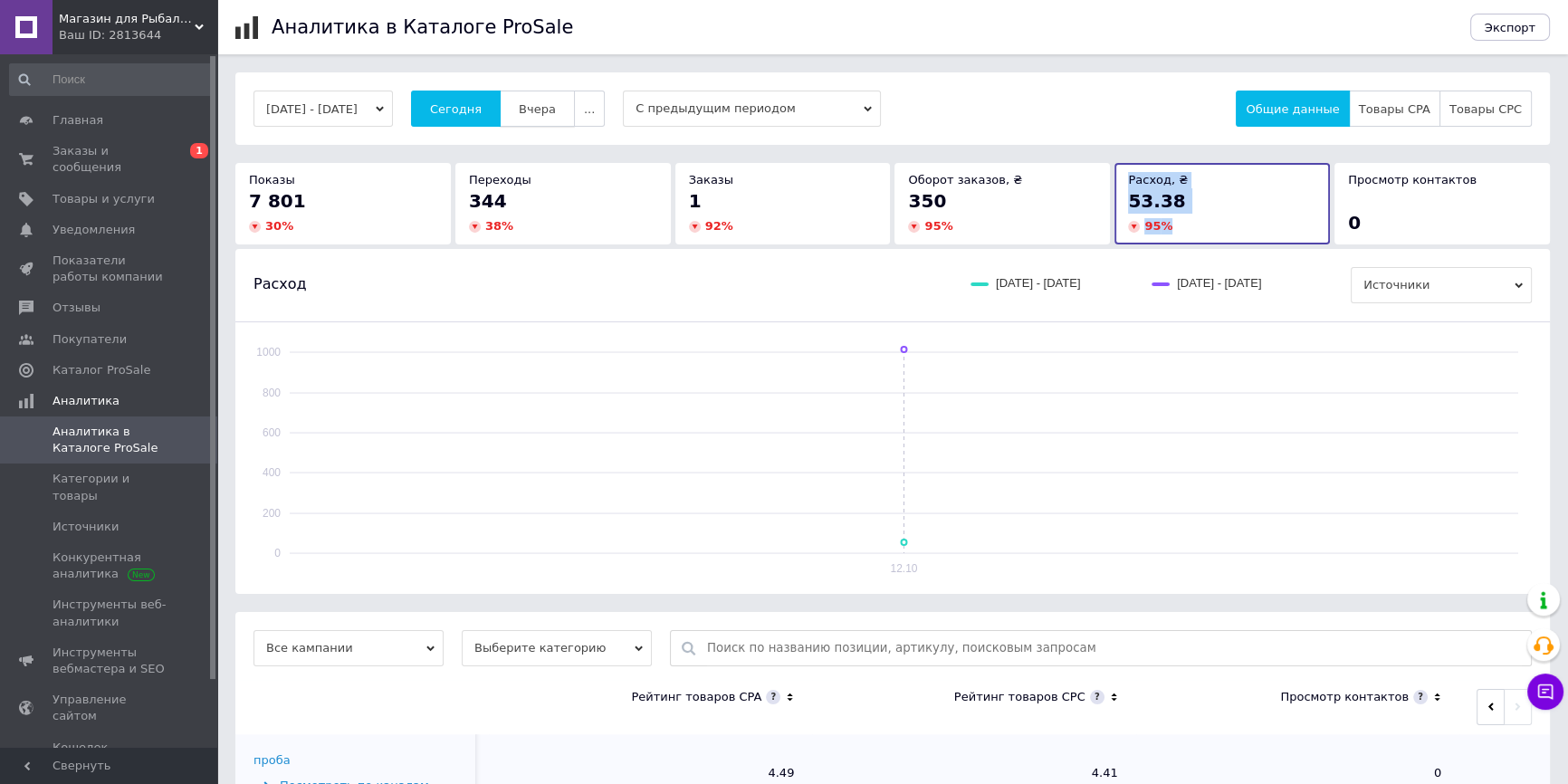
click at [537, 118] on button "Вчера" at bounding box center [536, 109] width 75 height 36
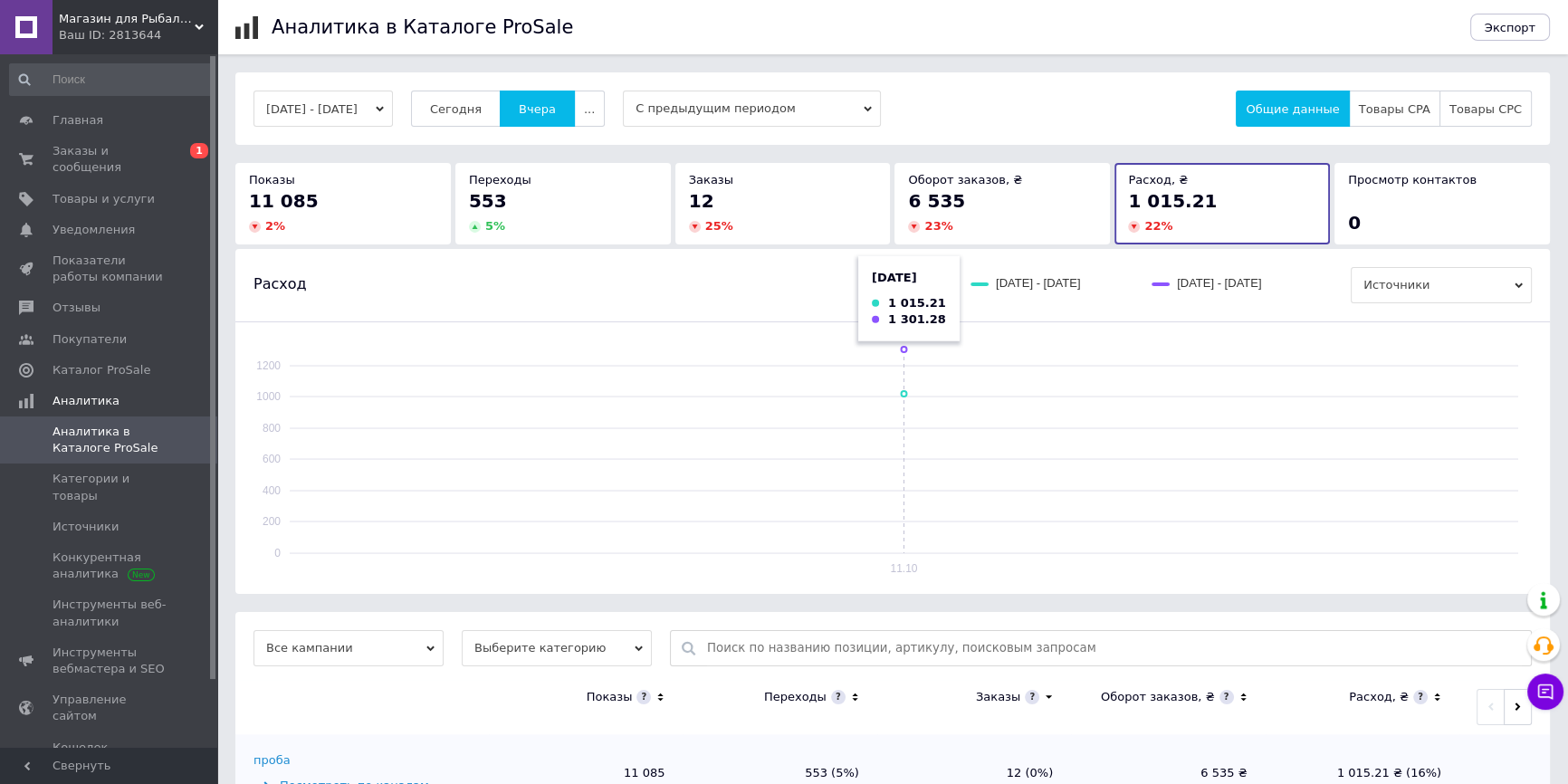
click at [1098, 387] on rect at bounding box center [904, 451] width 1228 height 204
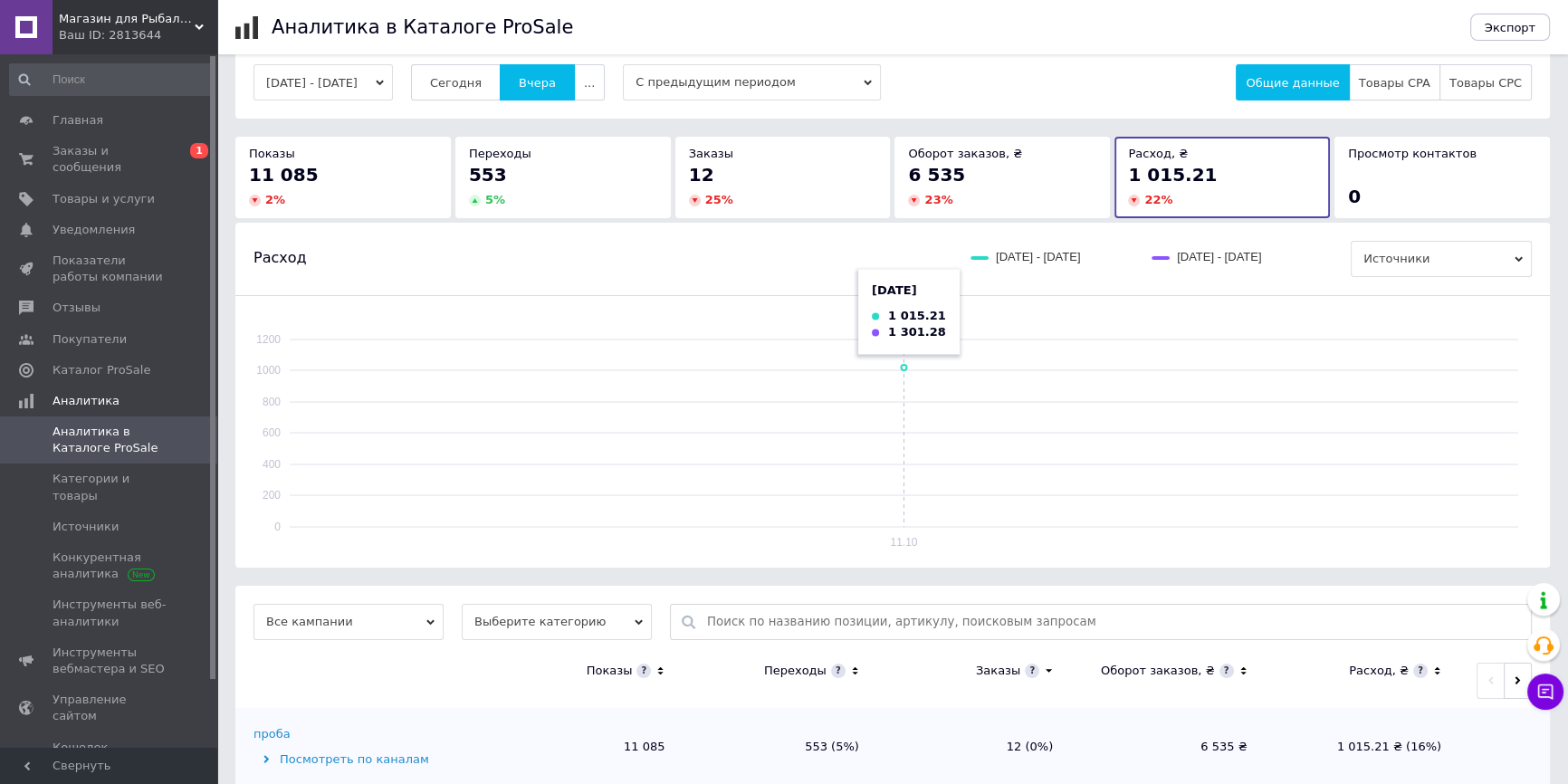
scroll to position [63, 0]
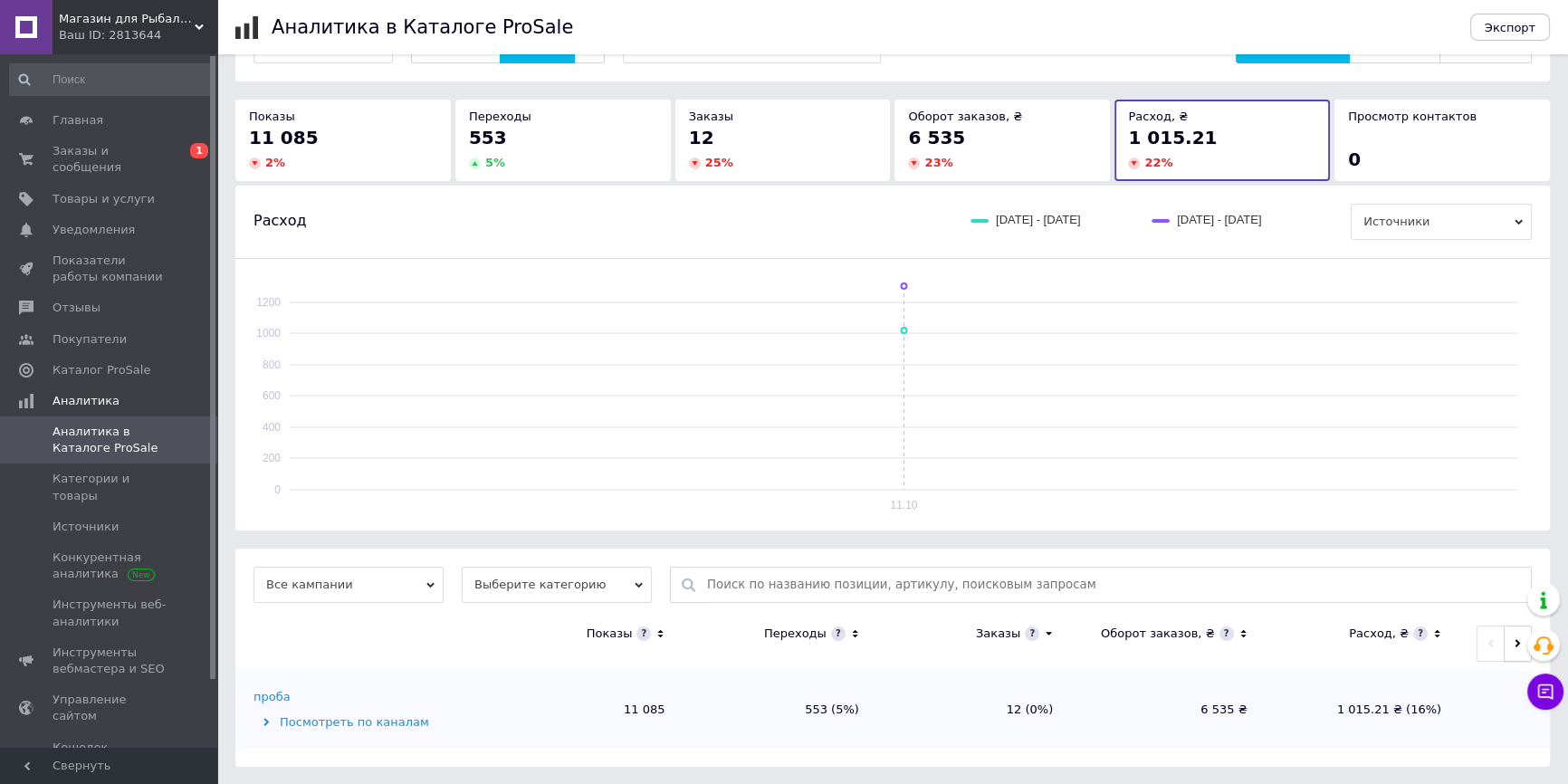
click at [1508, 633] on button "button" at bounding box center [1517, 643] width 28 height 36
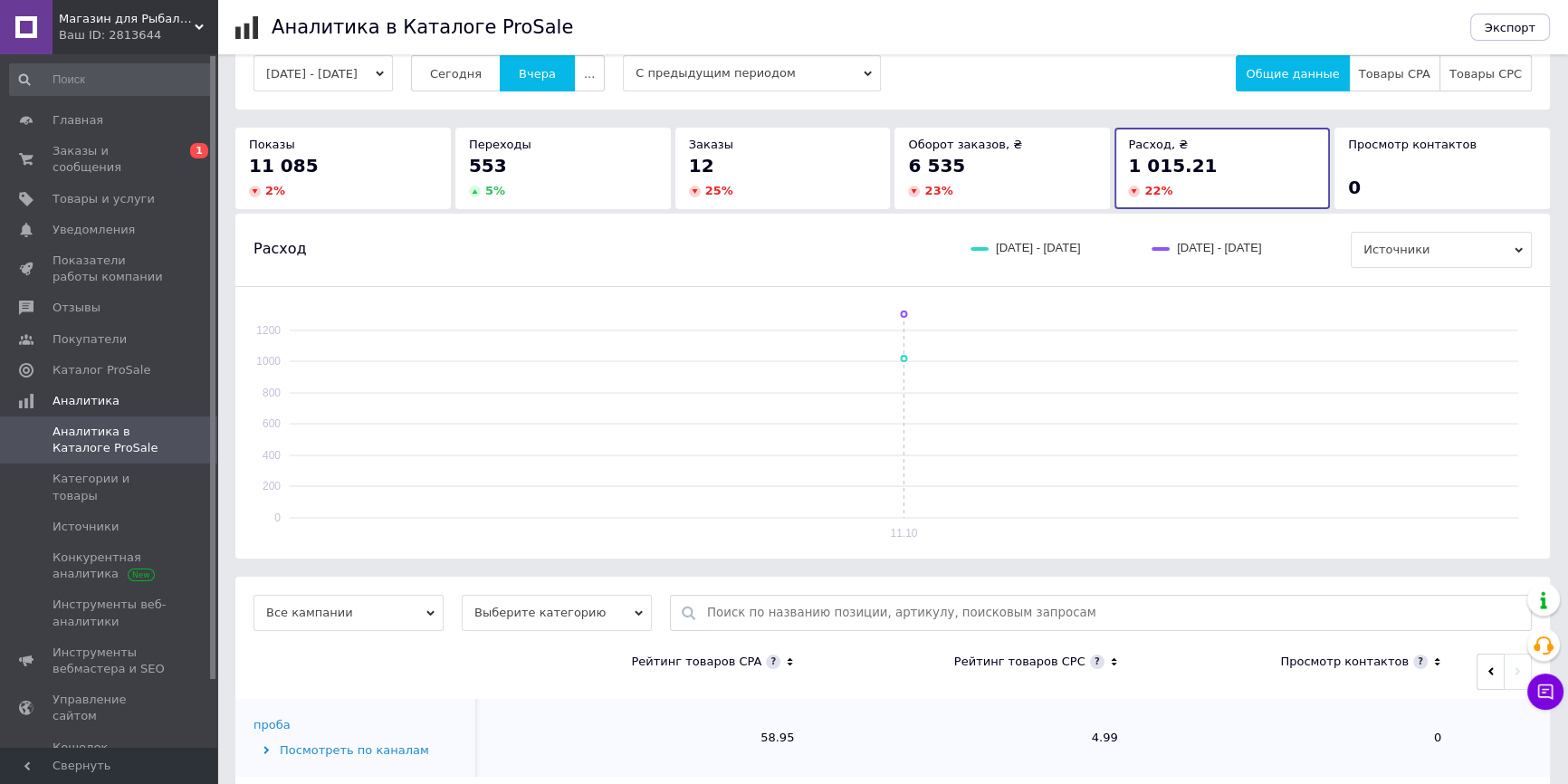
scroll to position [0, 0]
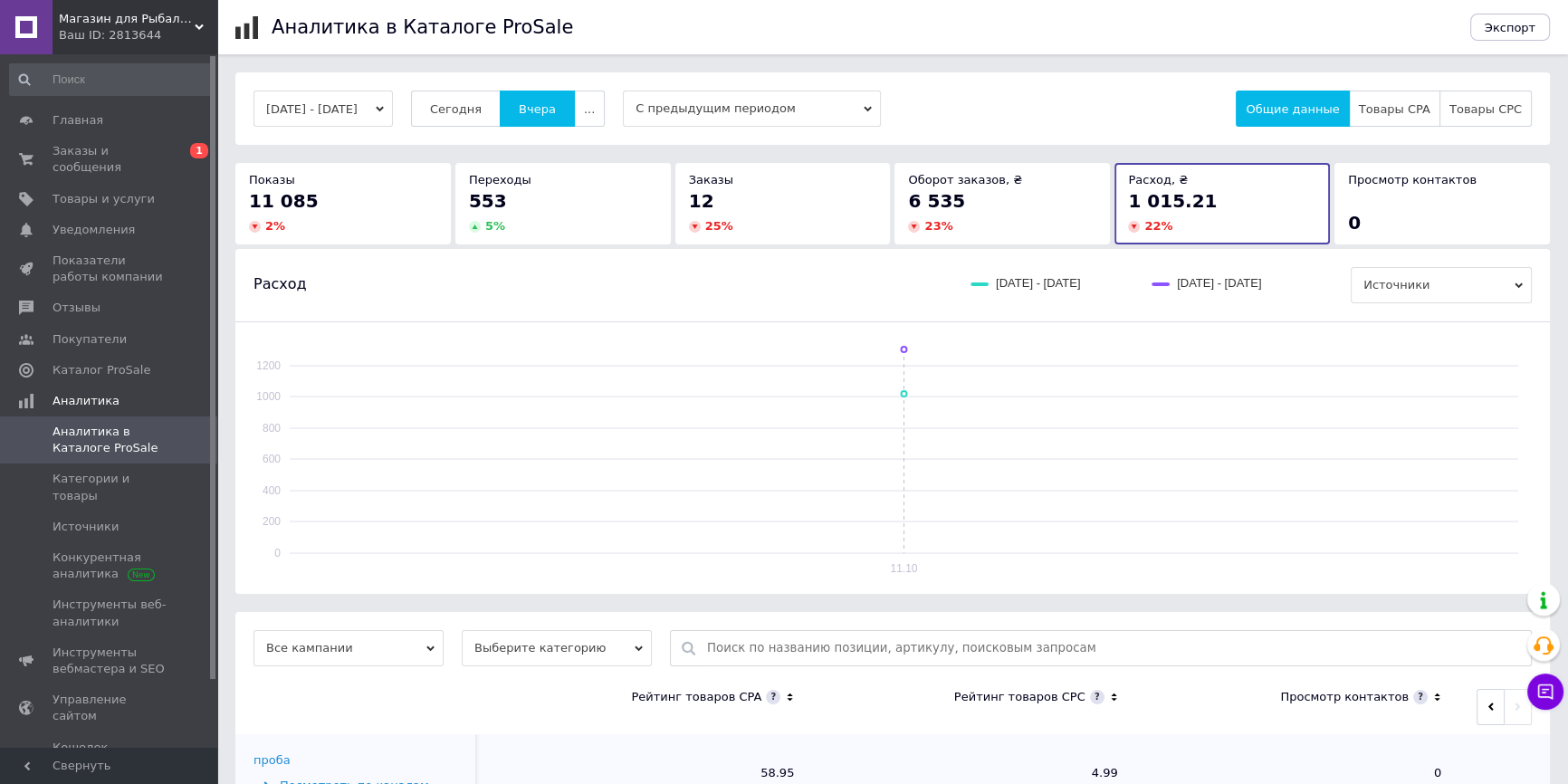
click at [110, 11] on span "Магазин для Рыбалки MmFishing" at bounding box center [127, 19] width 136 height 16
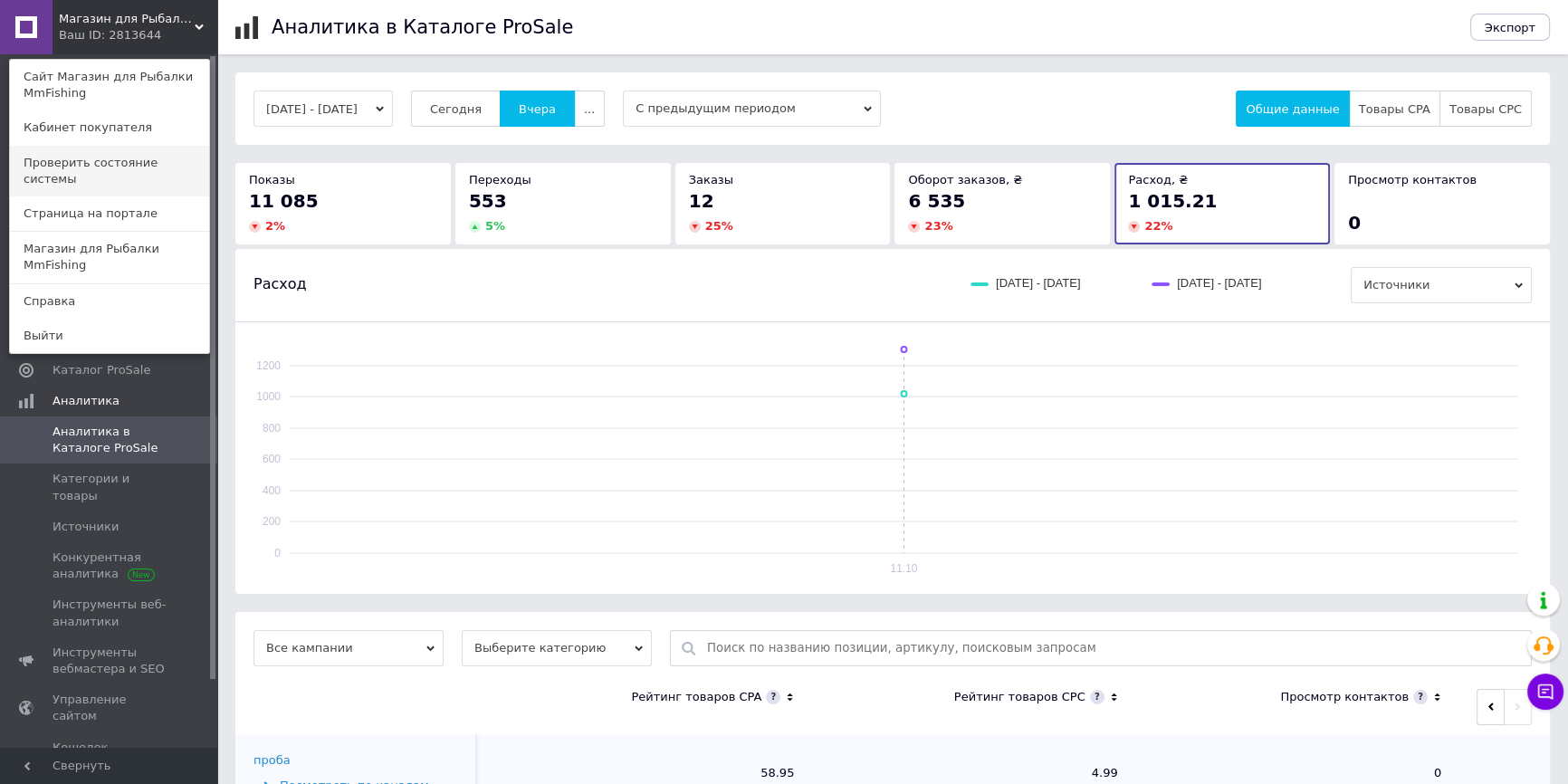
click at [142, 154] on link "Проверить состояние системы" at bounding box center [109, 171] width 199 height 51
